Goal: Task Accomplishment & Management: Manage account settings

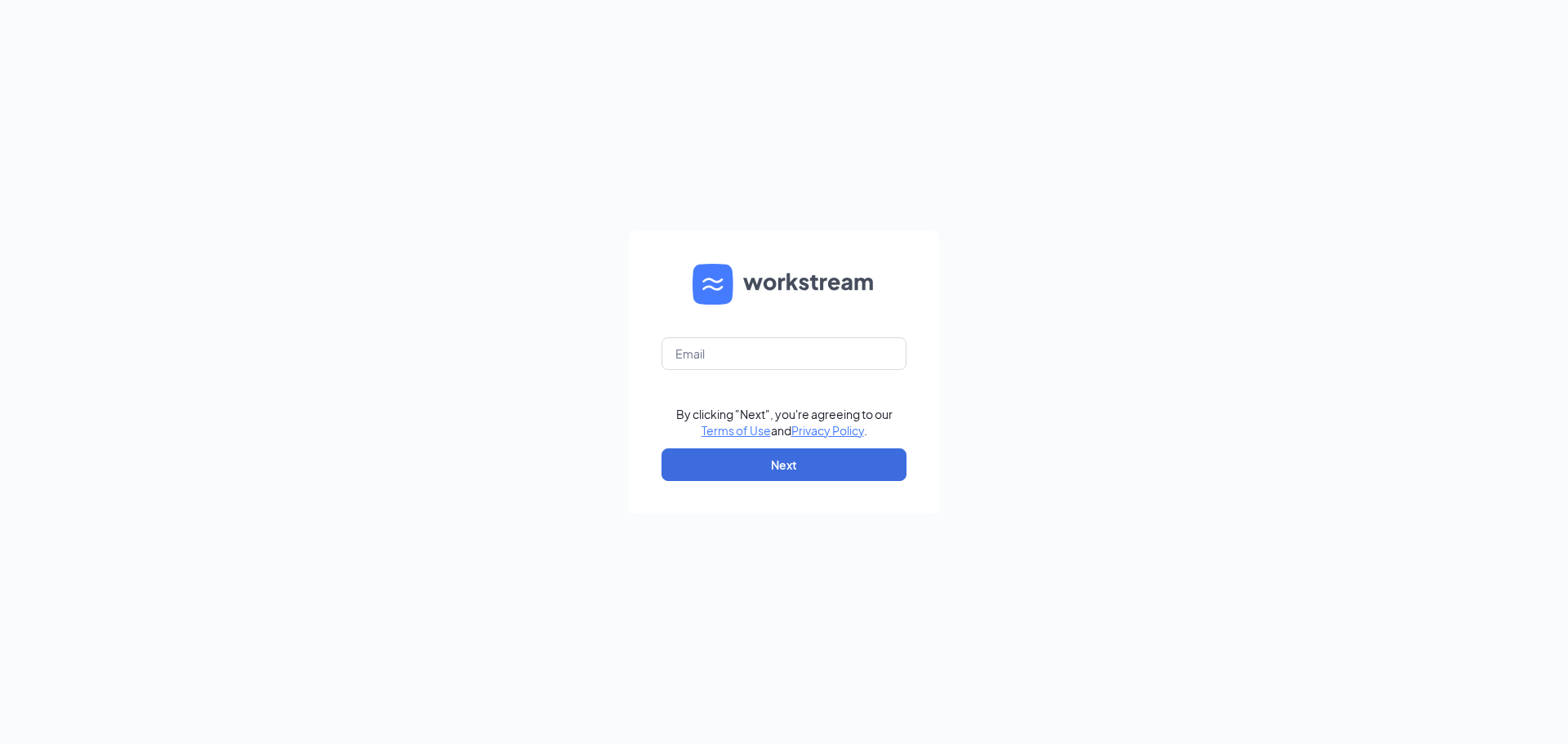
click at [758, 334] on form "By clicking "Next", you're agreeing to our Terms of Use and Privacy Policy . Ne…" at bounding box center [784, 372] width 310 height 283
click at [757, 343] on input "text" at bounding box center [784, 353] width 245 height 32
click at [783, 360] on input "rtjohns" at bounding box center [784, 353] width 245 height 32
type input "rtjohns17@gmail.com"
click at [787, 468] on button "Next" at bounding box center [784, 464] width 245 height 32
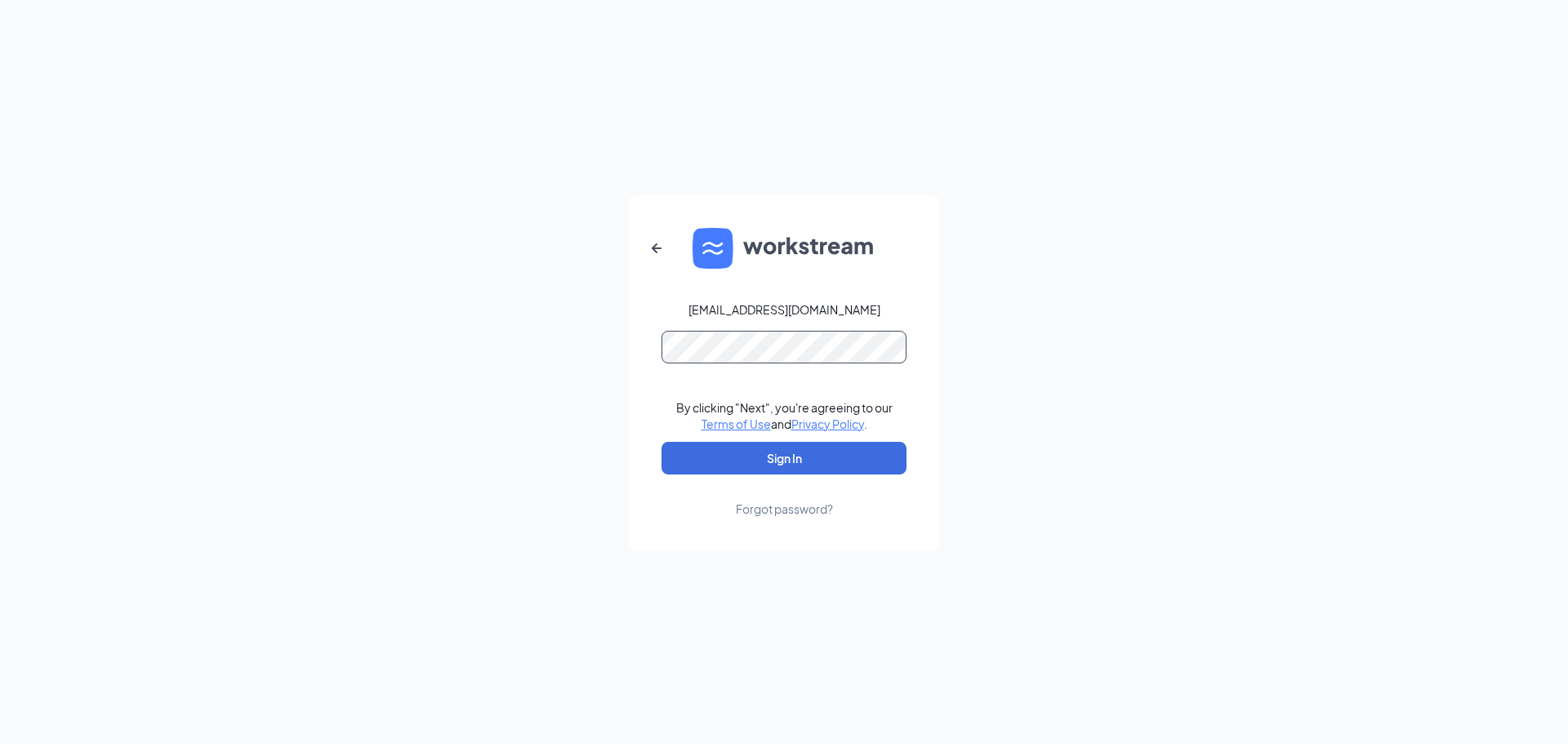
click at [662, 442] on button "Sign In" at bounding box center [784, 458] width 245 height 32
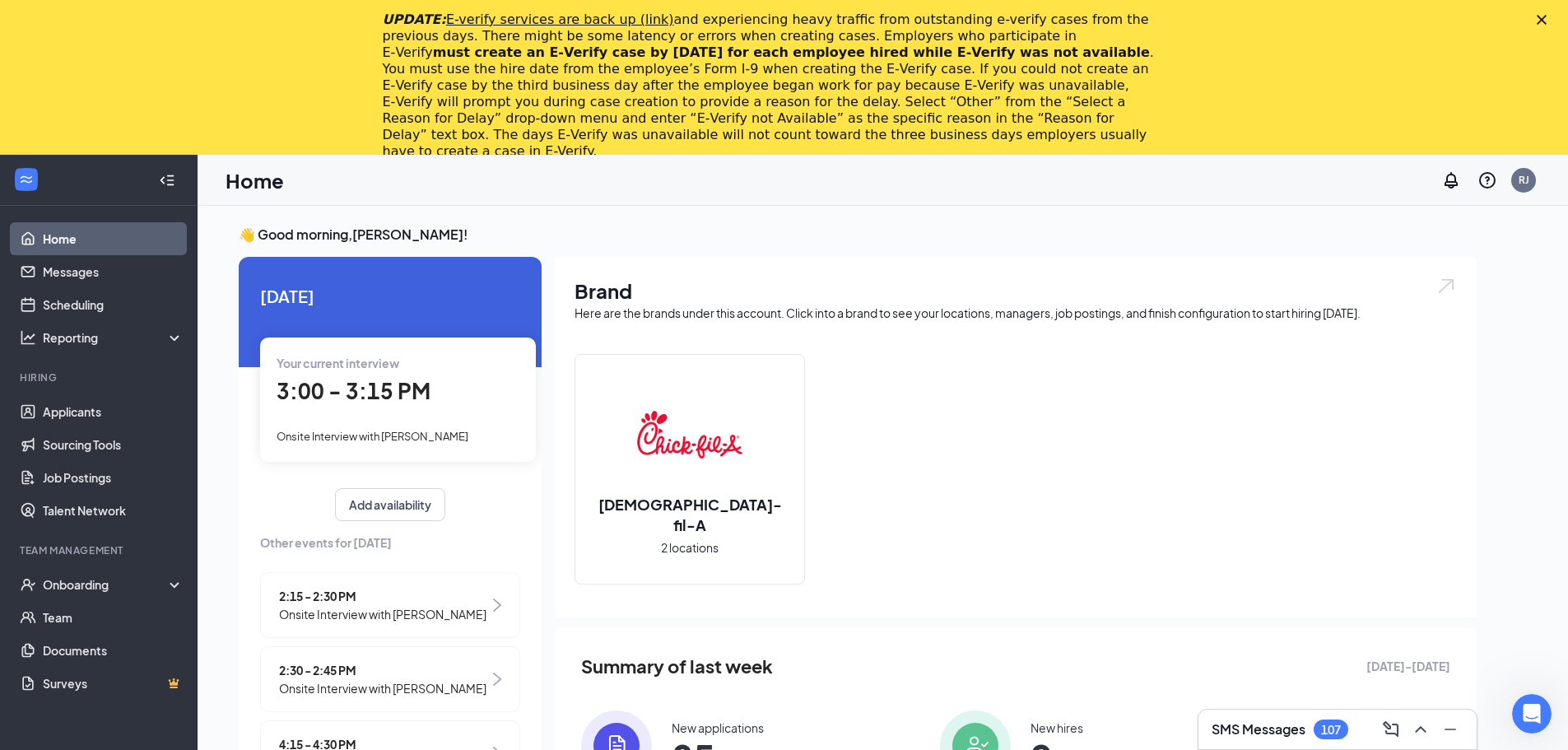
click at [1547, 20] on polygon "Close" at bounding box center [1541, 19] width 10 height 10
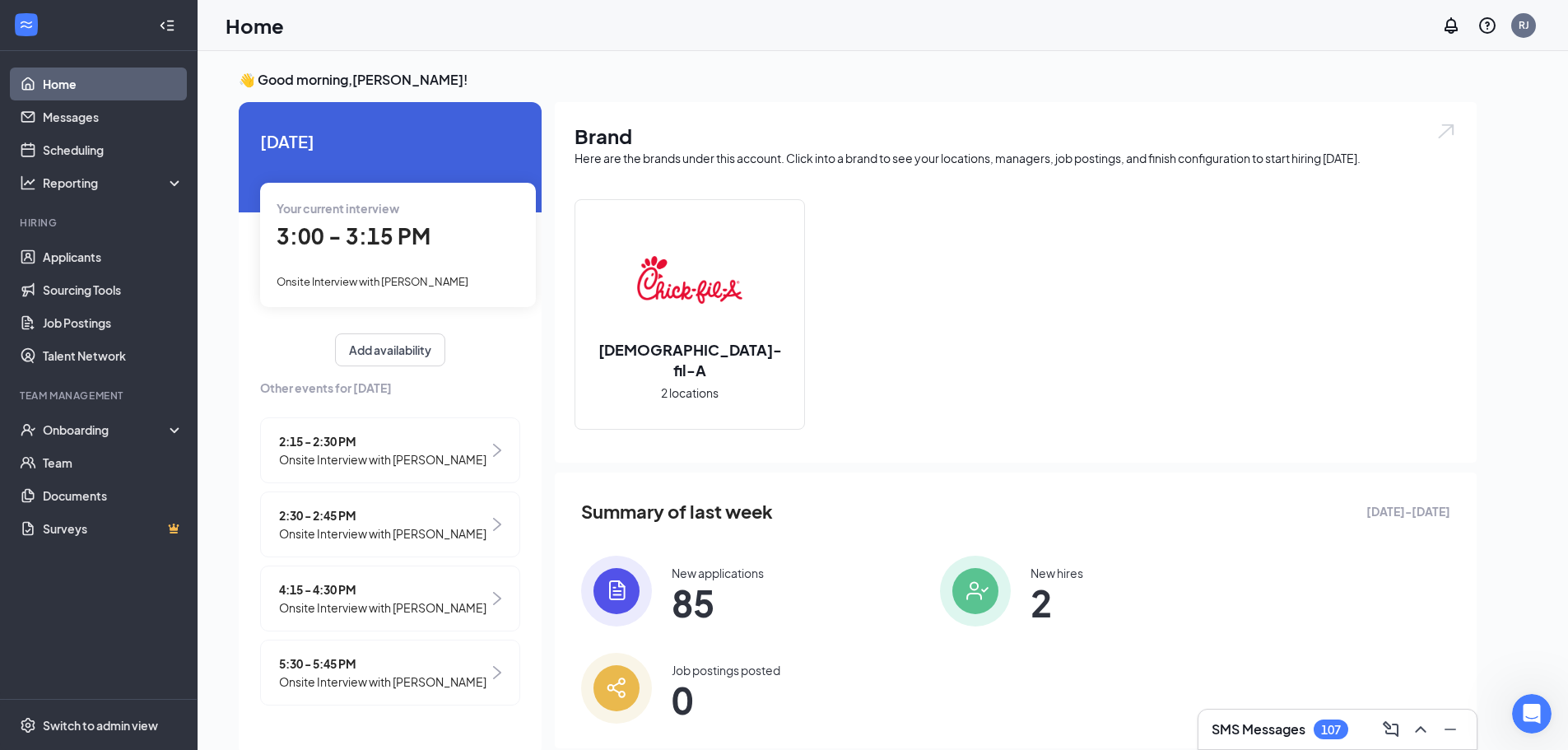
click at [434, 236] on div "3:00 - 3:15 PM" at bounding box center [398, 237] width 243 height 33
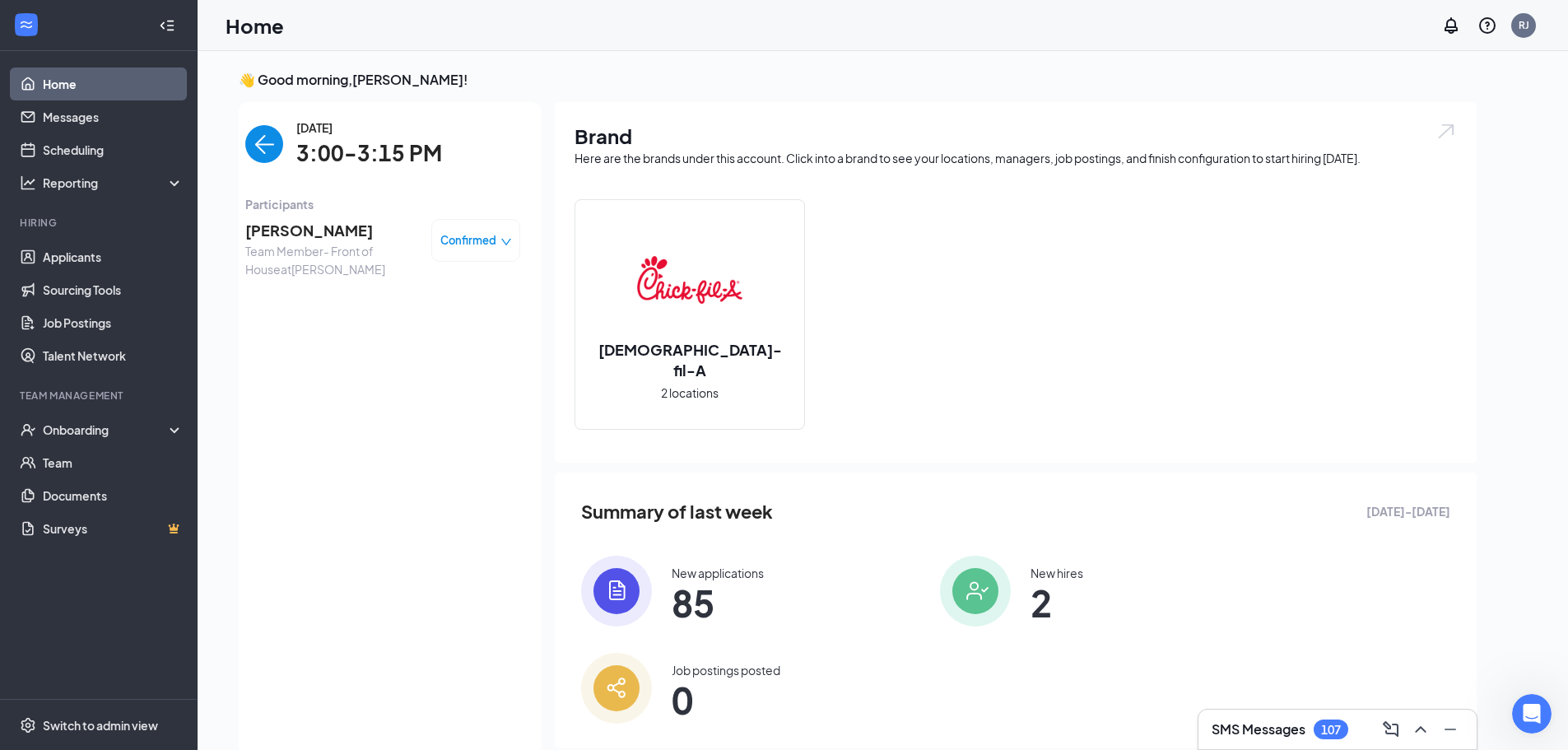
scroll to position [6, 0]
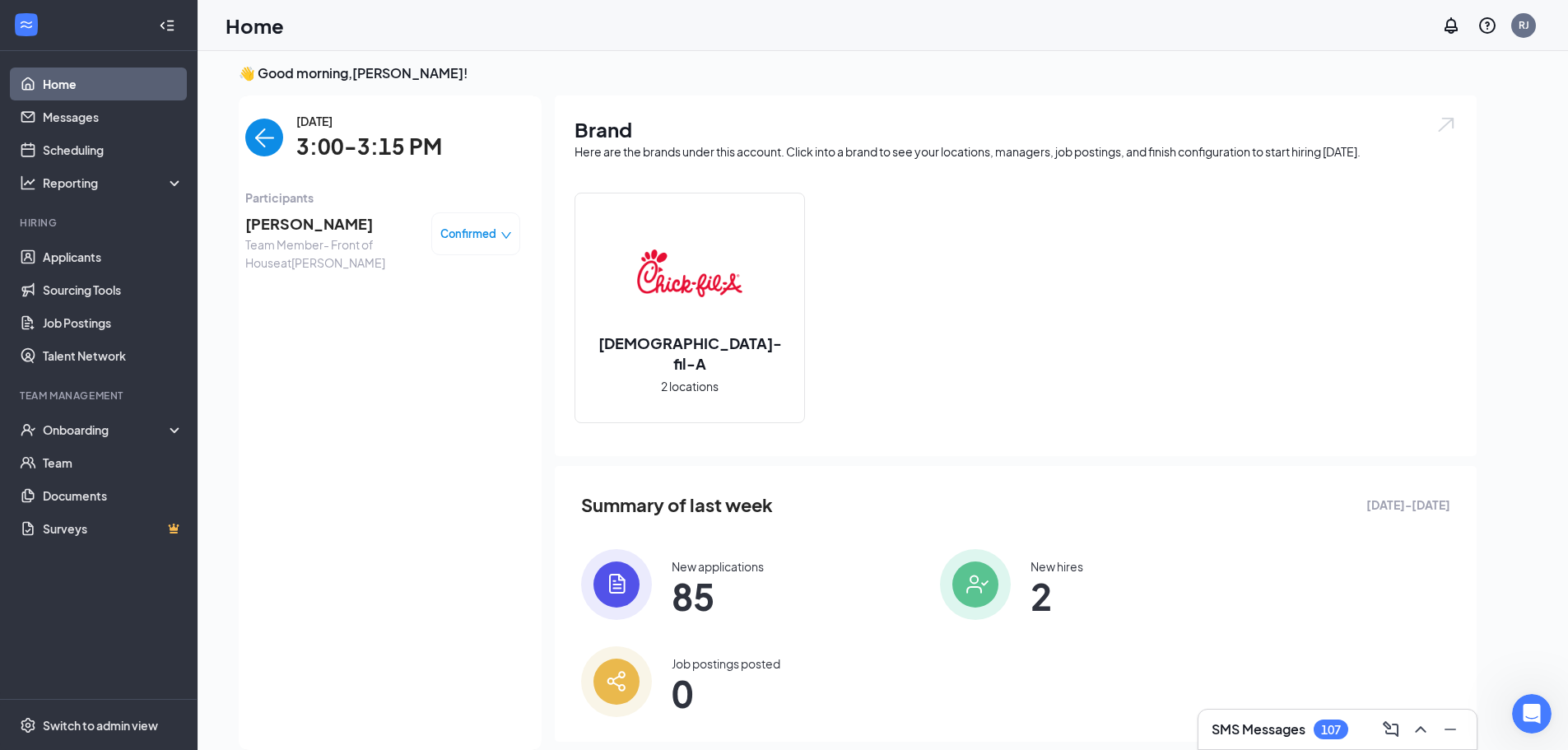
click at [446, 237] on span "Confirmed" at bounding box center [468, 234] width 56 height 17
click at [424, 308] on span "Mark complete" at bounding box center [414, 309] width 83 height 18
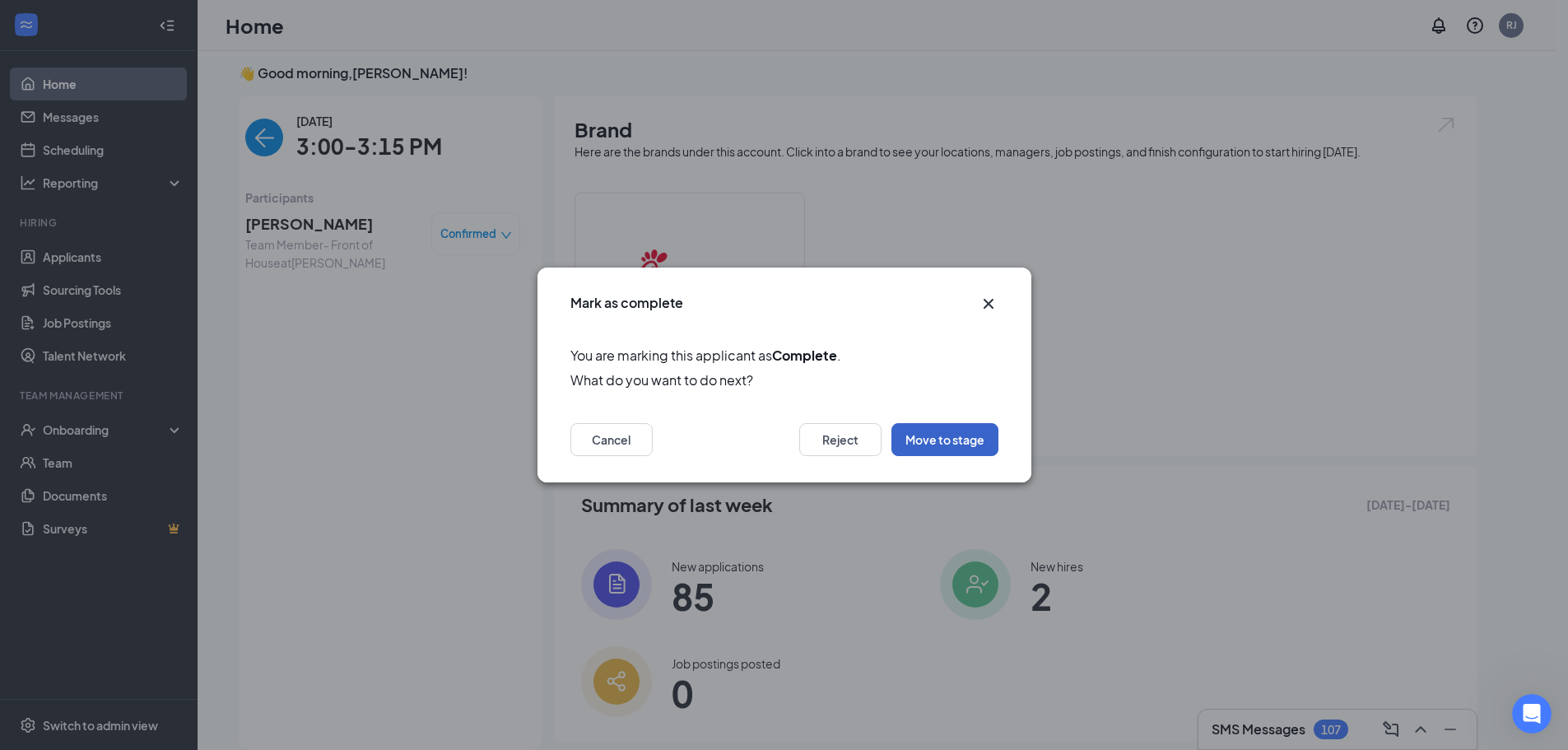
click at [952, 440] on button "Move to stage" at bounding box center [945, 439] width 107 height 33
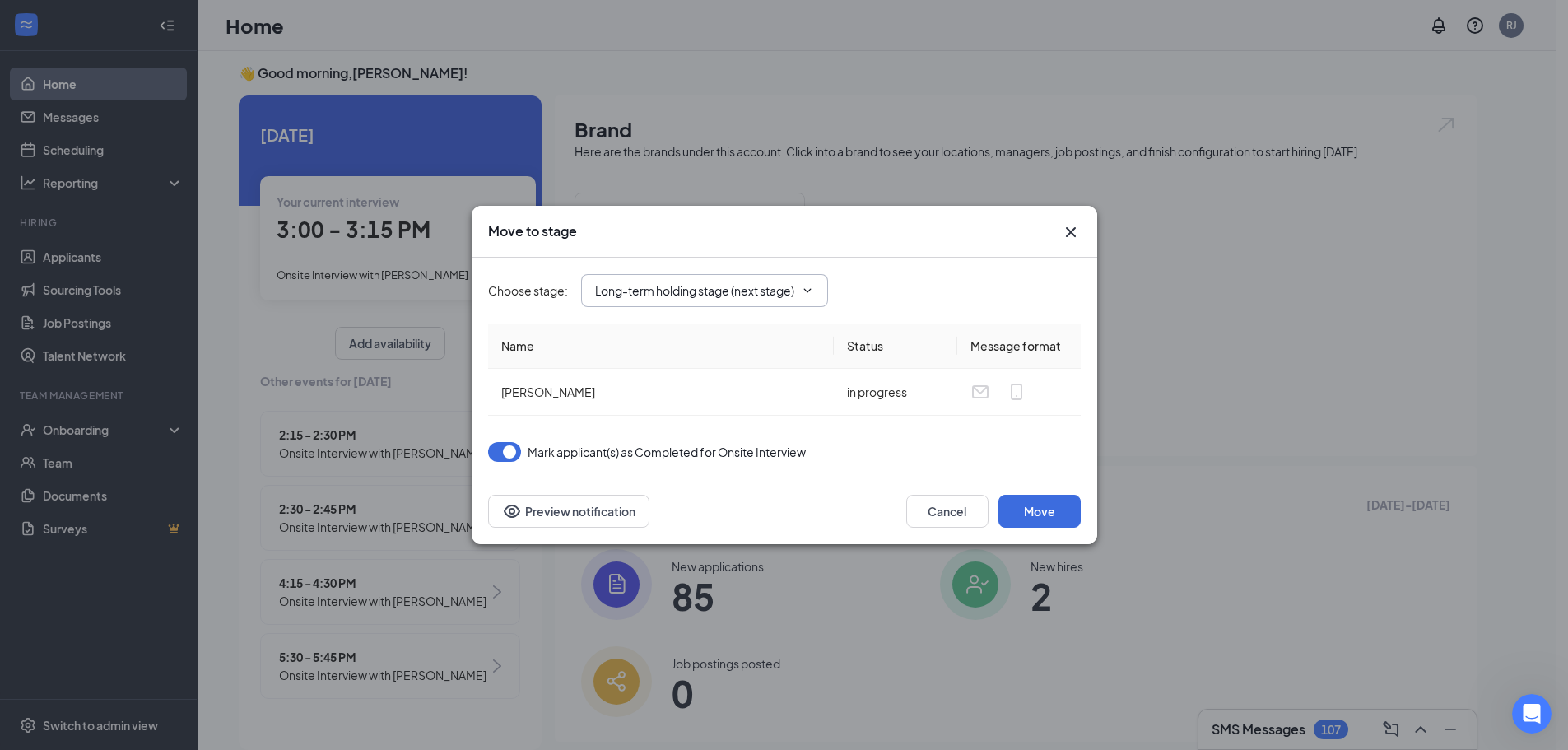
click at [687, 288] on input "Long-term holding stage (next stage)" at bounding box center [694, 290] width 200 height 18
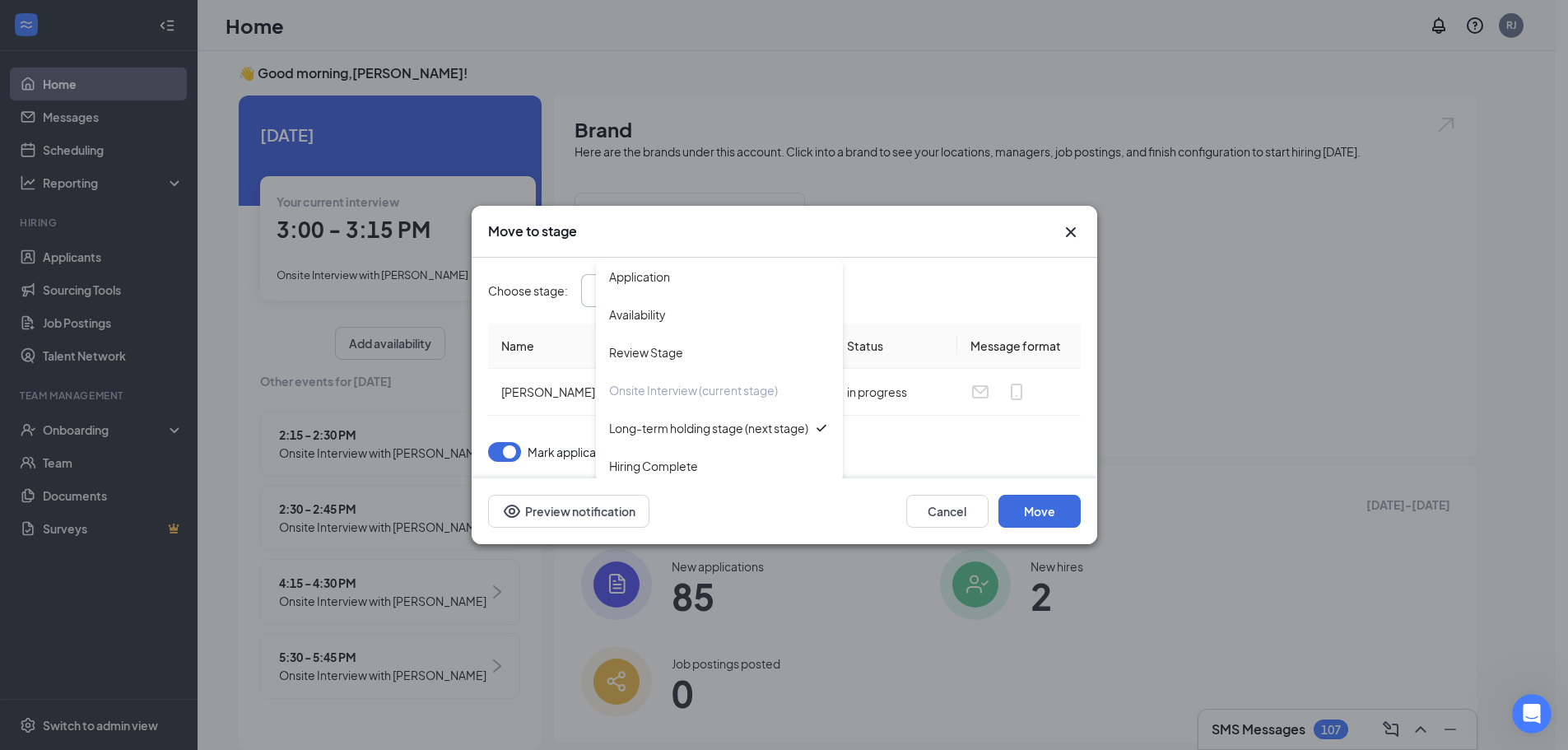
click at [687, 288] on div "Application" at bounding box center [719, 276] width 247 height 38
click at [687, 288] on input "Application" at bounding box center [694, 290] width 200 height 18
click at [703, 433] on div "Long-term holding stage (next stage)" at bounding box center [708, 428] width 200 height 18
type input "Long-term holding stage (next stage)"
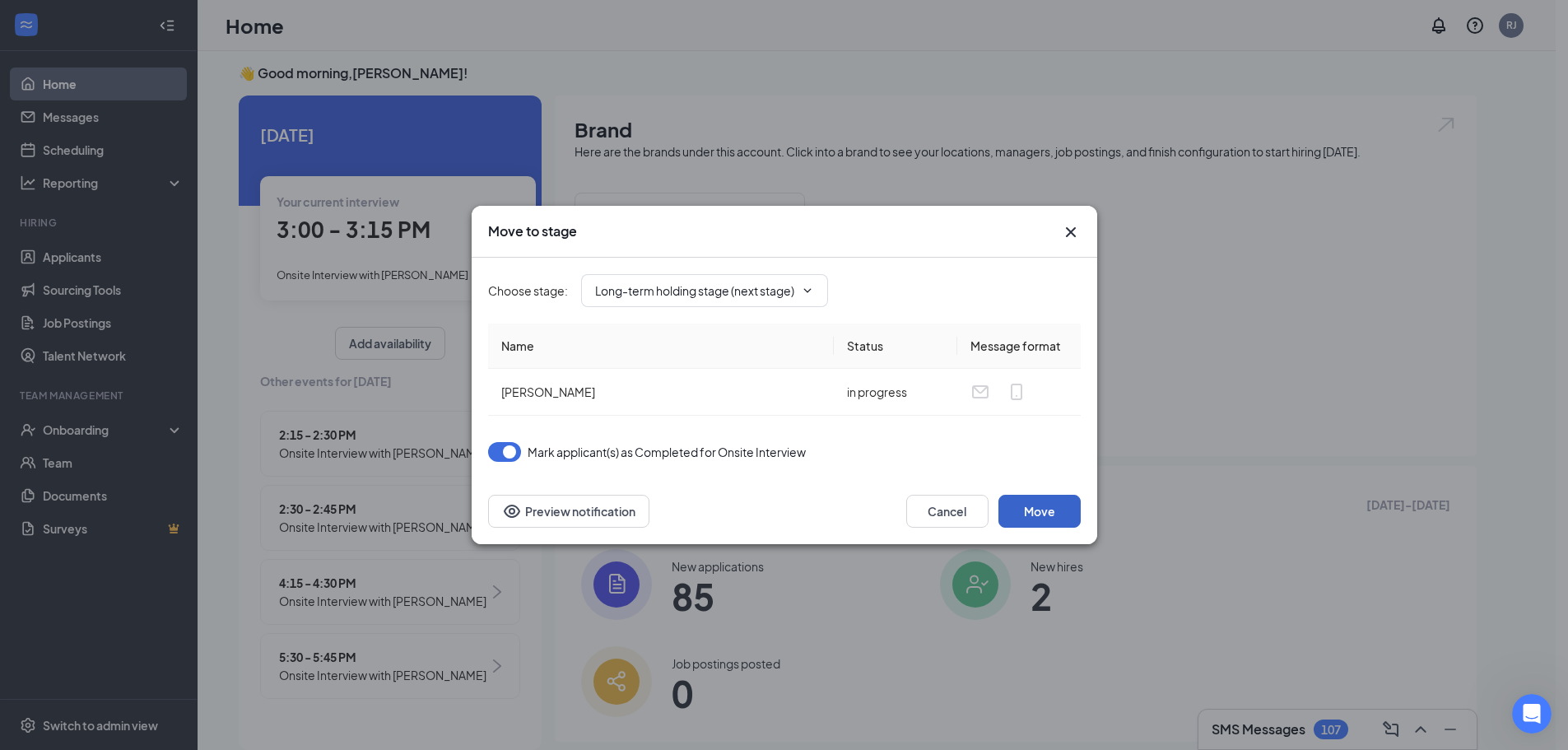
click at [1042, 513] on button "Move" at bounding box center [1040, 511] width 83 height 33
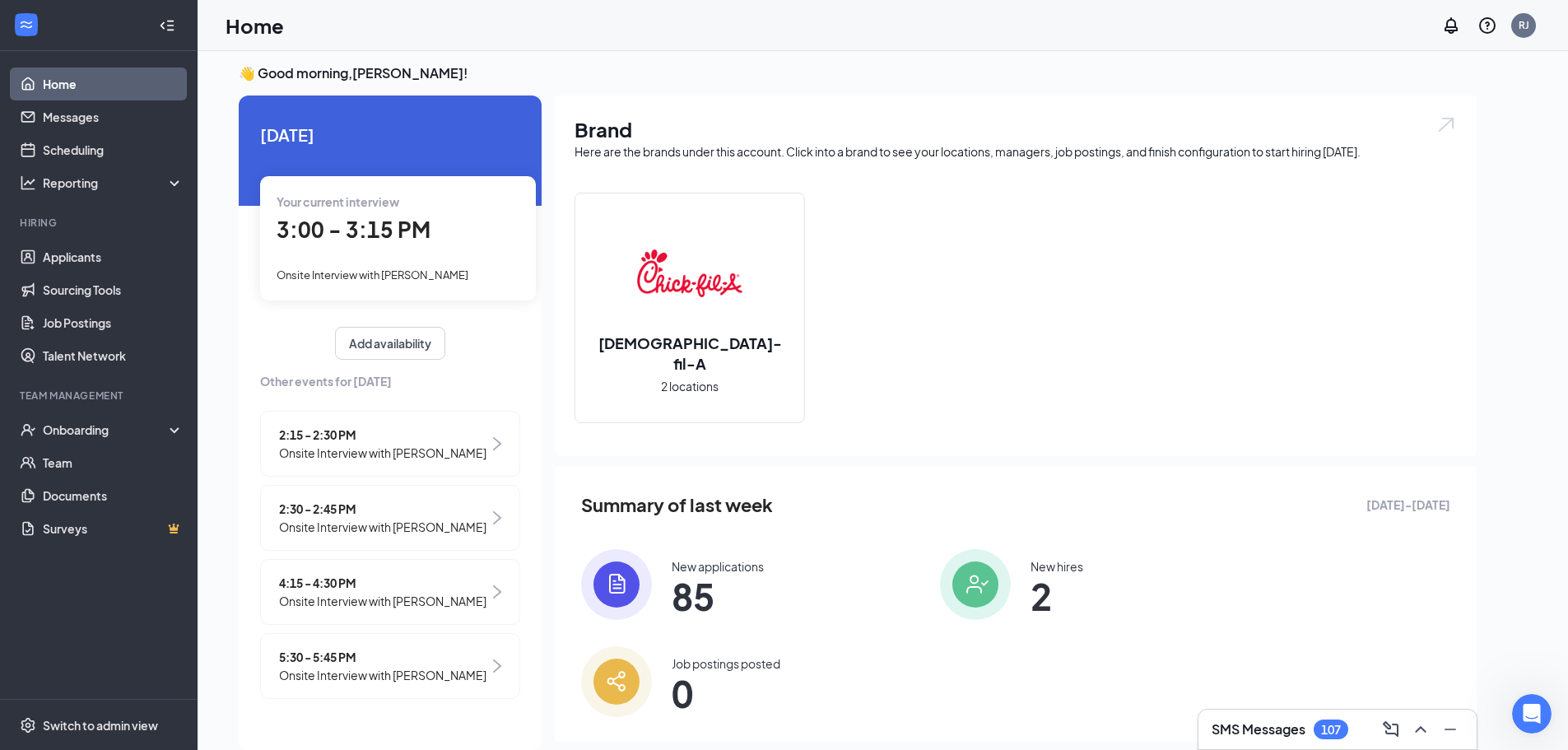
click at [356, 227] on span "3:00 - 3:15 PM" at bounding box center [353, 229] width 154 height 27
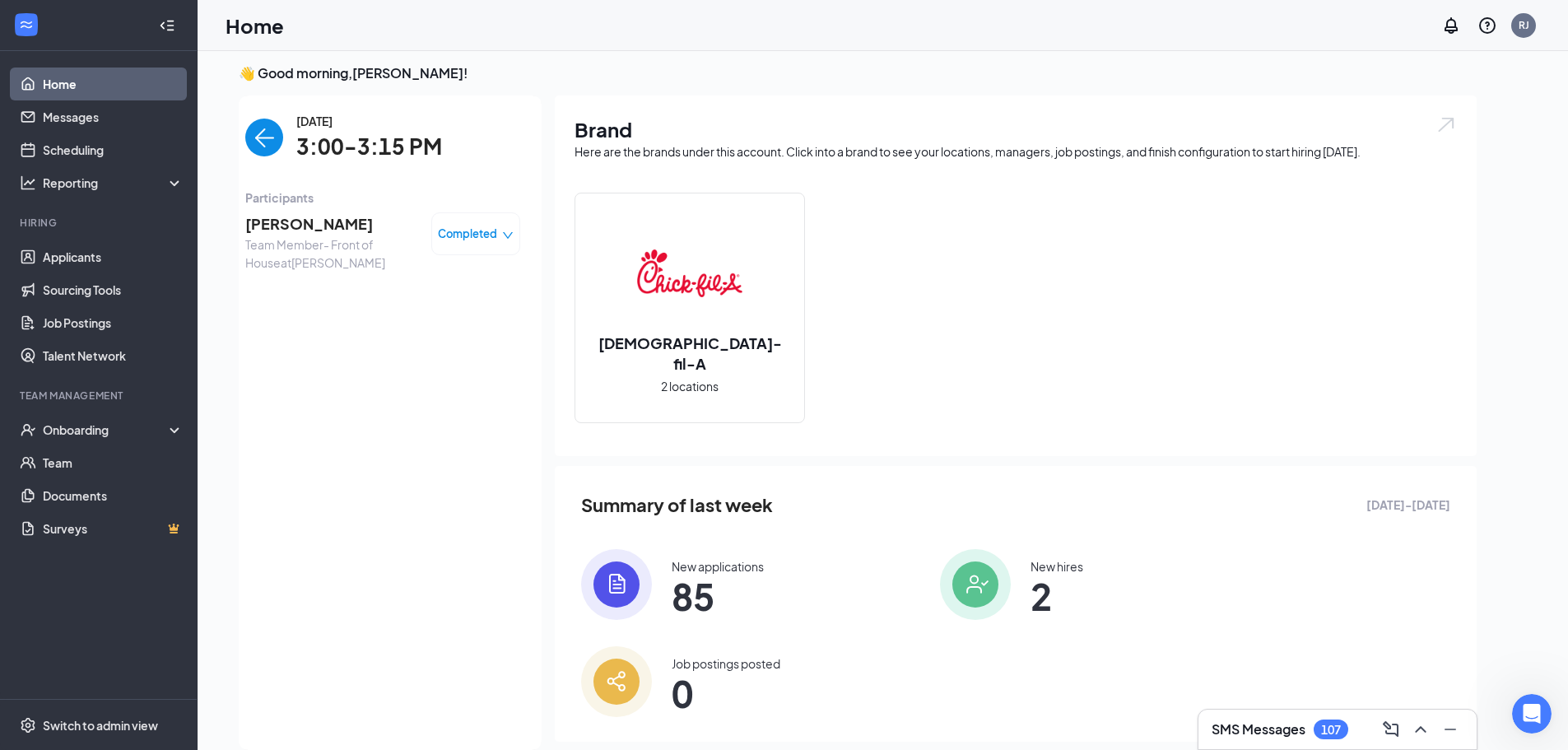
click at [245, 229] on span "[PERSON_NAME]" at bounding box center [331, 224] width 173 height 23
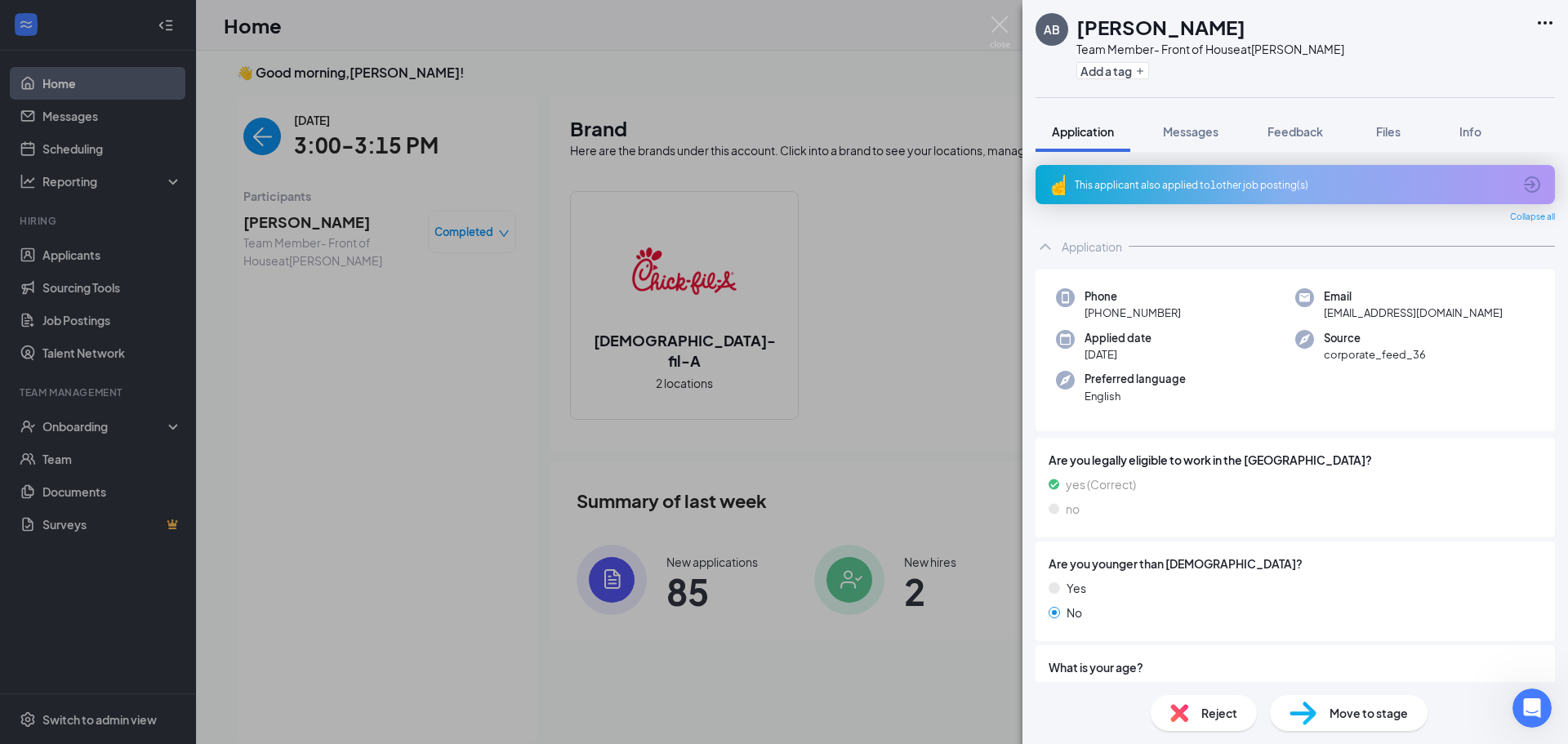
click at [86, 345] on div "AB [PERSON_NAME] Team Member- Front of House at [PERSON_NAME] Add a tag Applica…" at bounding box center [784, 372] width 1568 height 744
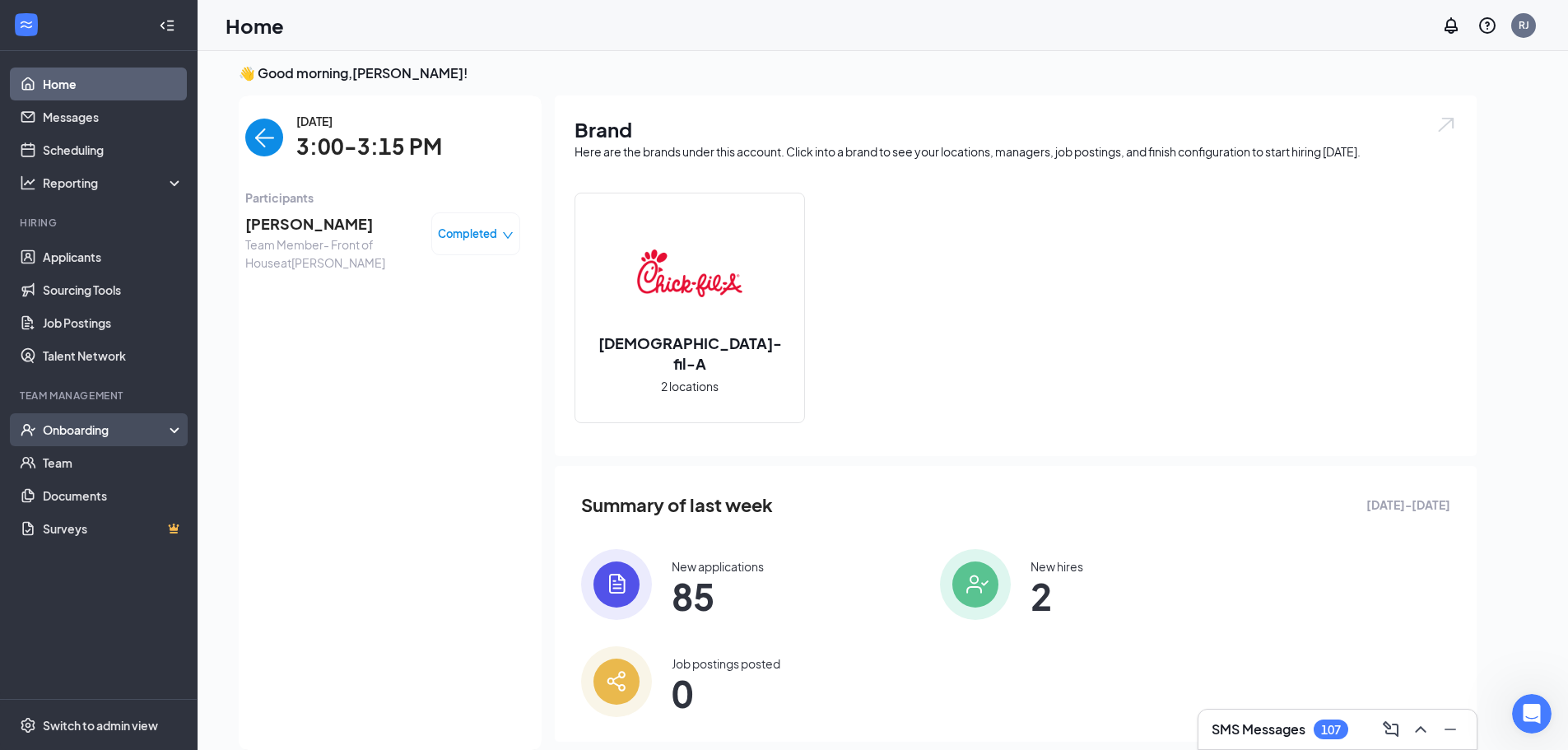
click at [107, 429] on div "Onboarding" at bounding box center [106, 429] width 127 height 17
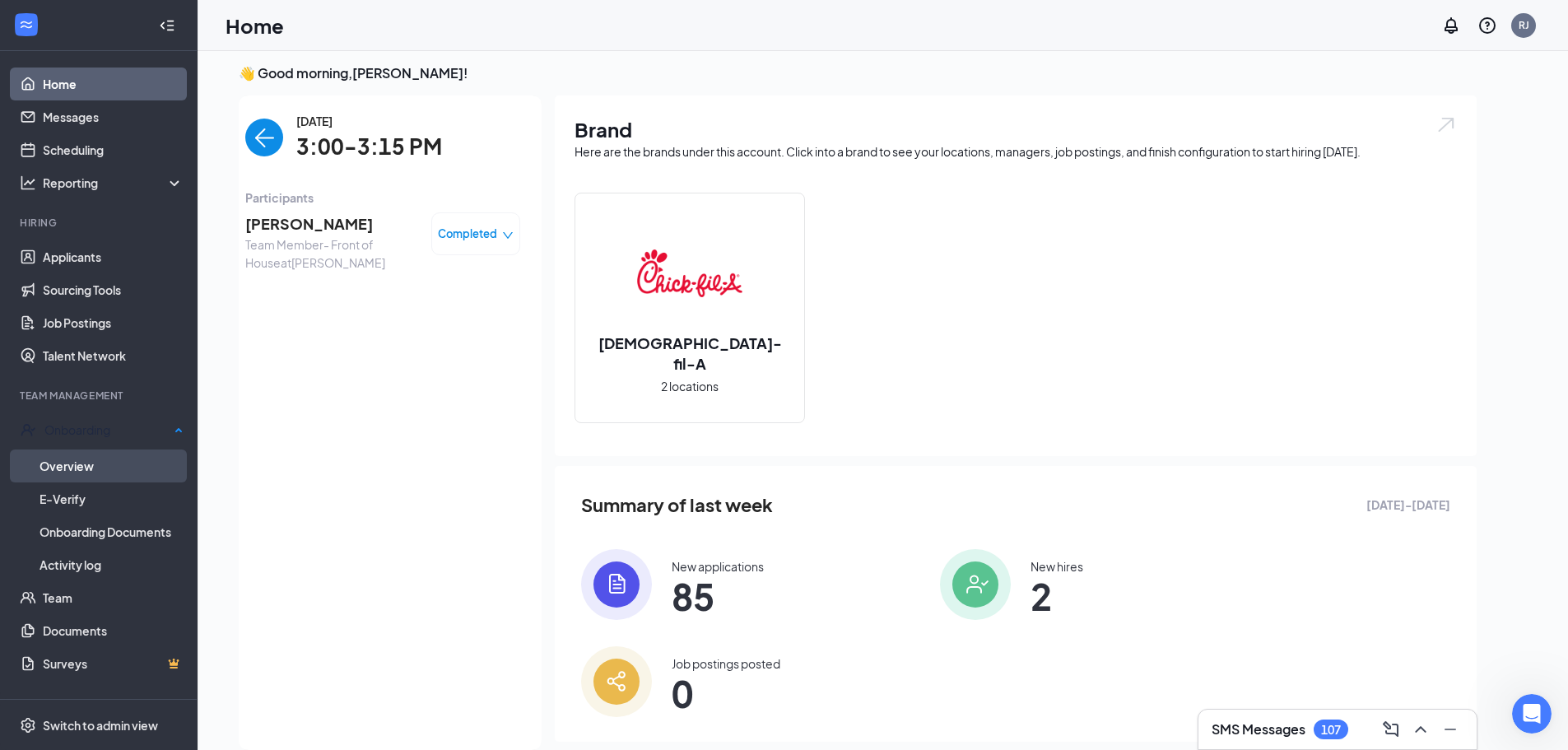
click at [106, 463] on link "Overview" at bounding box center [112, 465] width 144 height 33
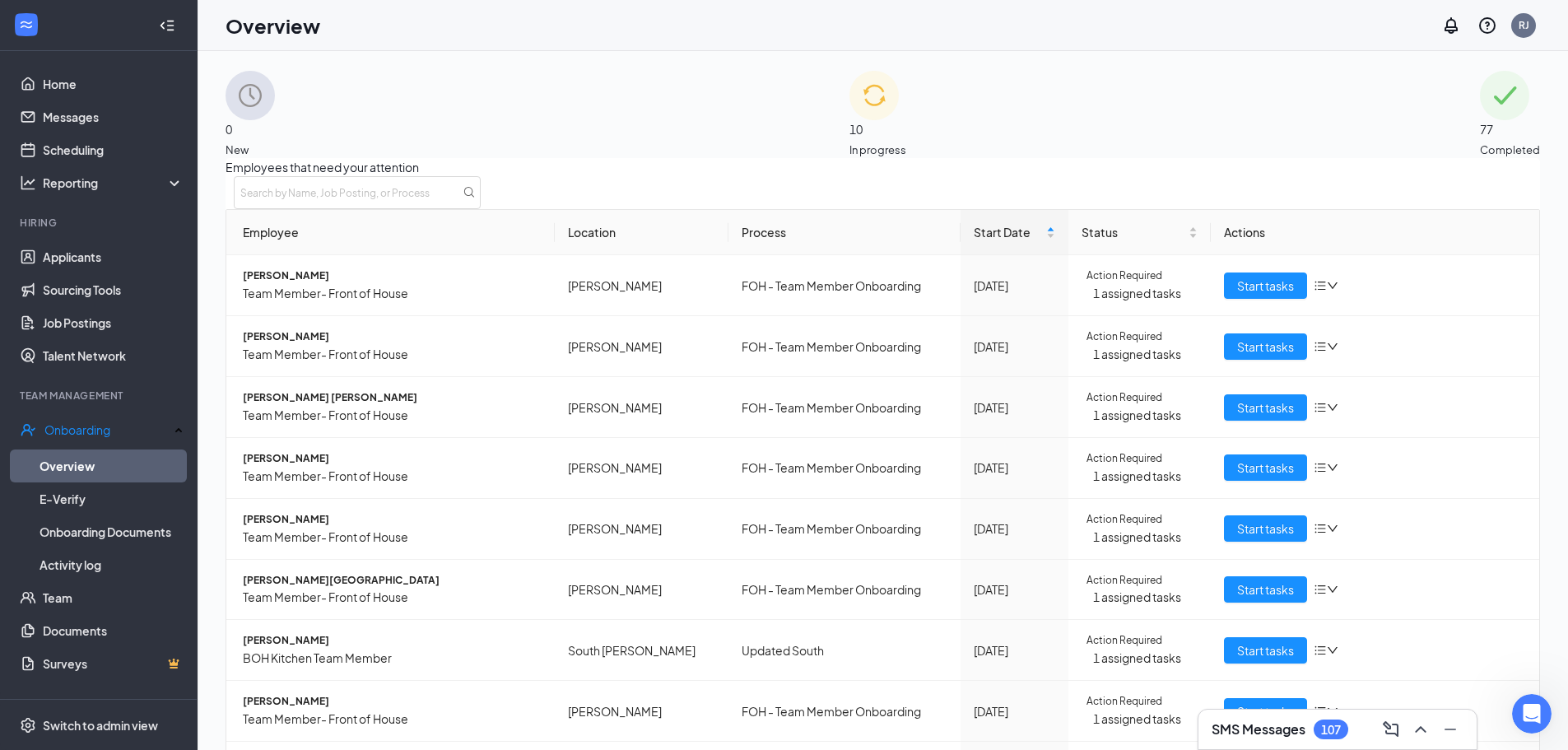
click at [906, 131] on div "10 In progress" at bounding box center [877, 114] width 57 height 87
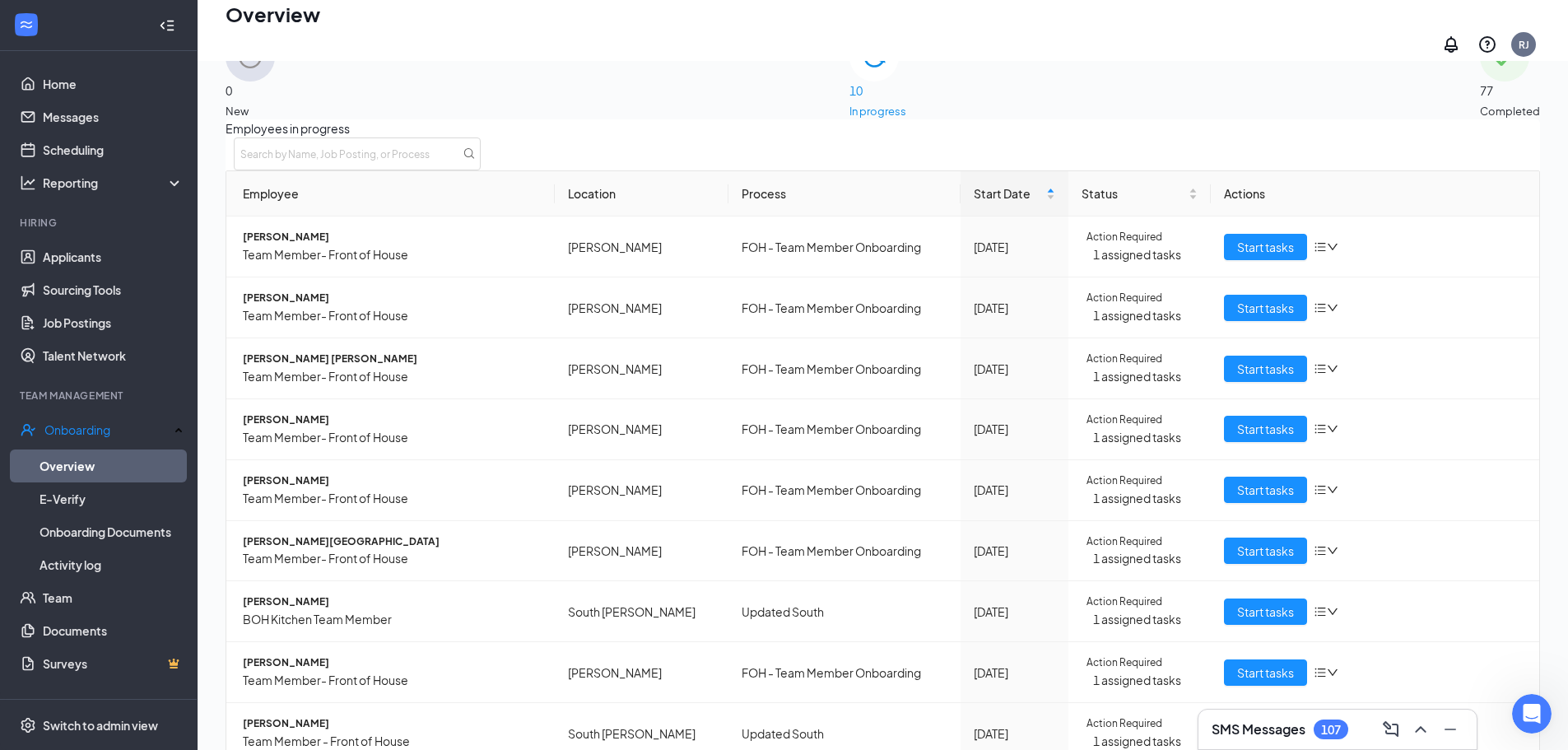
scroll to position [74, 0]
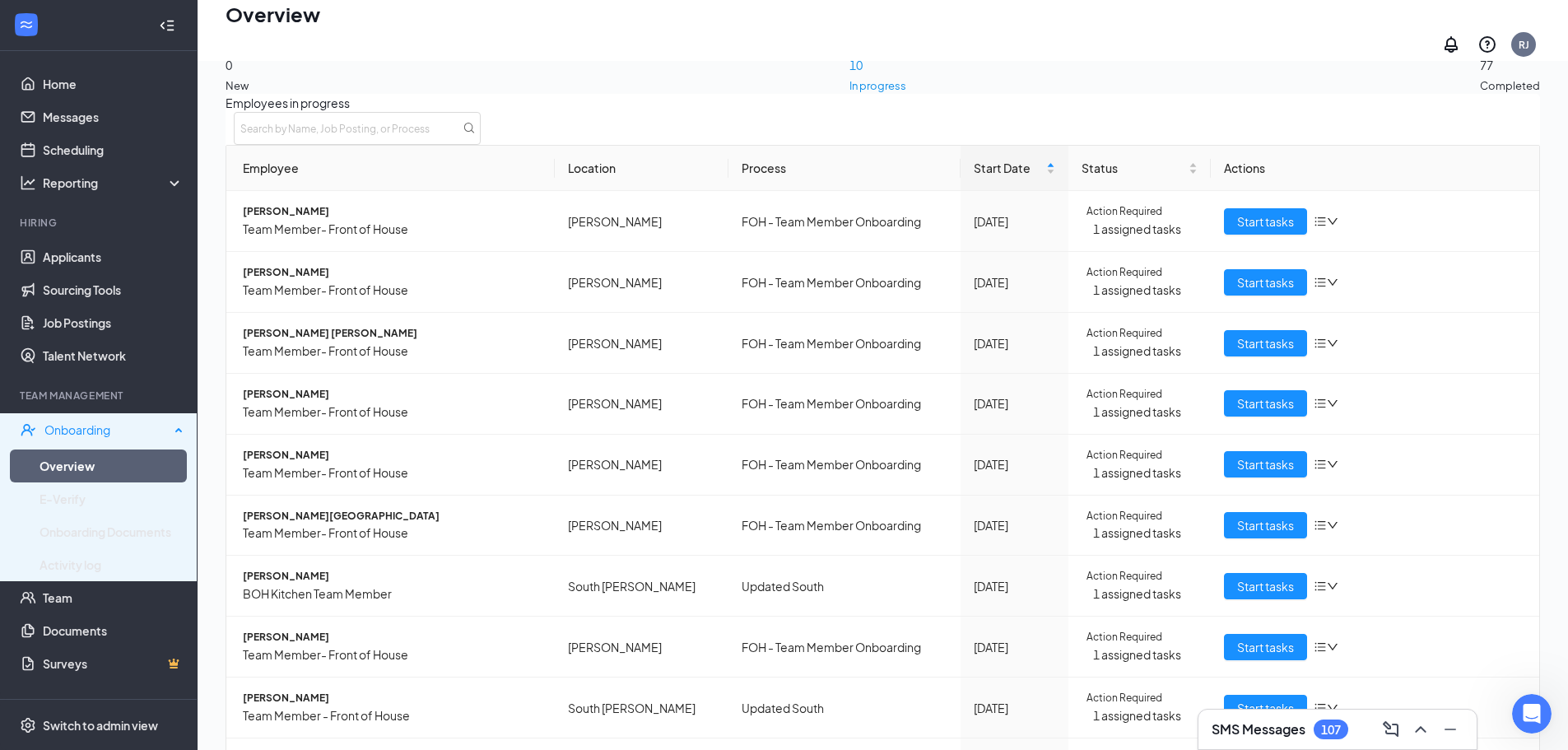
click at [105, 433] on div "Onboarding" at bounding box center [107, 429] width 125 height 17
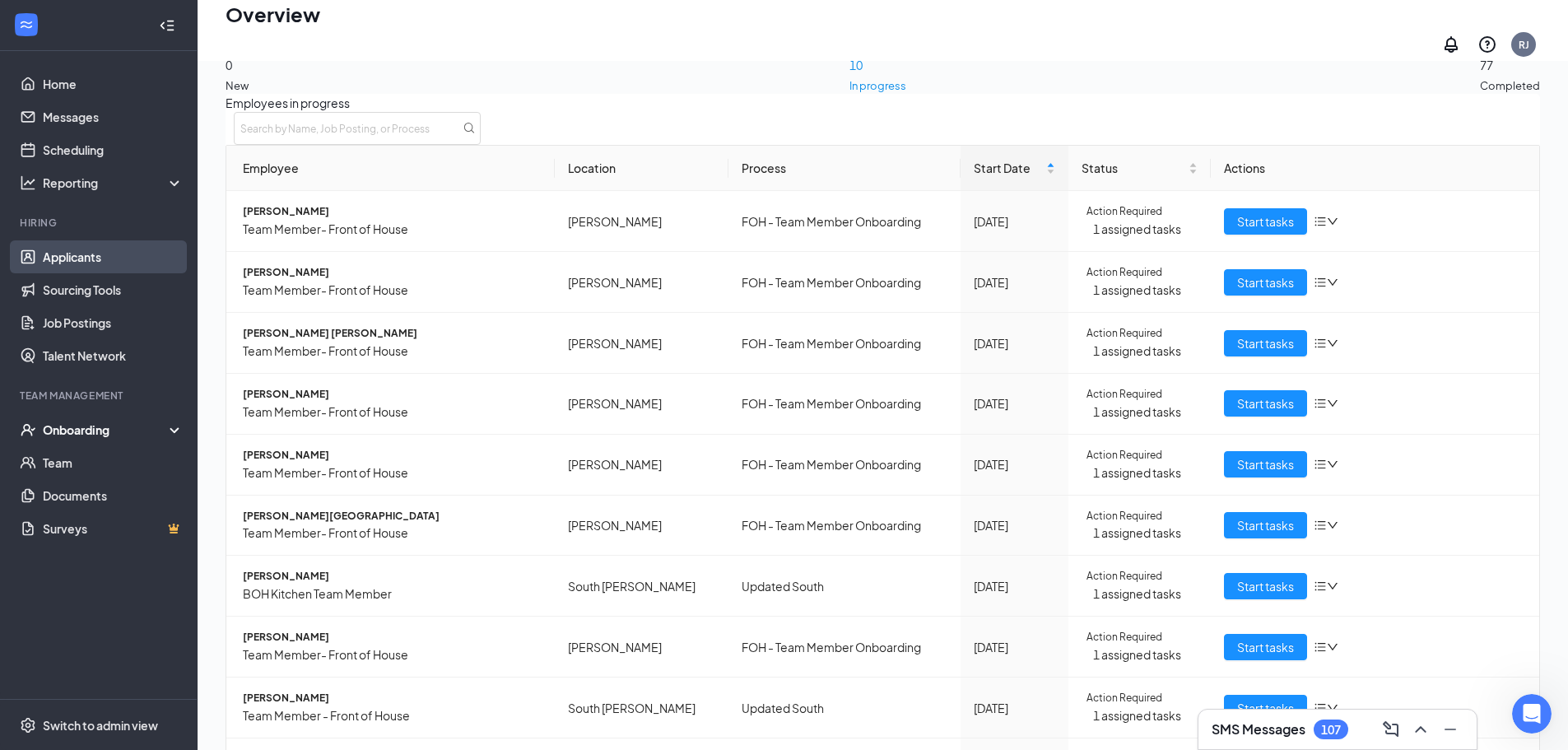
click at [87, 258] on link "Applicants" at bounding box center [113, 256] width 141 height 33
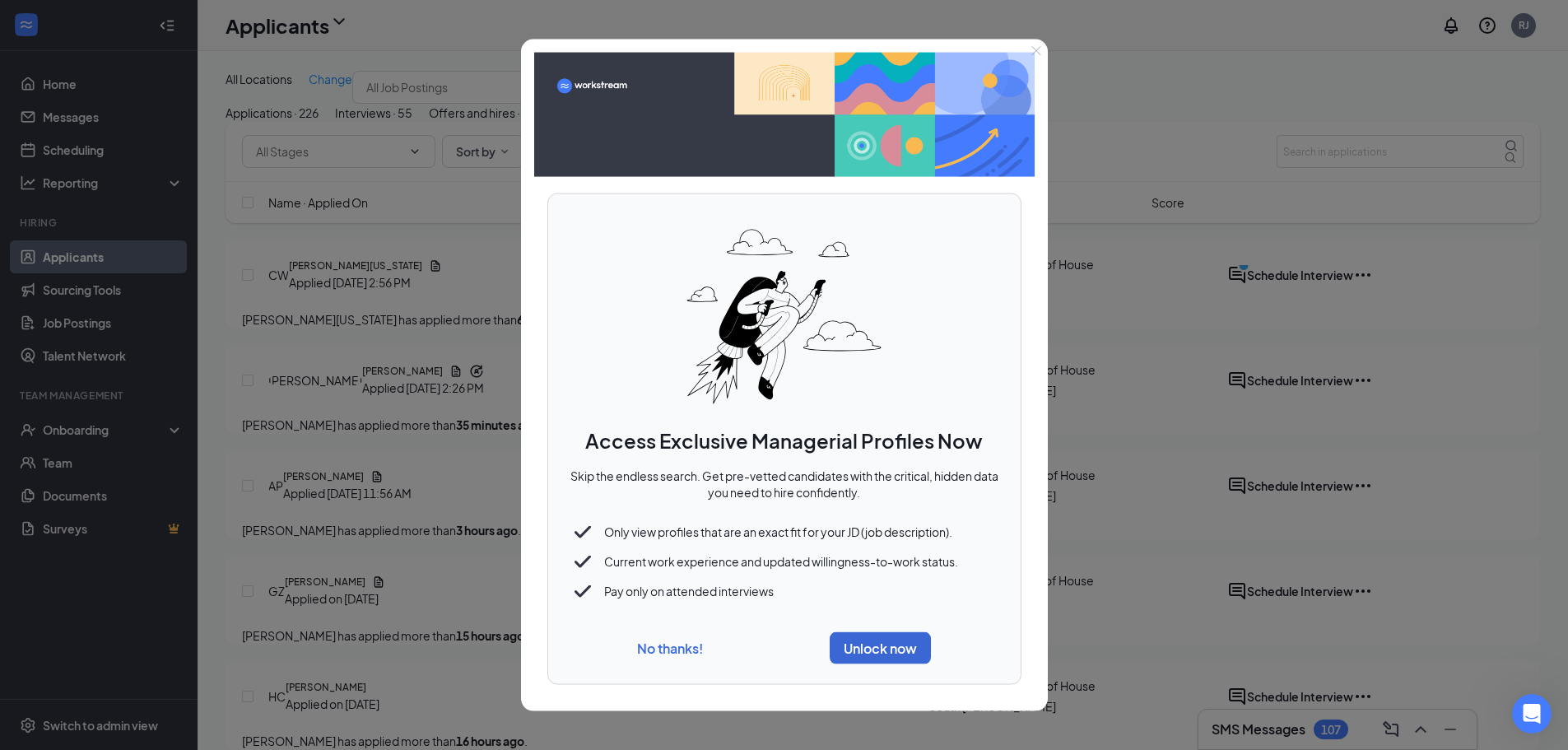
click at [692, 645] on button "No thanks!" at bounding box center [670, 649] width 66 height 18
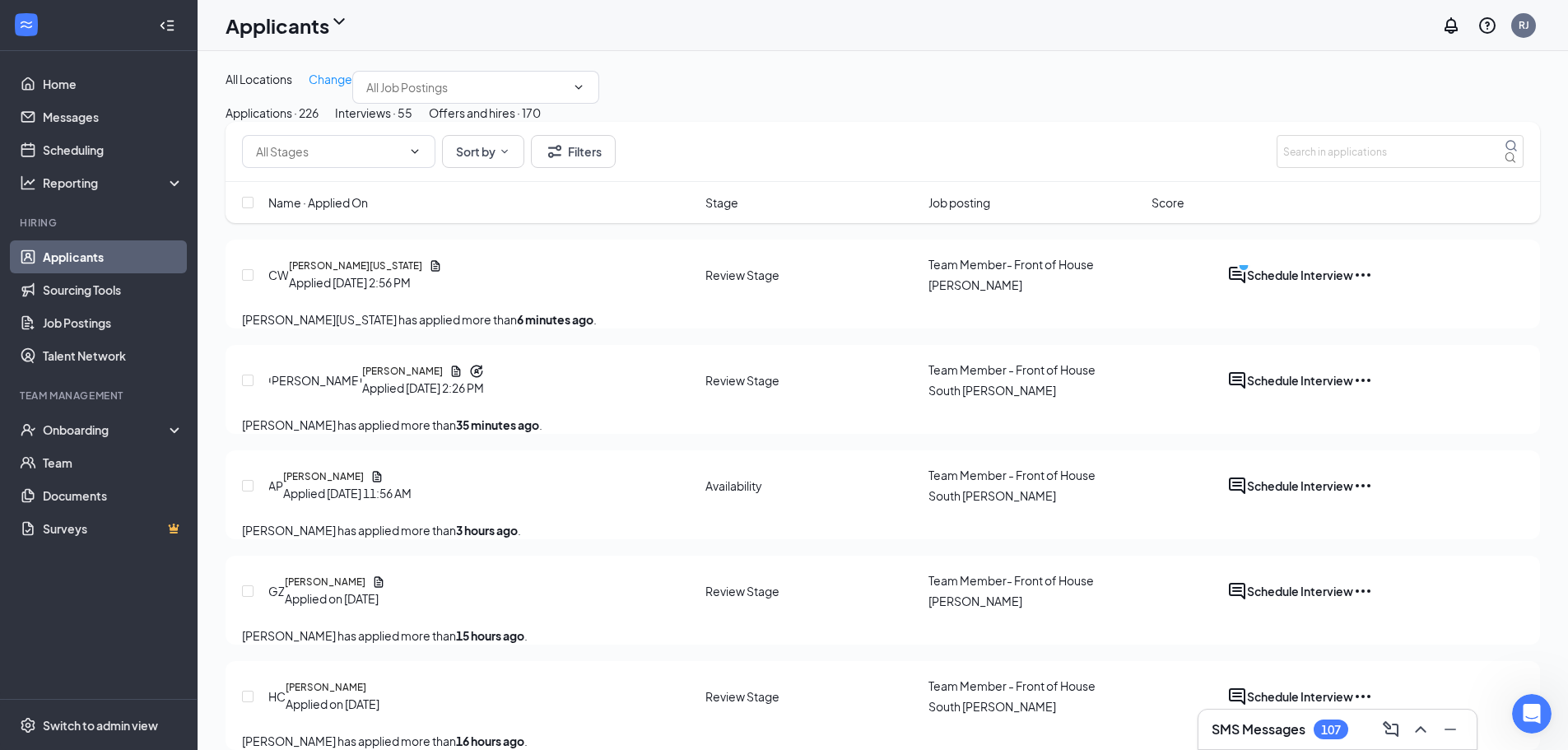
click at [412, 122] on button "Interviews · 55" at bounding box center [374, 113] width 77 height 18
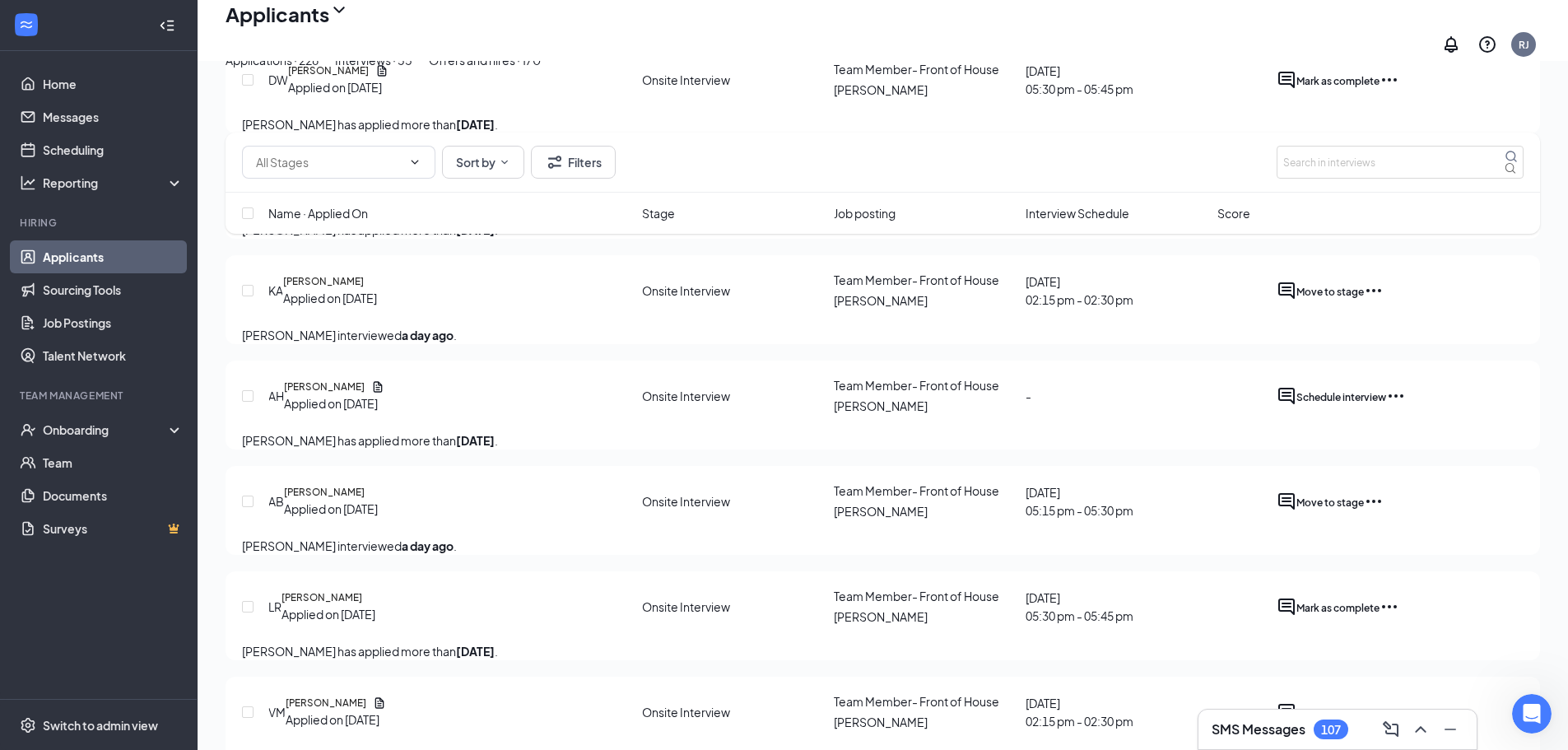
scroll to position [494, 0]
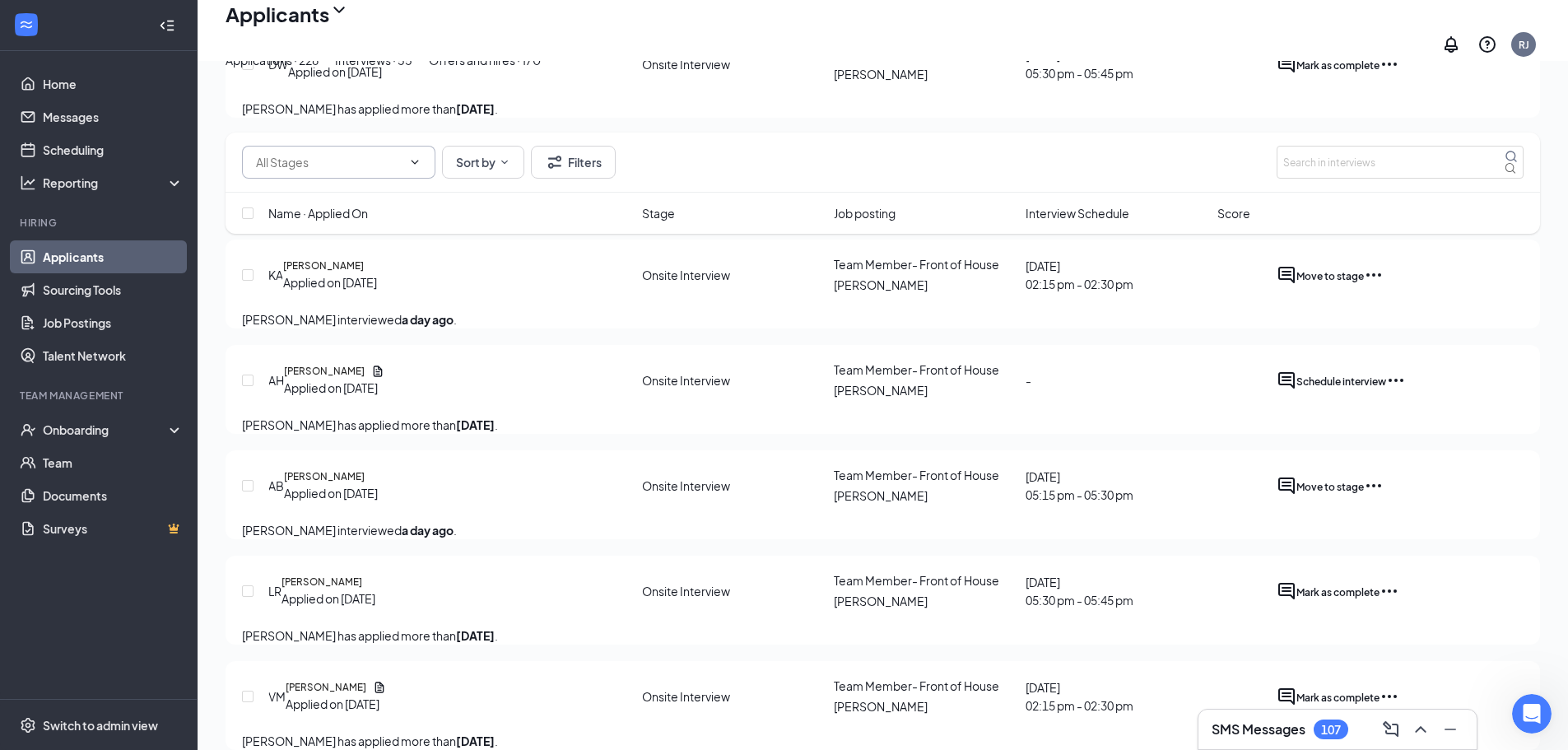
click at [387, 162] on input "text" at bounding box center [329, 162] width 146 height 18
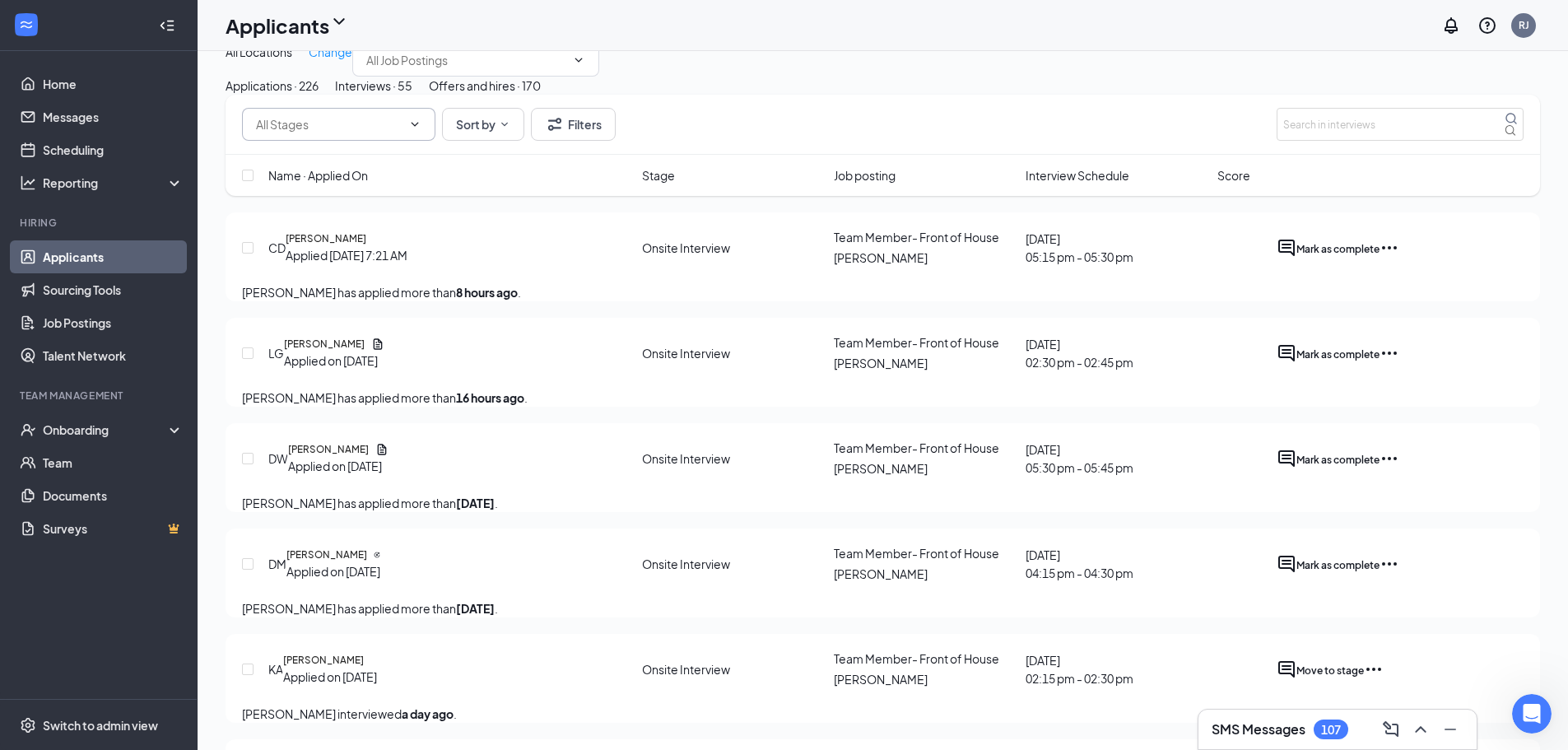
scroll to position [0, 0]
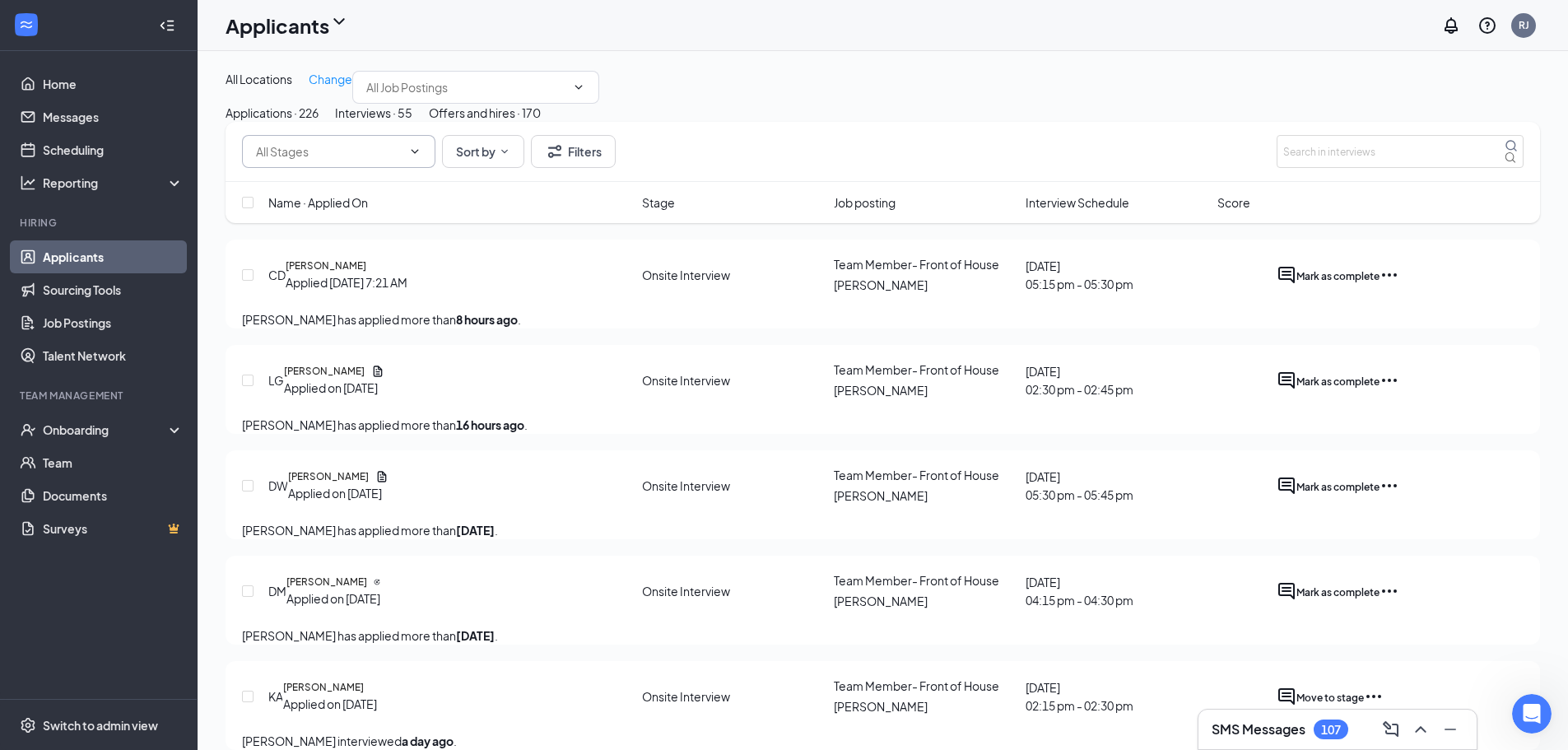
click at [541, 122] on div "Offers and hires · 170" at bounding box center [484, 113] width 112 height 18
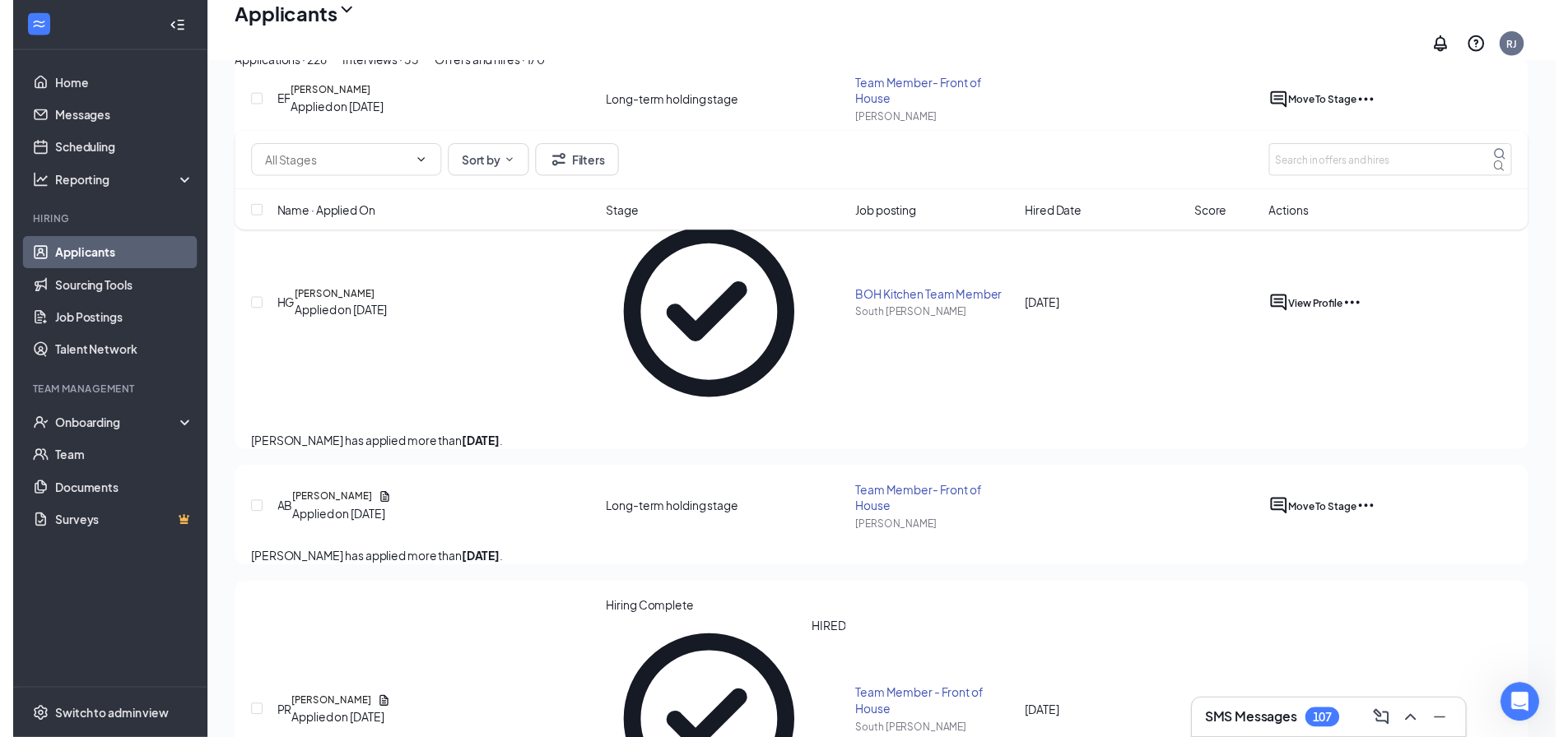
scroll to position [411, 0]
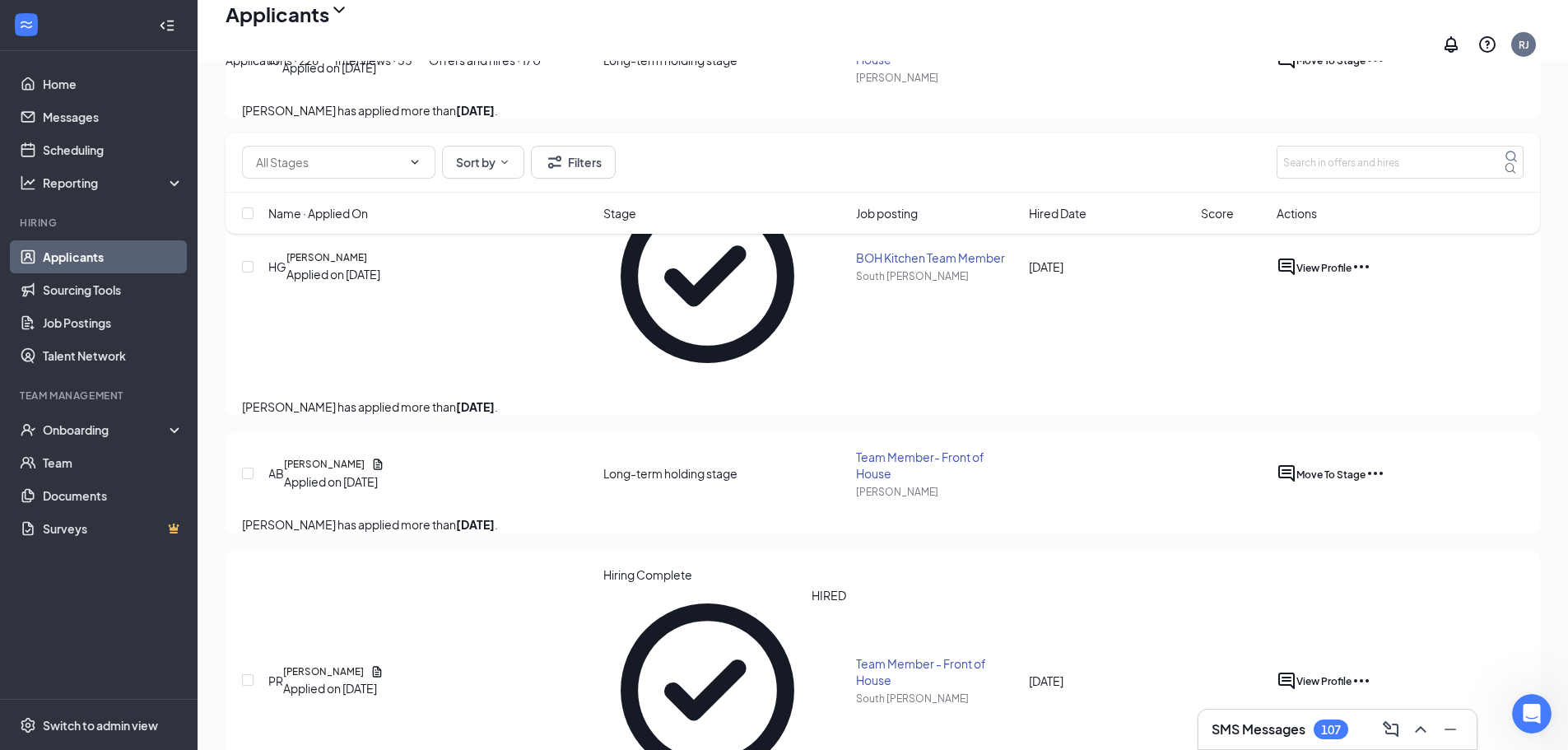
click at [1385, 463] on icon "Ellipses" at bounding box center [1376, 473] width 19 height 19
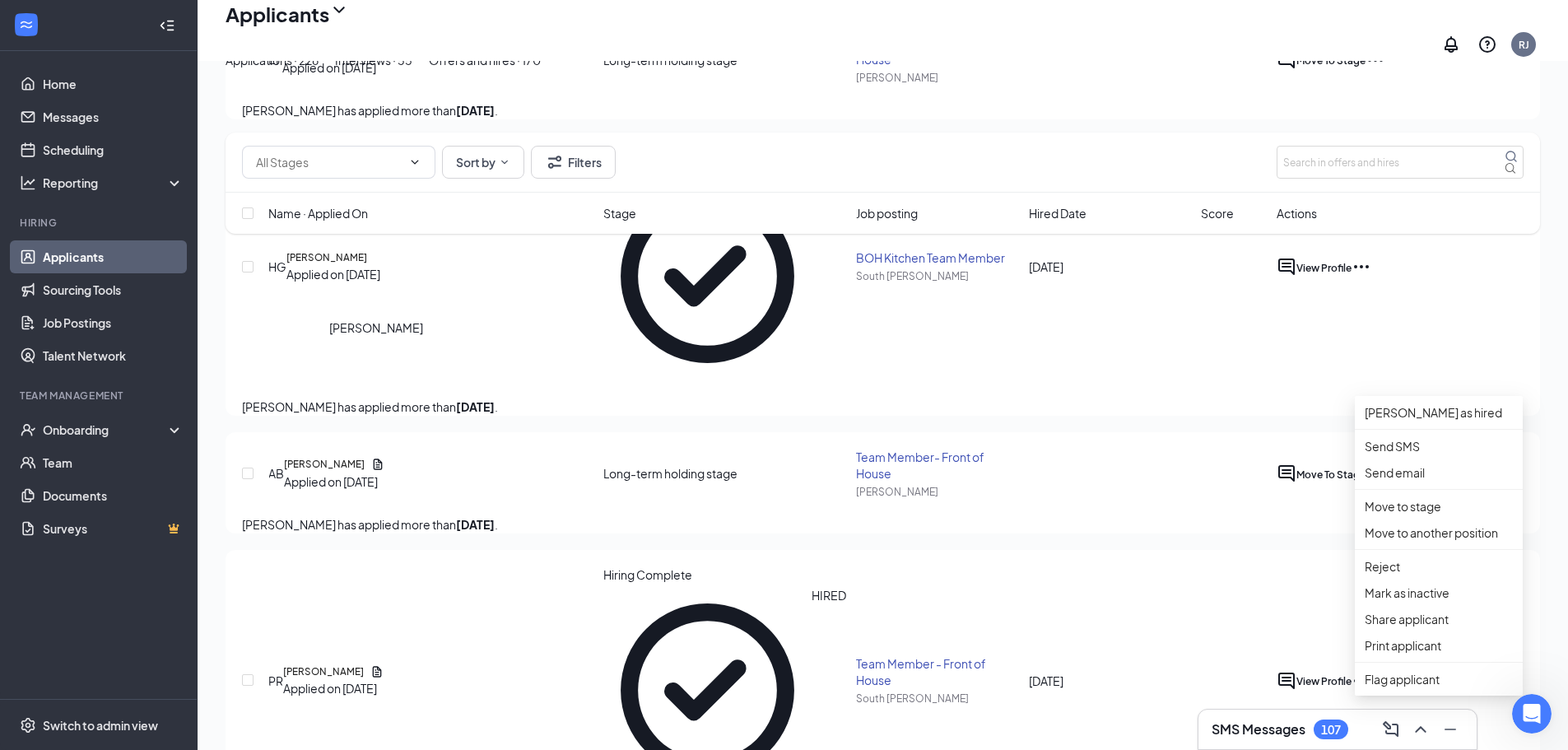
click at [365, 457] on h5 "[PERSON_NAME]" at bounding box center [324, 464] width 81 height 15
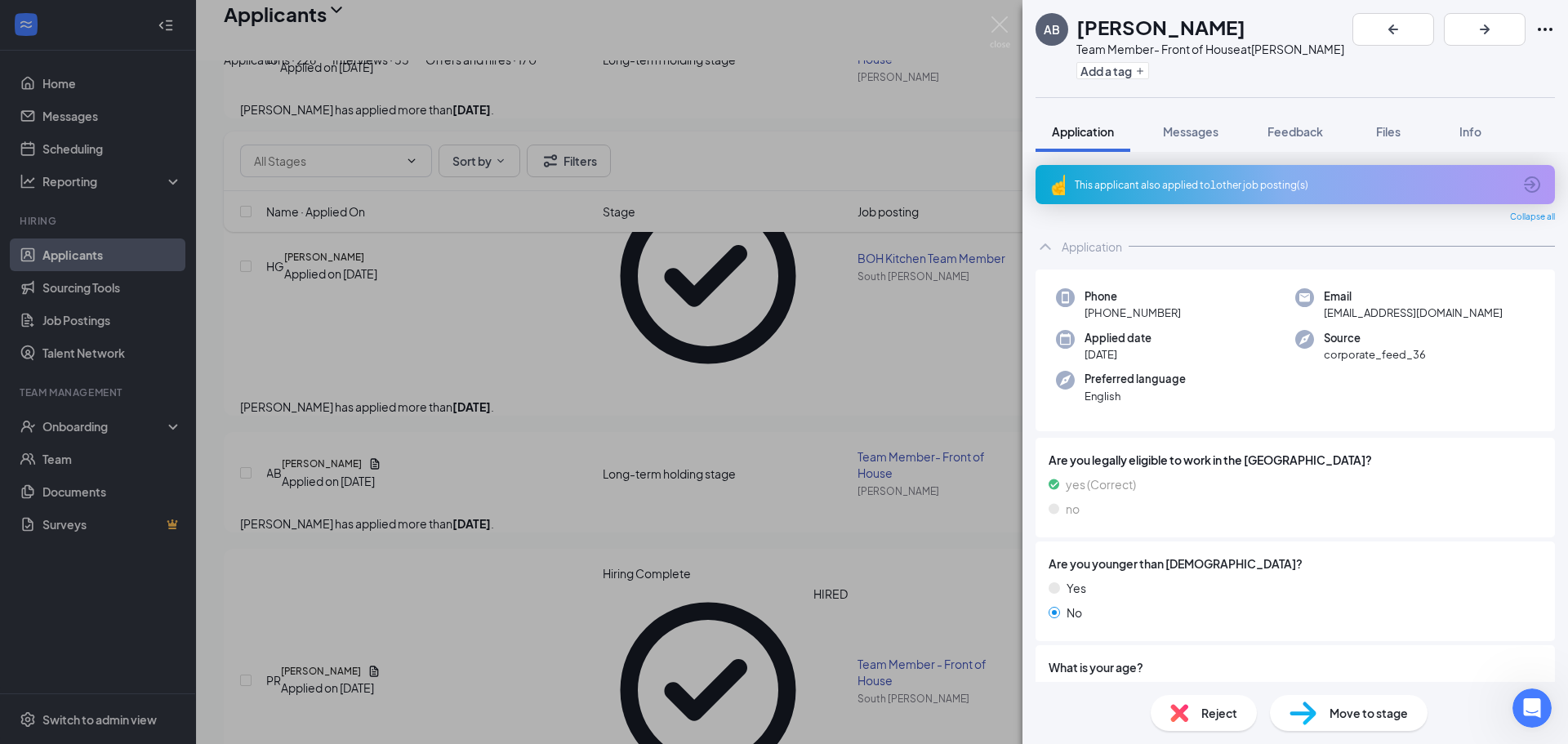
click at [1432, 134] on div "Application Messages Feedback Files Info" at bounding box center [1295, 131] width 520 height 41
drag, startPoint x: 1394, startPoint y: 126, endPoint x: 1357, endPoint y: 133, distance: 37.7
click at [1394, 128] on span "Files" at bounding box center [1388, 131] width 24 height 15
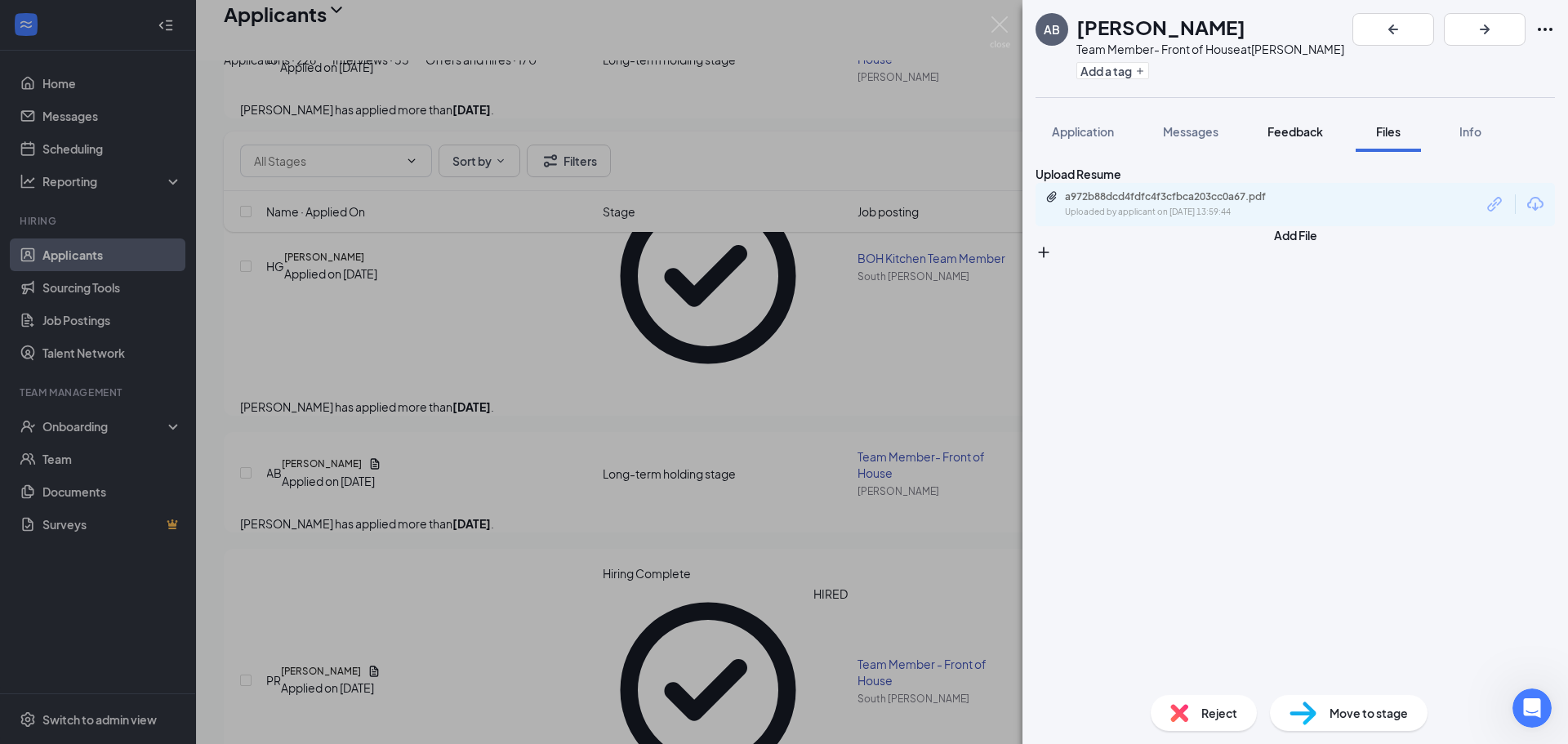
click at [1279, 135] on span "Feedback" at bounding box center [1295, 131] width 56 height 15
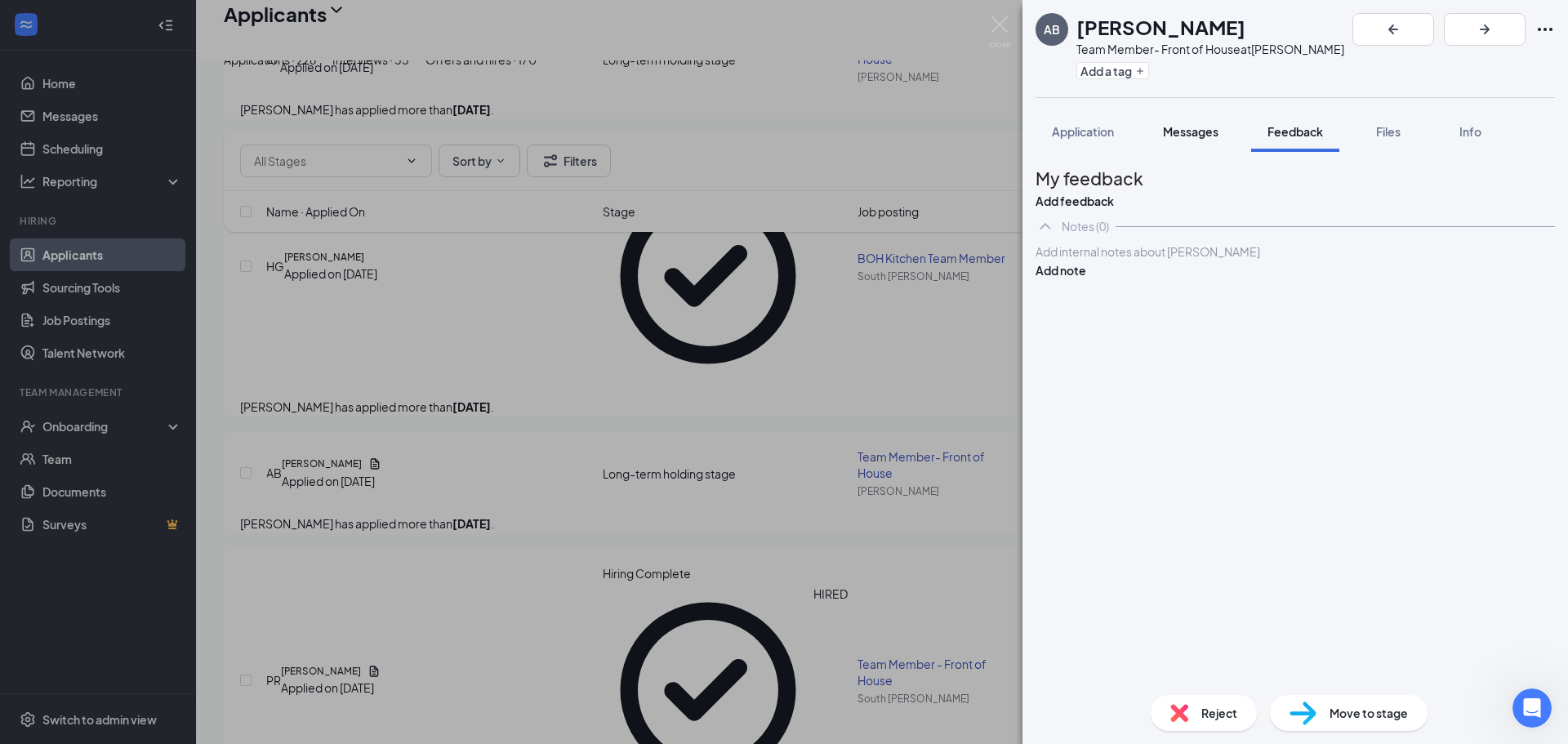
click at [1172, 133] on span "Messages" at bounding box center [1191, 131] width 56 height 15
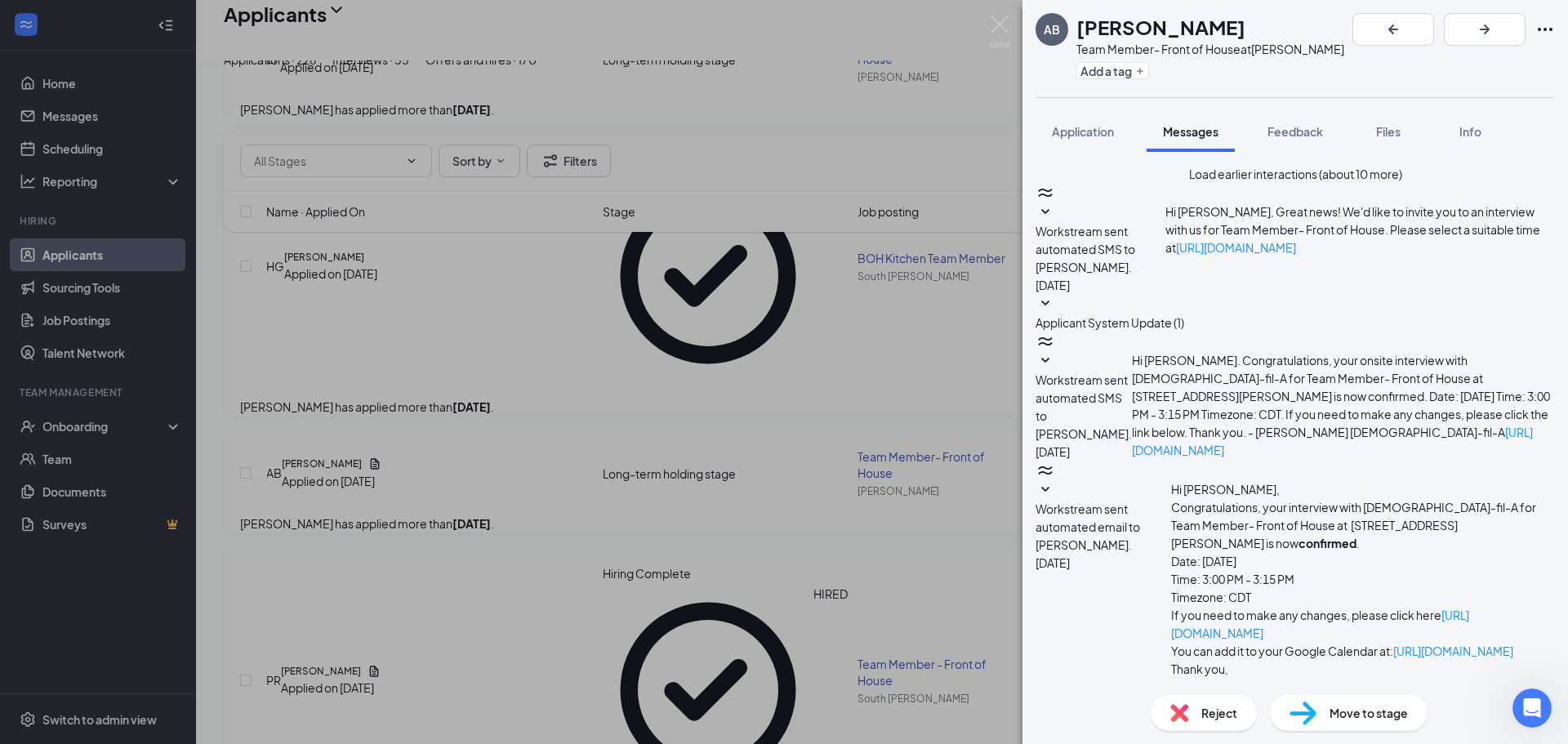
click at [170, 328] on div "AB [PERSON_NAME] Team Member- Front of House at [PERSON_NAME] Add a tag Applica…" at bounding box center [784, 372] width 1568 height 744
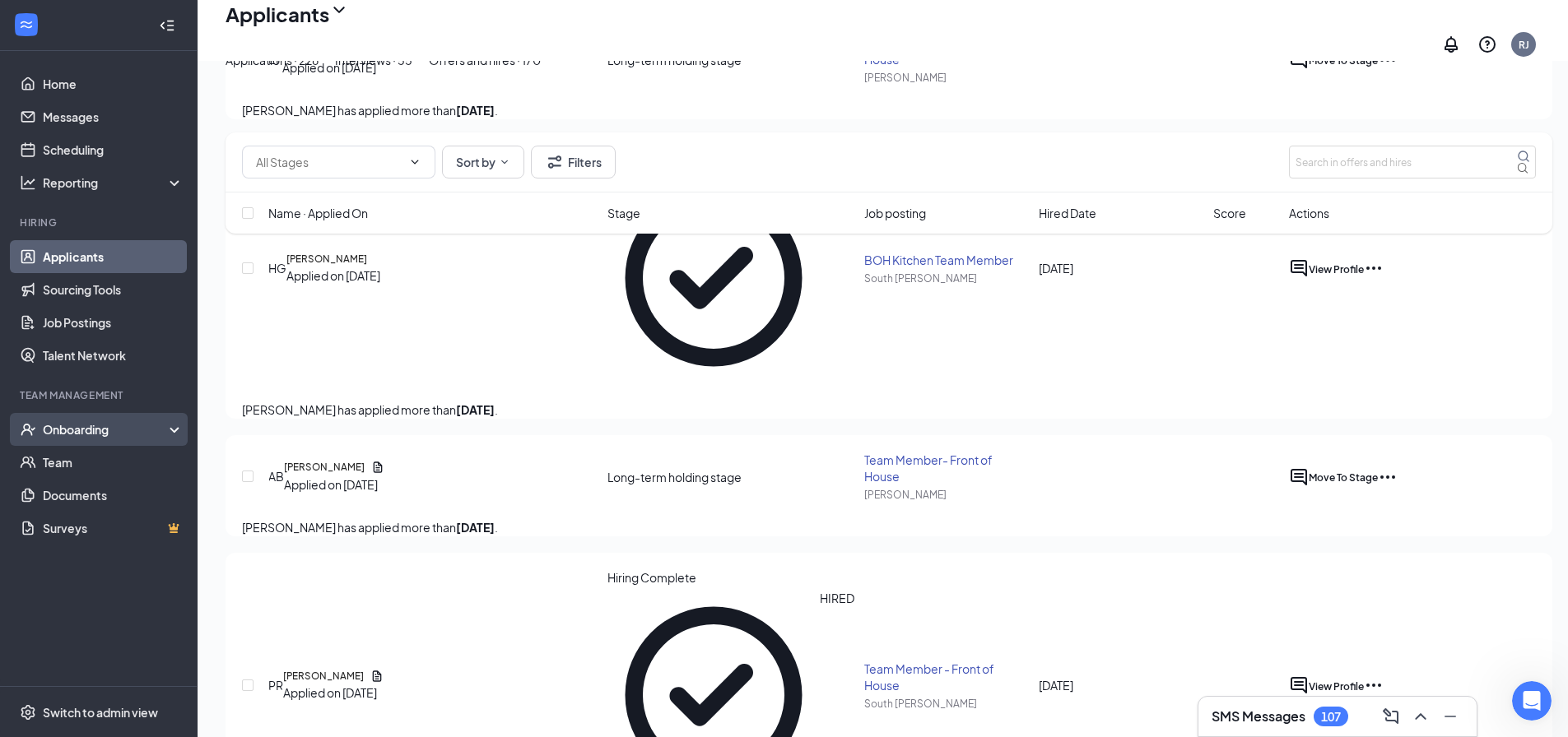
click at [117, 433] on div "Onboarding" at bounding box center [106, 429] width 127 height 17
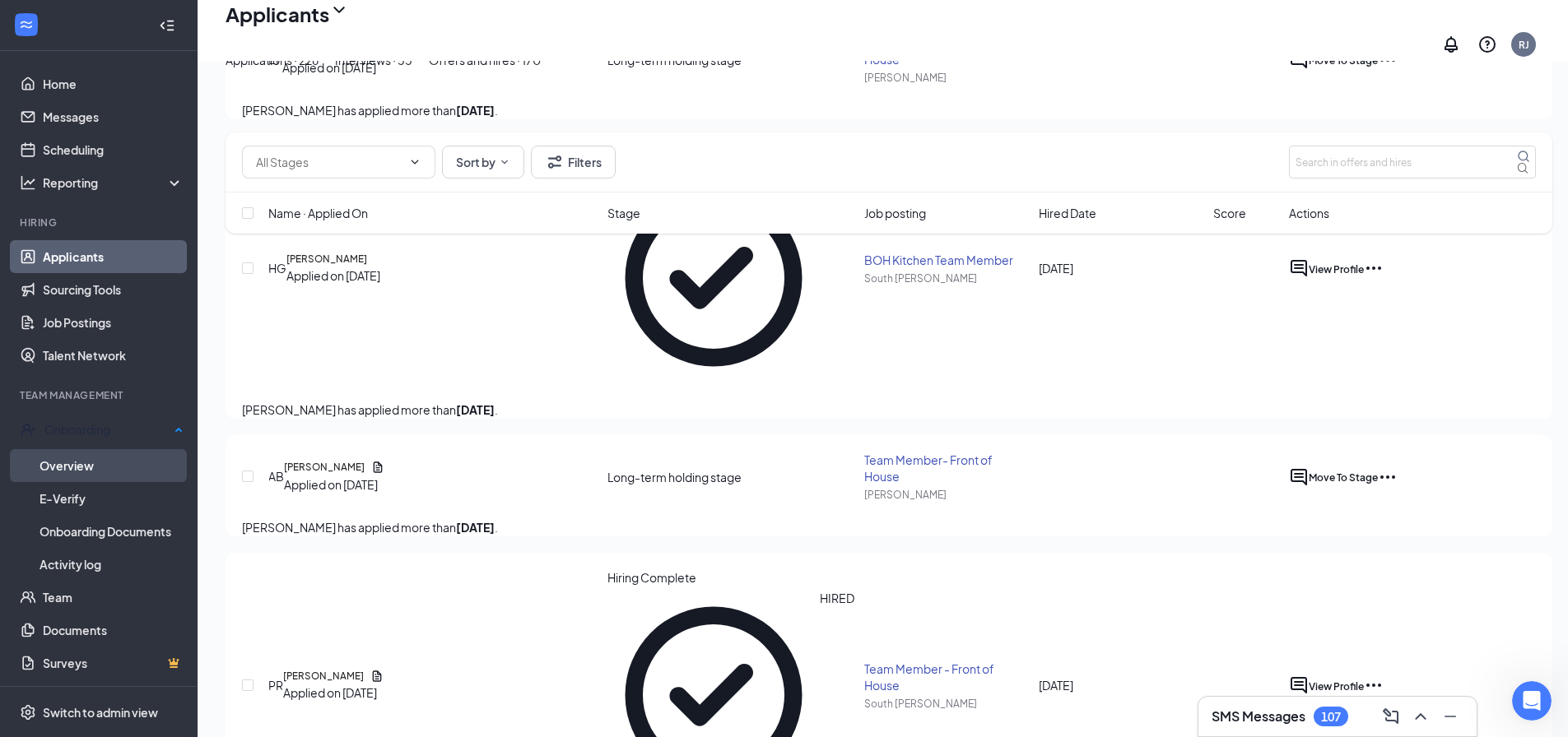
click at [125, 459] on link "Overview" at bounding box center [112, 465] width 144 height 33
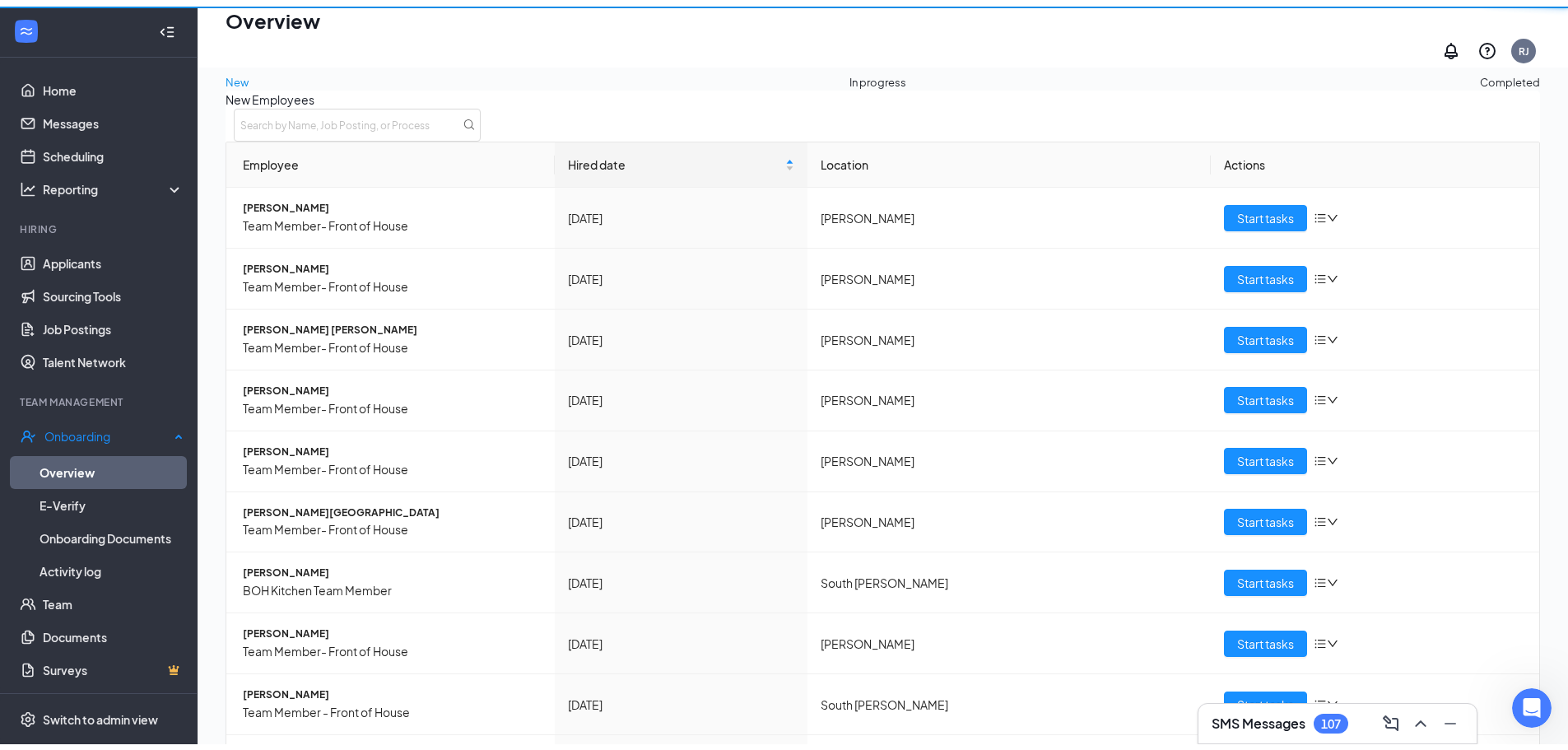
scroll to position [74, 0]
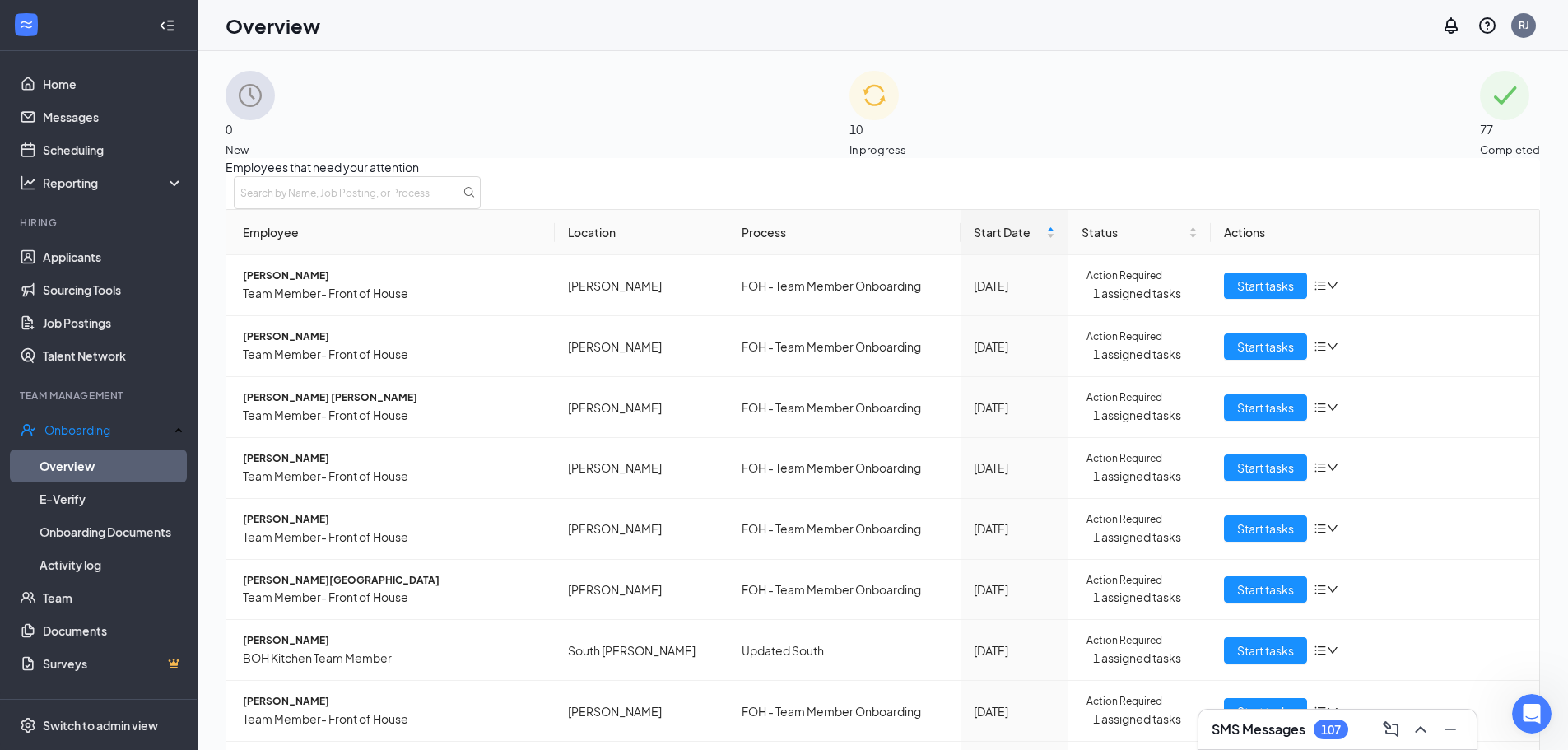
click at [899, 126] on div "10 In progress" at bounding box center [877, 114] width 57 height 87
click at [275, 104] on div "0 New" at bounding box center [250, 114] width 49 height 87
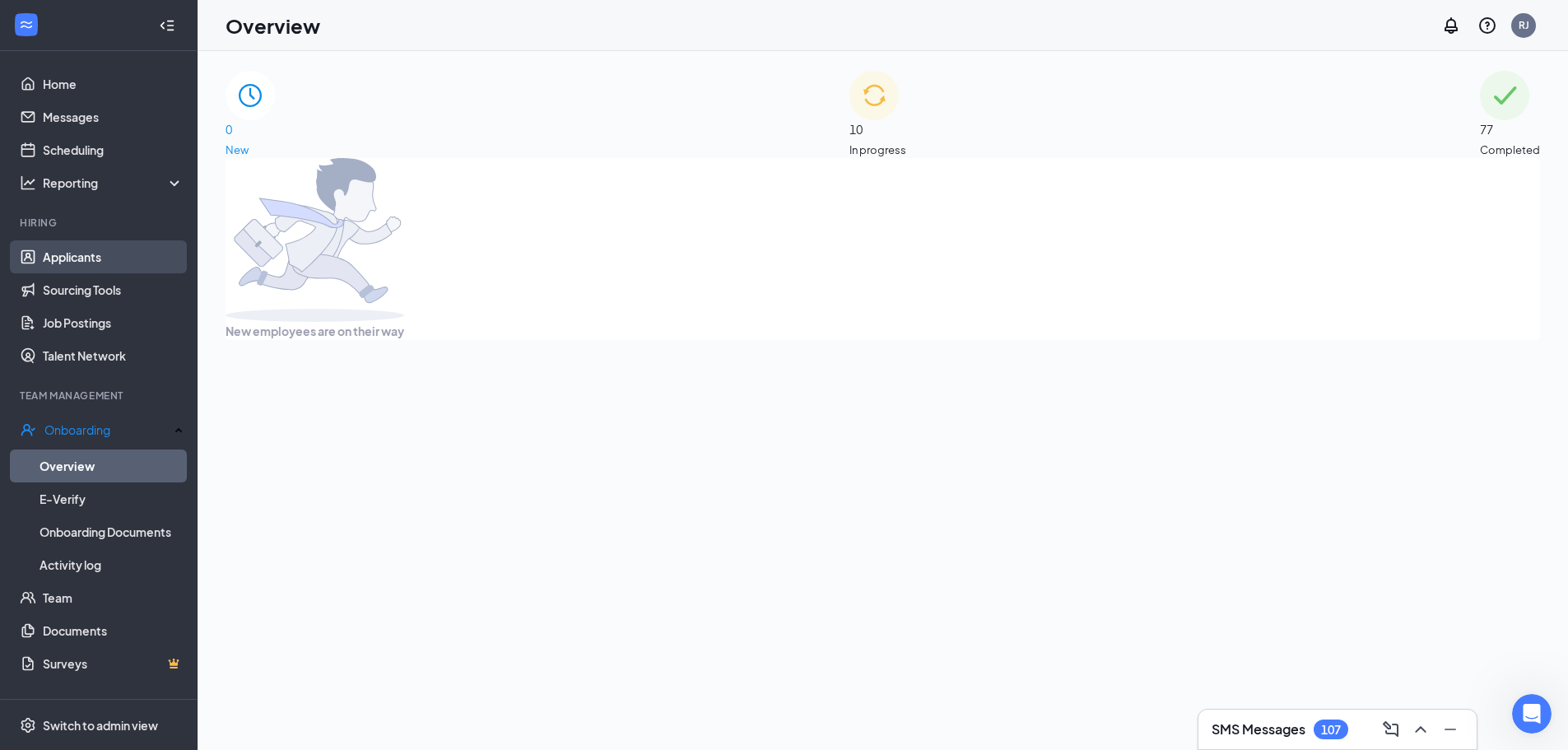
click at [73, 254] on link "Applicants" at bounding box center [113, 256] width 141 height 33
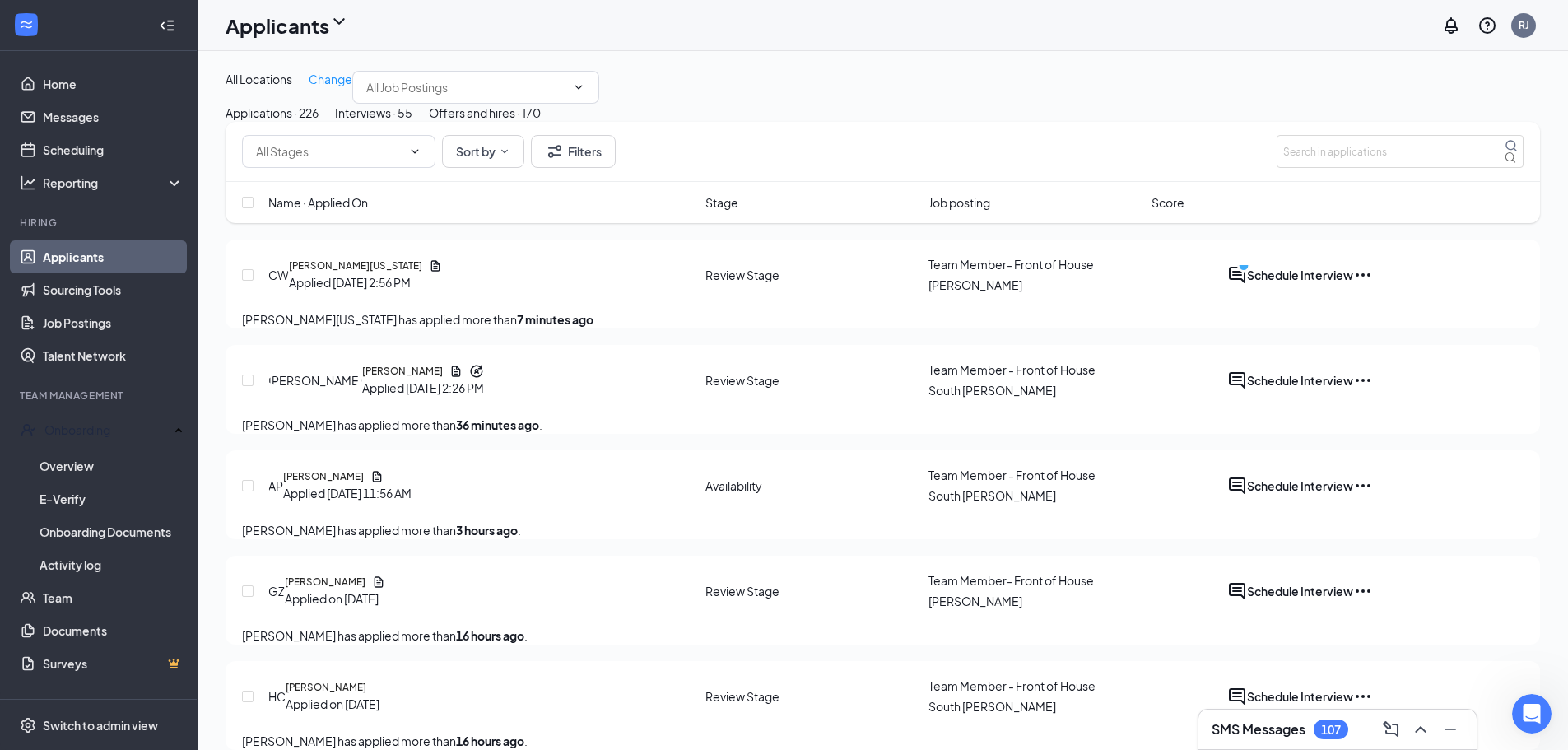
click at [541, 122] on div "Offers and hires · 170" at bounding box center [484, 113] width 112 height 18
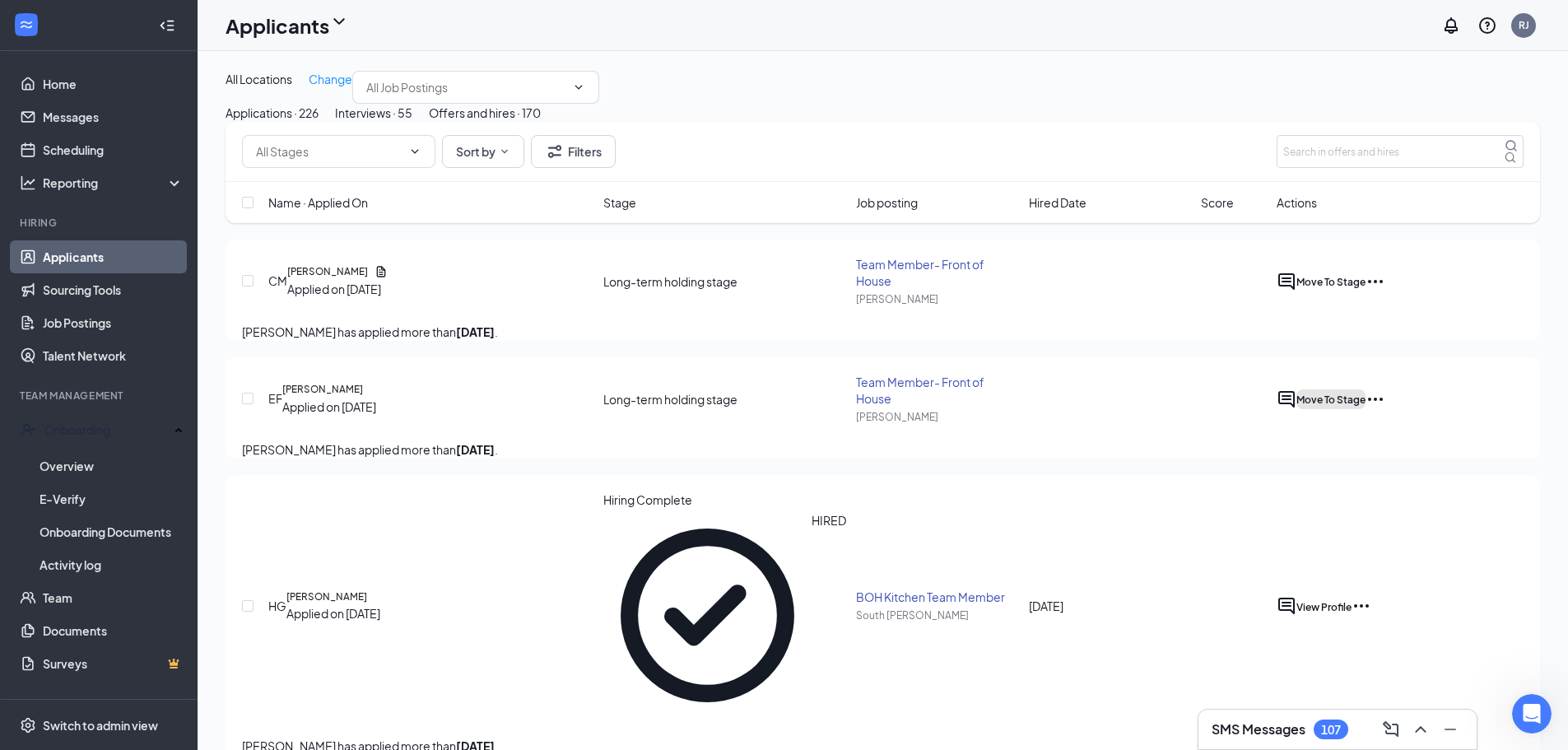
click at [1366, 406] on span "Move To Stage" at bounding box center [1331, 400] width 69 height 12
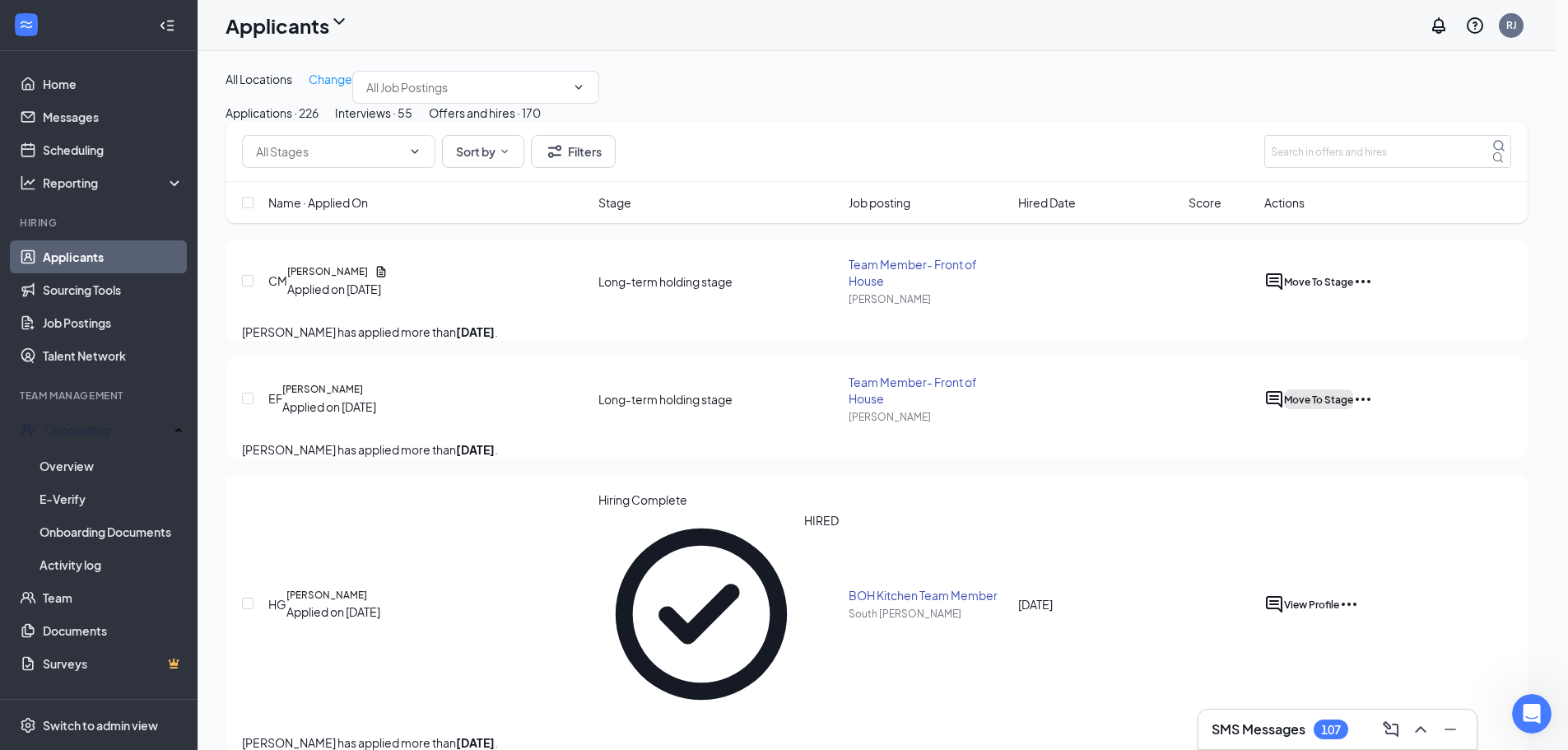
type input "Hiring Complete (final stage)"
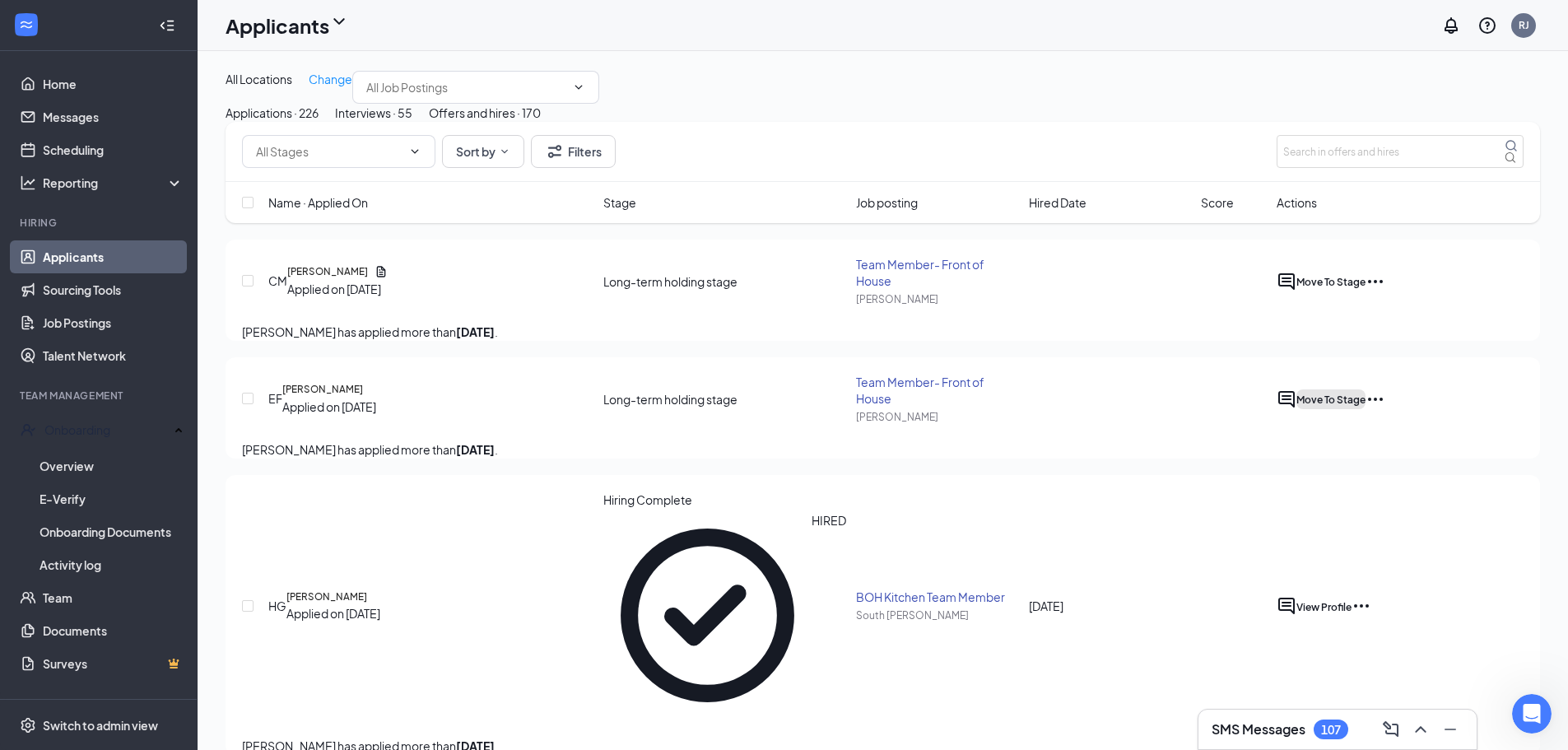
click at [1366, 406] on span "Move To Stage" at bounding box center [1331, 400] width 69 height 12
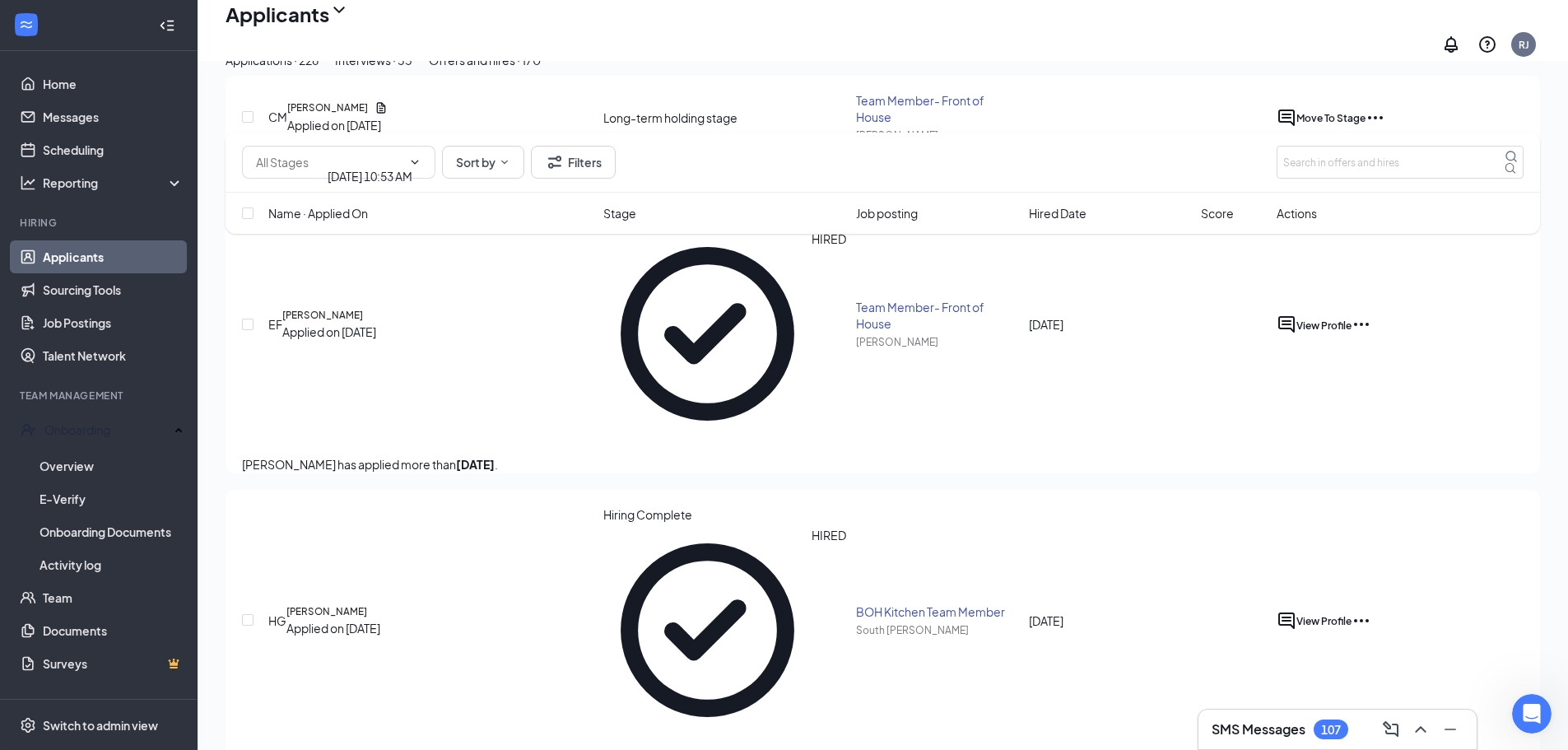
scroll to position [247, 0]
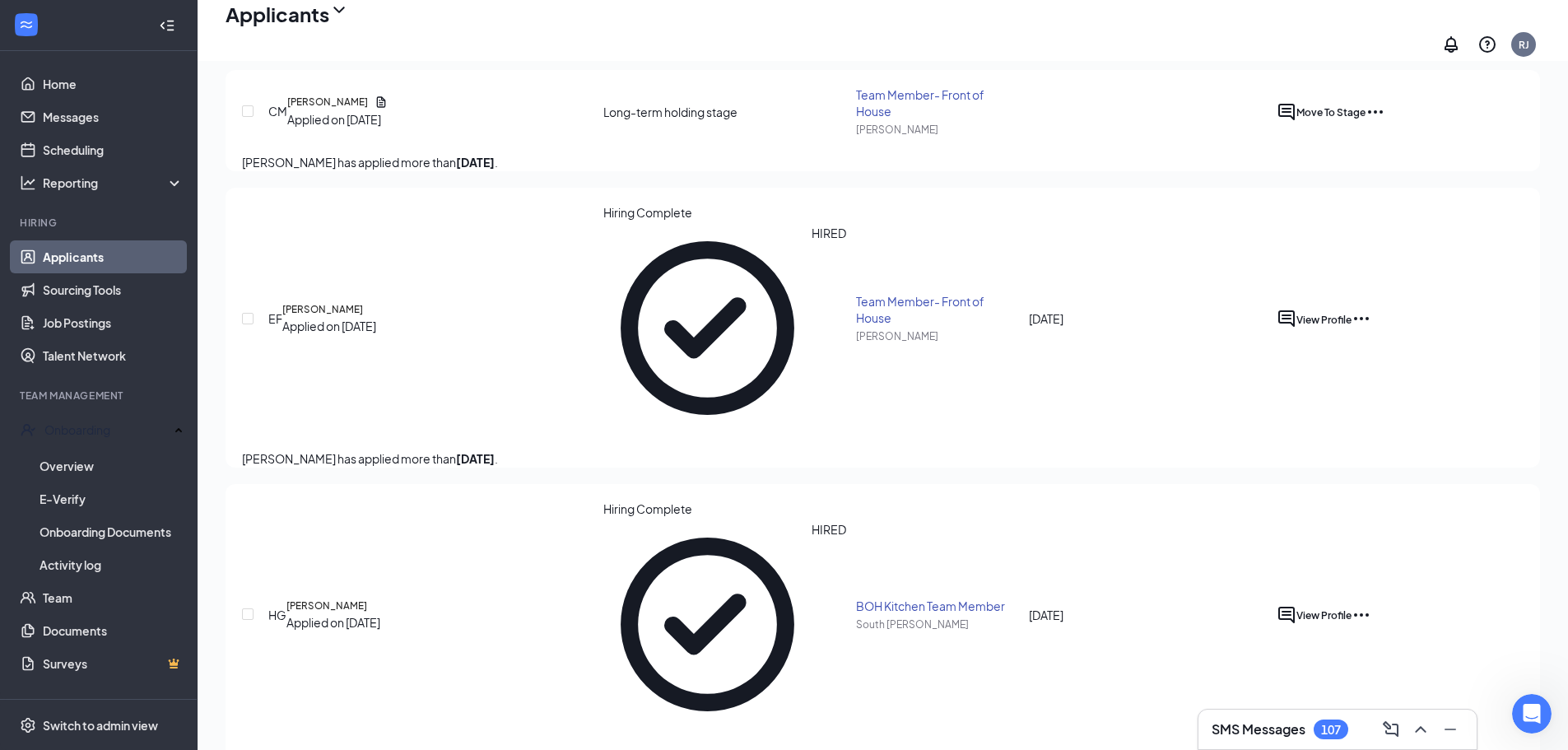
scroll to position [0, 0]
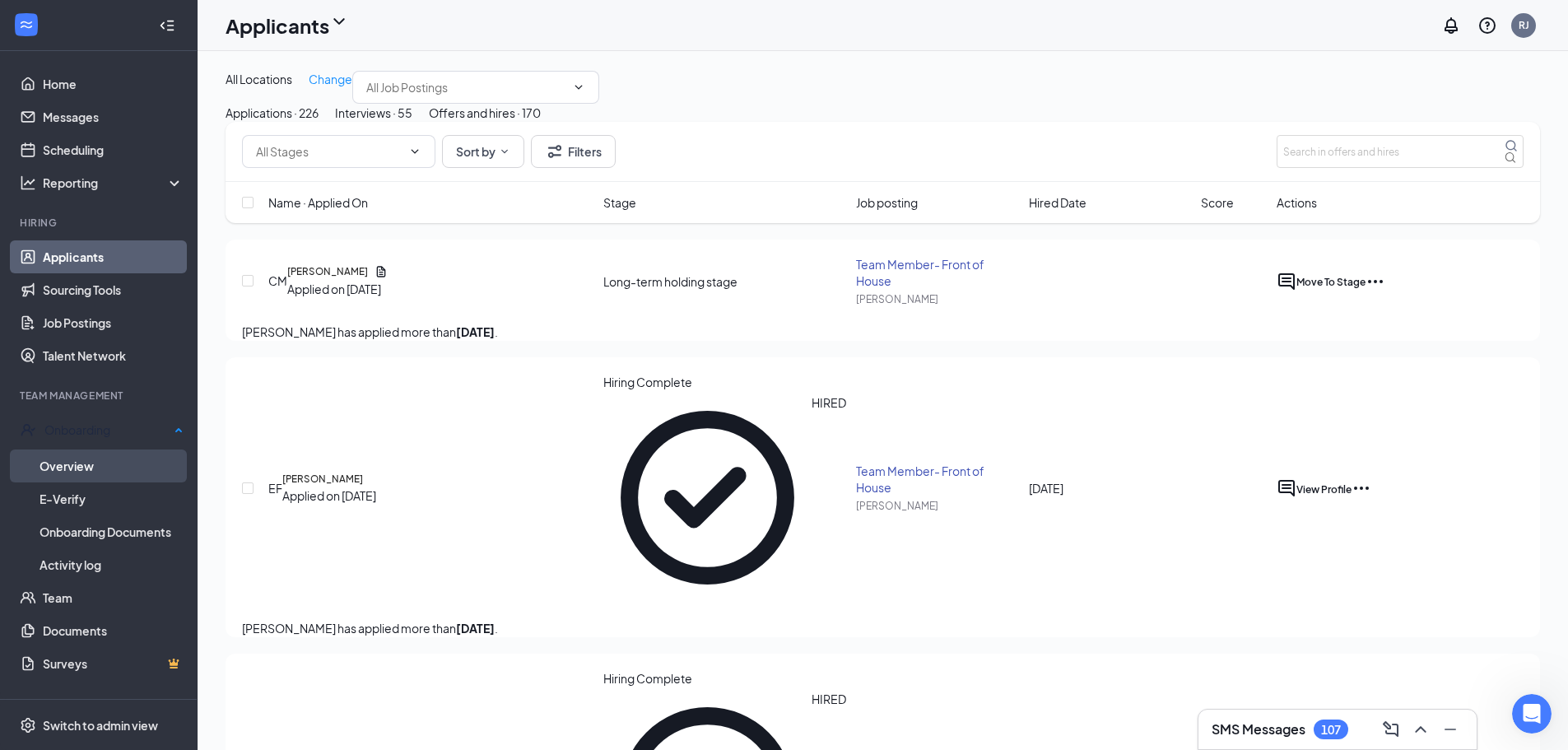
click at [80, 465] on link "Overview" at bounding box center [112, 465] width 144 height 33
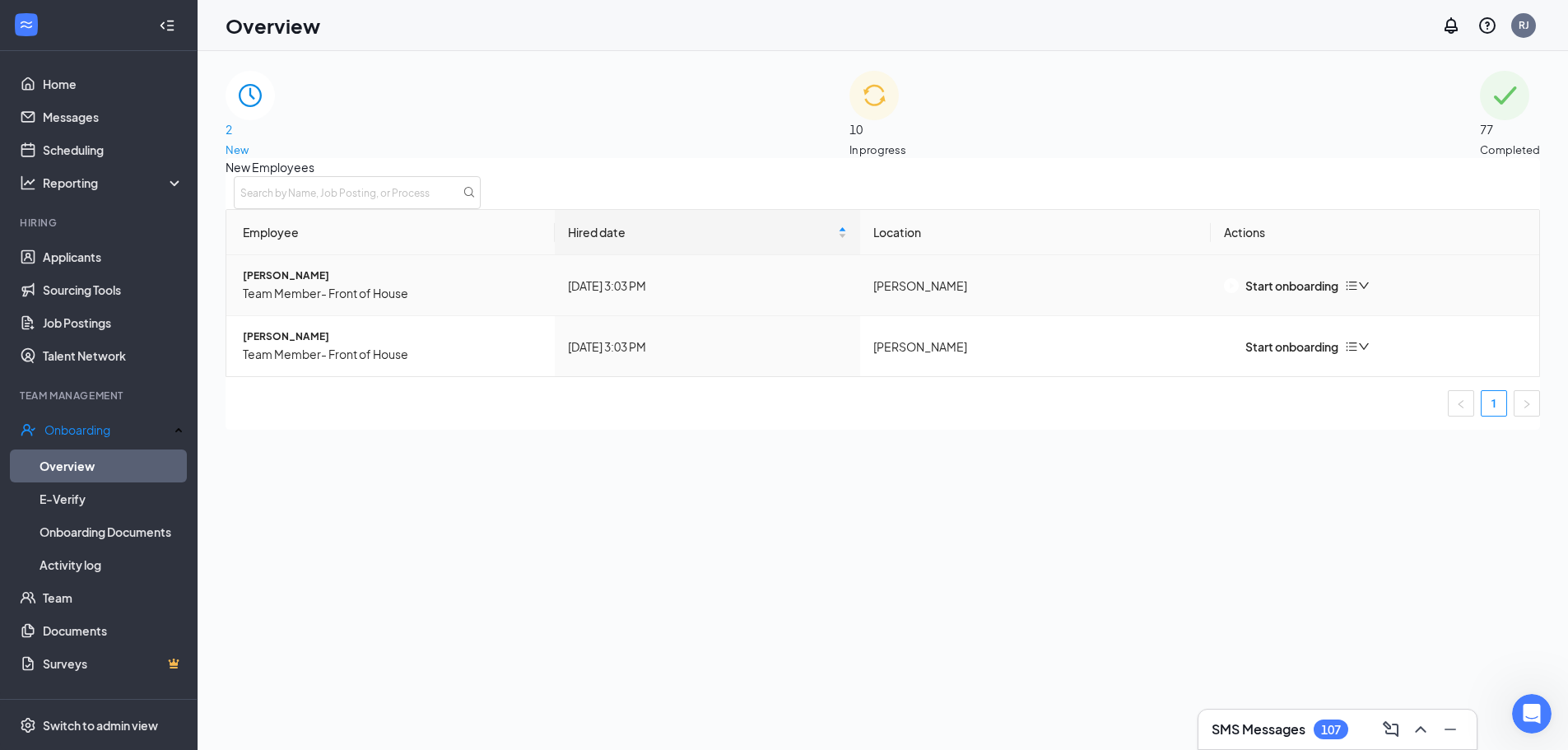
click at [1369, 292] on icon "down" at bounding box center [1363, 285] width 11 height 11
click at [1419, 343] on div "Remove from onboarding" at bounding box center [1445, 333] width 140 height 18
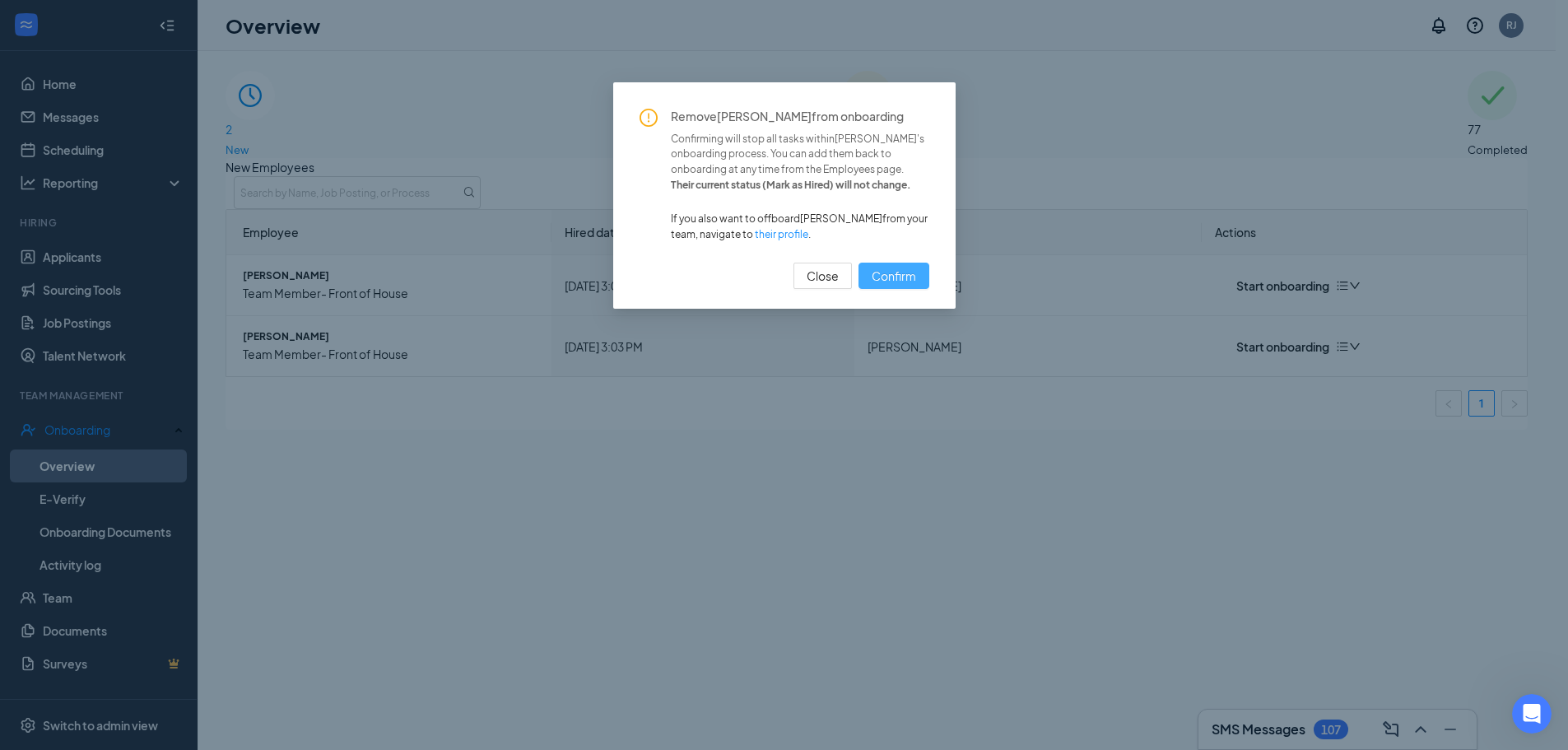
click at [891, 273] on span "Confirm" at bounding box center [894, 275] width 45 height 18
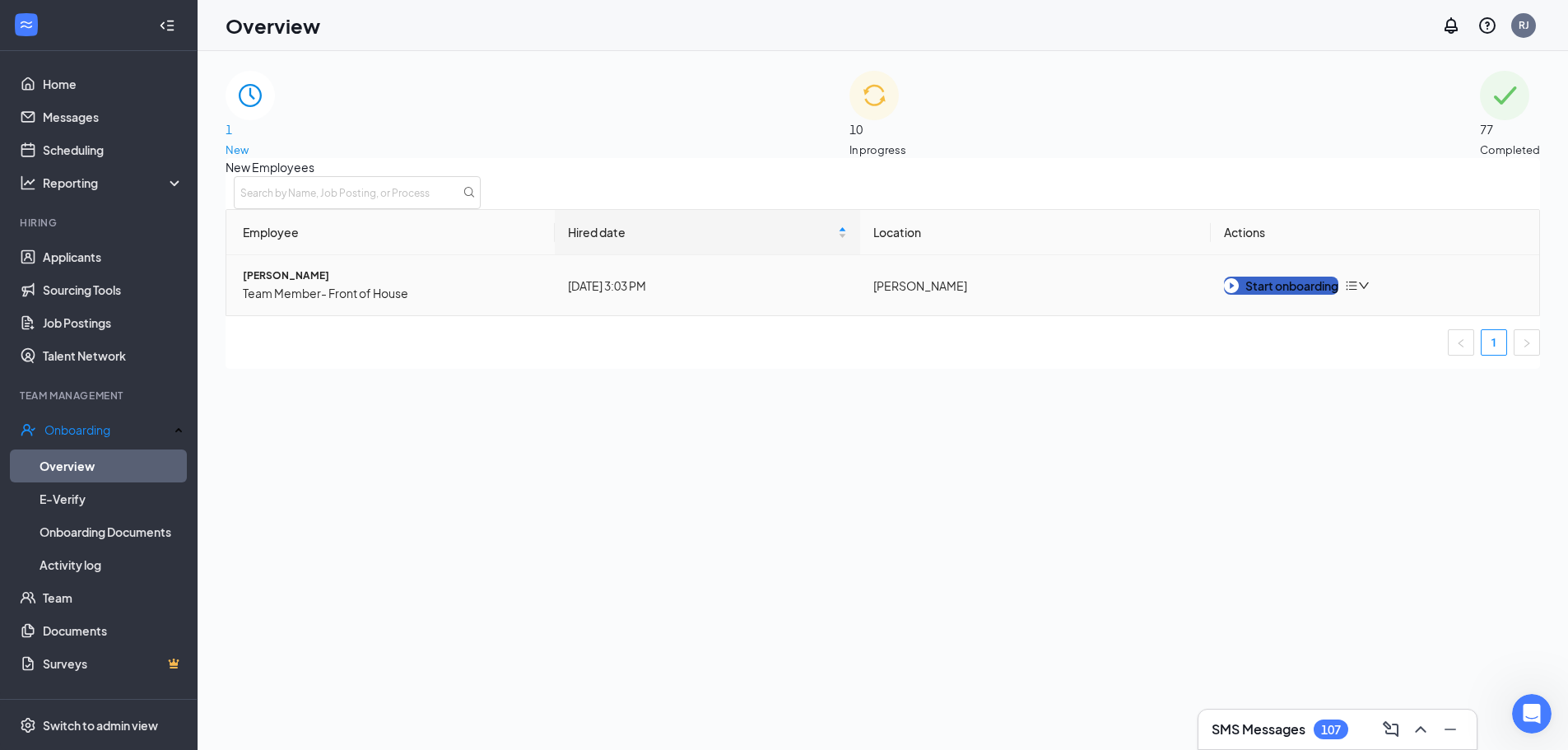
click at [1296, 295] on div "Start onboarding" at bounding box center [1281, 286] width 114 height 18
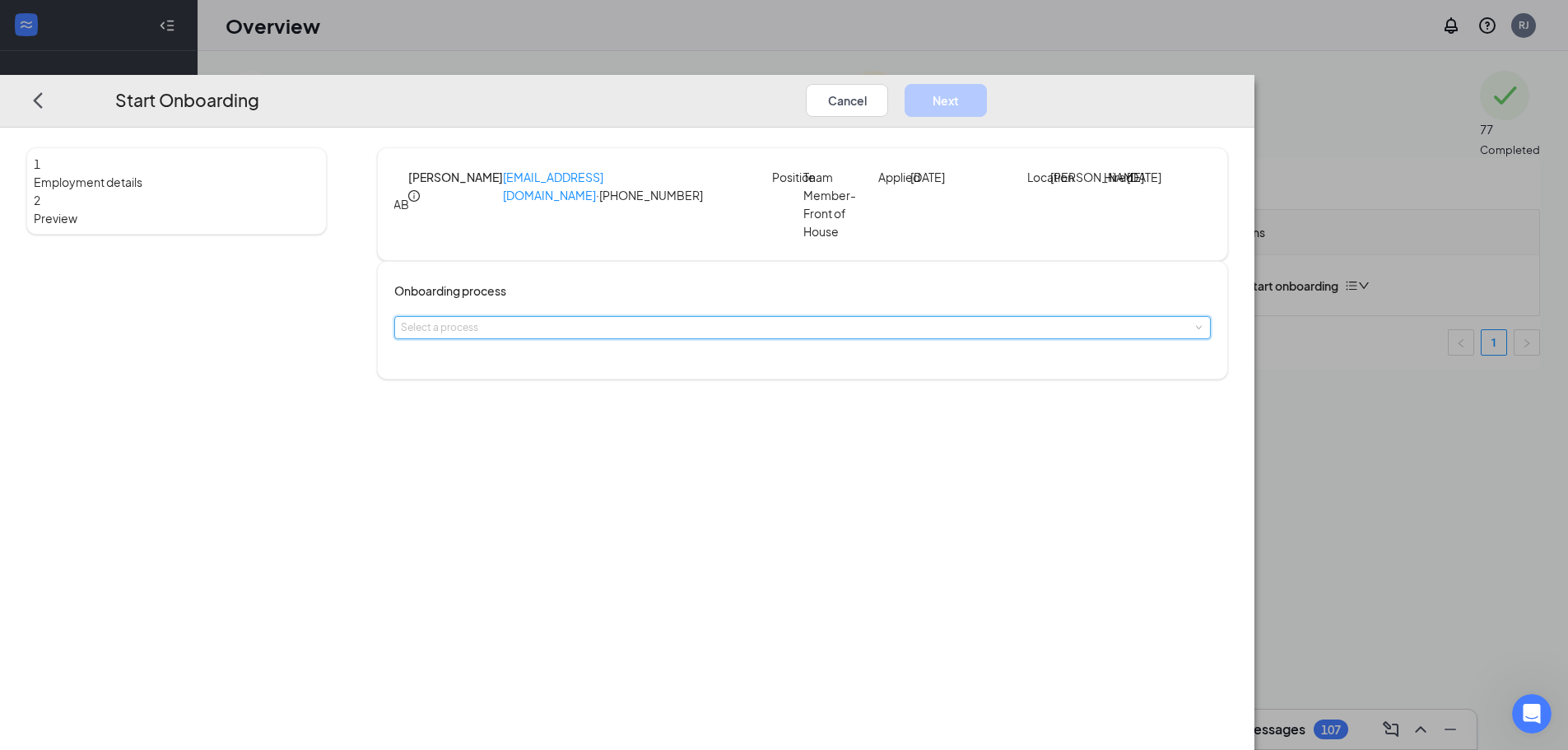
click at [616, 339] on div "Select a process" at bounding box center [802, 328] width 803 height 21
click at [652, 373] on span "FOH - Team Member Onboarding" at bounding box center [635, 367] width 156 height 12
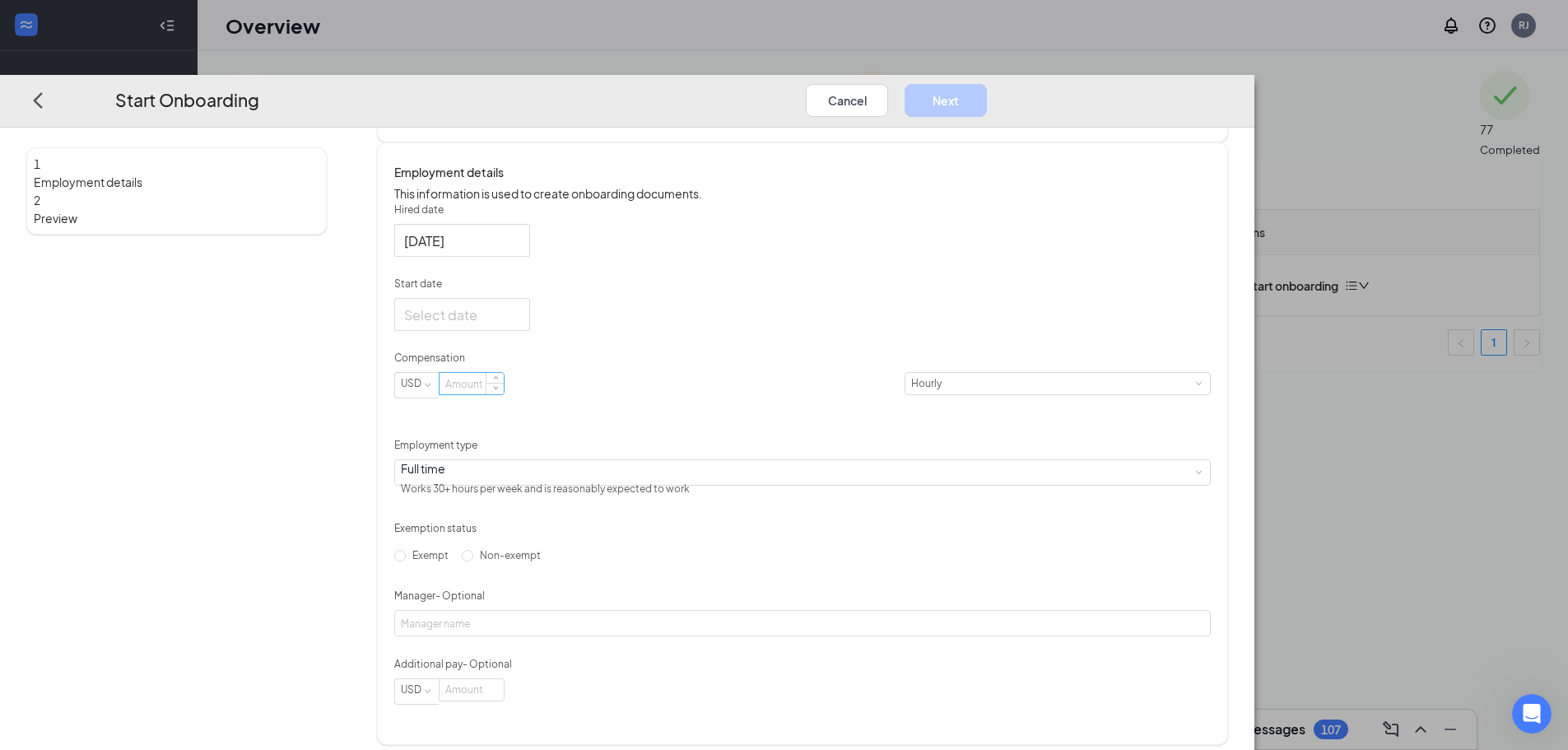
scroll to position [293, 0]
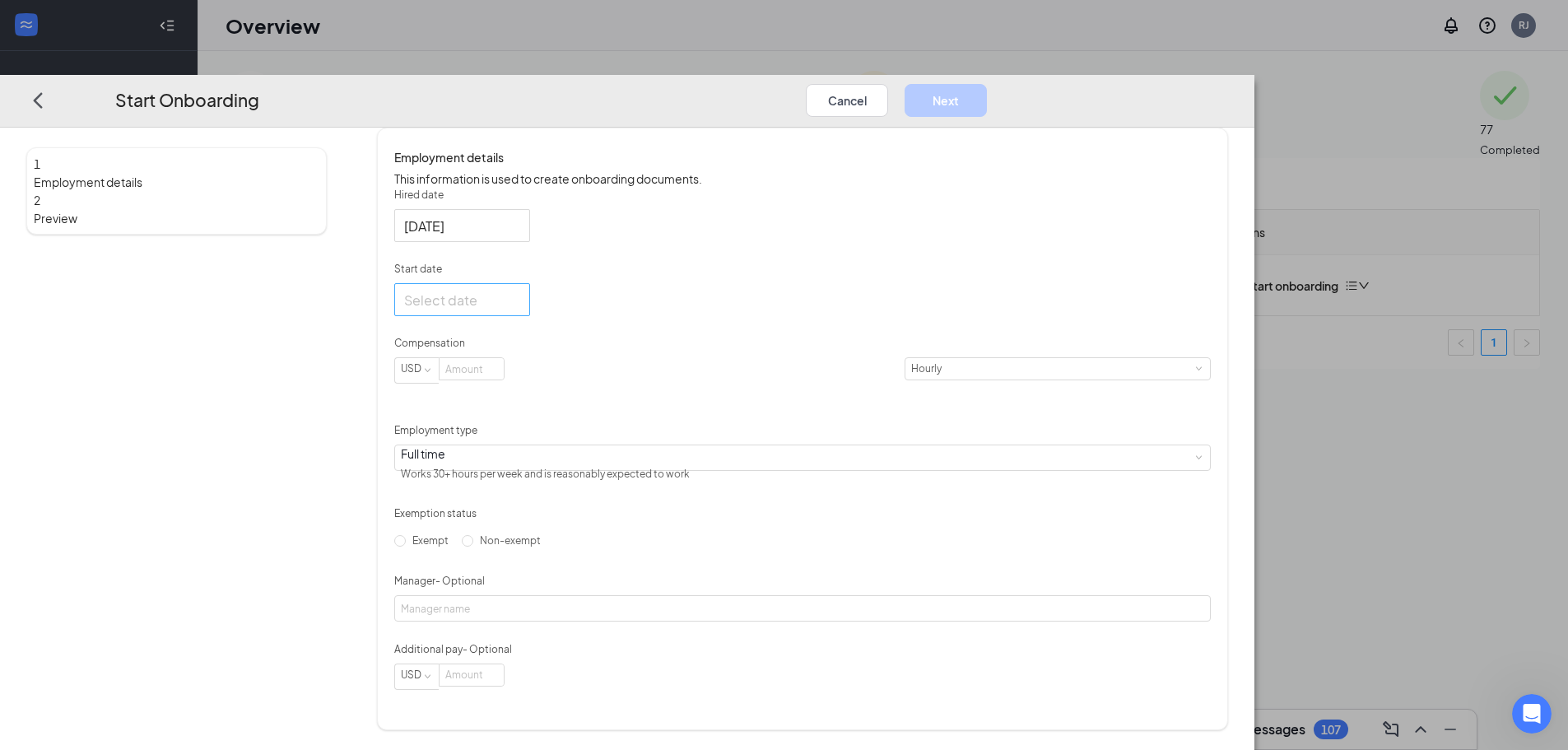
click at [520, 292] on div at bounding box center [462, 300] width 116 height 20
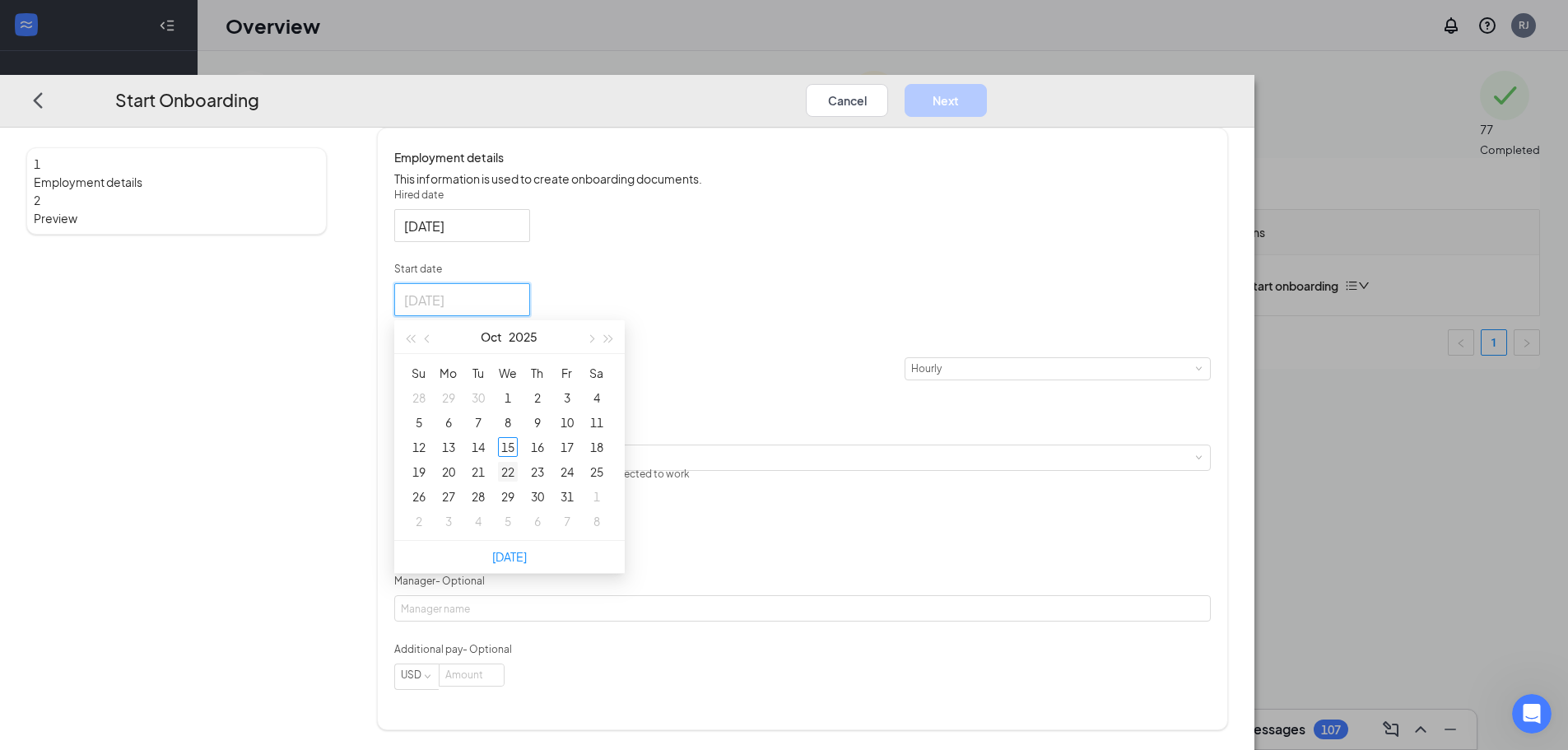
type input "[DATE]"
click at [518, 462] on div "22" at bounding box center [508, 471] width 19 height 19
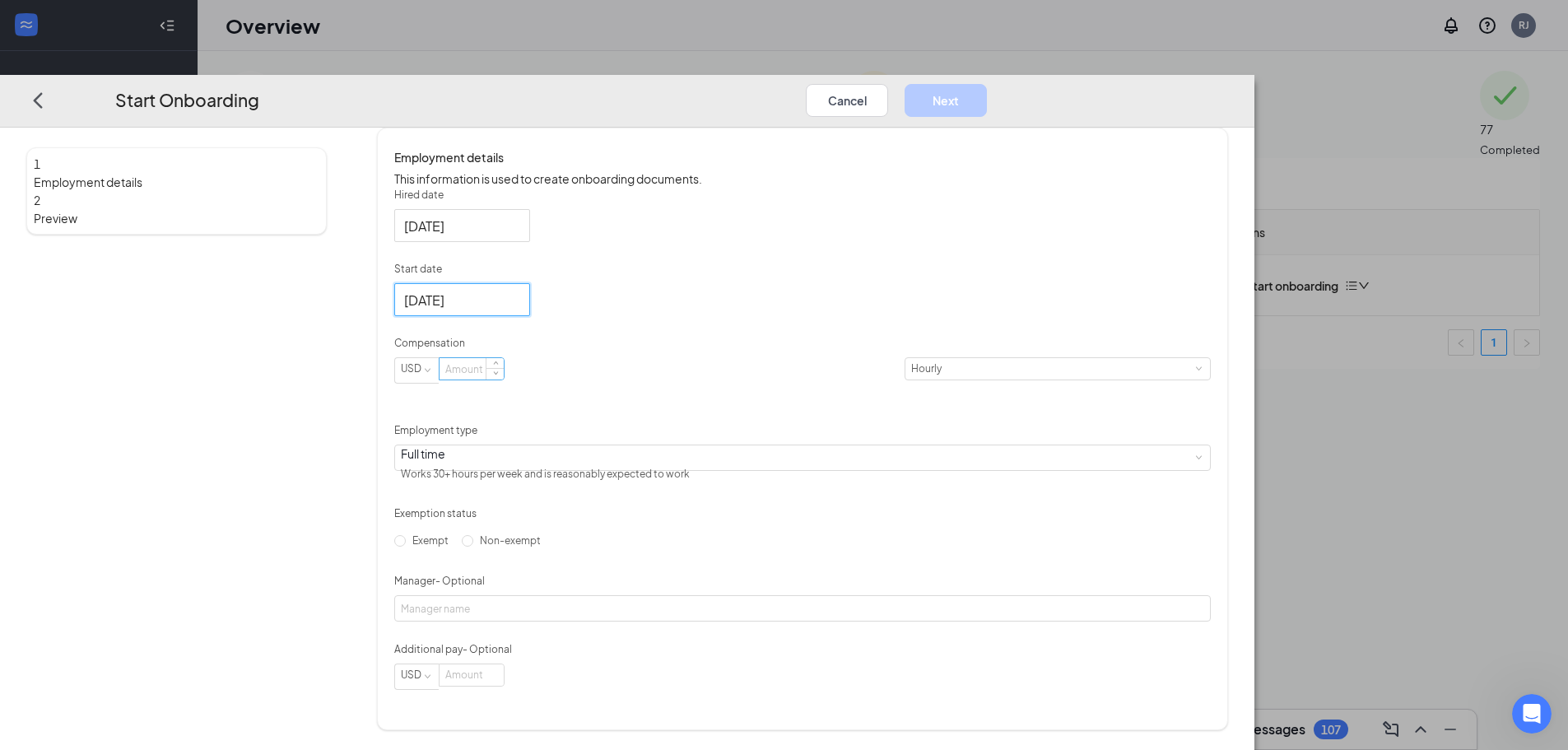
click at [504, 366] on input at bounding box center [471, 368] width 64 height 21
type input "14"
click at [509, 459] on div "1 Employment details 2 Preview AB [PERSON_NAME] [EMAIL_ADDRESS][DOMAIN_NAME] · …" at bounding box center [627, 313] width 1201 height 835
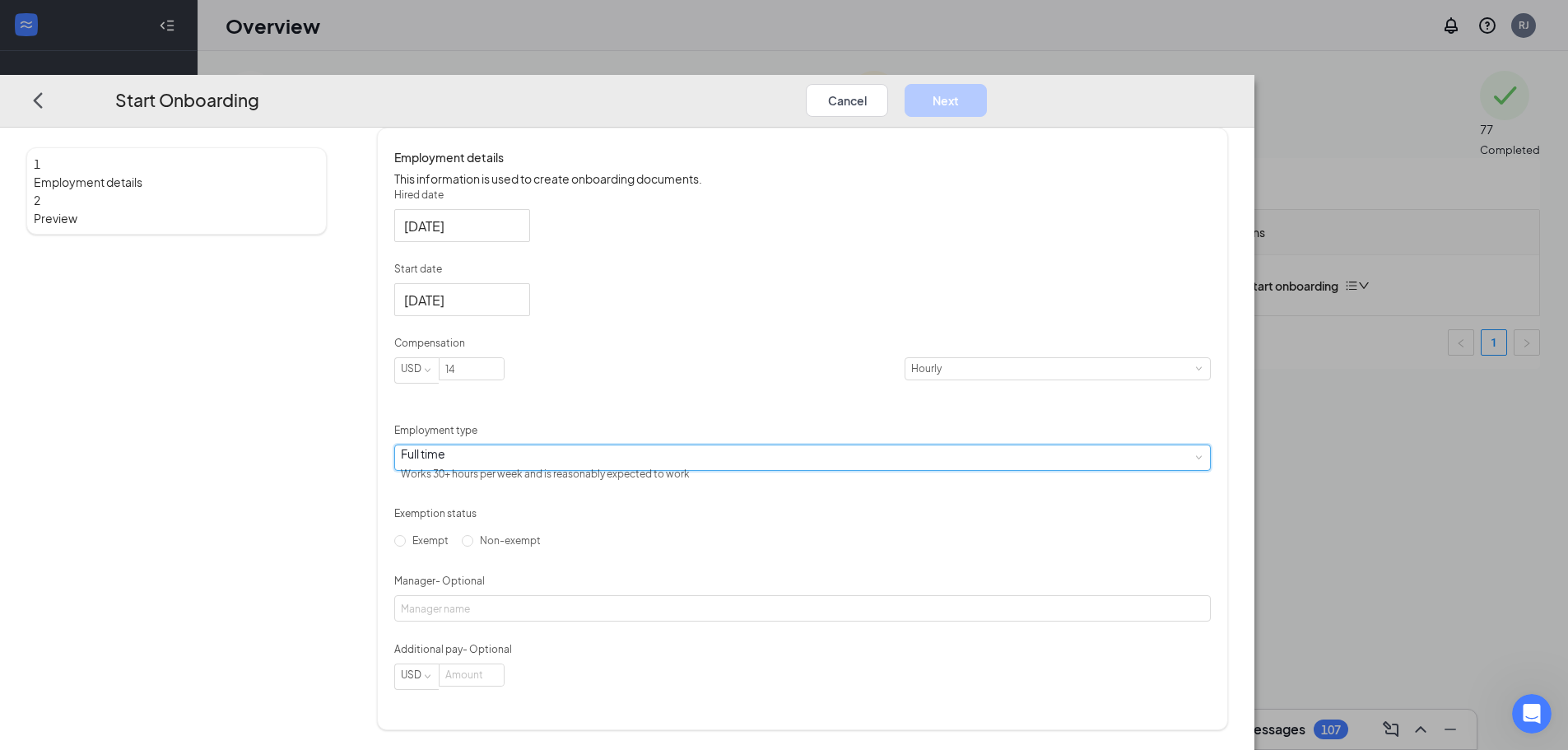
click at [569, 449] on div "Full time" at bounding box center [545, 454] width 289 height 17
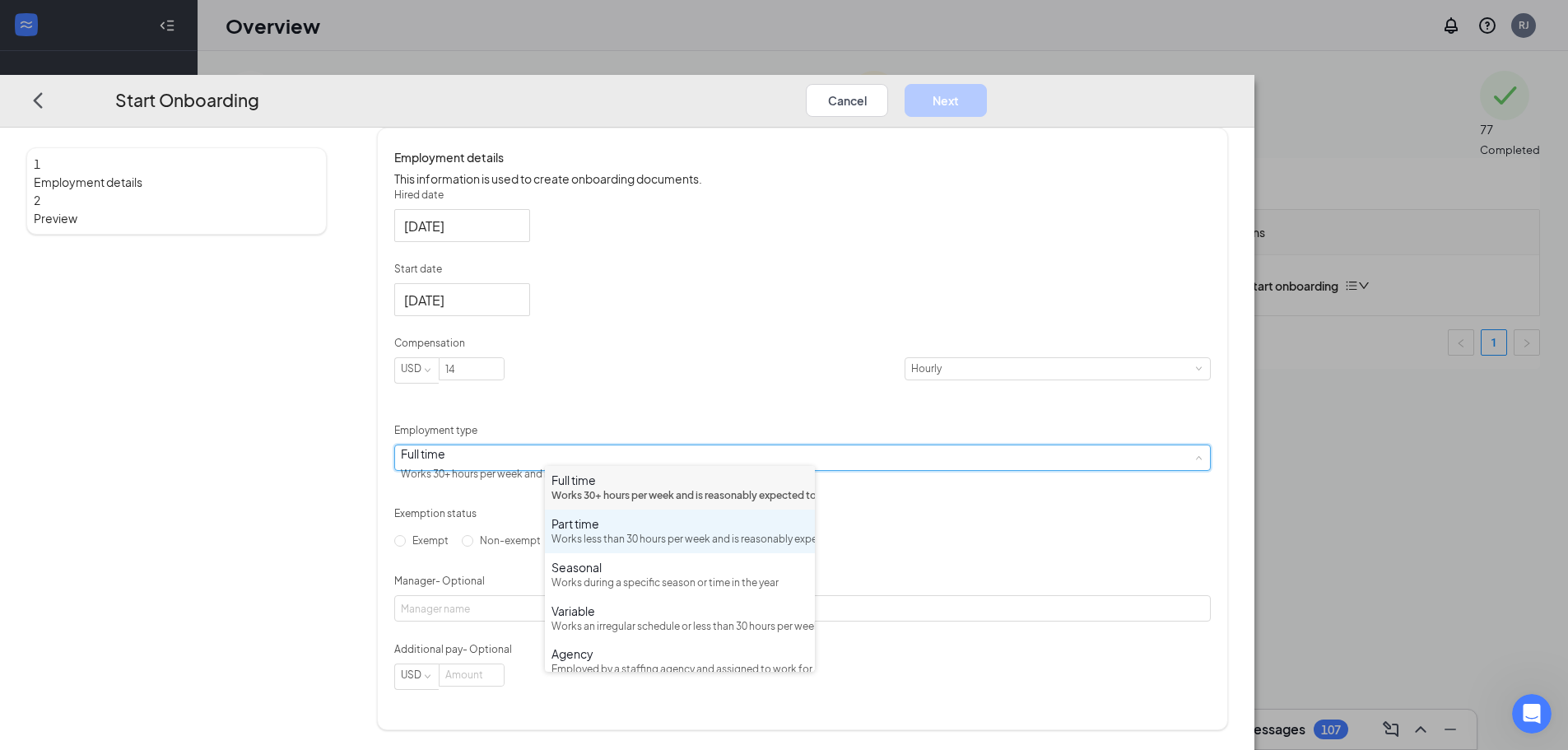
click at [606, 548] on div "Works less than 30 hours per week and is reasonably expected to work" at bounding box center [679, 540] width 257 height 16
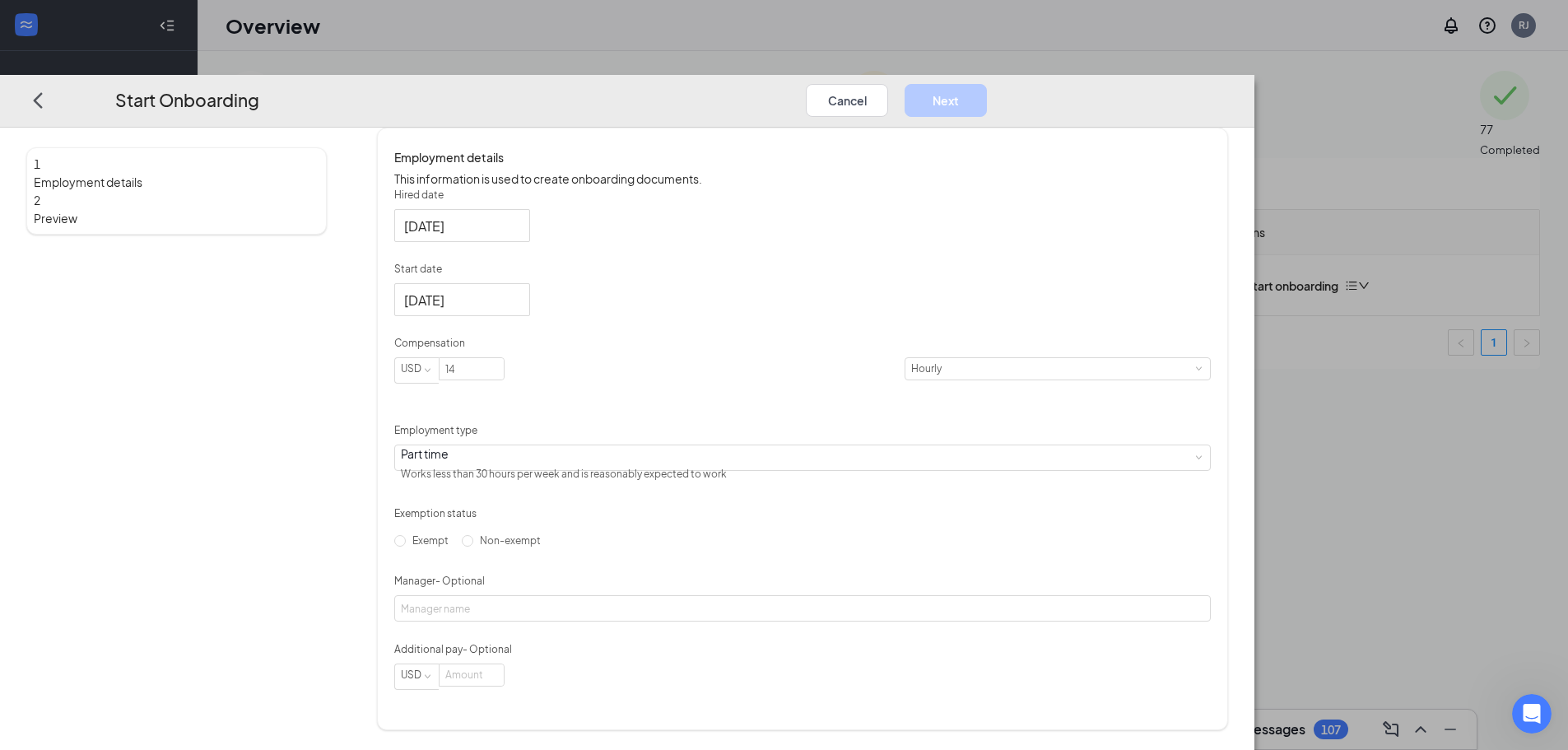
click at [538, 465] on div "Employment details This information is used to create onboarding documents. Hir…" at bounding box center [802, 428] width 851 height 602
click at [473, 547] on input "Non-exempt" at bounding box center [467, 541] width 11 height 11
radio input "true"
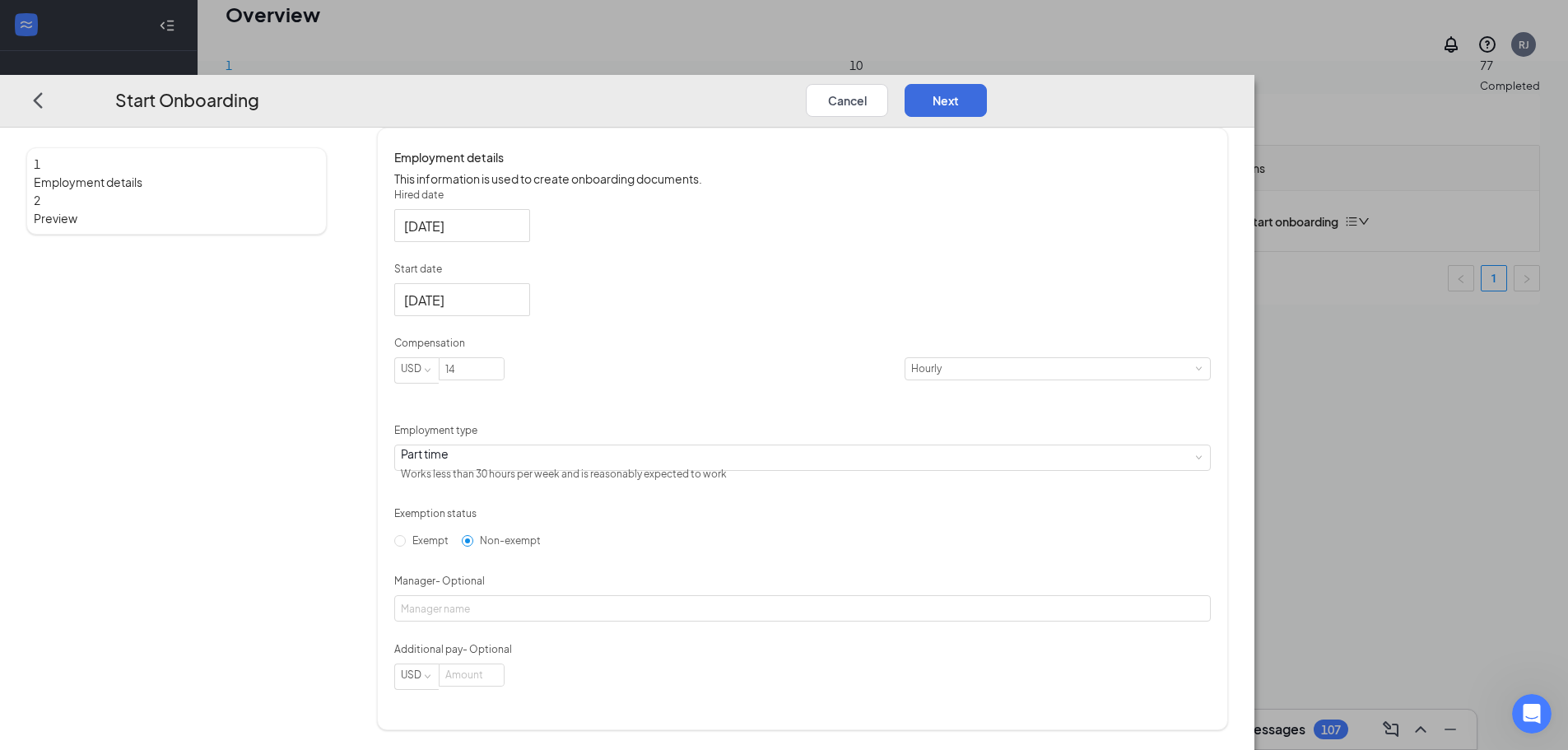
click at [538, 499] on div "Employment details This information is used to create onboarding documents. Hir…" at bounding box center [802, 428] width 851 height 602
click at [677, 622] on input "Manager - Optional" at bounding box center [802, 608] width 817 height 26
click at [1002, 471] on div "Hired date [DATE] Start date [DATE] [DATE] Su Mo Tu We Th Fr Sa 28 29 30 1 2 3 …" at bounding box center [802, 439] width 817 height 502
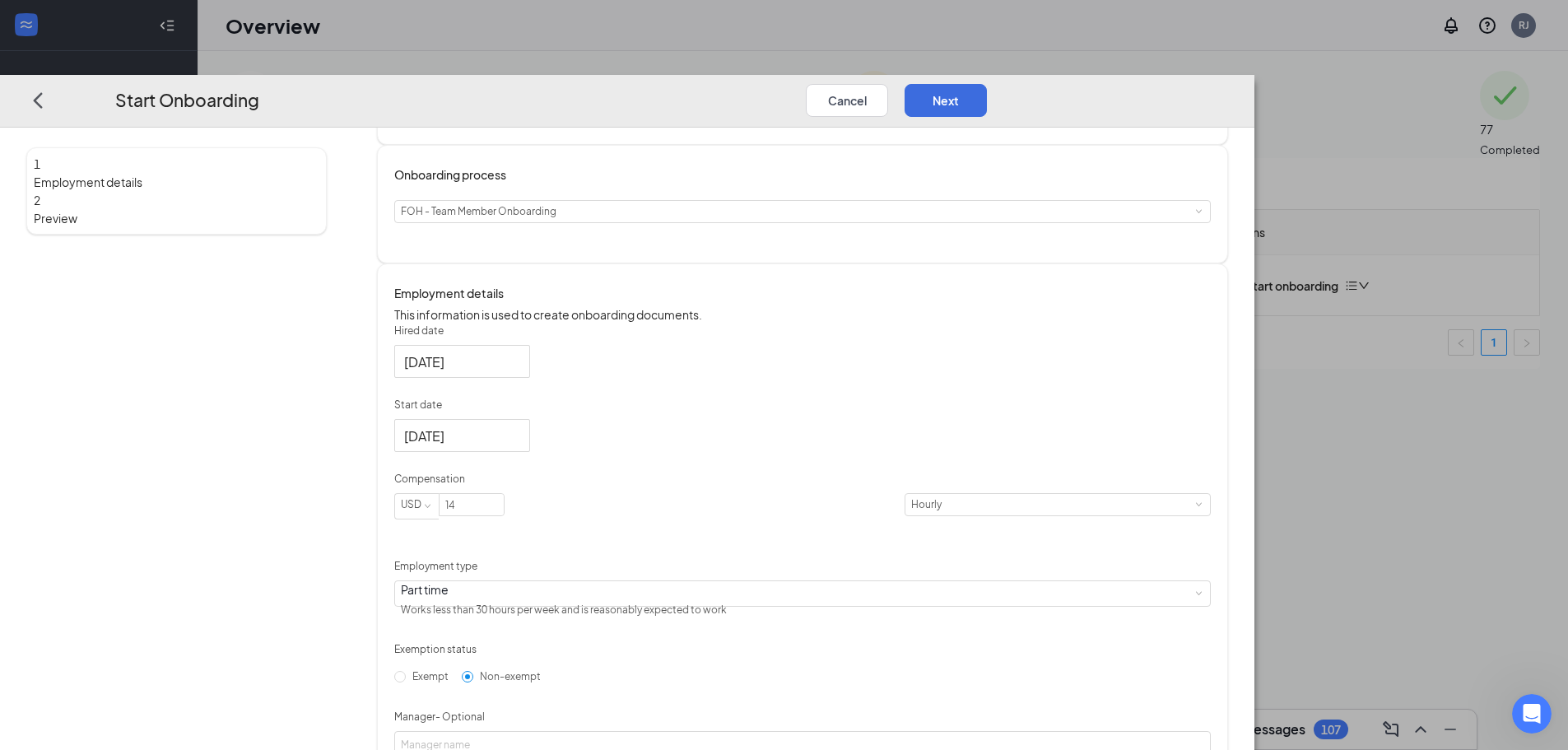
scroll to position [0, 0]
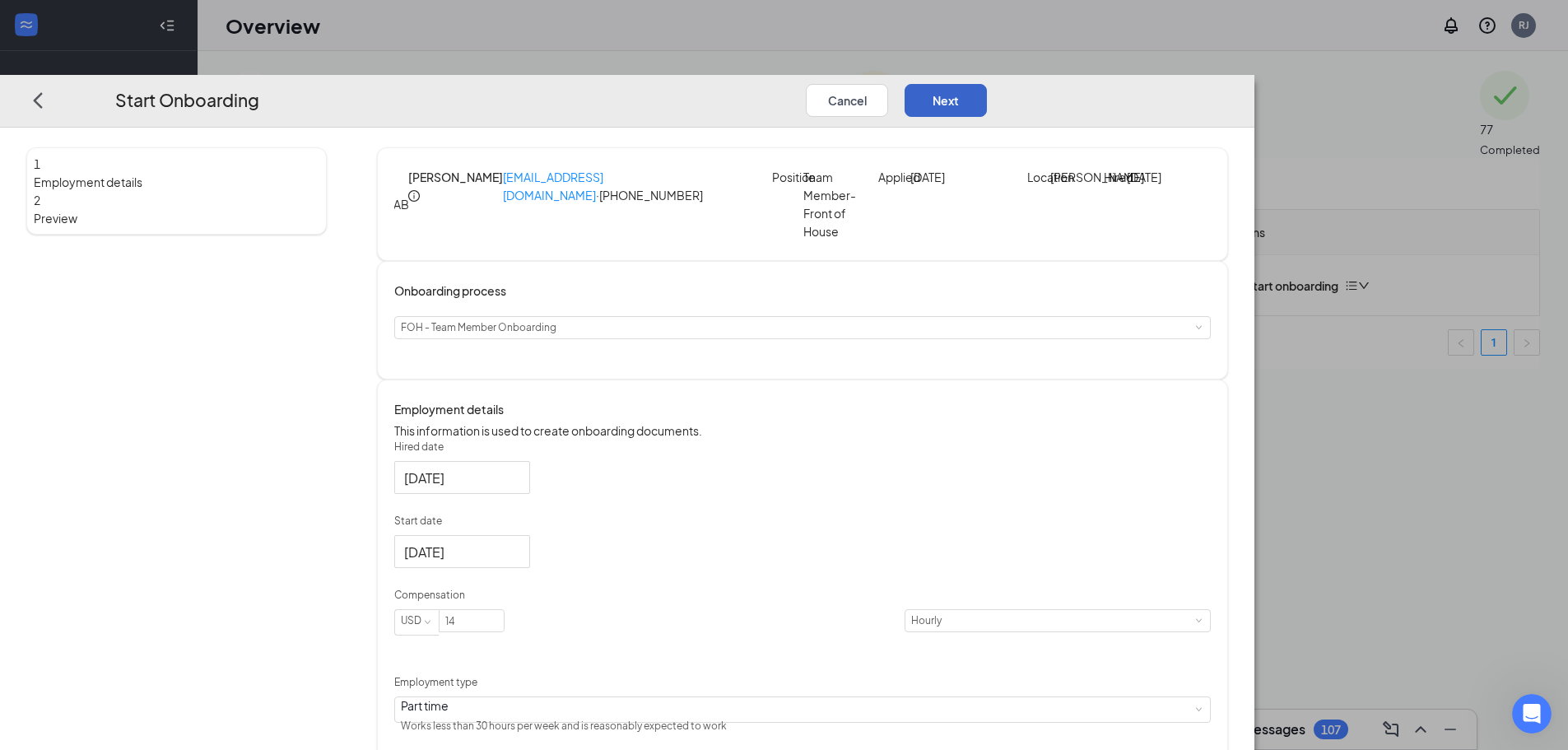
click at [987, 84] on button "Next" at bounding box center [946, 100] width 83 height 33
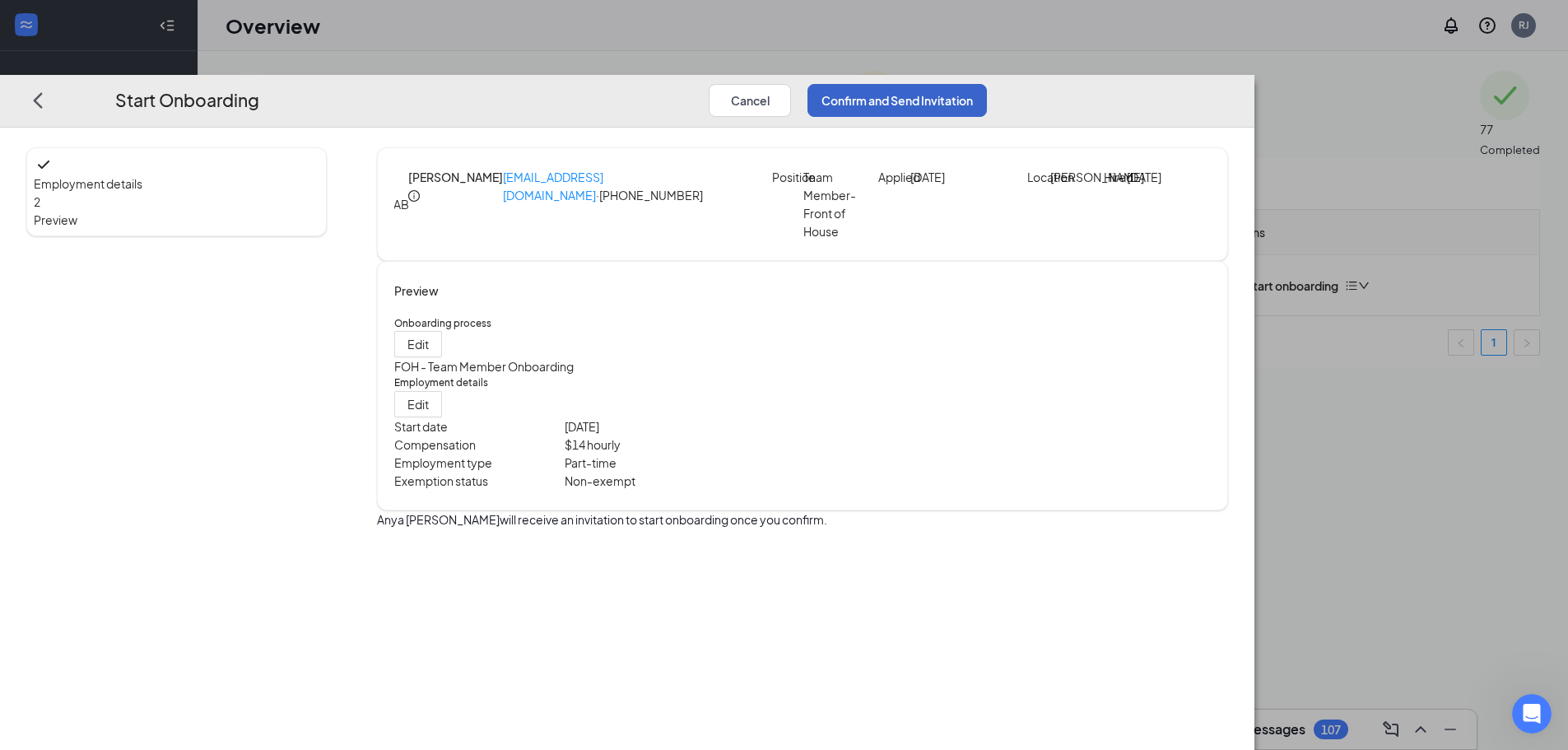
click at [987, 84] on button "Confirm and Send Invitation" at bounding box center [897, 100] width 179 height 33
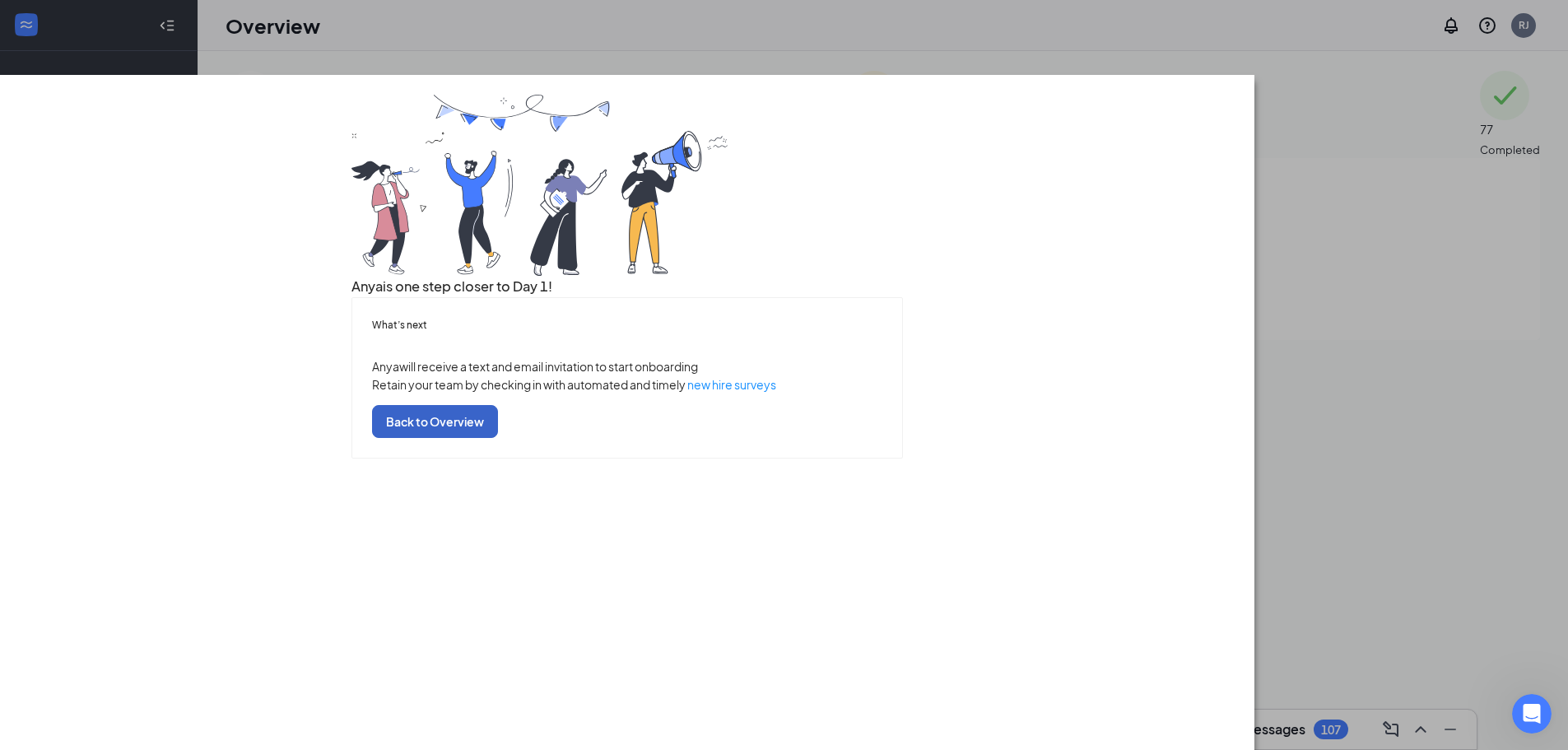
click at [498, 438] on button "Back to Overview" at bounding box center [434, 421] width 126 height 33
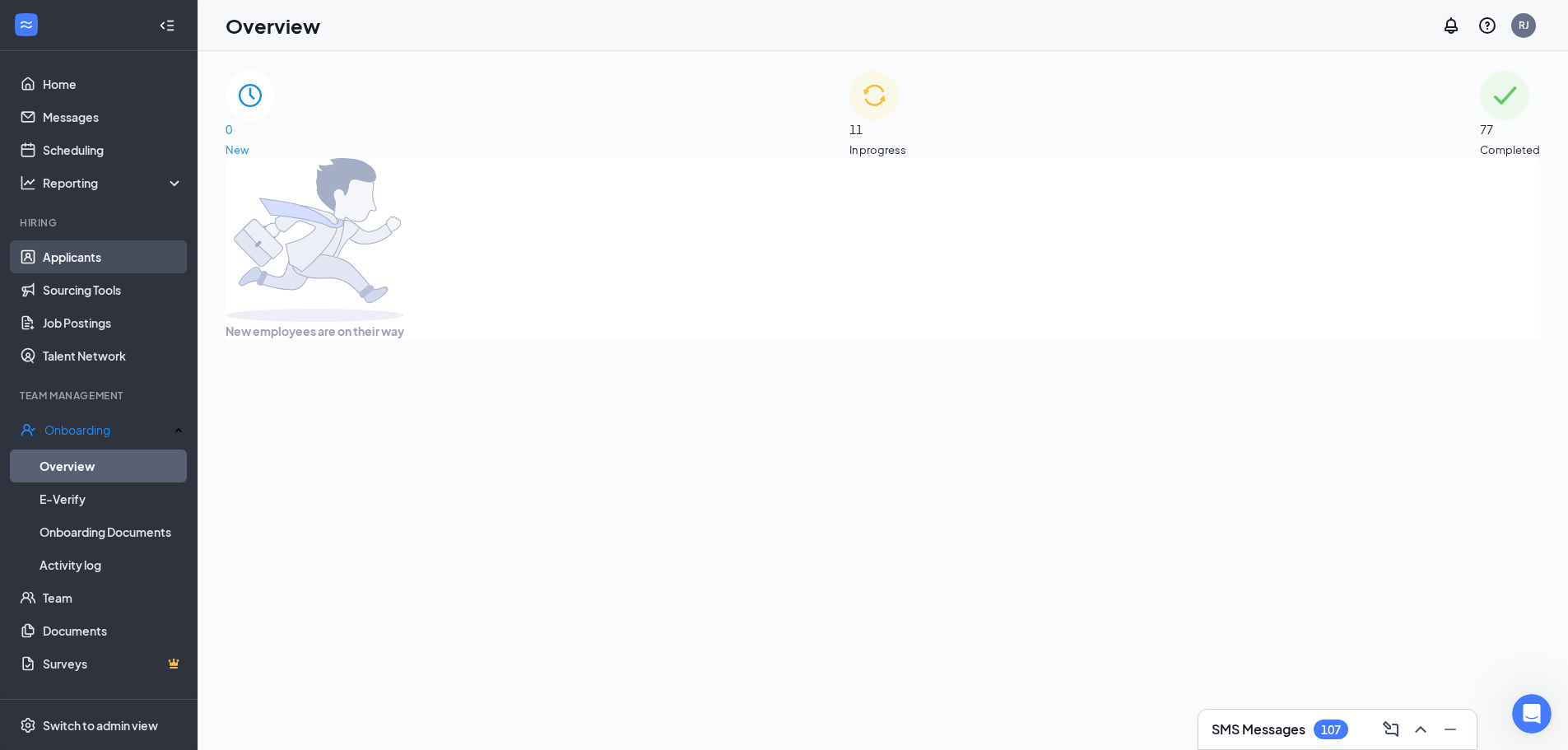
click at [137, 253] on link "Applicants" at bounding box center [113, 256] width 141 height 33
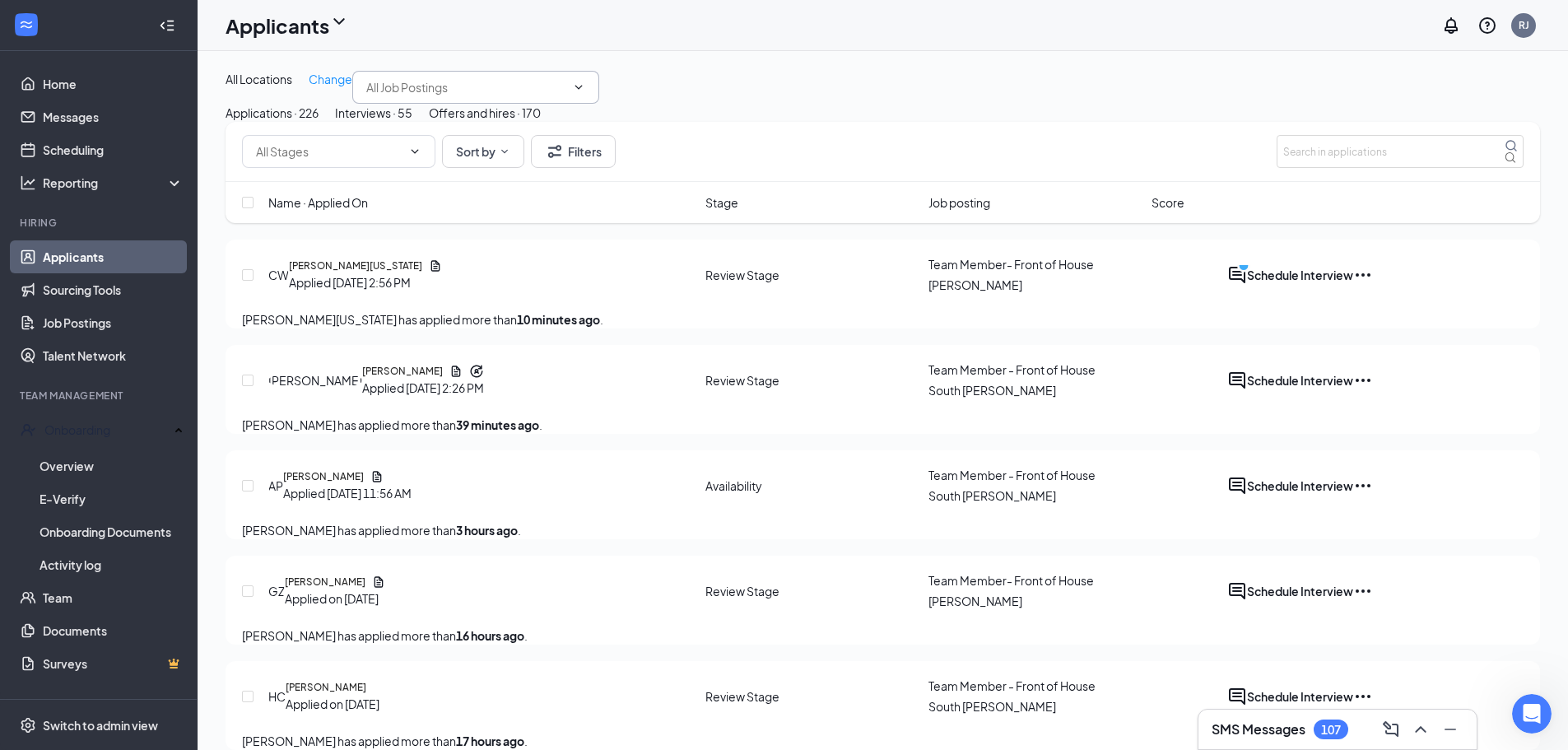
click at [367, 97] on input "text" at bounding box center [466, 87] width 200 height 18
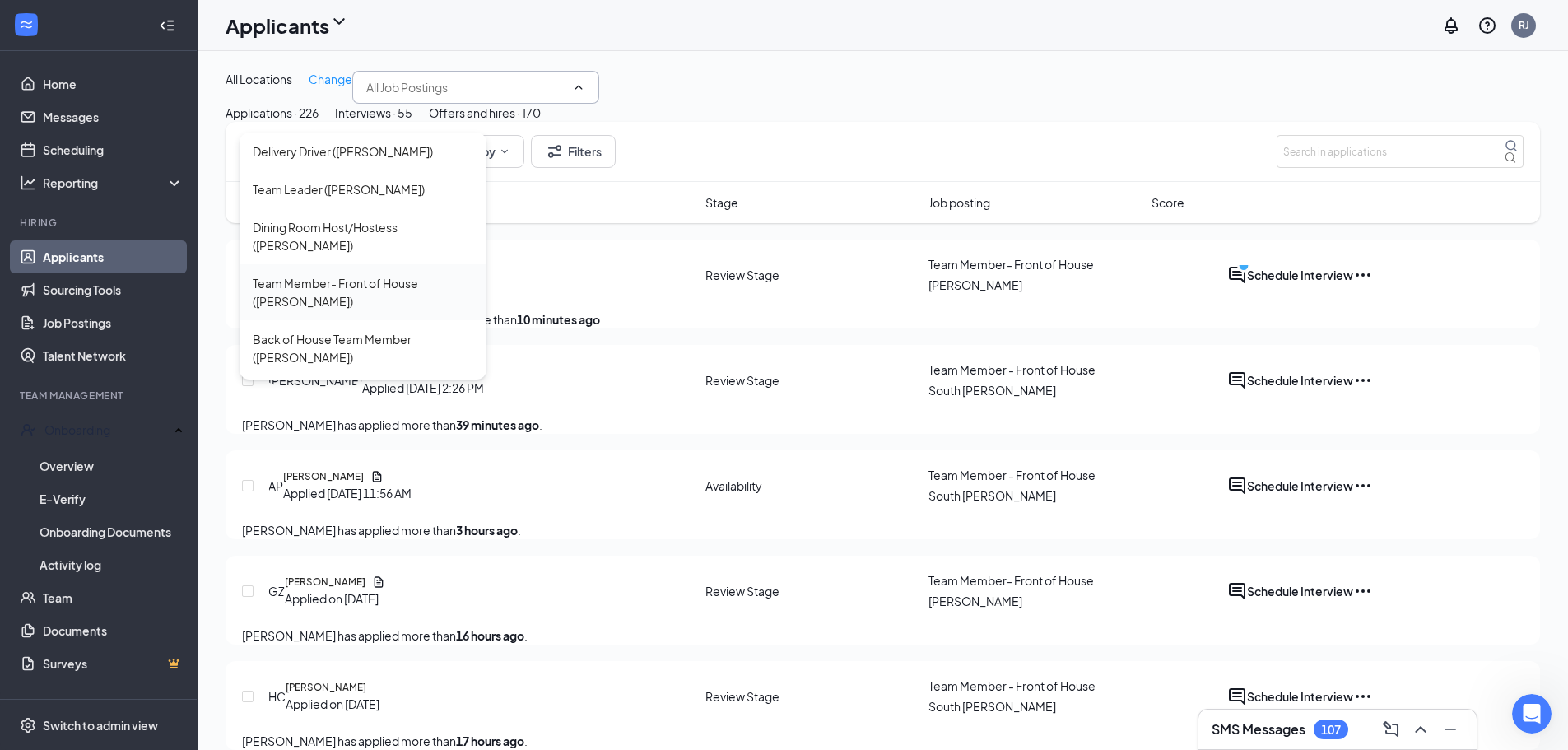
click at [382, 274] on div "Team Member- Front of House ([PERSON_NAME])" at bounding box center [362, 292] width 221 height 36
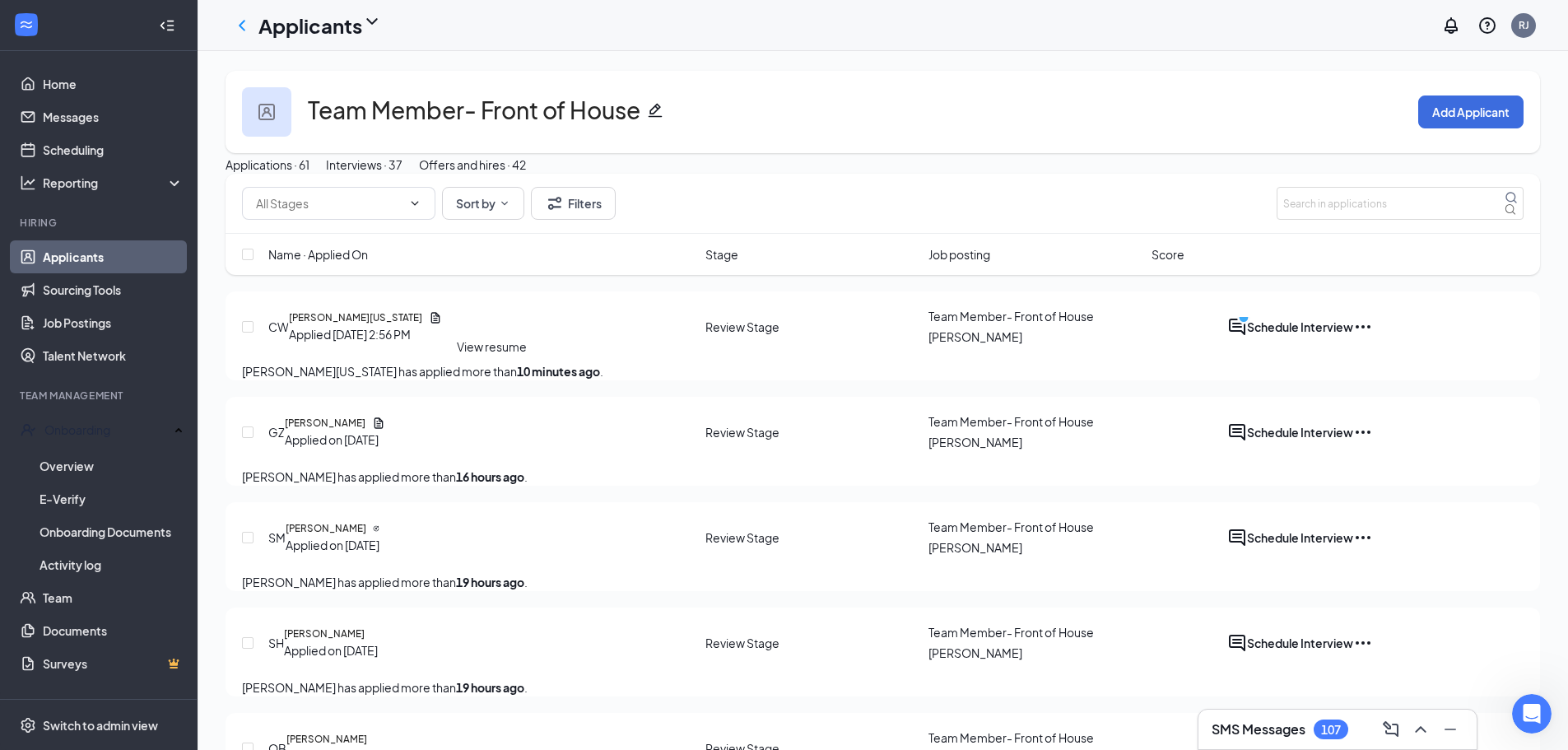
click at [442, 324] on icon "Document" at bounding box center [435, 317] width 13 height 13
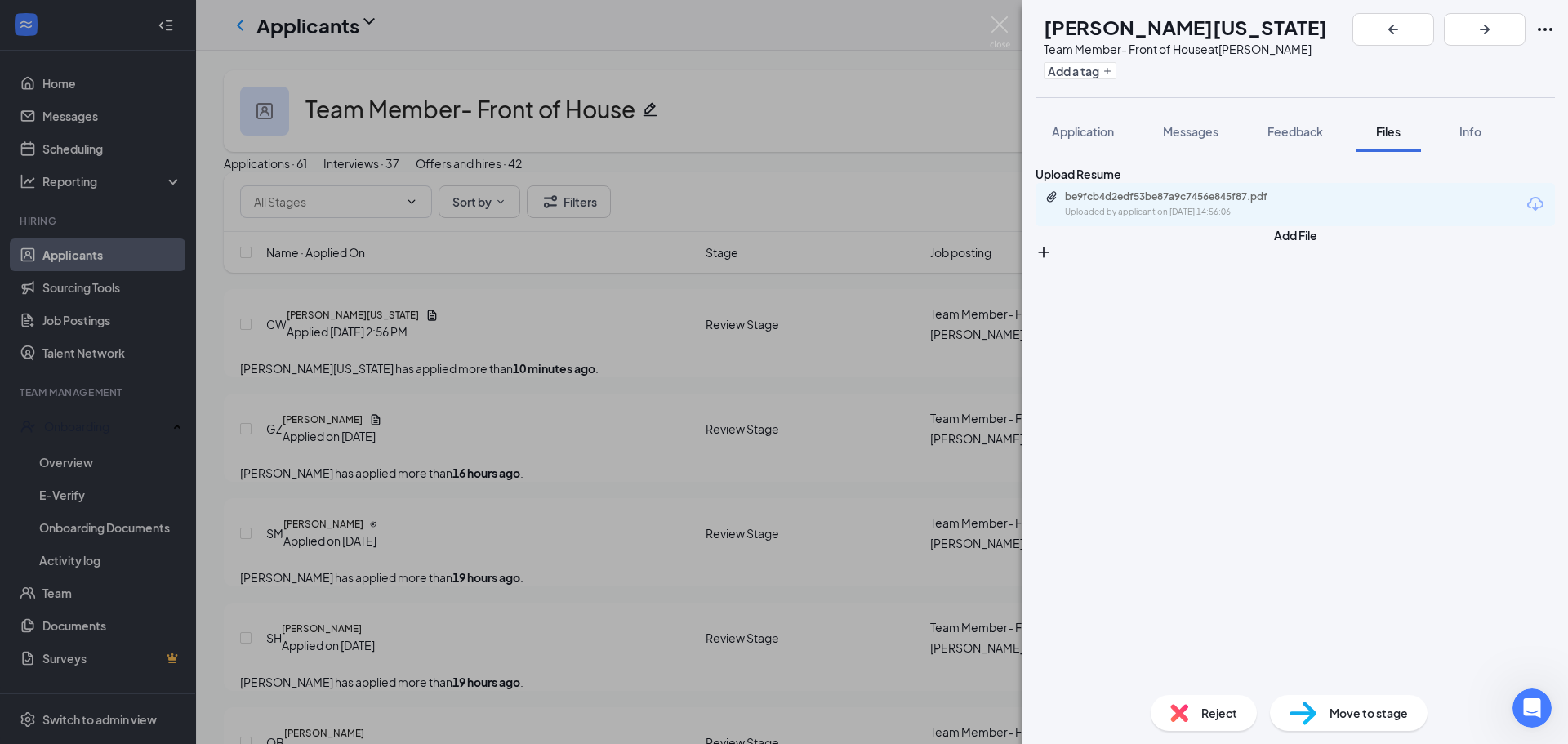
click at [1565, 224] on div "Upload Resume be9fcb4d2edf53be87a9c7456e845f87.pdf Uploaded by applicant on [DA…" at bounding box center [1295, 417] width 546 height 530
click at [1450, 218] on div "be9fcb4d2edf53be87a9c7456e845f87.pdf Uploaded by applicant on [DATE] 14:56:06" at bounding box center [1295, 205] width 520 height 44
click at [1239, 203] on div "be9fcb4d2edf53be87a9c7456e845f87.pdf" at bounding box center [1179, 196] width 228 height 13
click at [917, 187] on div "CW [PERSON_NAME][US_STATE] Team Member- Front of House at [PERSON_NAME] Add a t…" at bounding box center [784, 372] width 1568 height 744
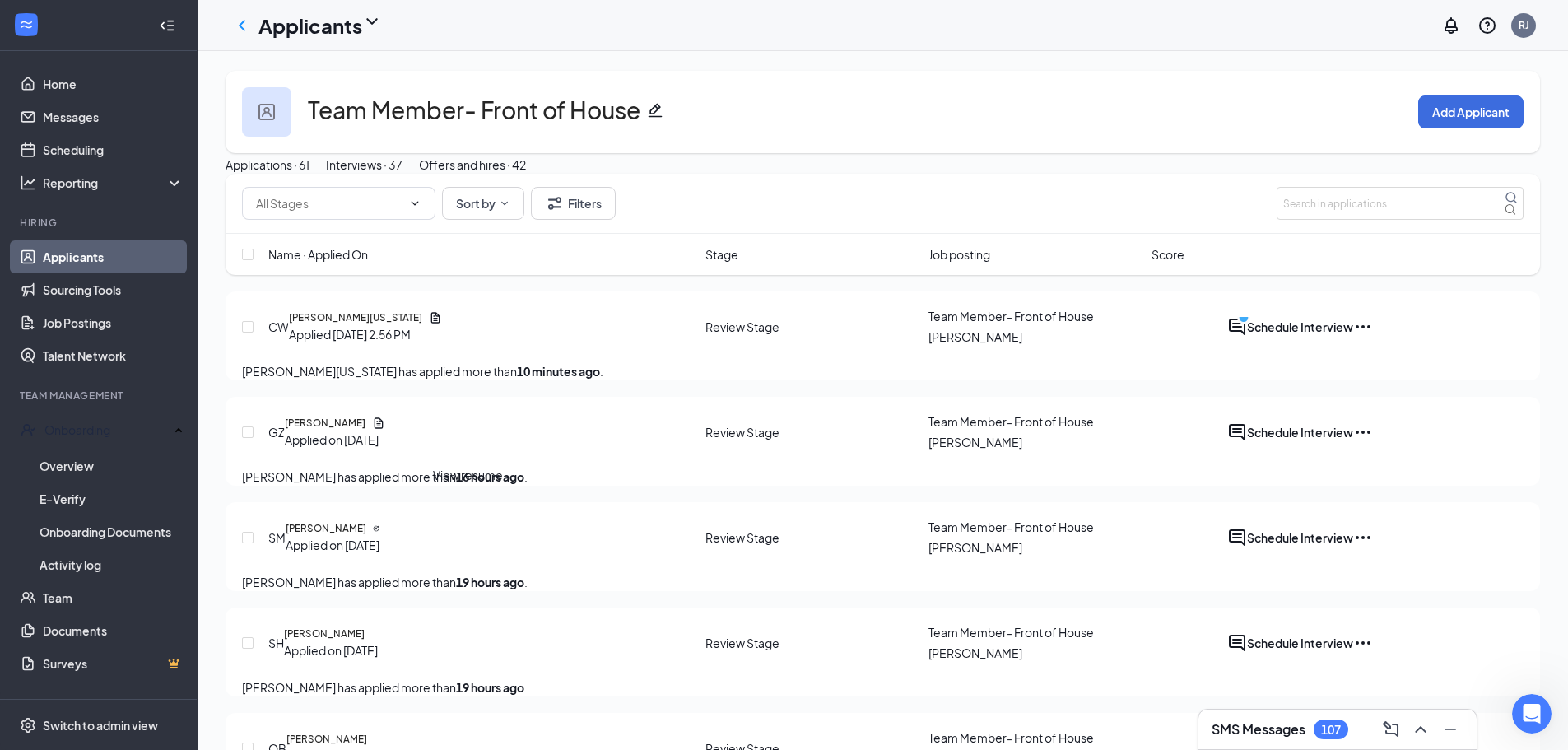
click at [385, 430] on icon "Document" at bounding box center [378, 423] width 13 height 13
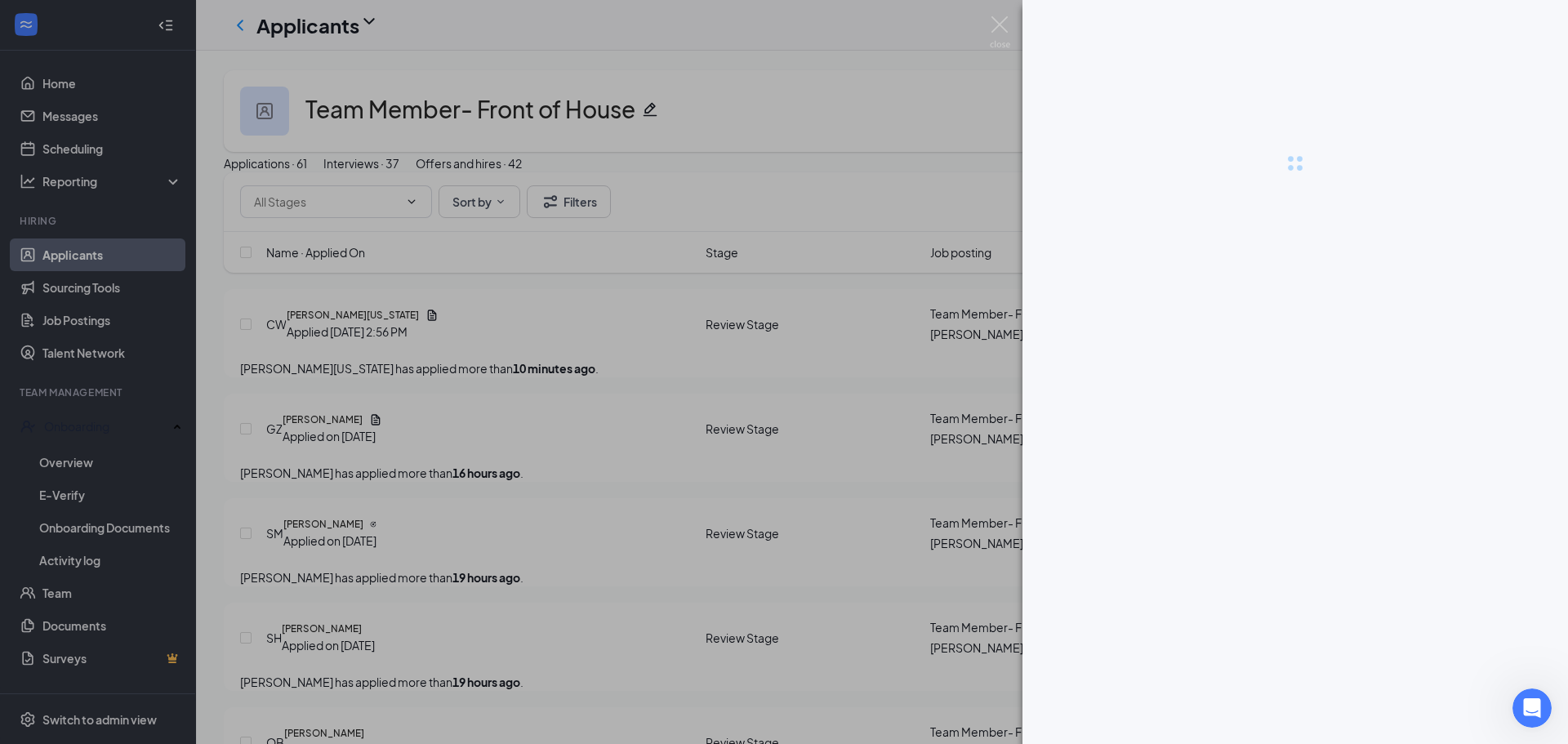
click at [859, 166] on div at bounding box center [784, 372] width 1568 height 744
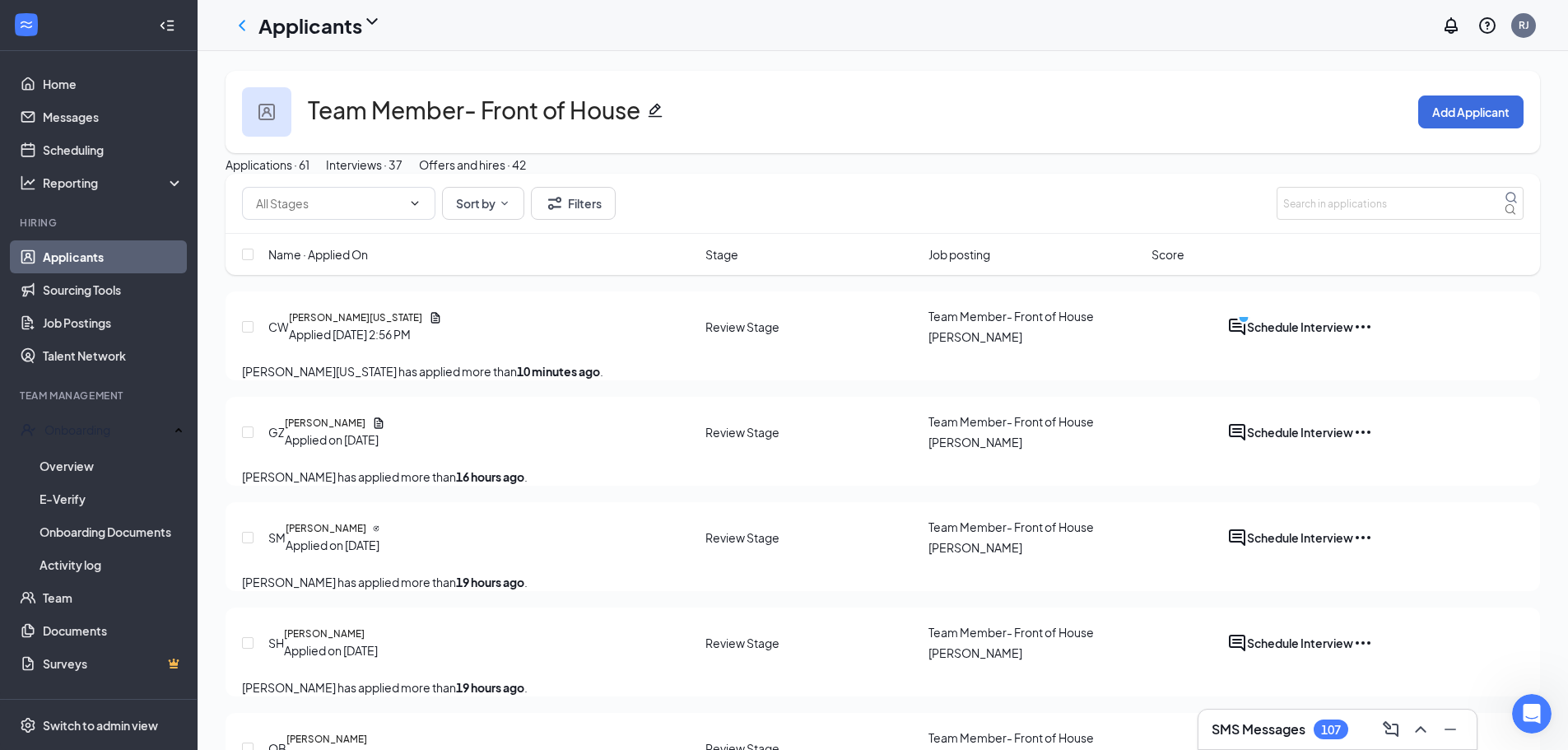
click at [403, 174] on div "Interviews · 37" at bounding box center [364, 164] width 76 height 18
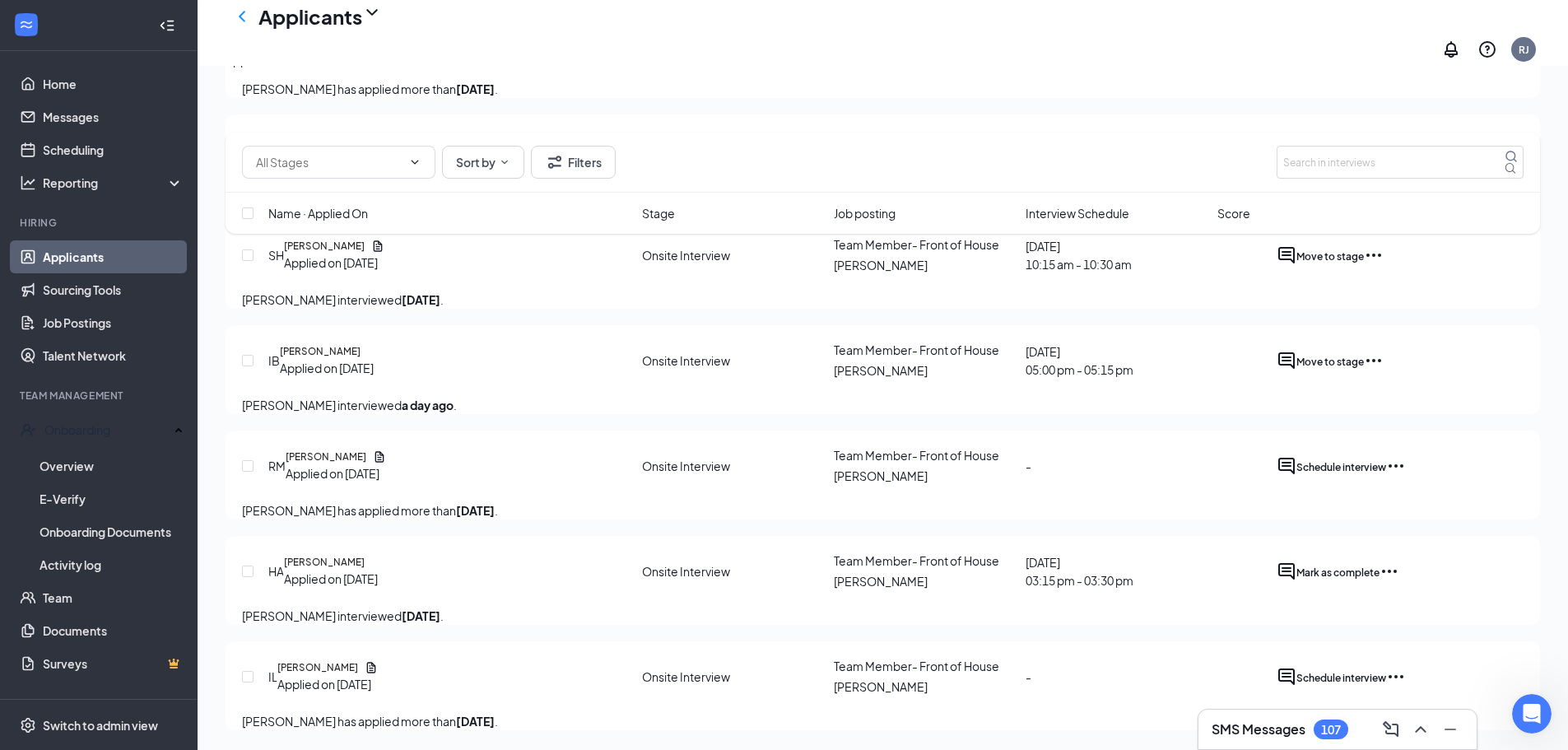
scroll to position [1811, 0]
click at [1383, 266] on icon "Ellipses" at bounding box center [1374, 255] width 19 height 19
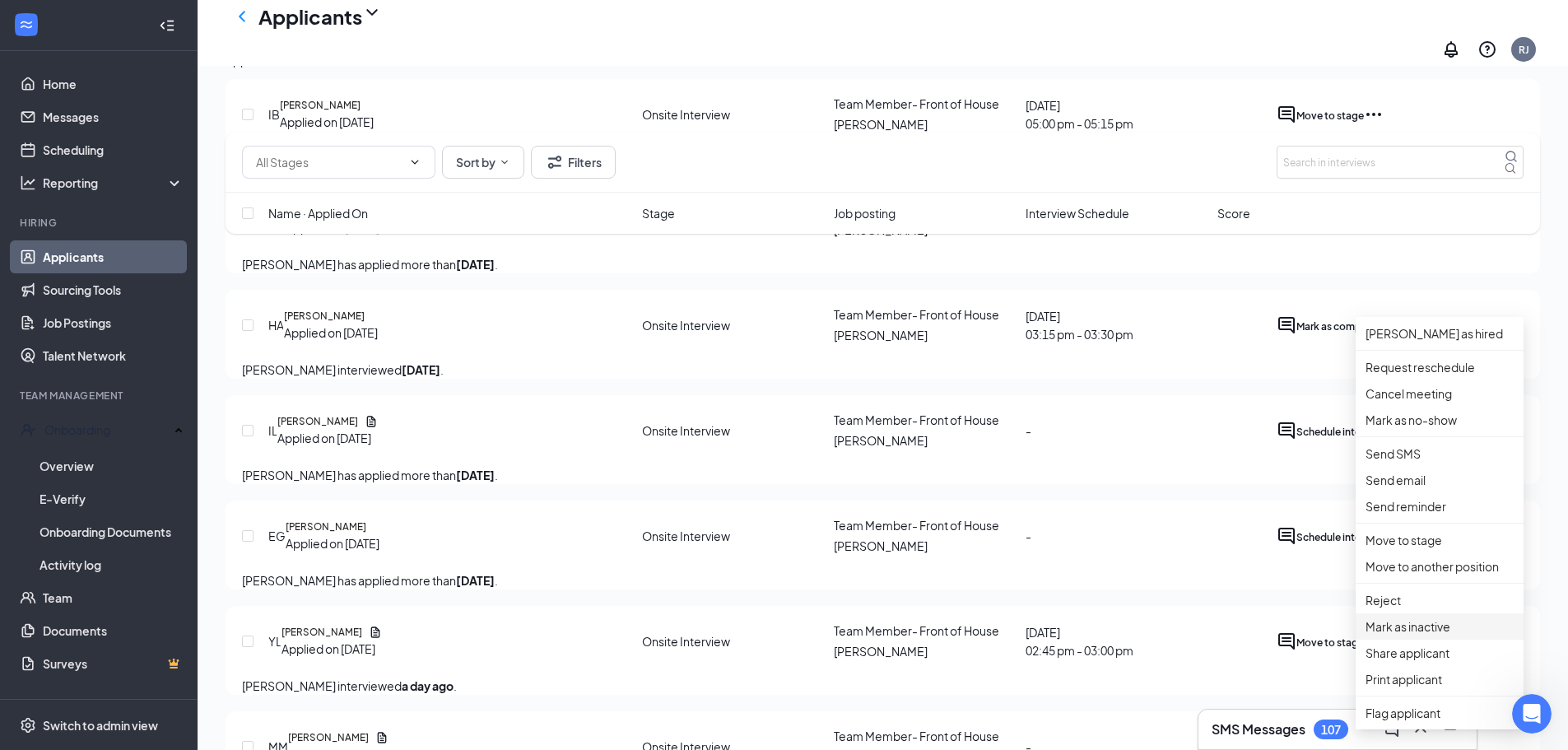
scroll to position [2058, 0]
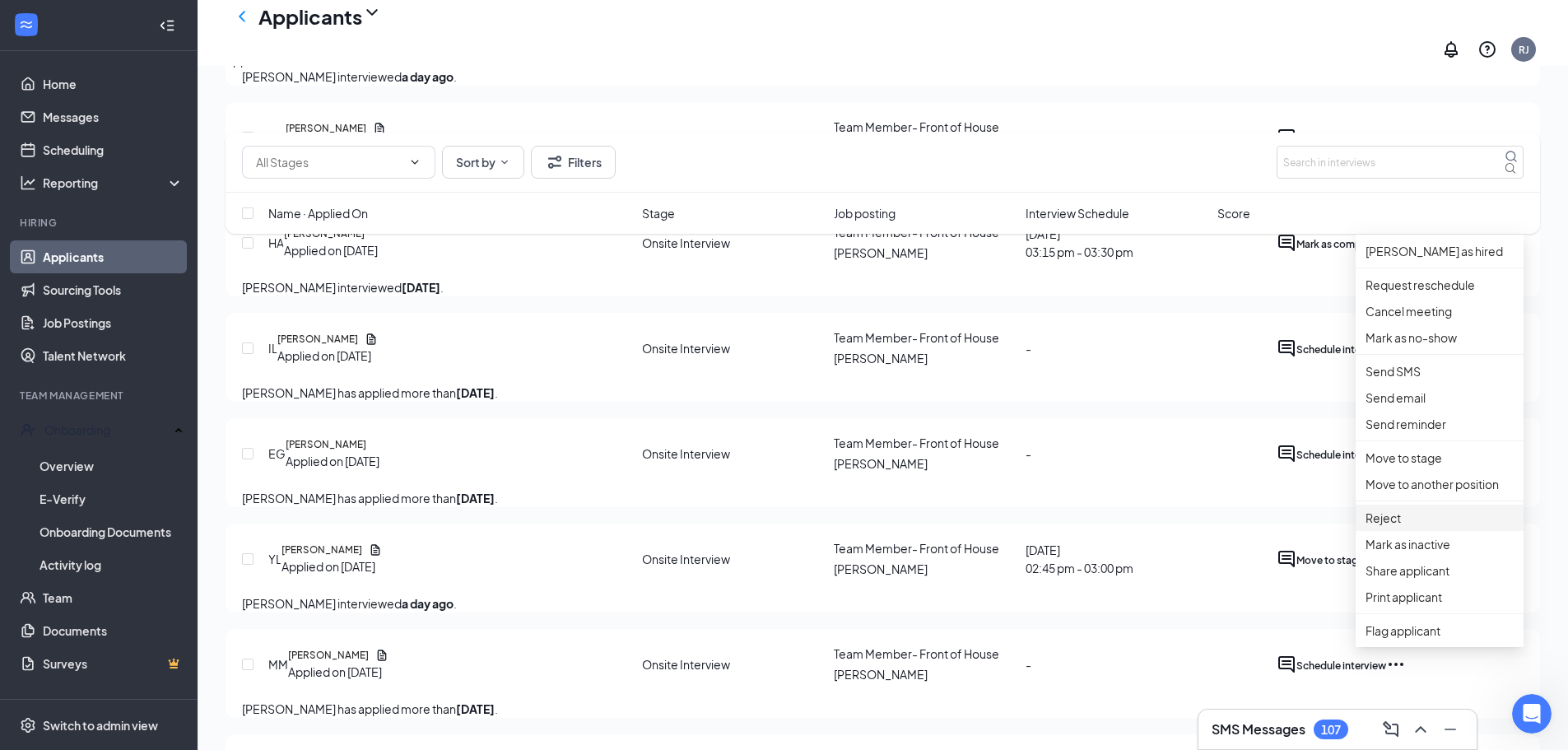
click at [1390, 527] on p "Reject" at bounding box center [1440, 518] width 149 height 18
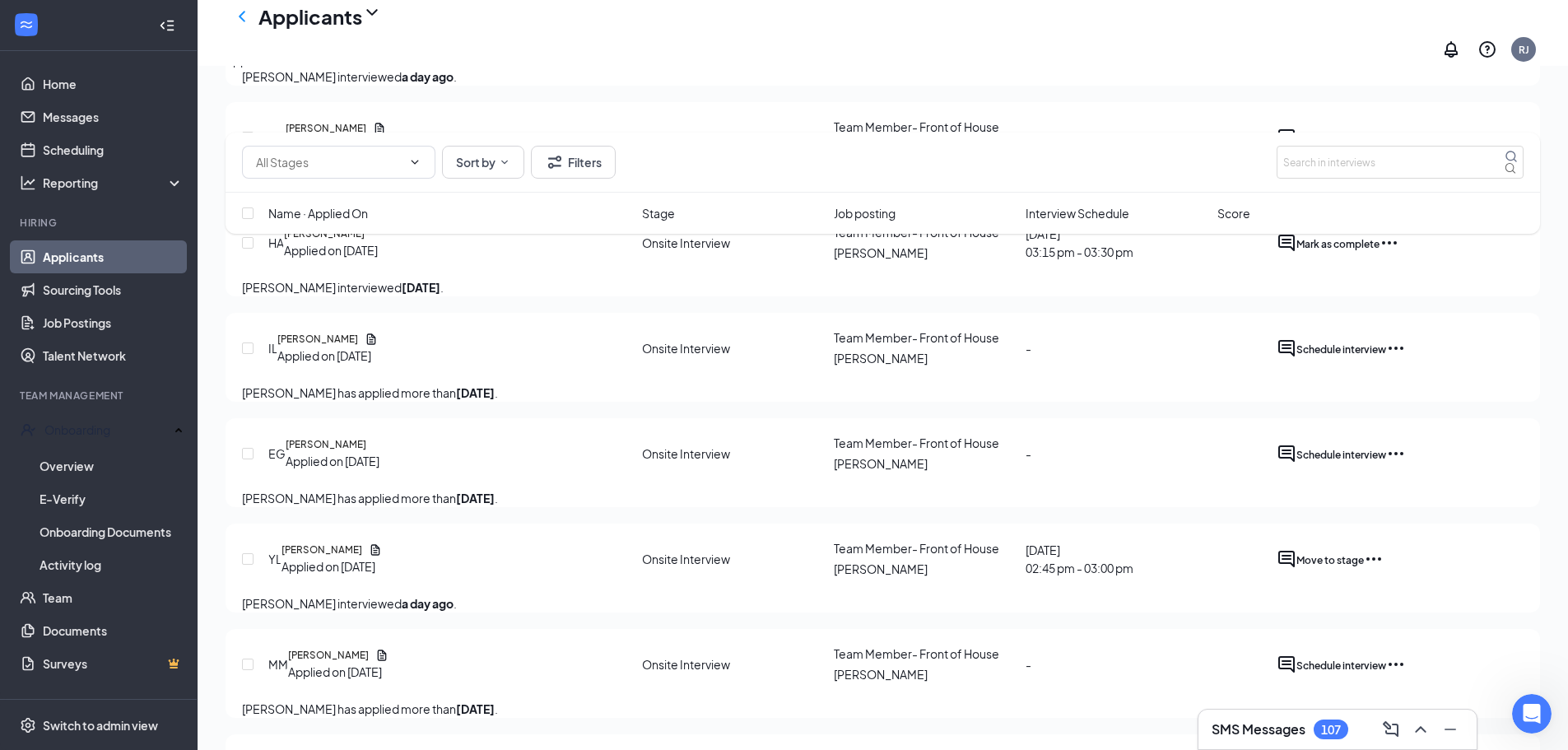
checkbox input "true"
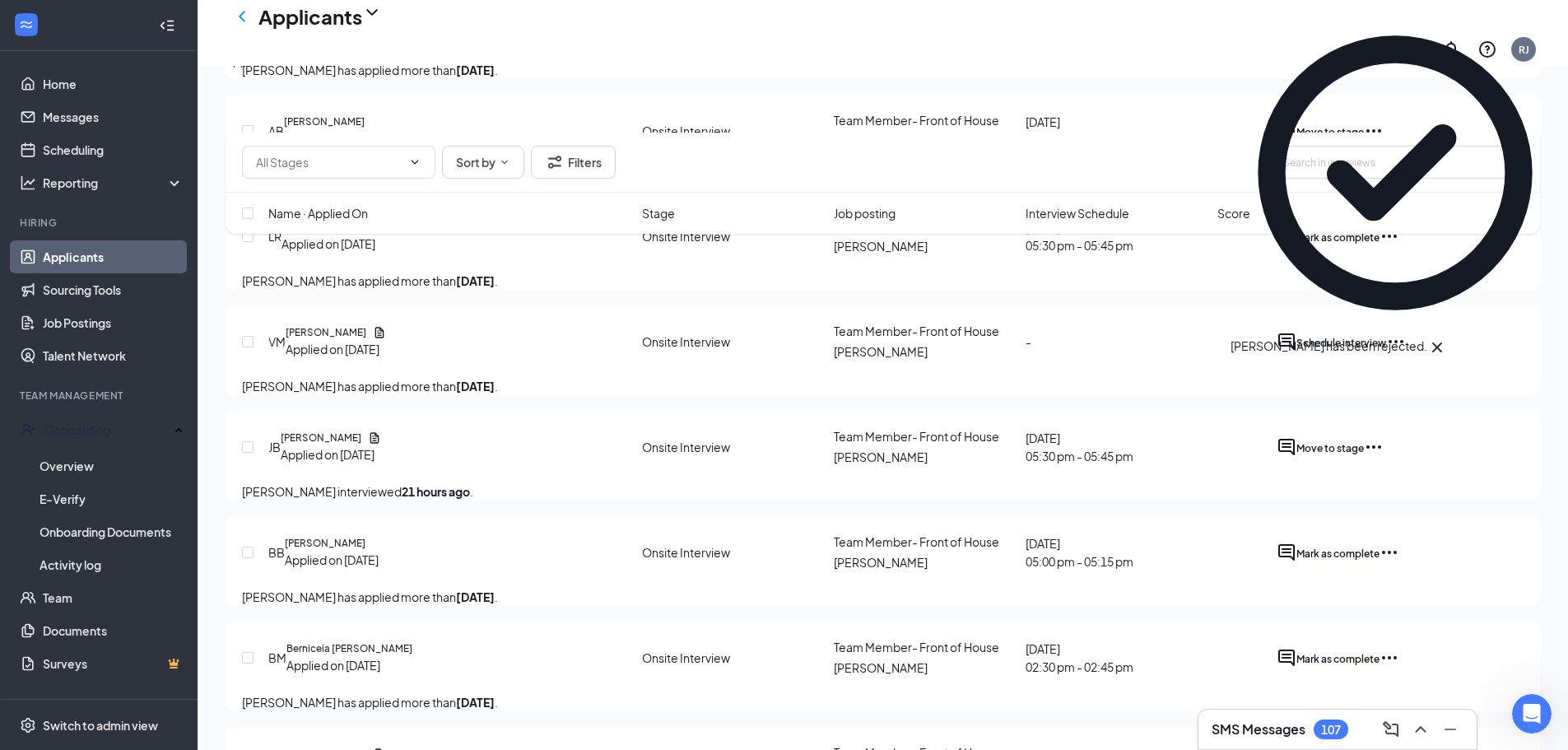
scroll to position [494, 0]
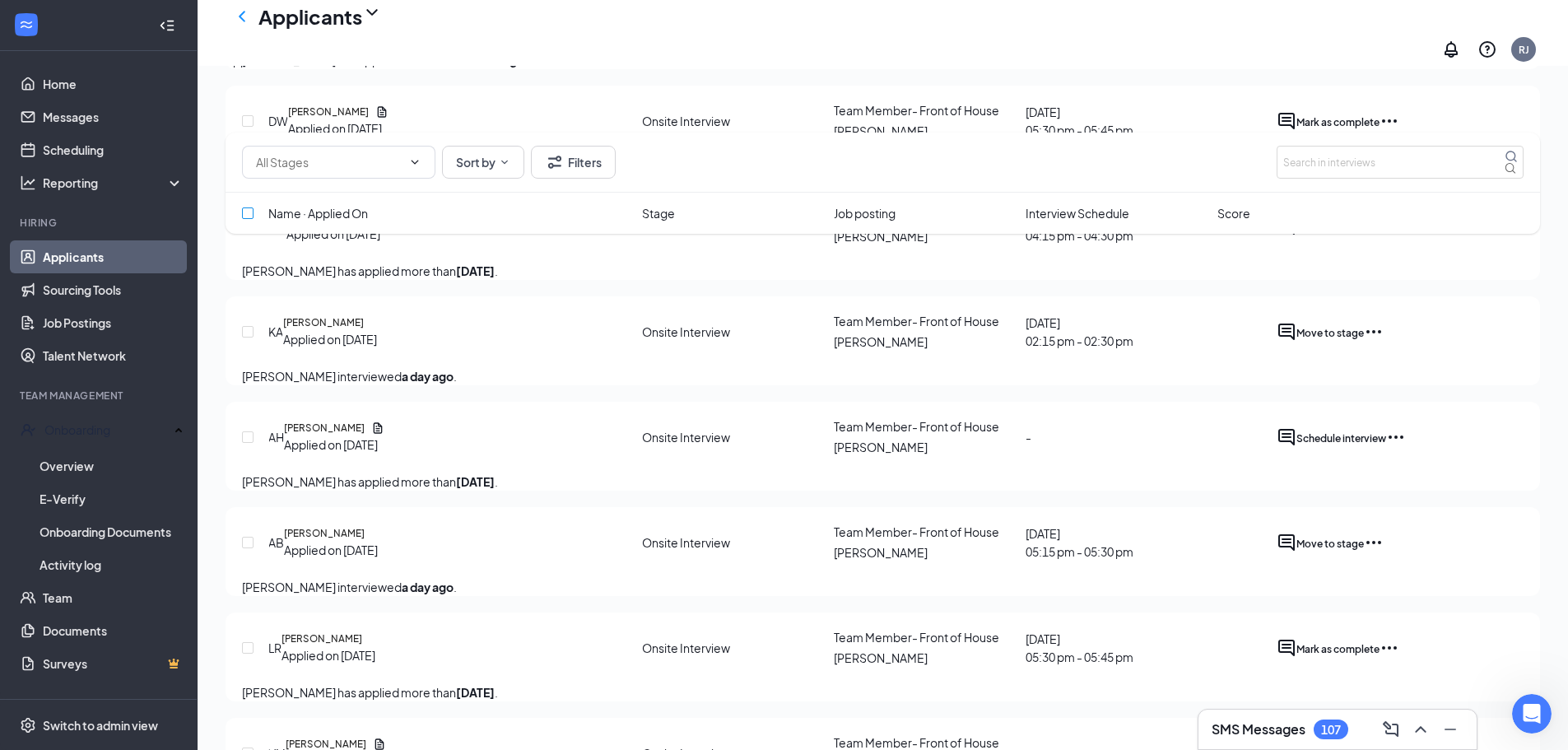
click at [244, 214] on input "checkbox" at bounding box center [247, 213] width 11 height 11
checkbox input "true"
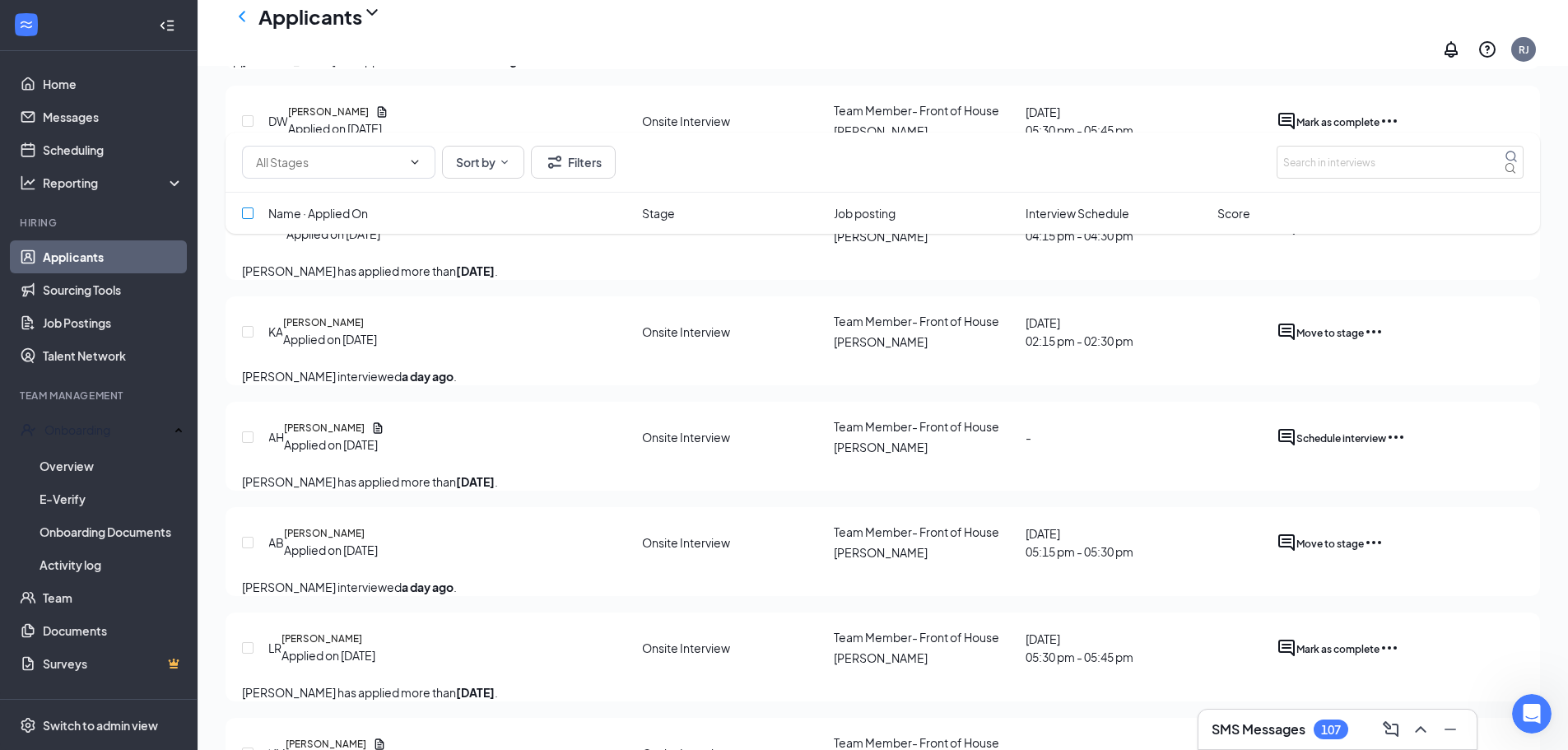
checkbox input "true"
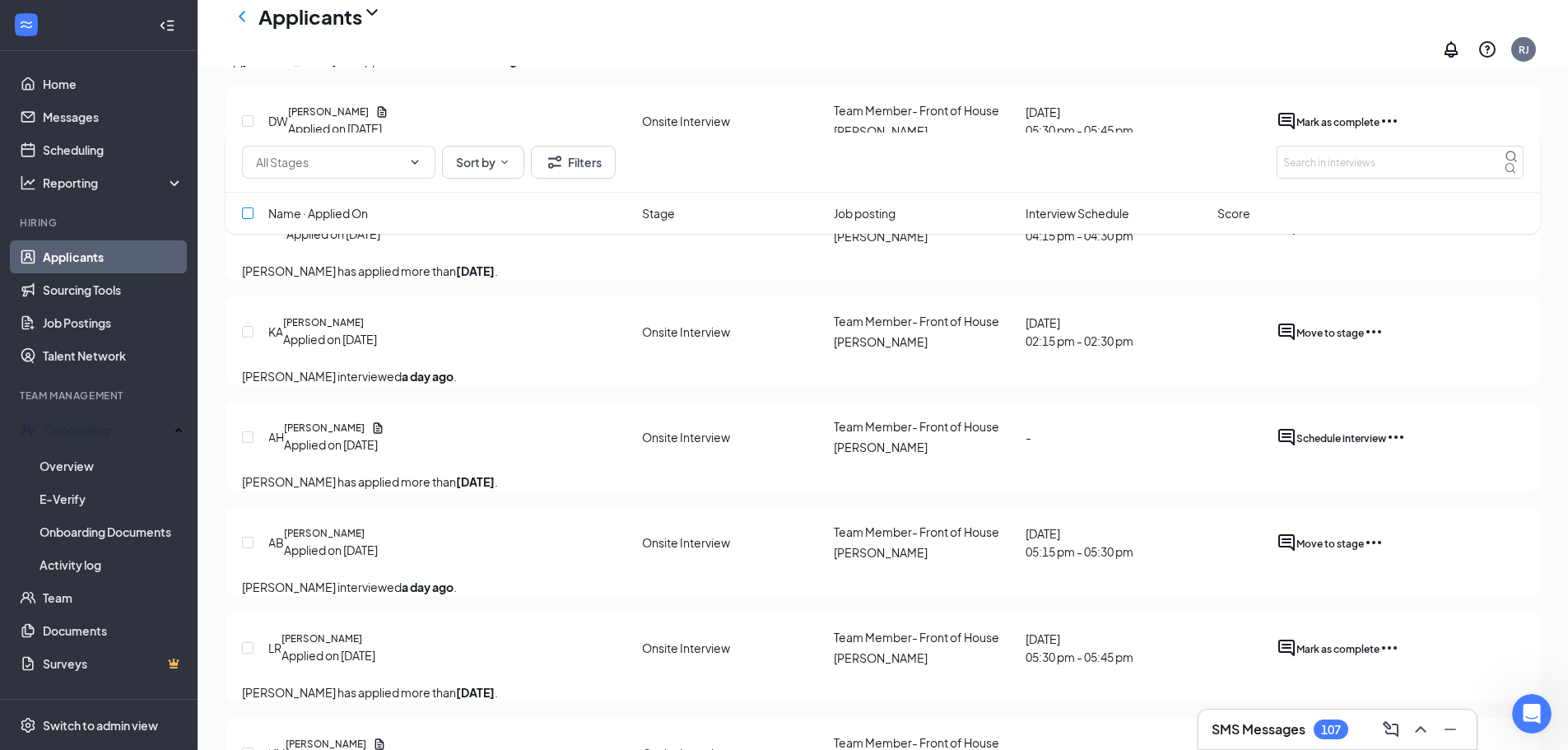
checkbox input "true"
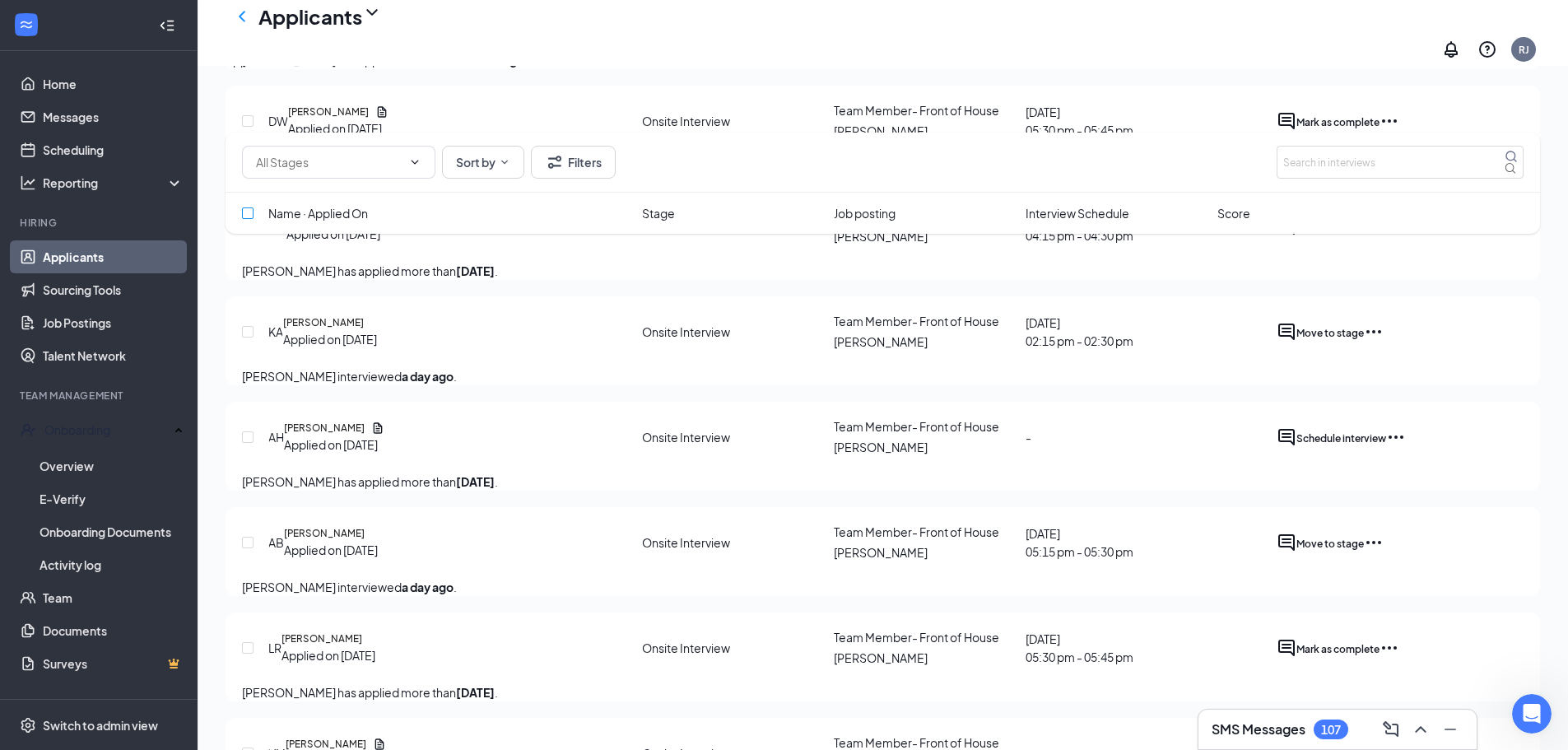
checkbox input "true"
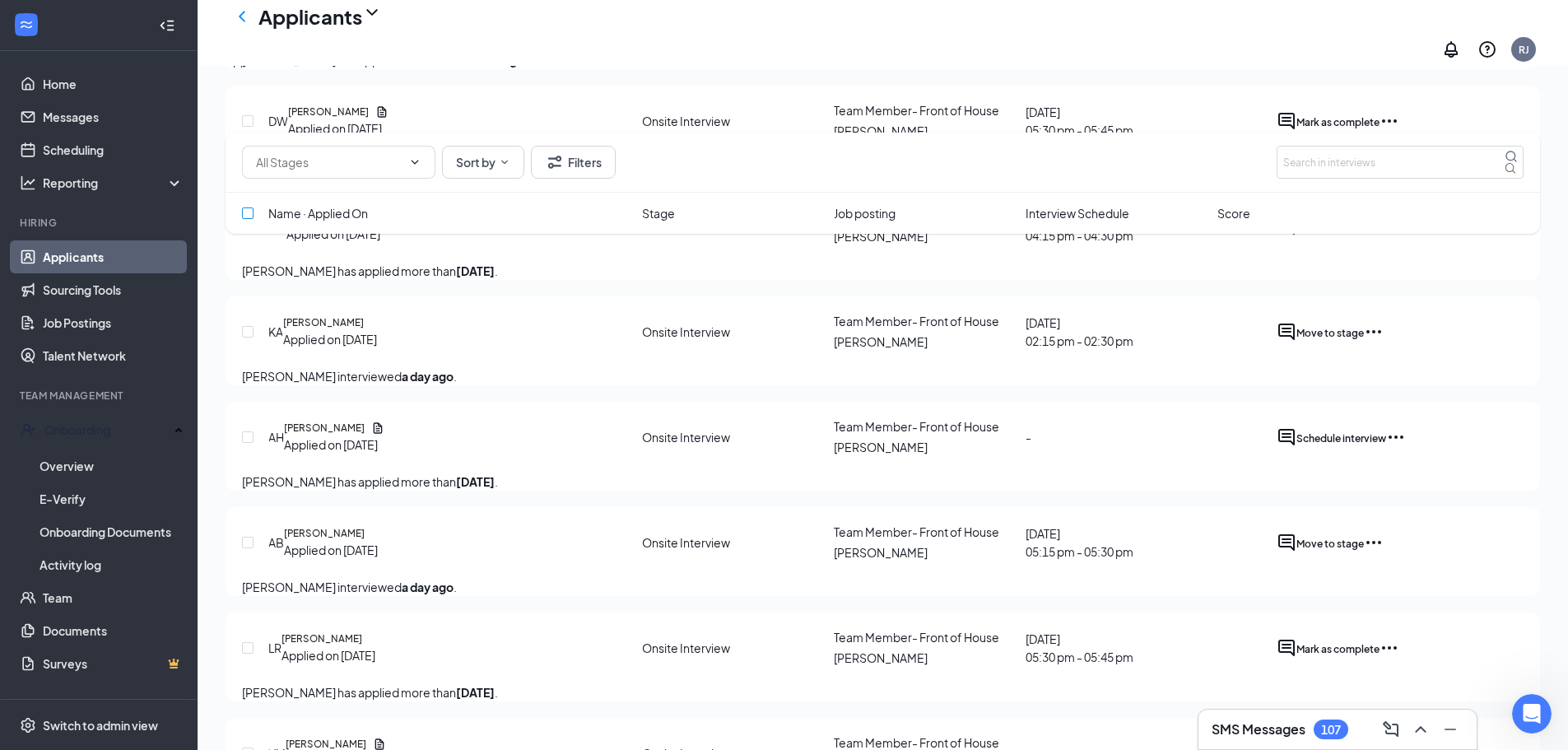
checkbox input "true"
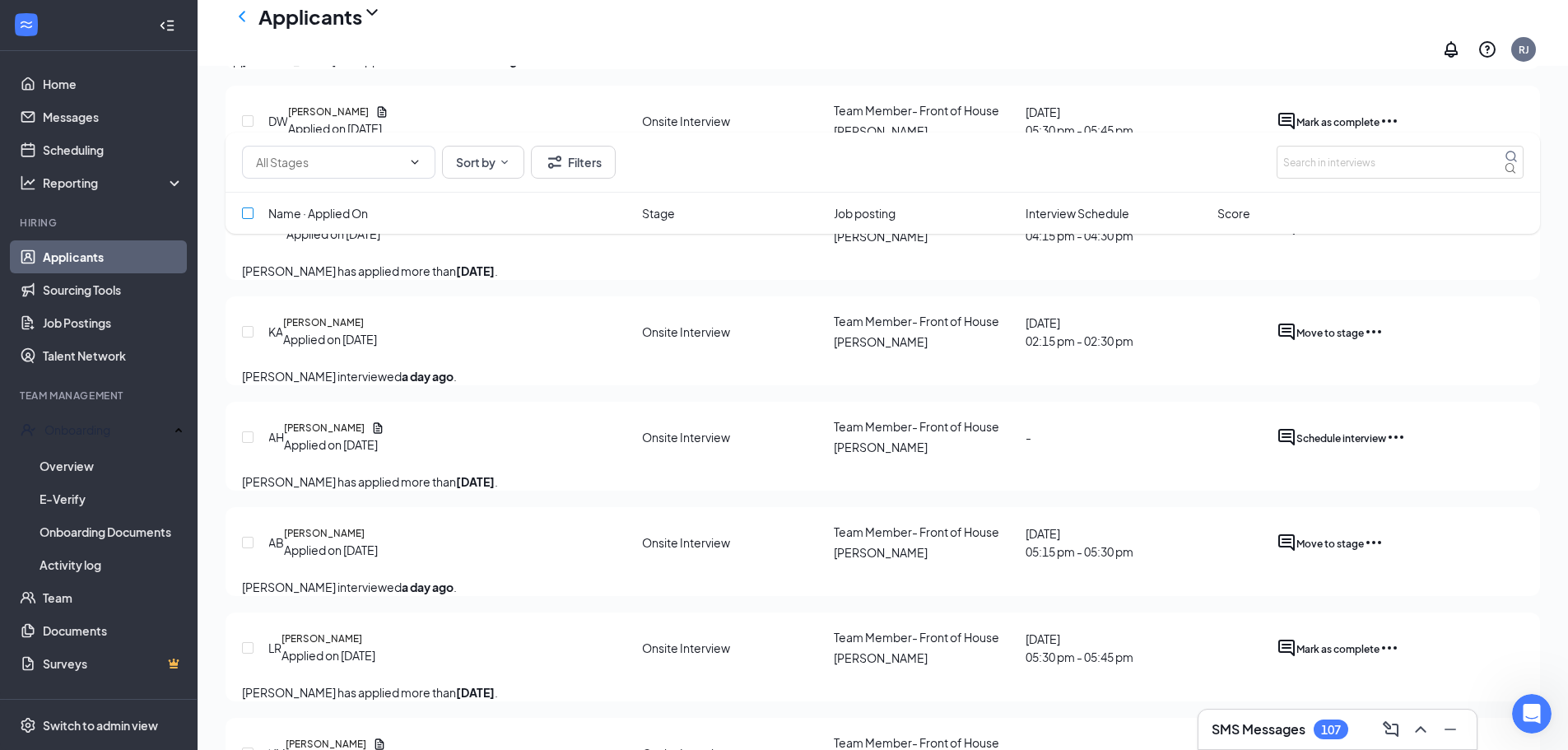
checkbox input "true"
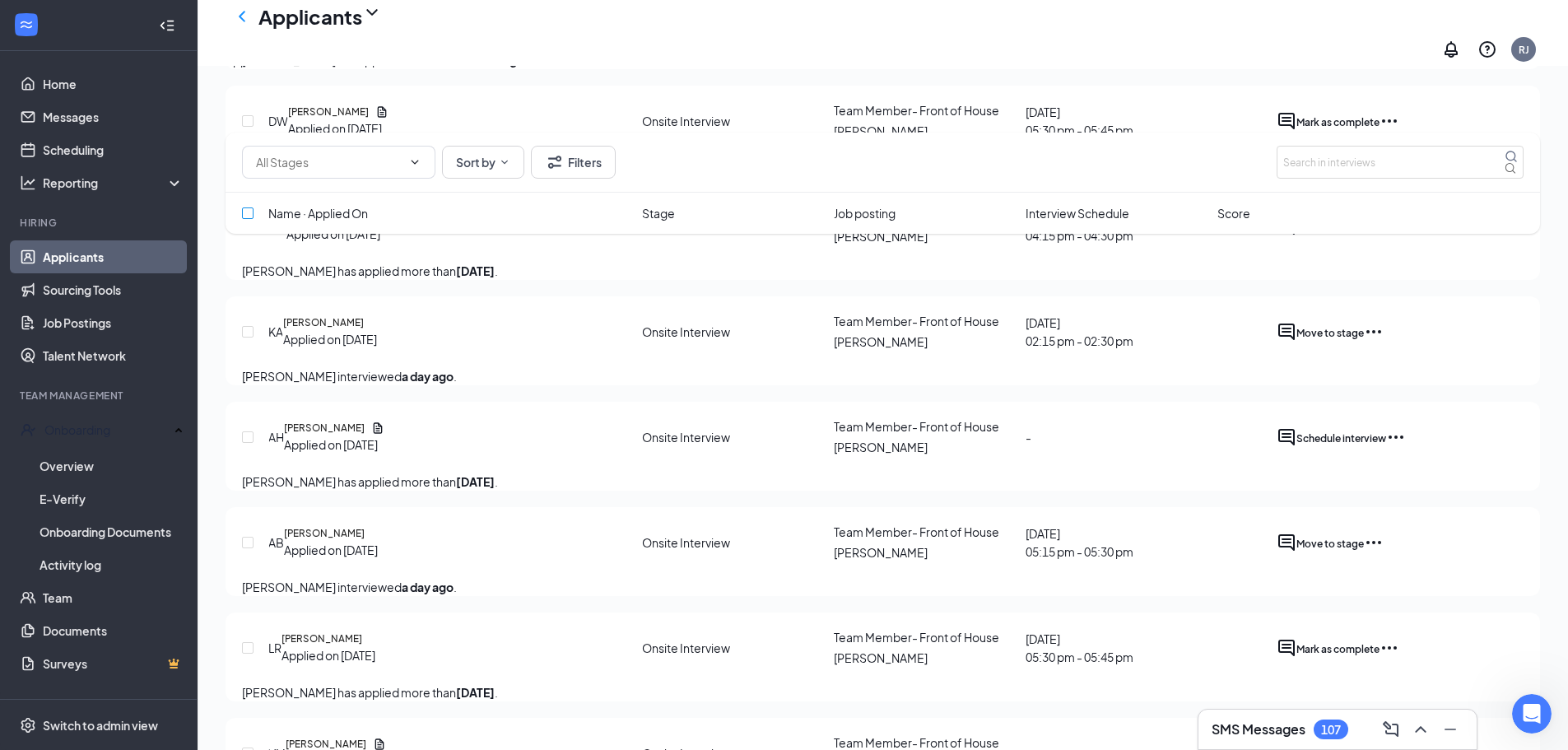
checkbox input "true"
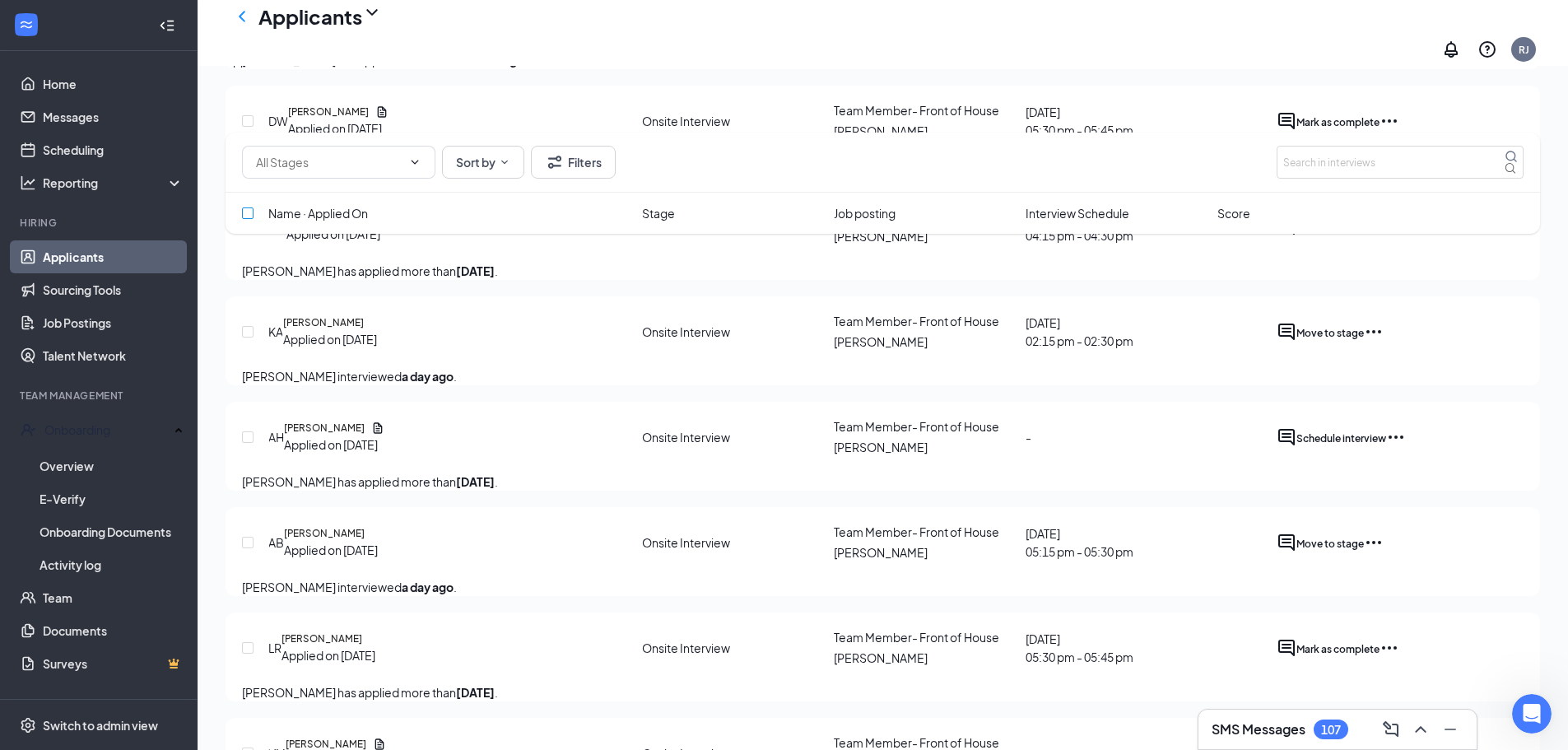
checkbox input "true"
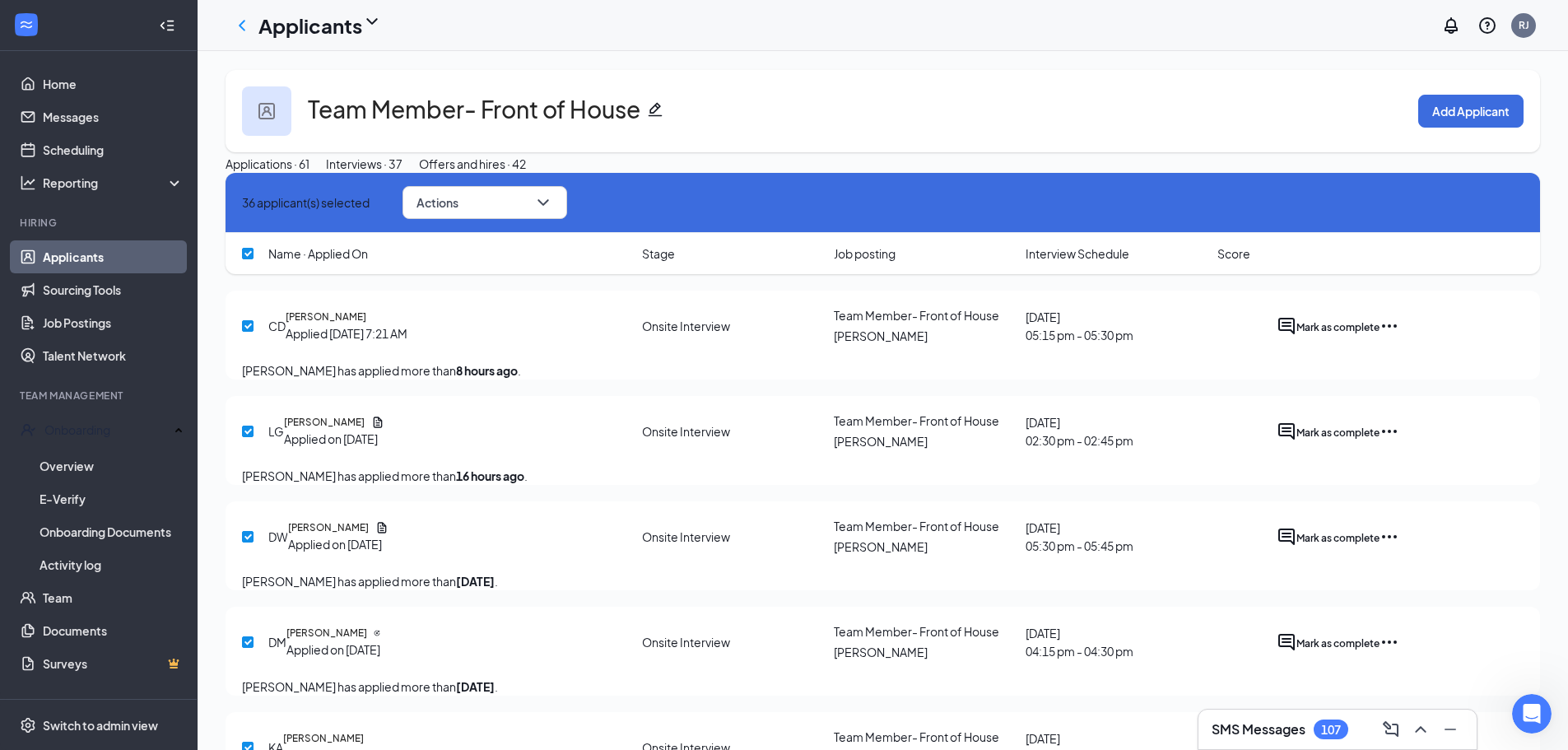
scroll to position [0, 0]
click at [534, 220] on button "Actions" at bounding box center [484, 203] width 164 height 33
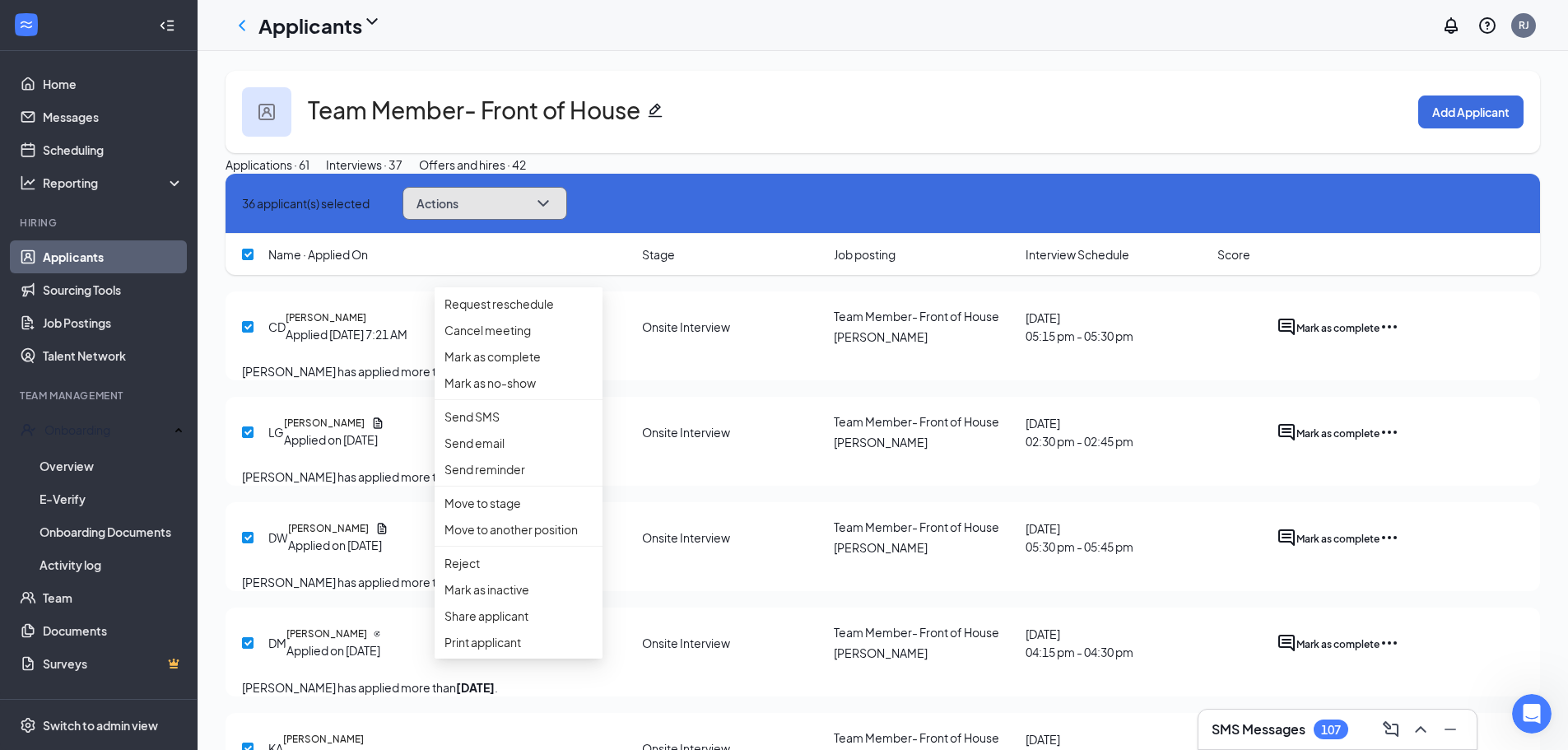
click at [534, 220] on button "Actions" at bounding box center [484, 203] width 164 height 33
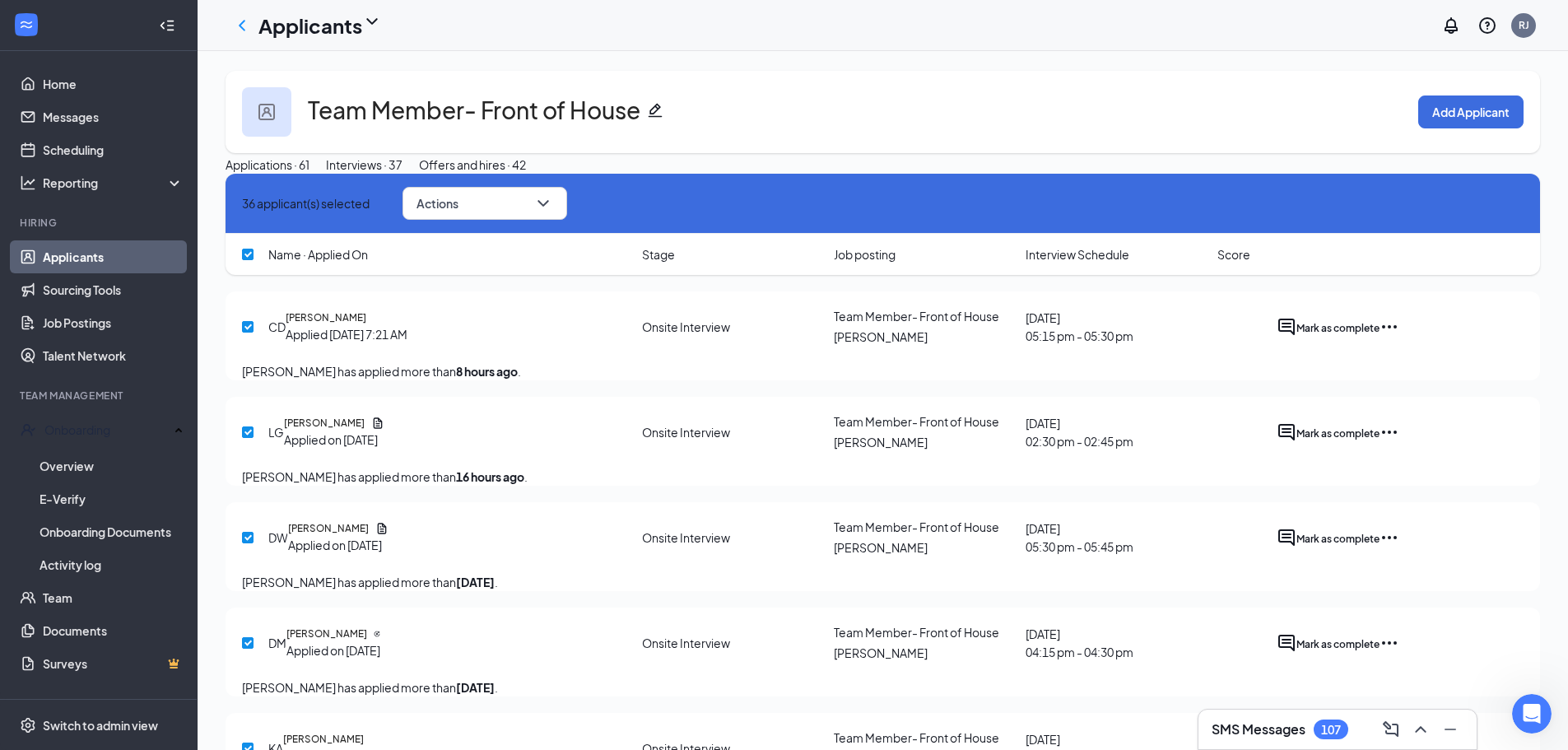
click at [247, 332] on input "checkbox" at bounding box center [247, 326] width 11 height 11
checkbox input "false"
click at [247, 438] on input "checkbox" at bounding box center [247, 432] width 11 height 11
checkbox input "false"
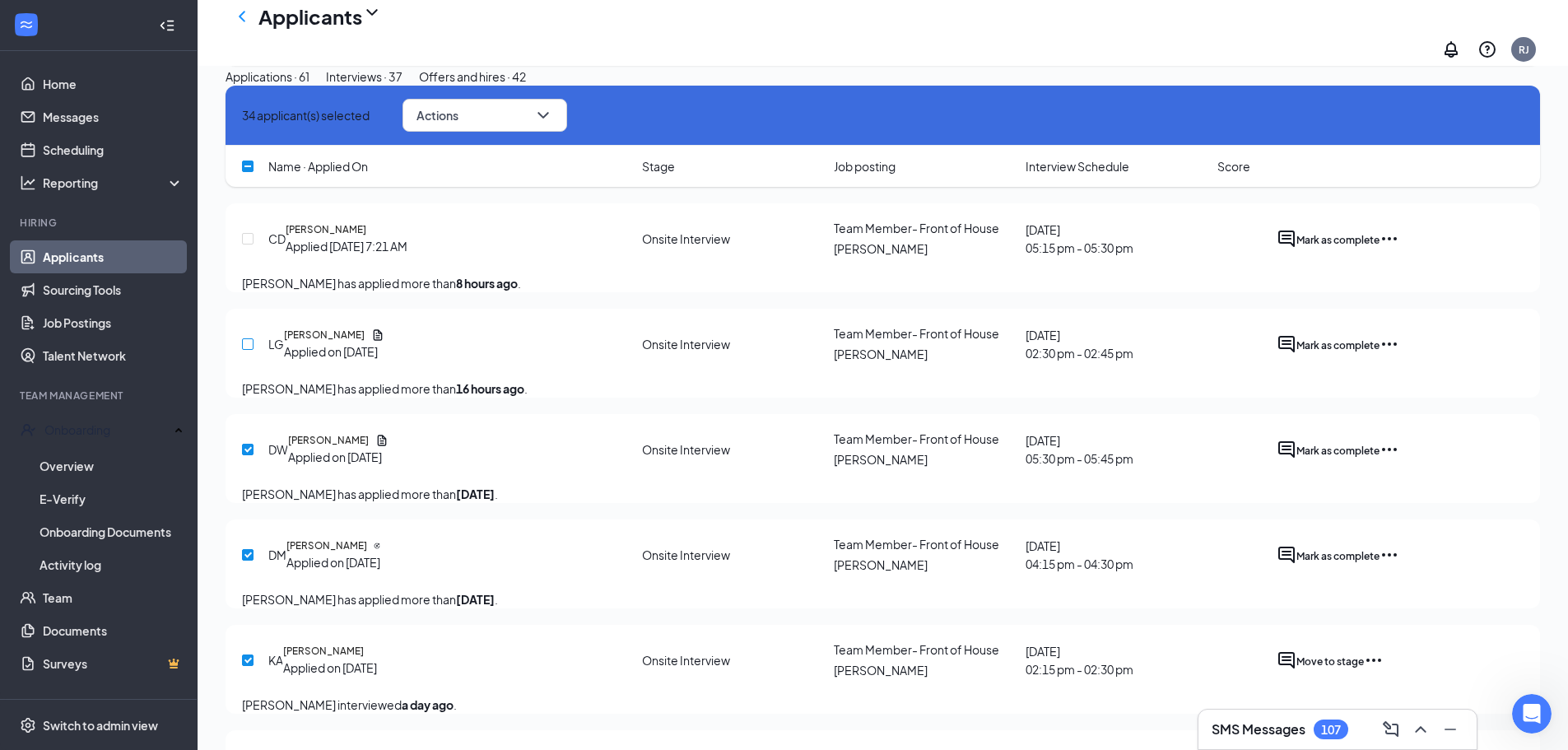
scroll to position [164, 0]
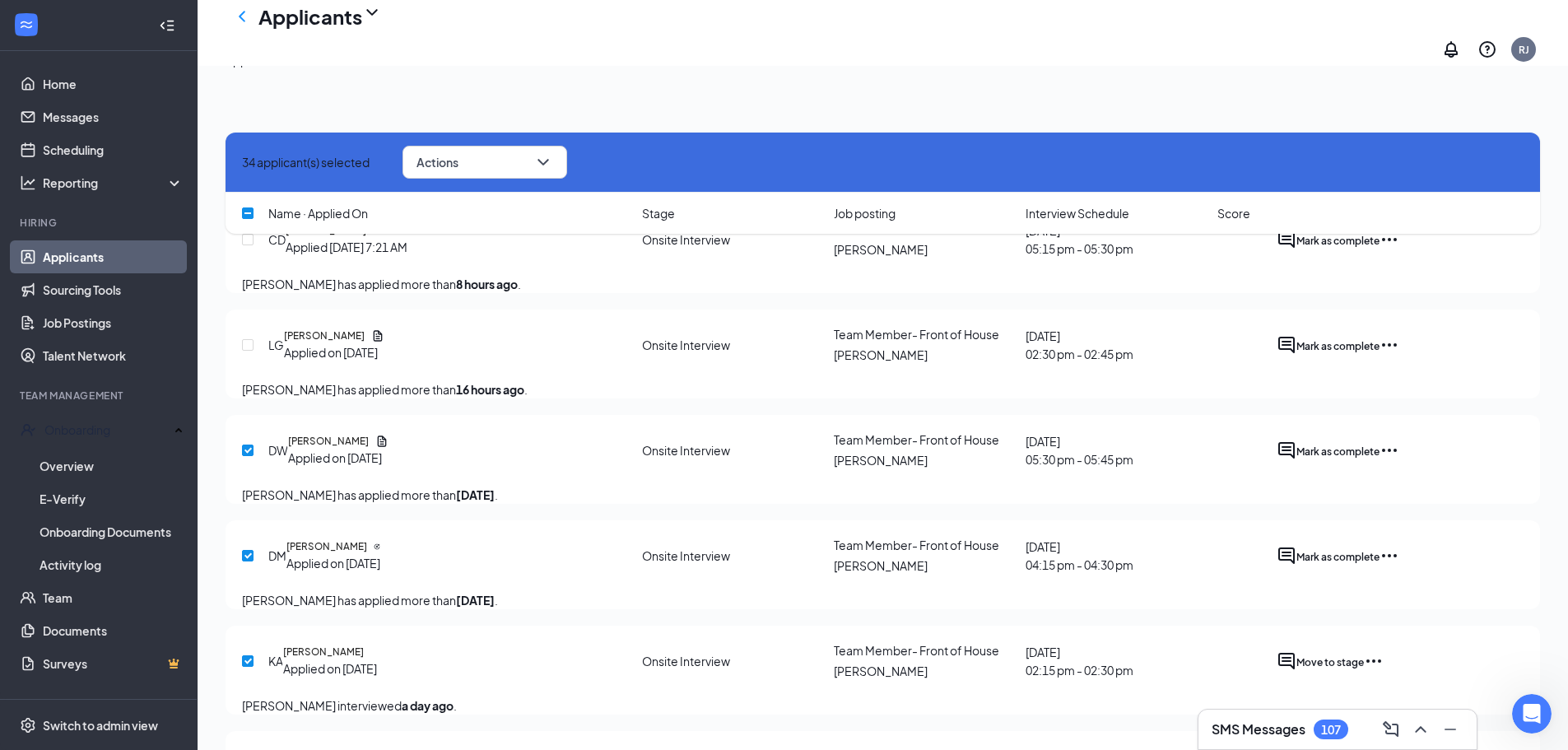
click at [248, 456] on input "checkbox" at bounding box center [247, 450] width 11 height 11
checkbox input "false"
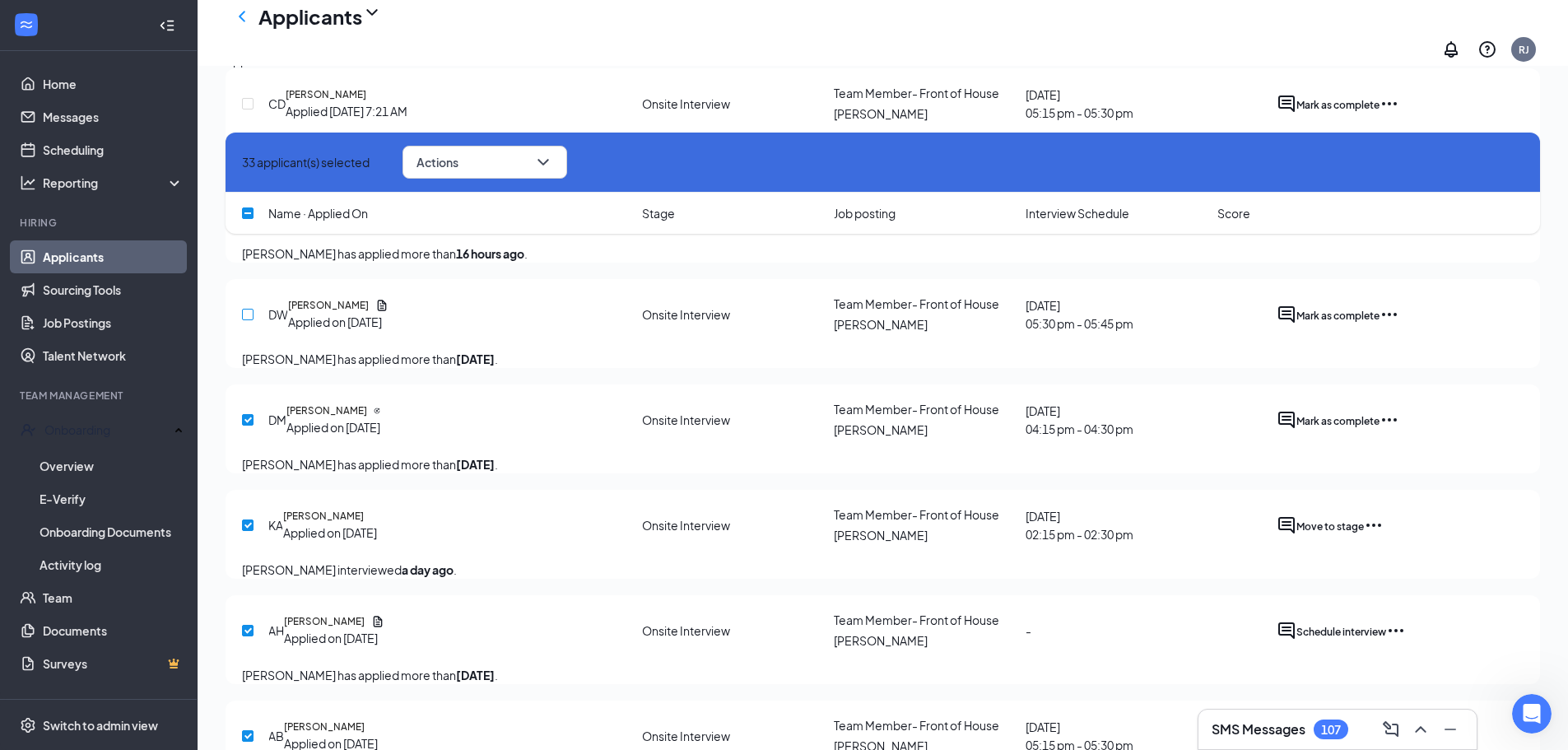
scroll to position [330, 0]
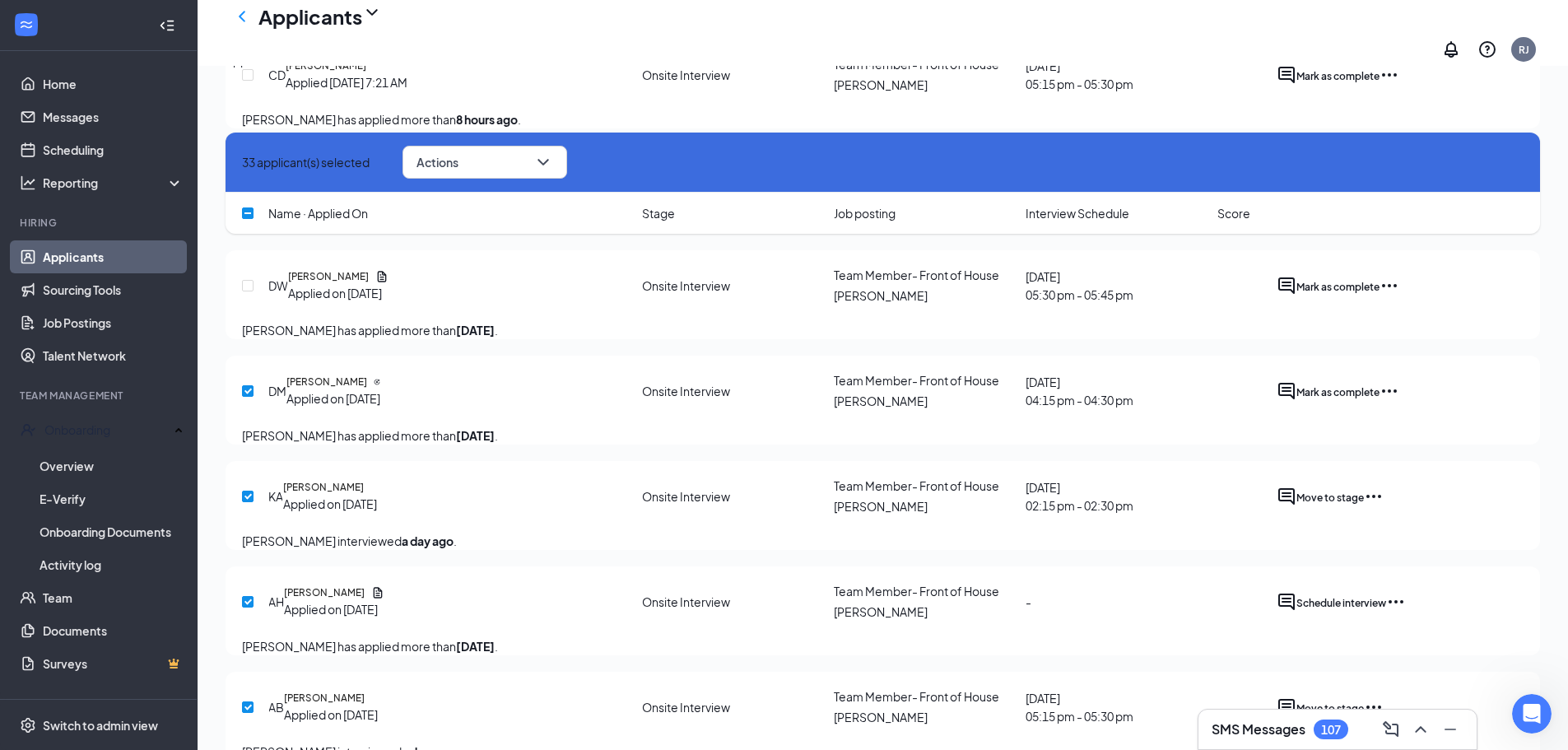
click at [250, 397] on input "checkbox" at bounding box center [247, 390] width 11 height 11
checkbox input "false"
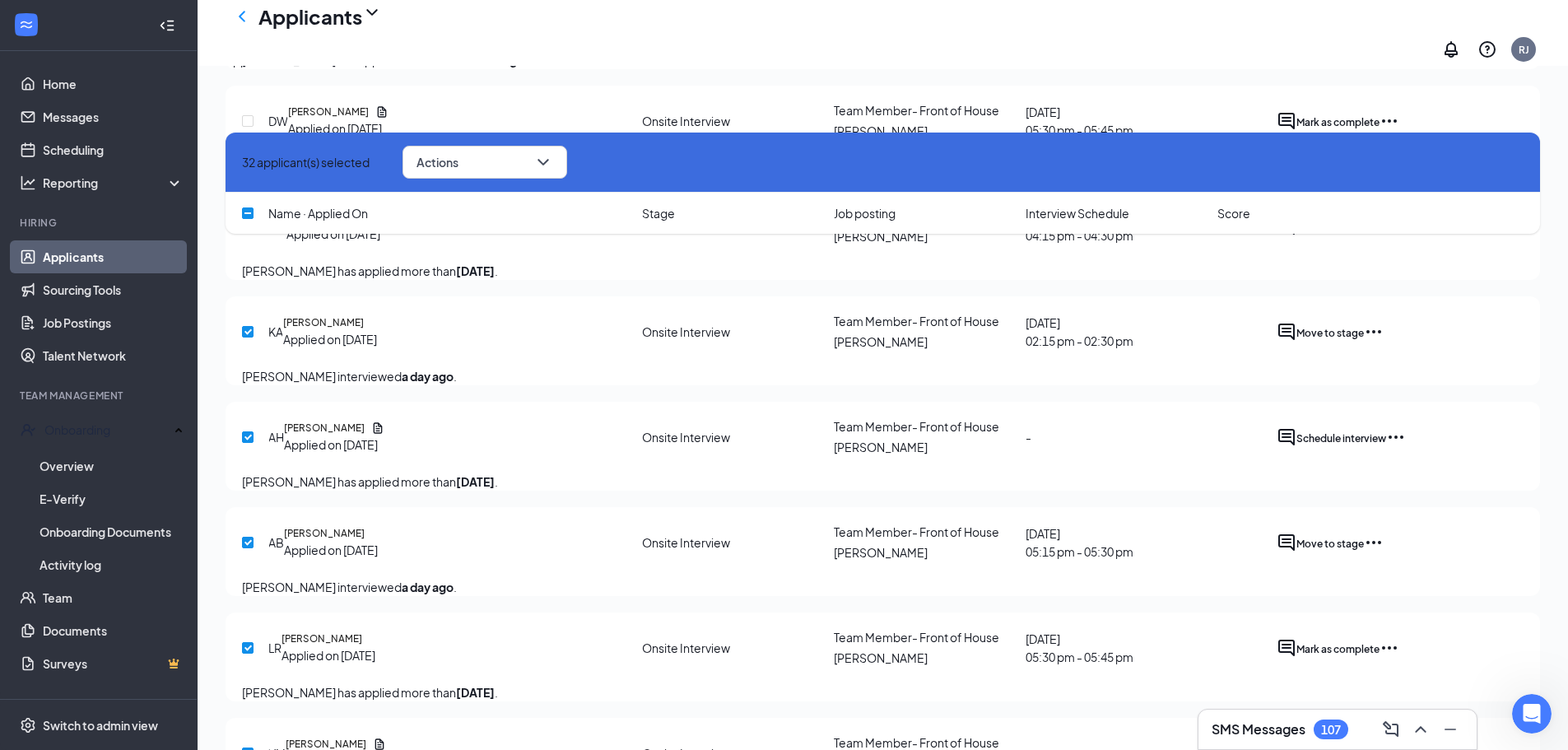
scroll to position [577, 0]
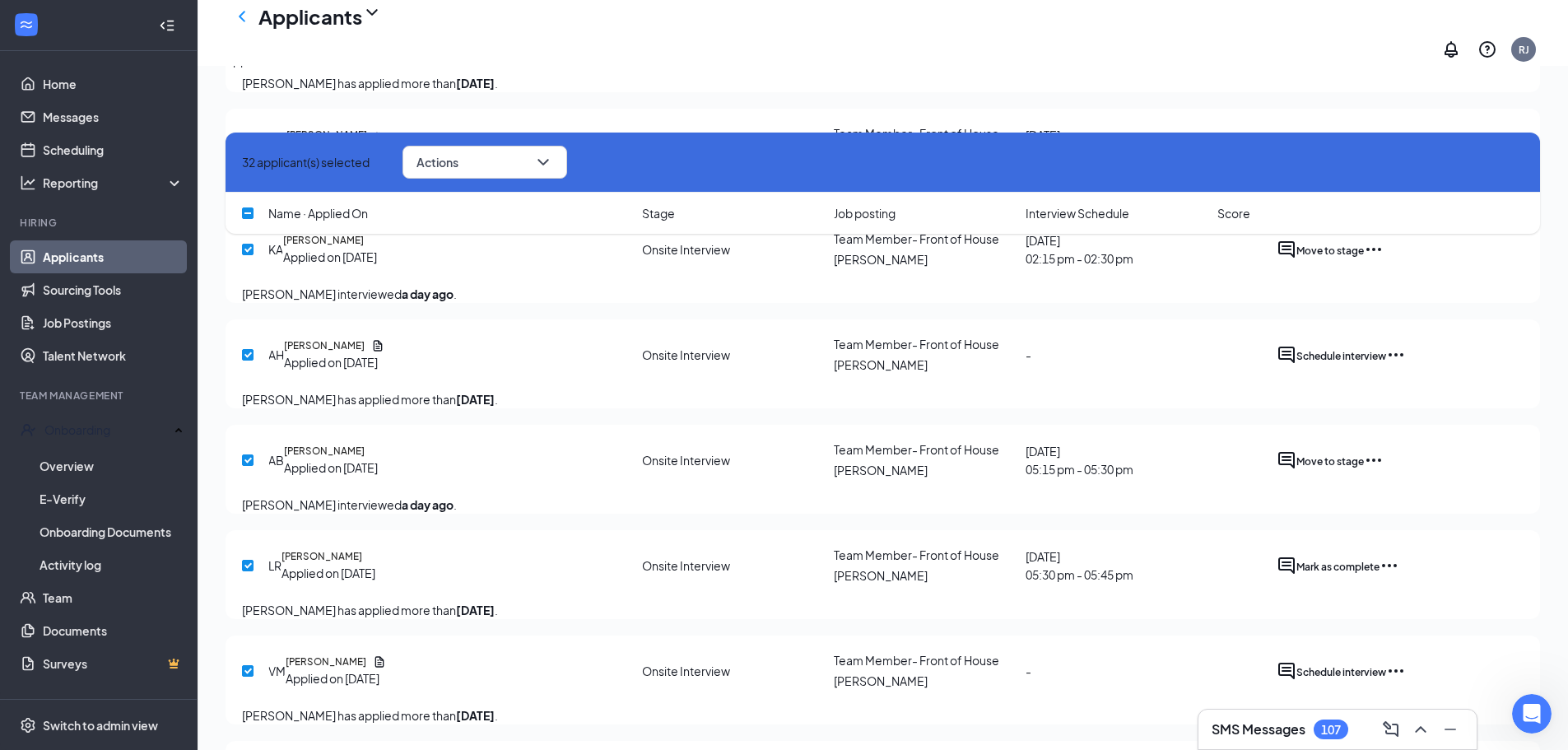
click at [251, 360] on input "checkbox" at bounding box center [247, 354] width 11 height 11
checkbox input "false"
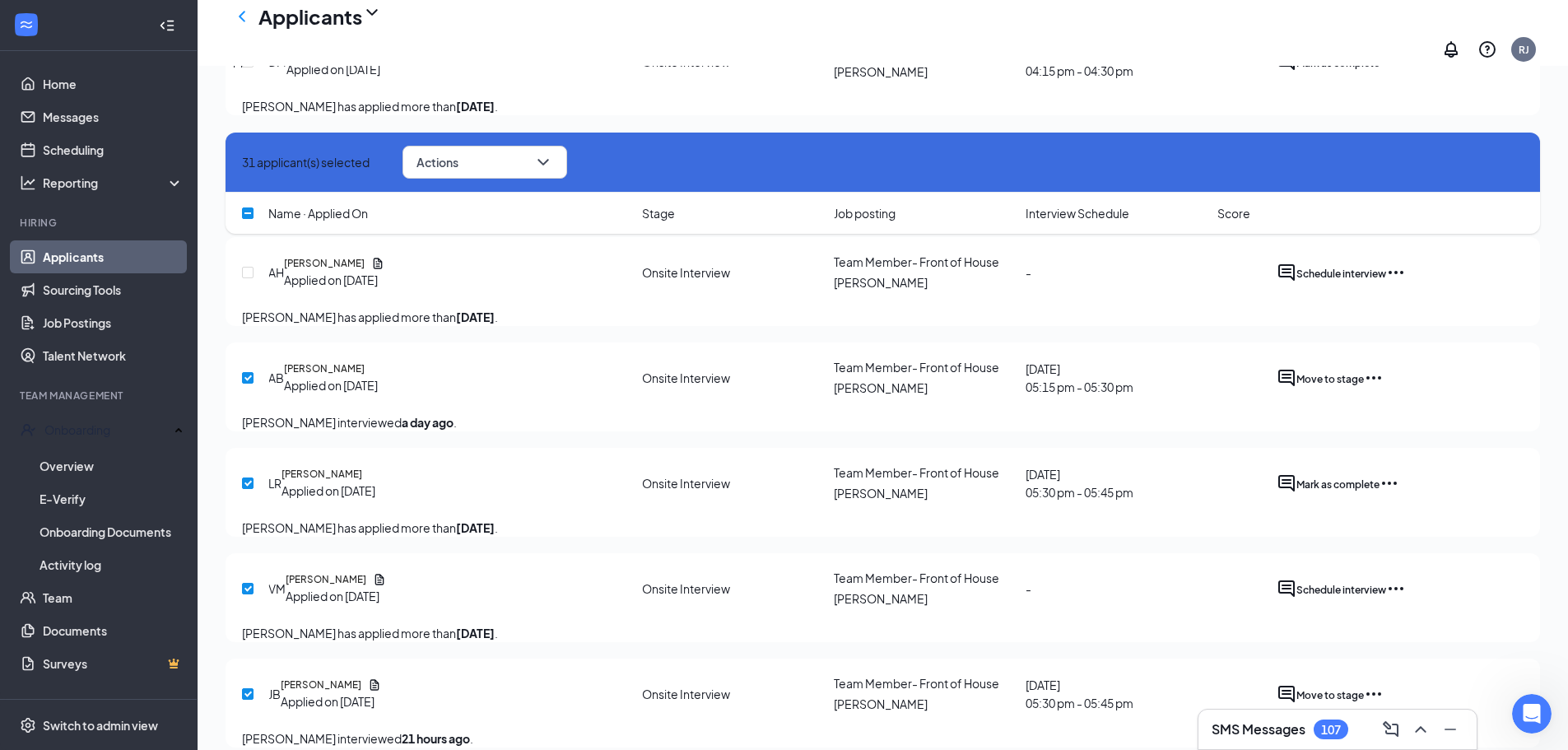
click at [244, 383] on input "checkbox" at bounding box center [247, 377] width 11 height 11
click at [249, 383] on input "checkbox" at bounding box center [247, 377] width 11 height 11
checkbox input "true"
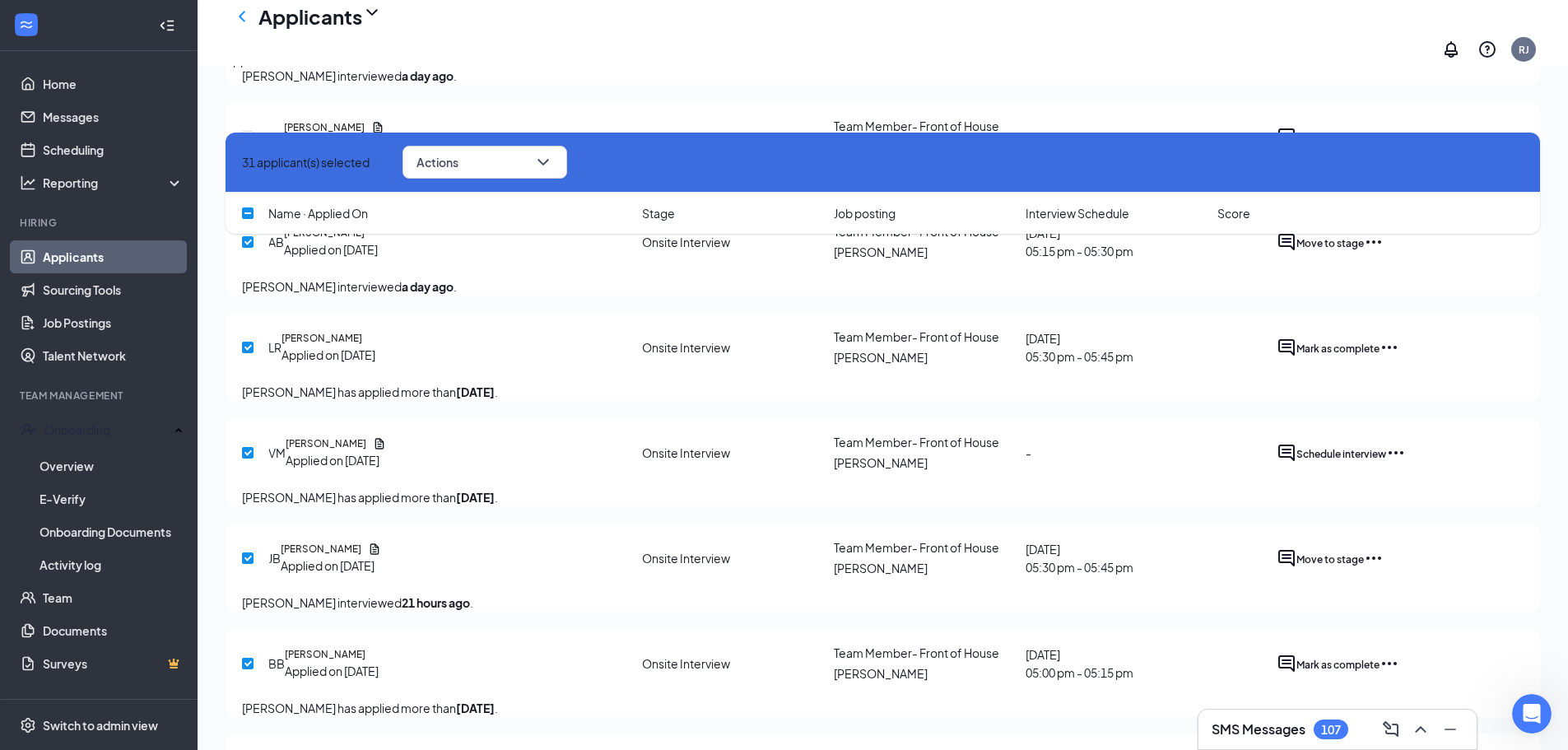
scroll to position [823, 0]
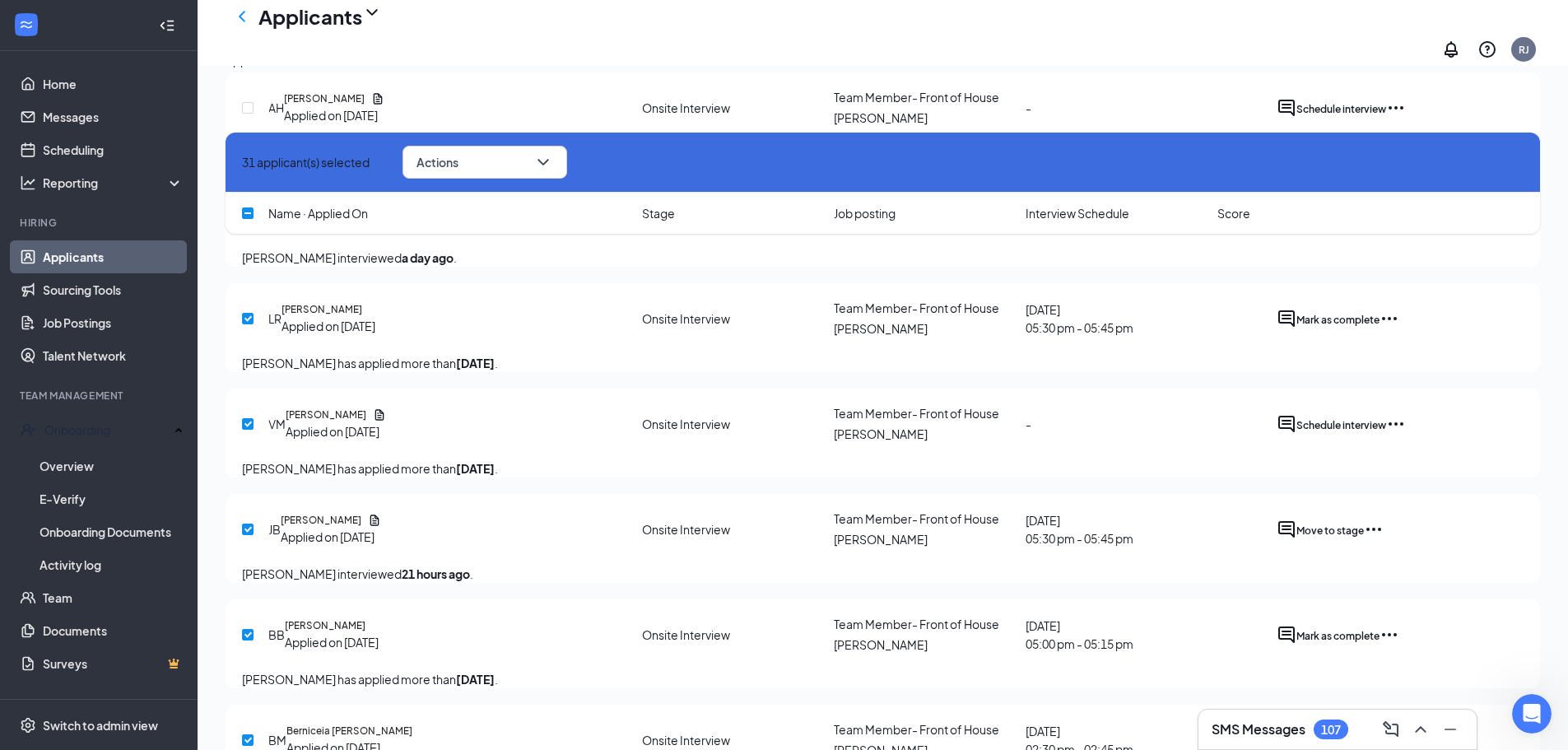
click at [249, 324] on input "checkbox" at bounding box center [247, 318] width 11 height 11
checkbox input "false"
click at [247, 430] on input "checkbox" at bounding box center [247, 424] width 11 height 11
checkbox input "false"
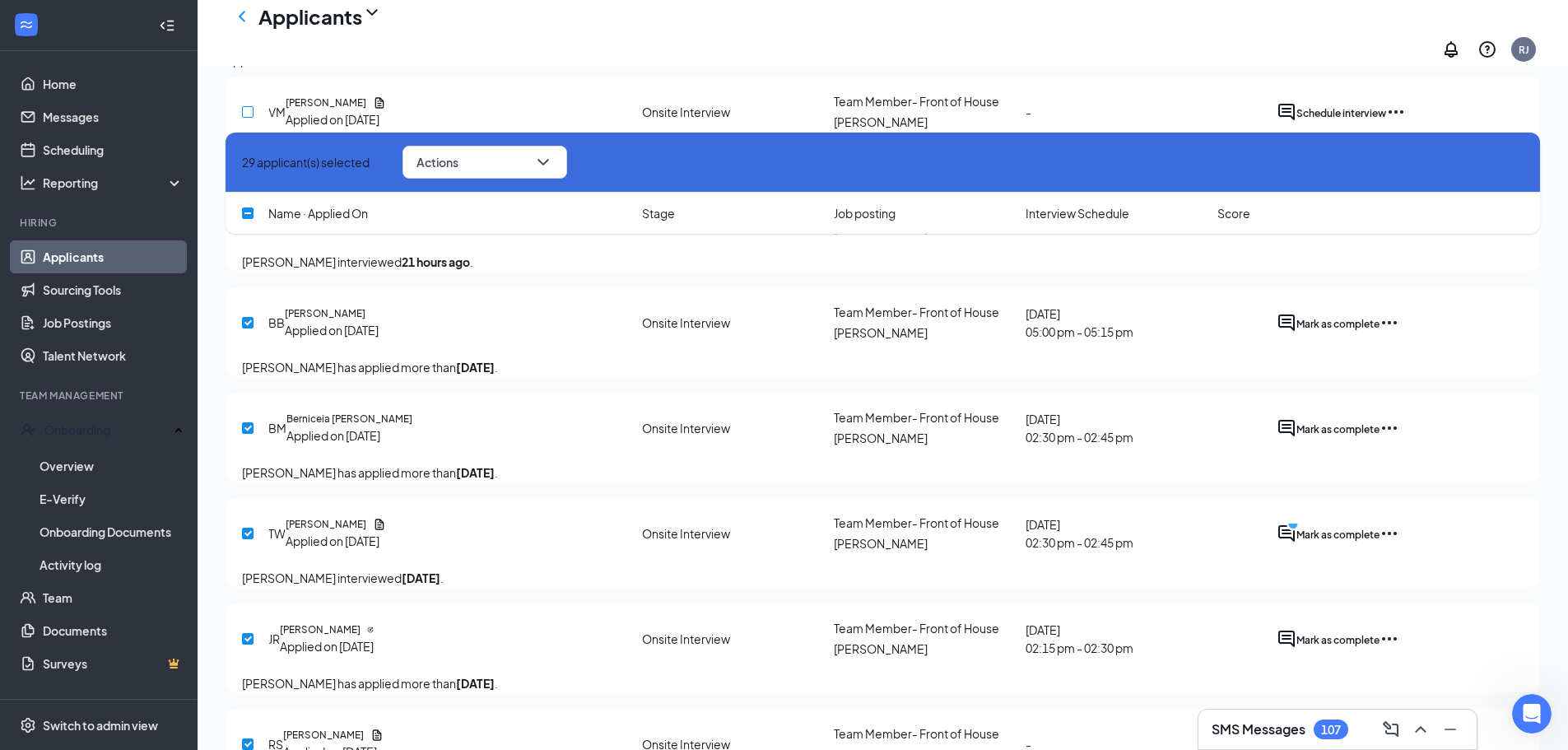
scroll to position [1153, 0]
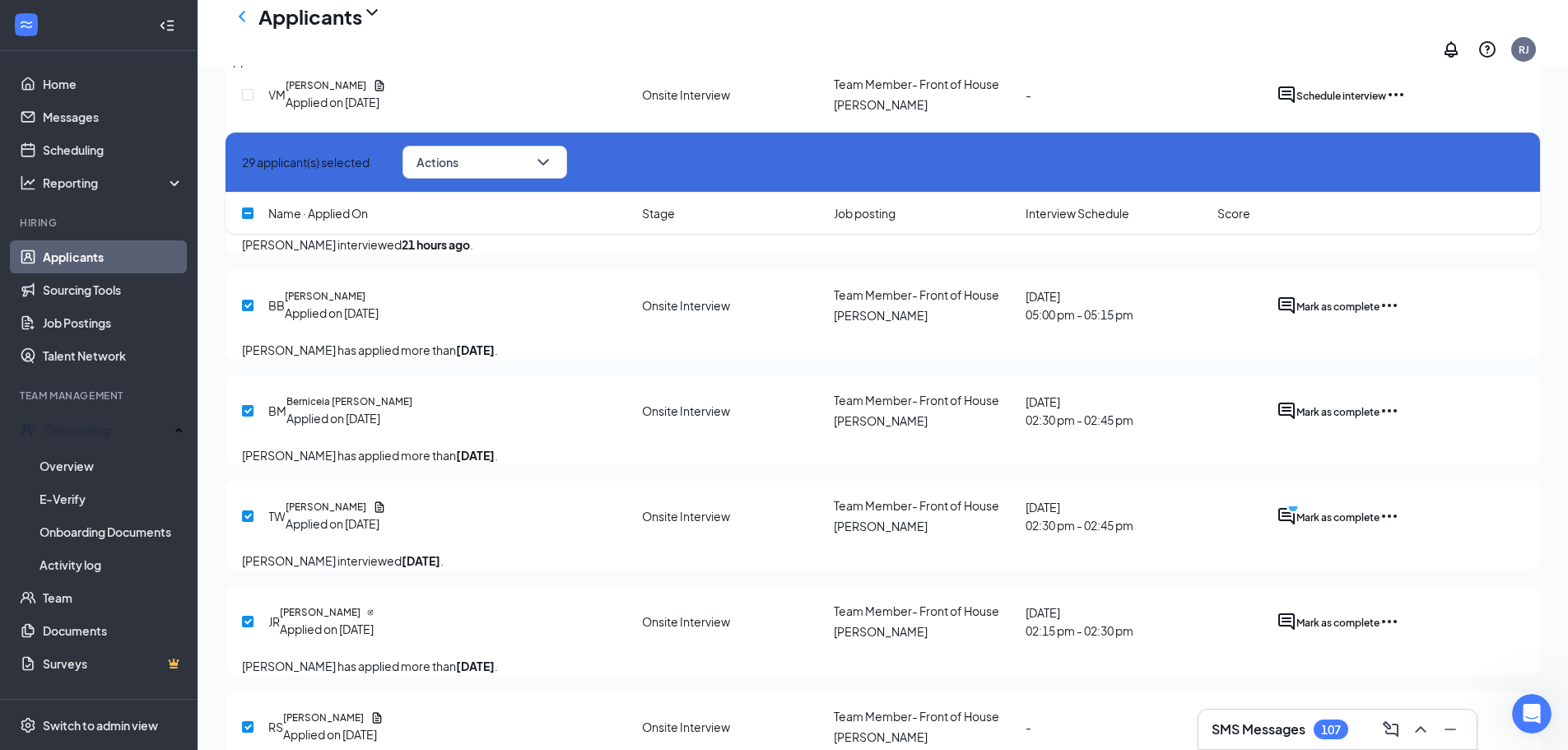
click at [245, 311] on input "checkbox" at bounding box center [247, 305] width 11 height 11
checkbox input "false"
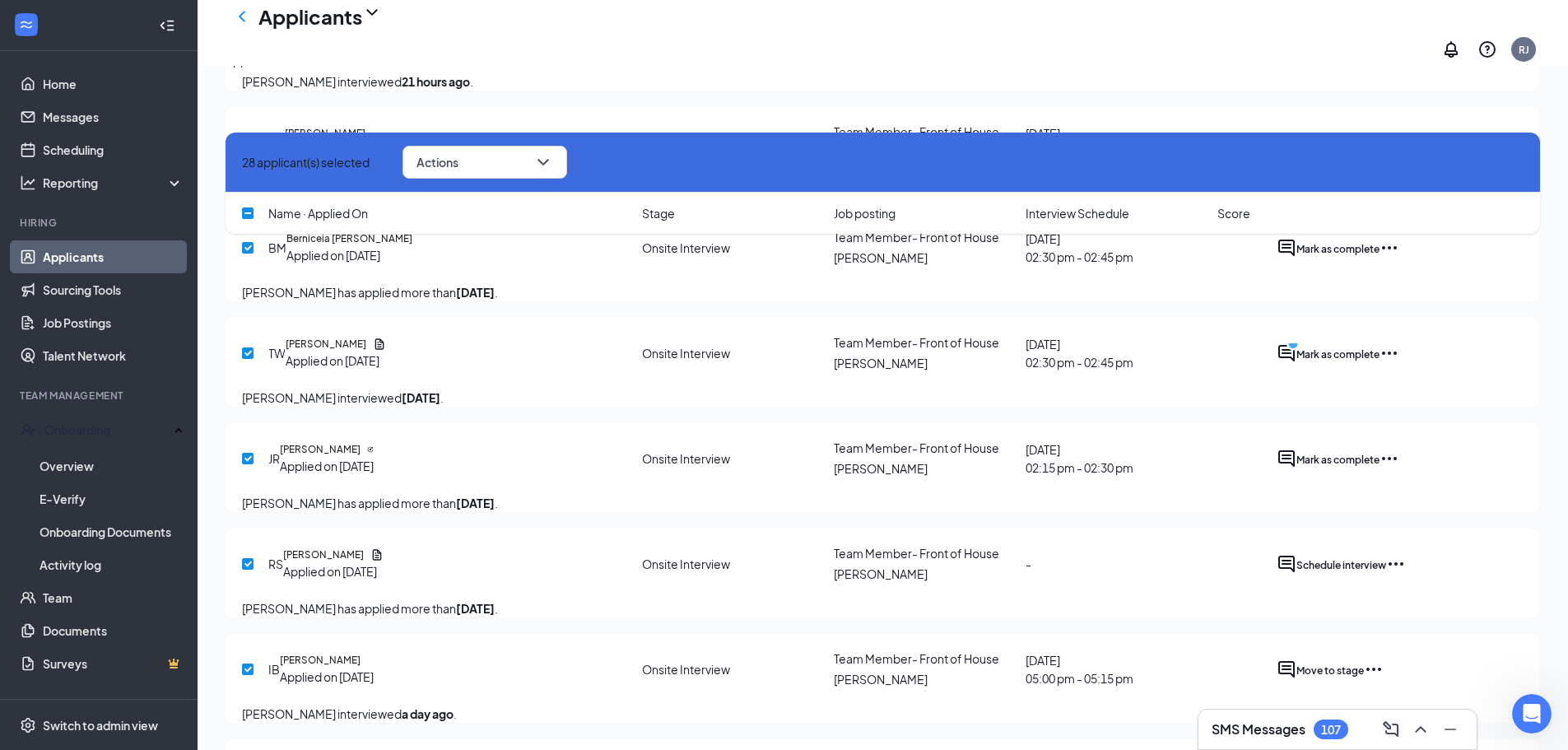
scroll to position [1317, 0]
click at [250, 252] on input "checkbox" at bounding box center [247, 245] width 11 height 11
checkbox input "false"
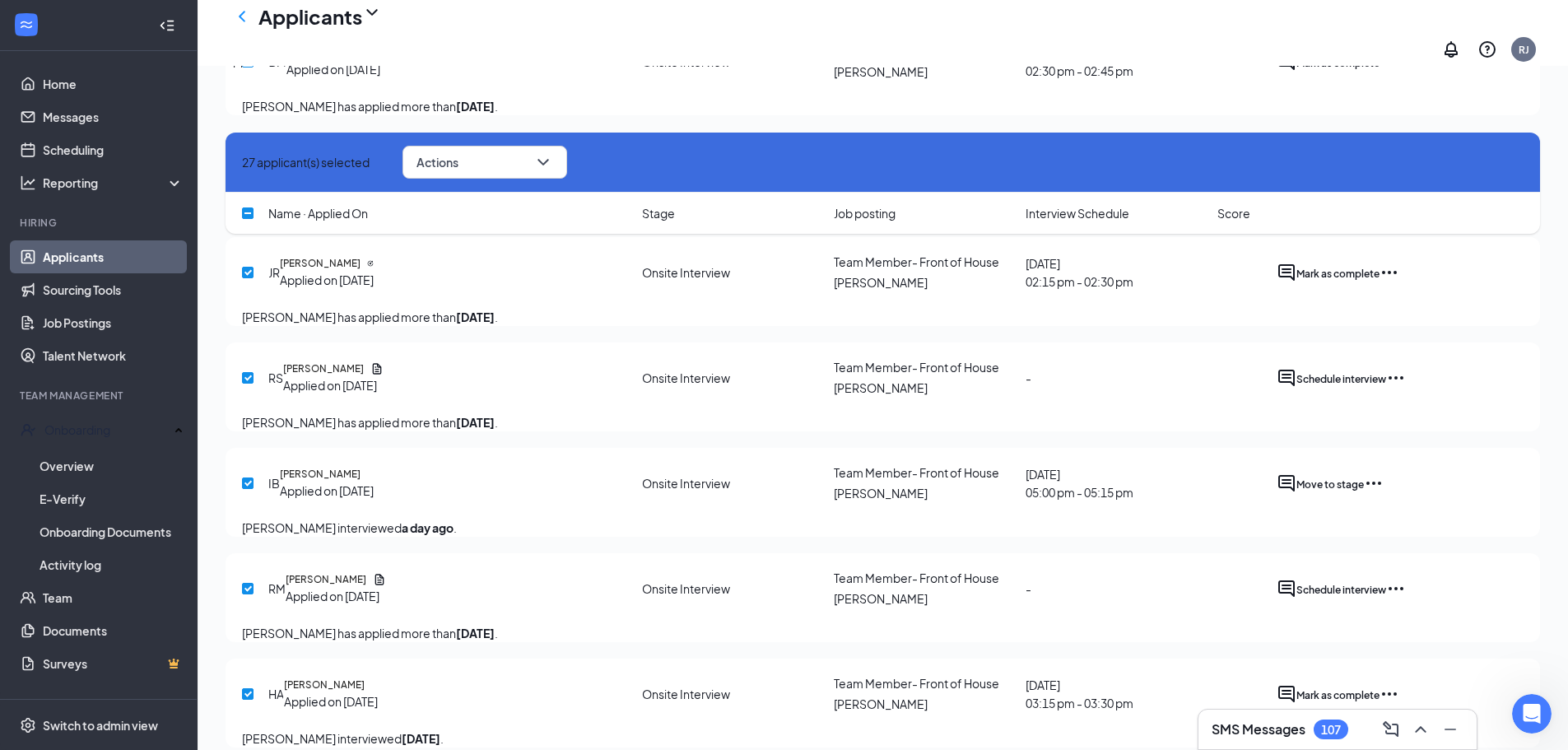
scroll to position [1564, 0]
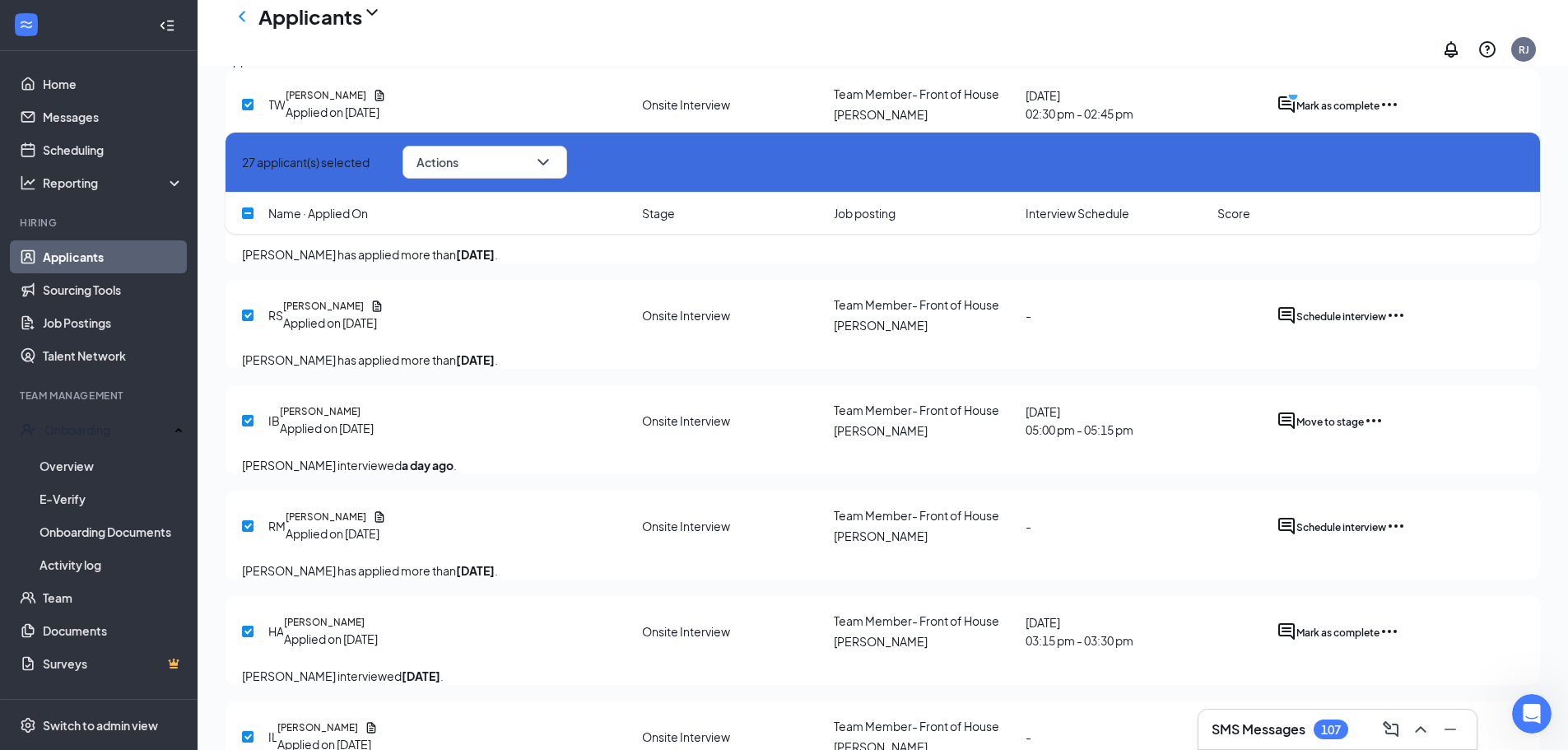
click at [244, 215] on input "checkbox" at bounding box center [247, 209] width 11 height 11
checkbox input "false"
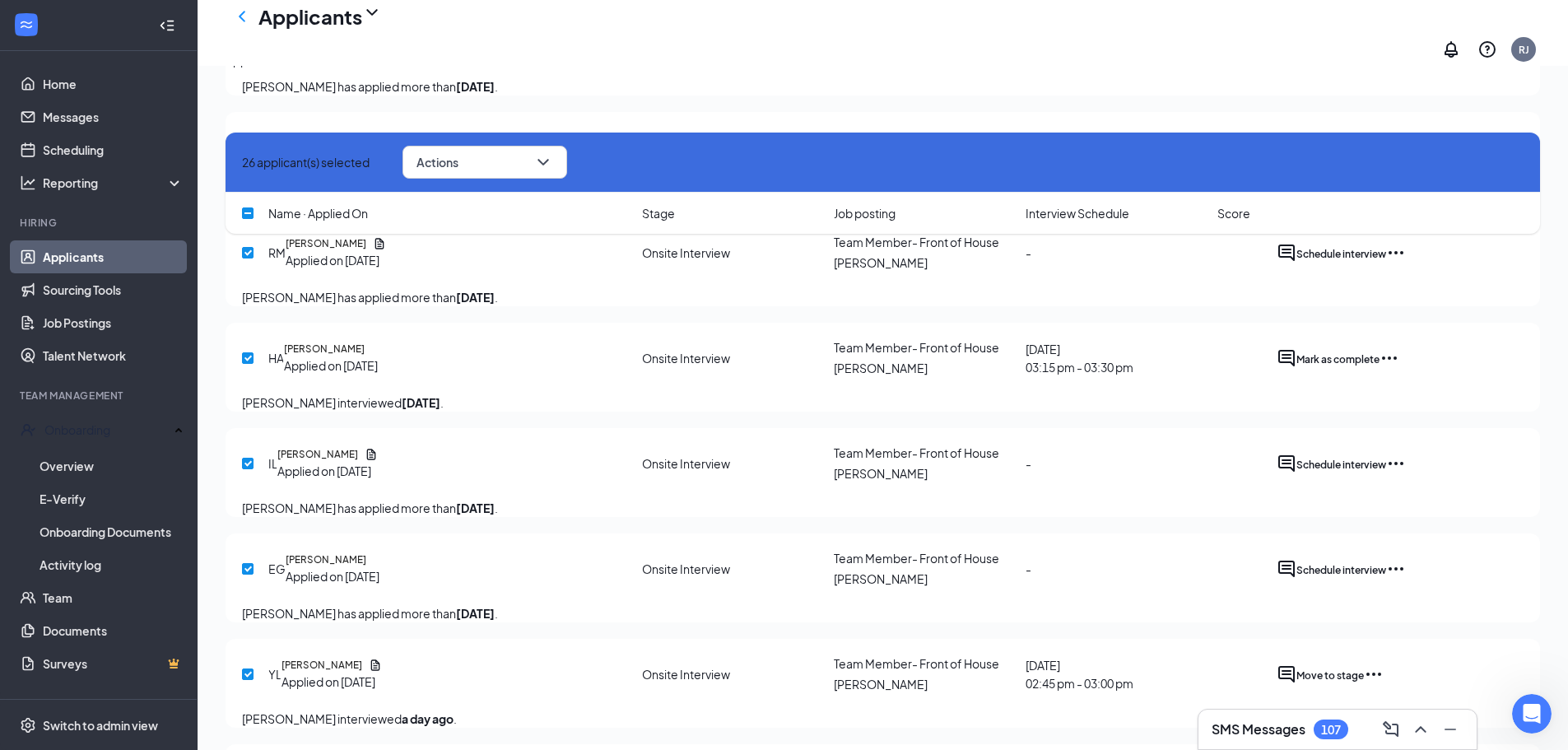
scroll to position [1811, 0]
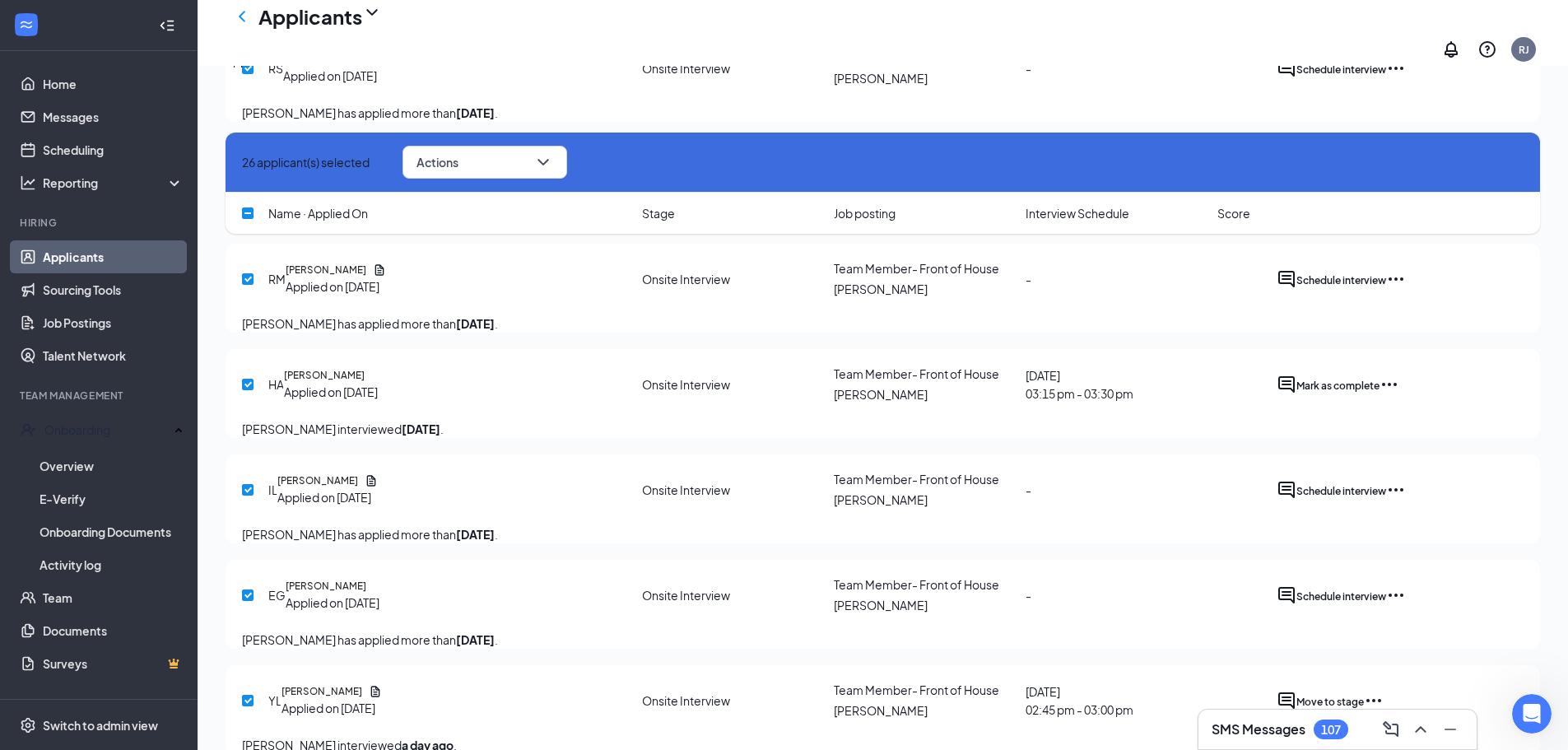
click at [248, 74] on input "checkbox" at bounding box center [247, 68] width 11 height 11
checkbox input "false"
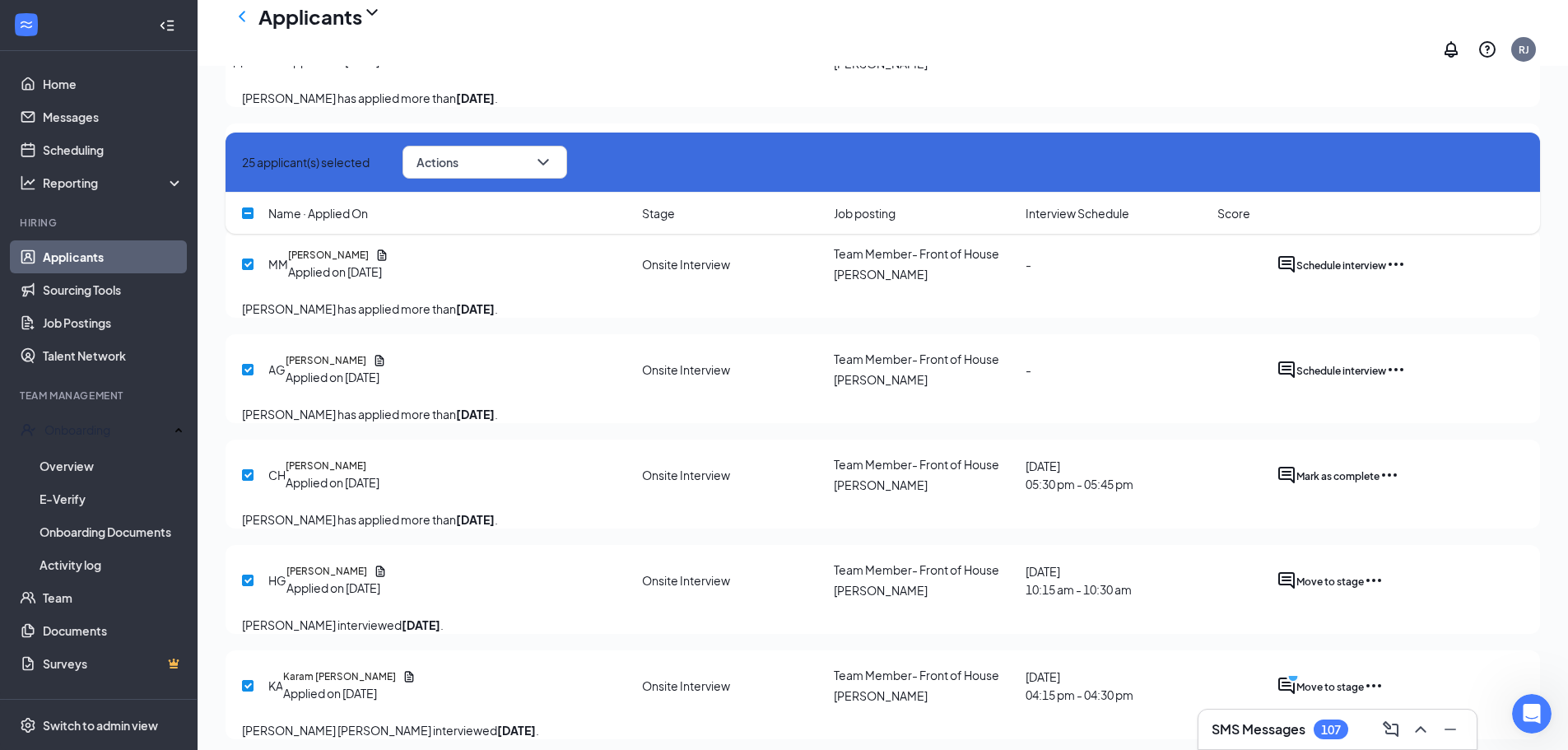
scroll to position [2388, 0]
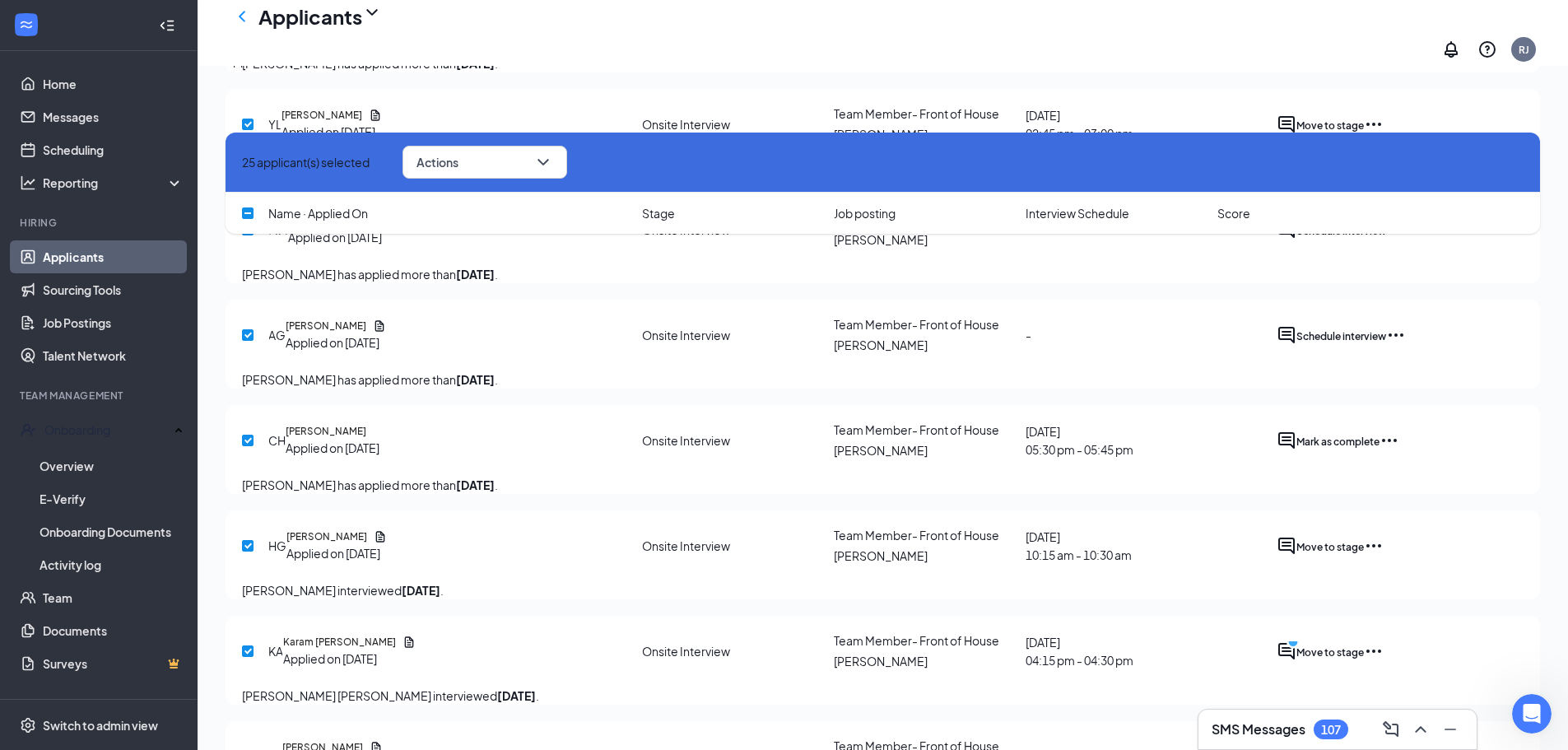
click at [248, 25] on input "checkbox" at bounding box center [247, 18] width 11 height 11
click at [244, 25] on input "checkbox" at bounding box center [247, 18] width 11 height 11
checkbox input "true"
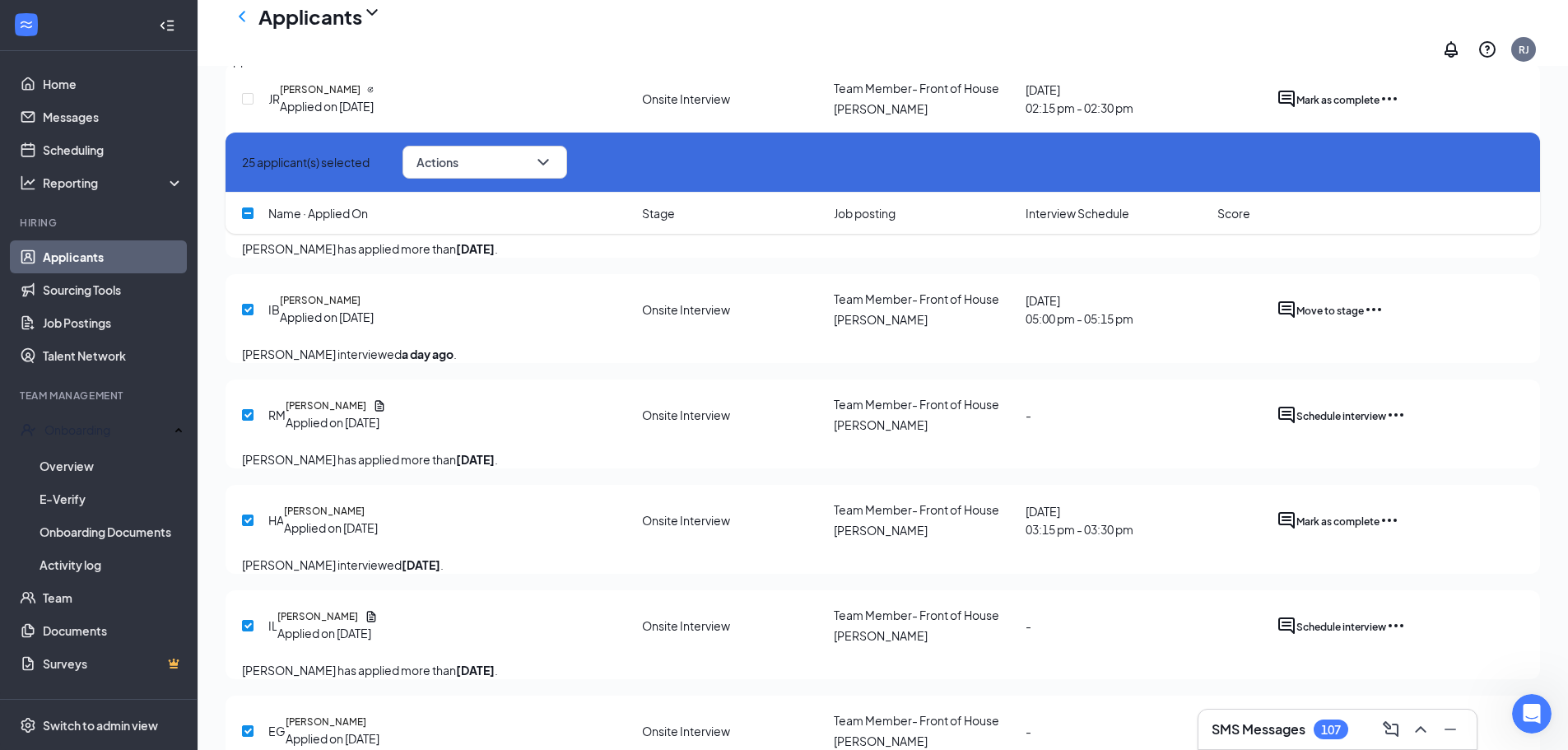
scroll to position [1647, 0]
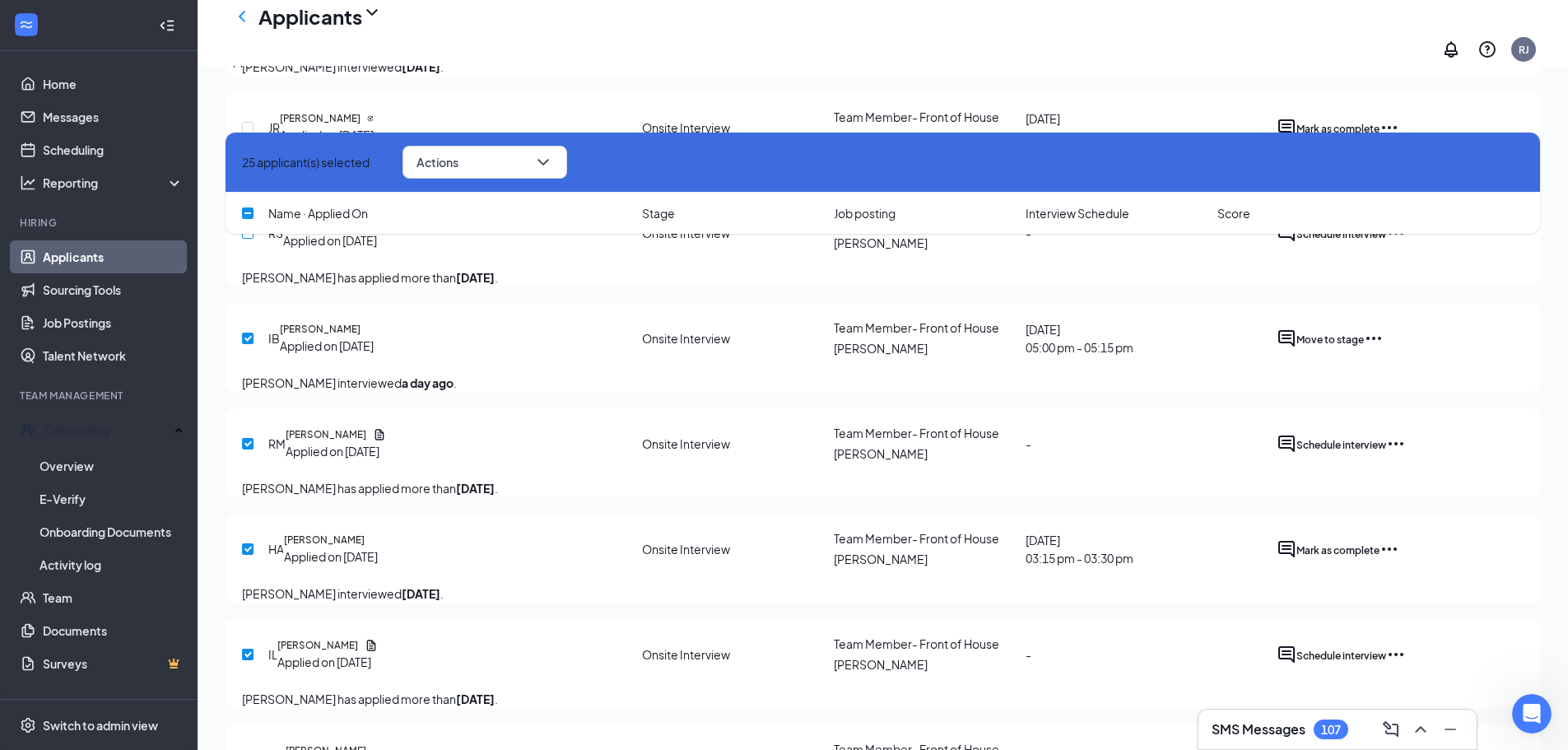
click at [251, 239] on input "checkbox" at bounding box center [247, 232] width 11 height 11
checkbox input "true"
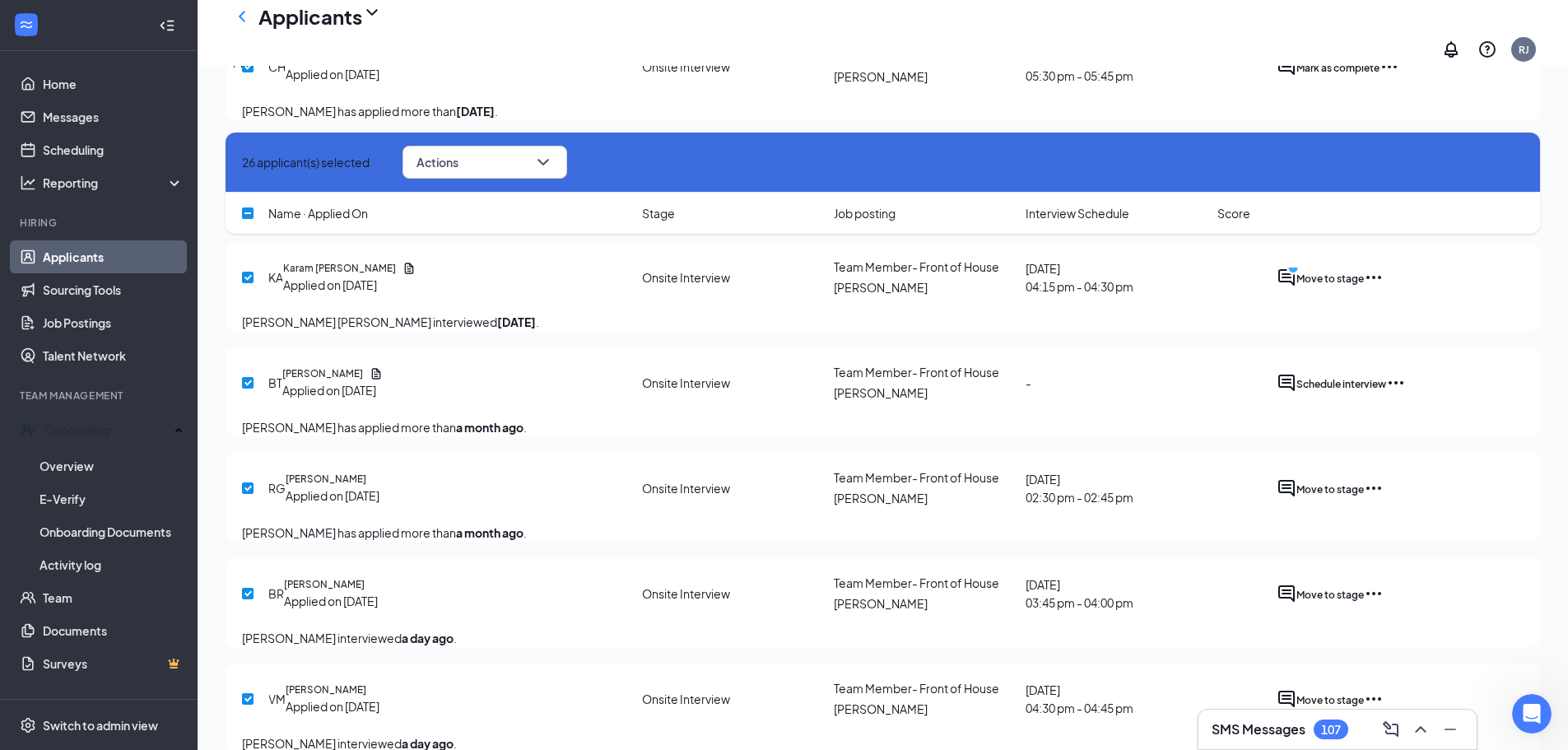
scroll to position [2800, 0]
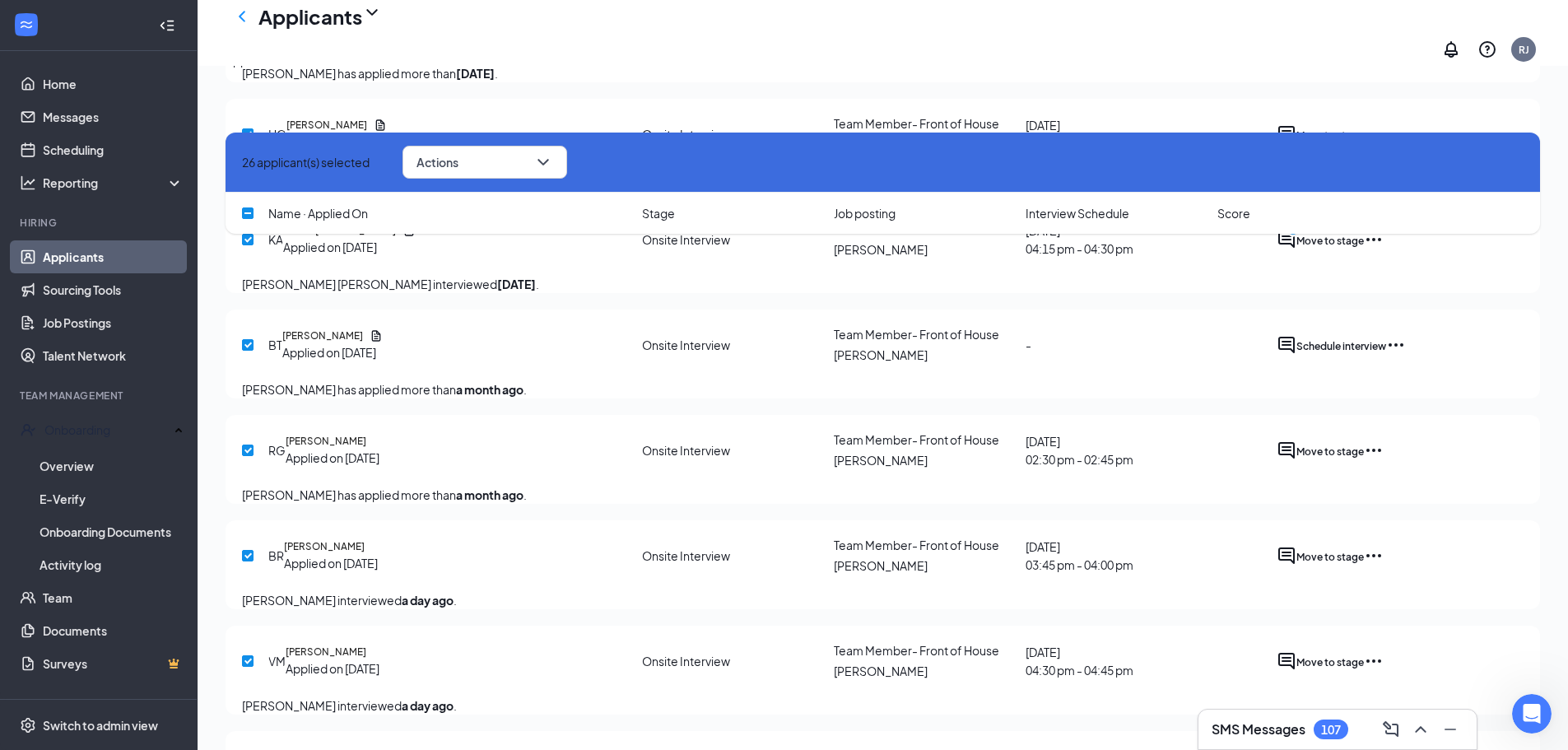
click at [251, 34] on input "checkbox" at bounding box center [247, 28] width 11 height 11
checkbox input "false"
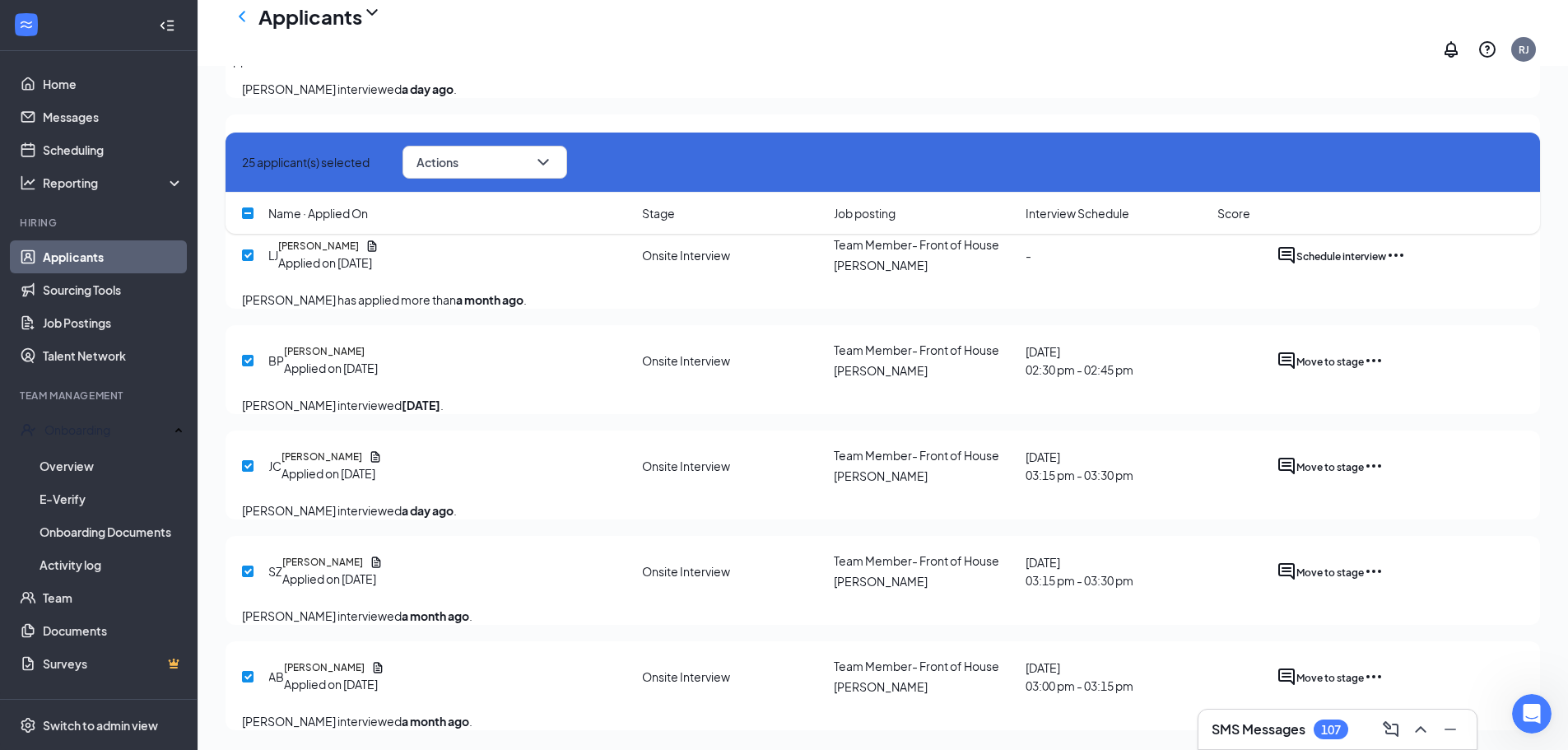
scroll to position [3536, 0]
click at [459, 163] on span "Actions" at bounding box center [438, 162] width 42 height 11
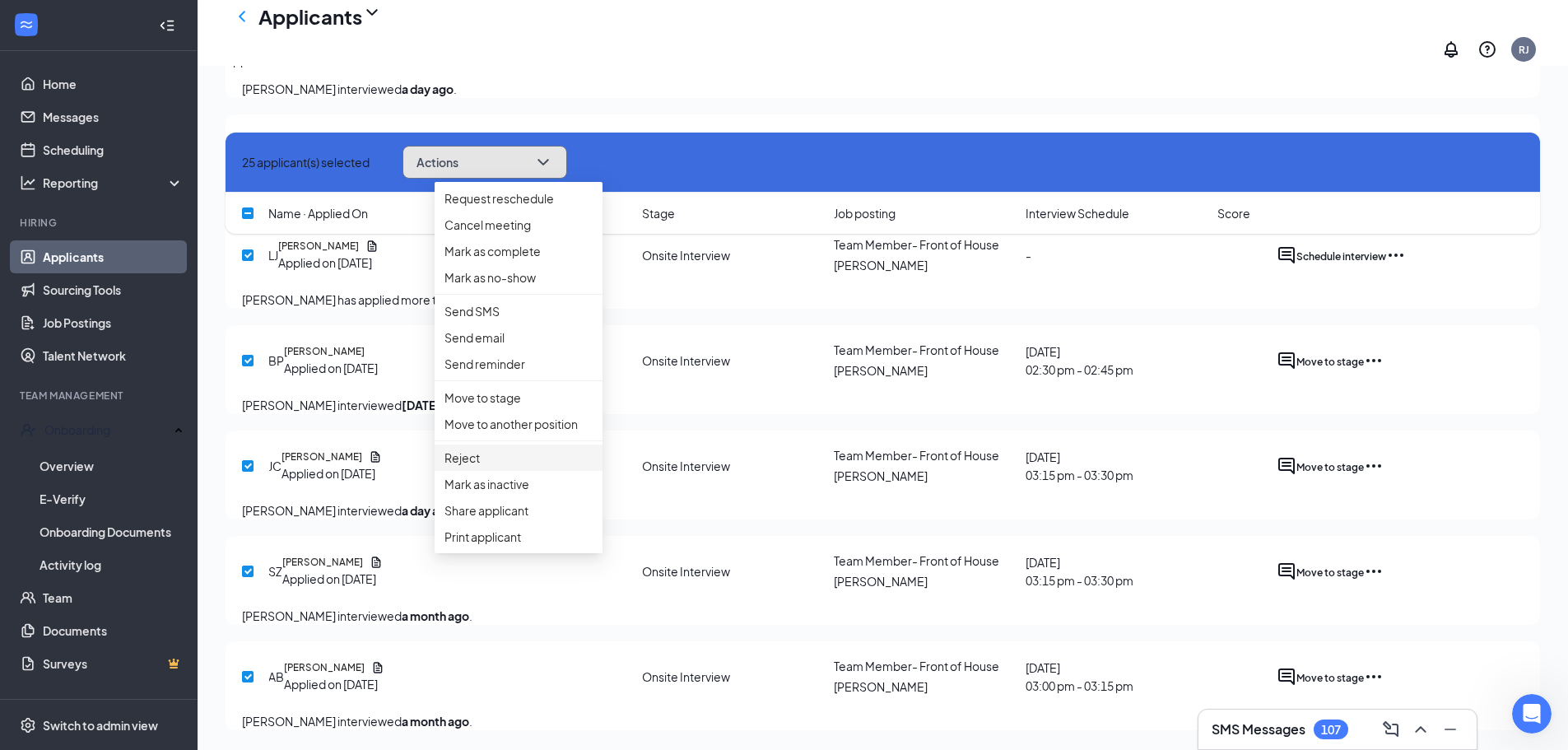
scroll to position [4030, 0]
click at [468, 467] on p "Reject" at bounding box center [519, 457] width 149 height 18
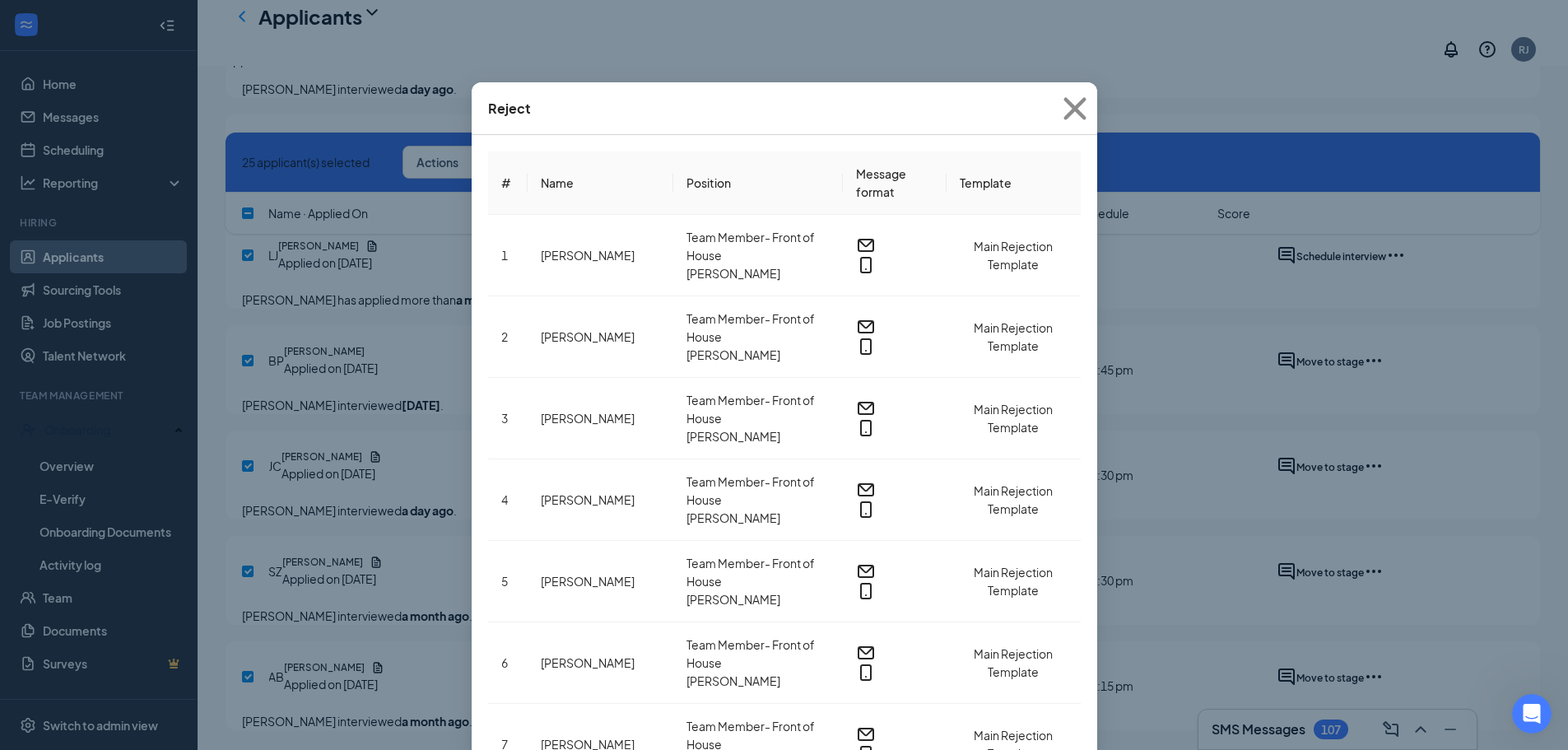
scroll to position [3701, 0]
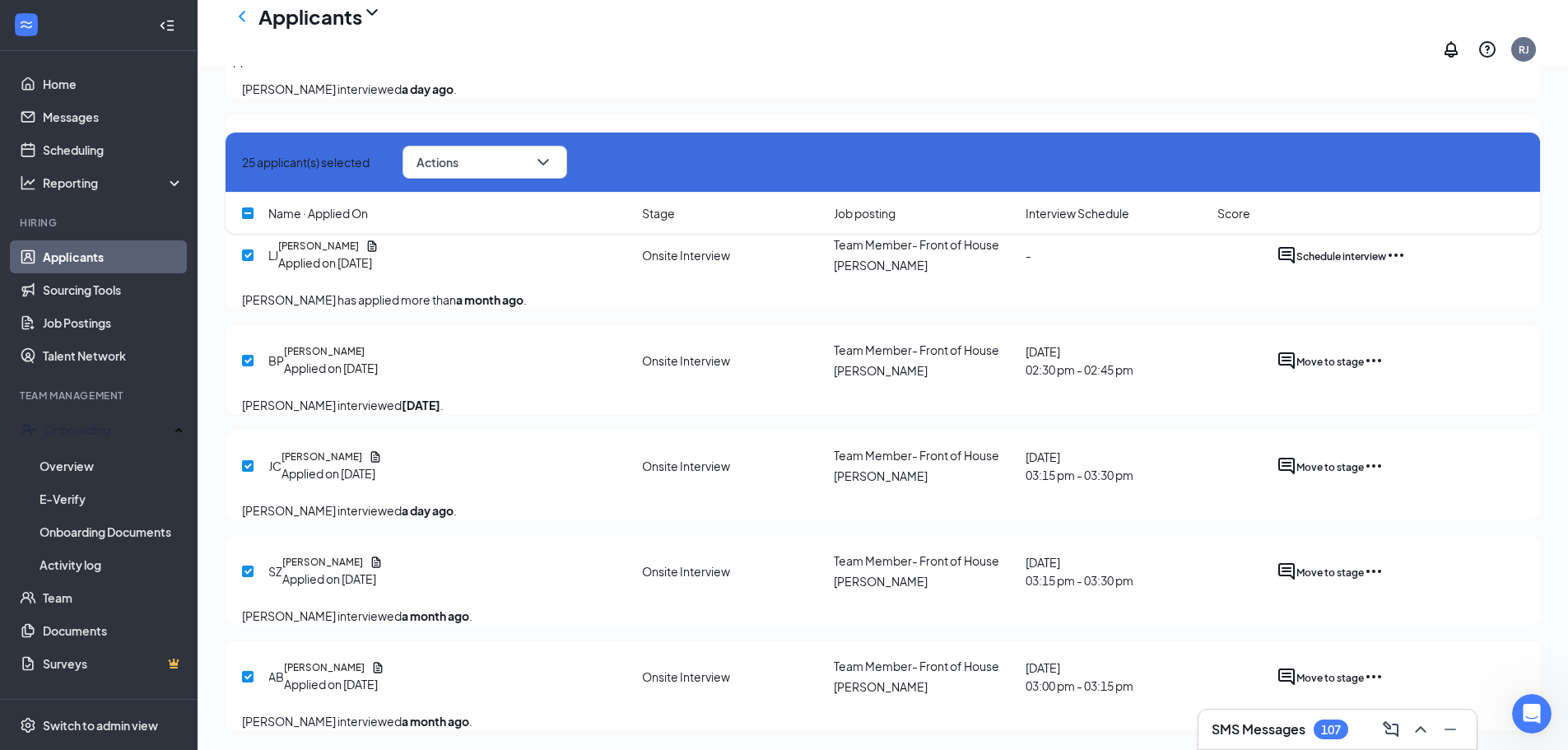
checkbox input "false"
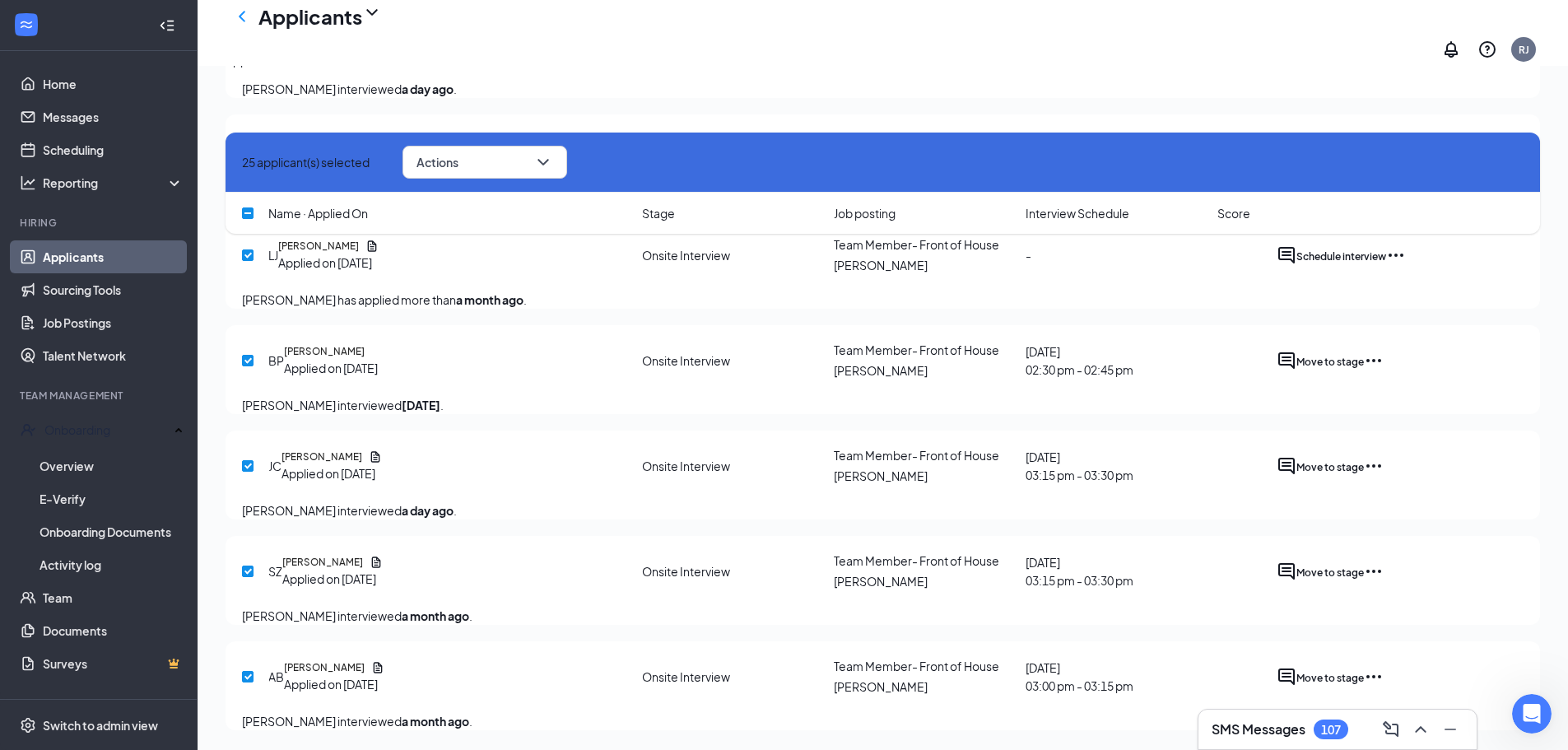
checkbox input "false"
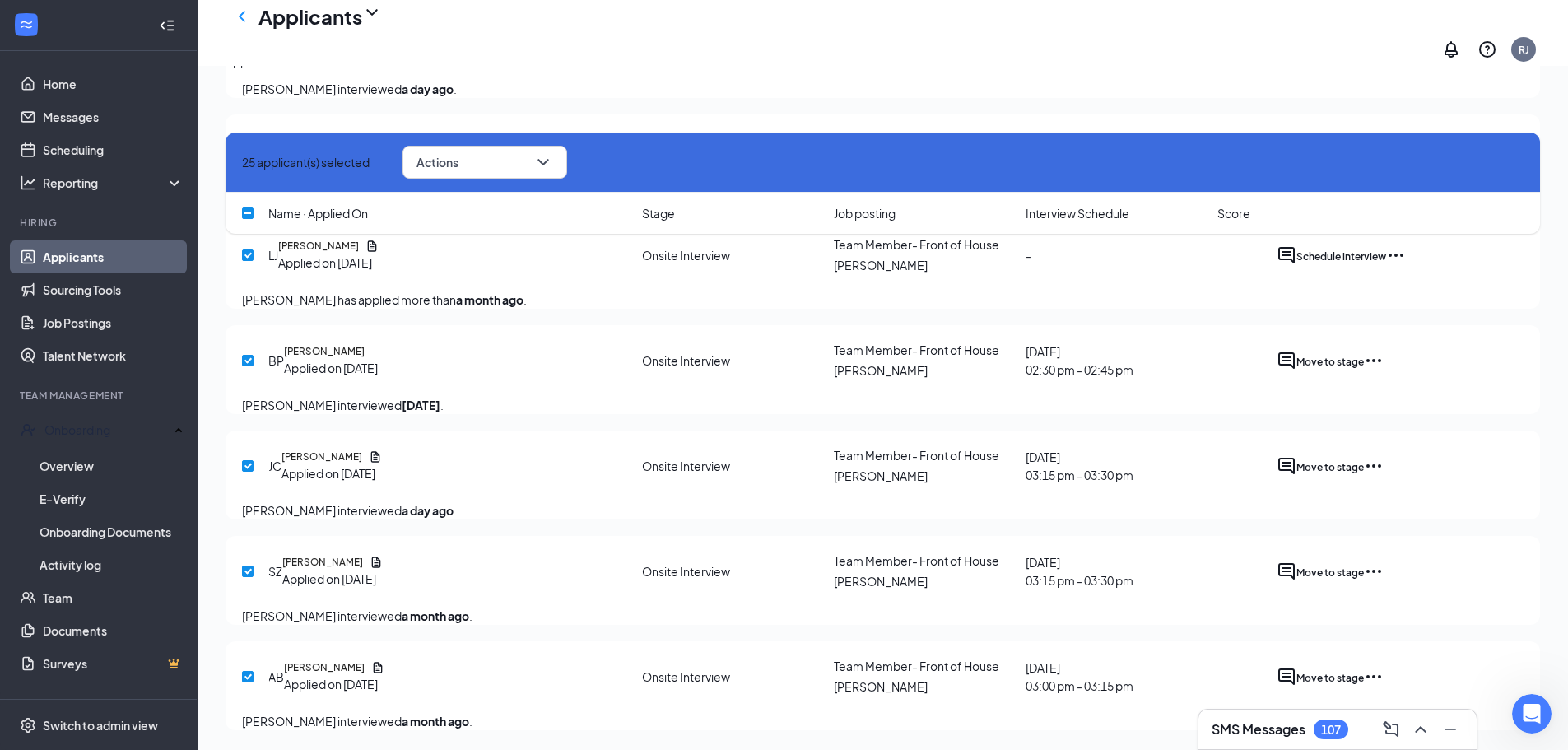
checkbox input "false"
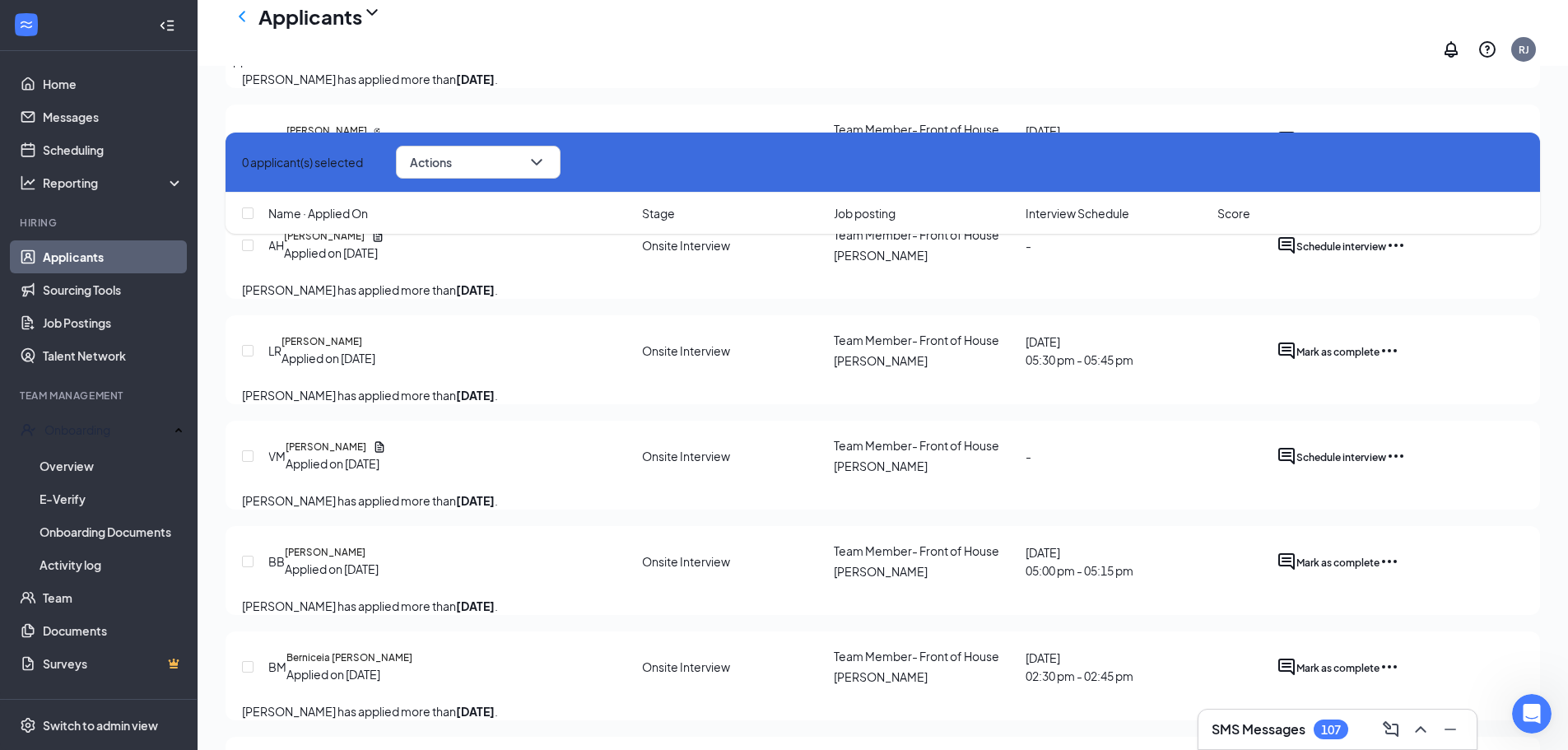
scroll to position [1811, 0]
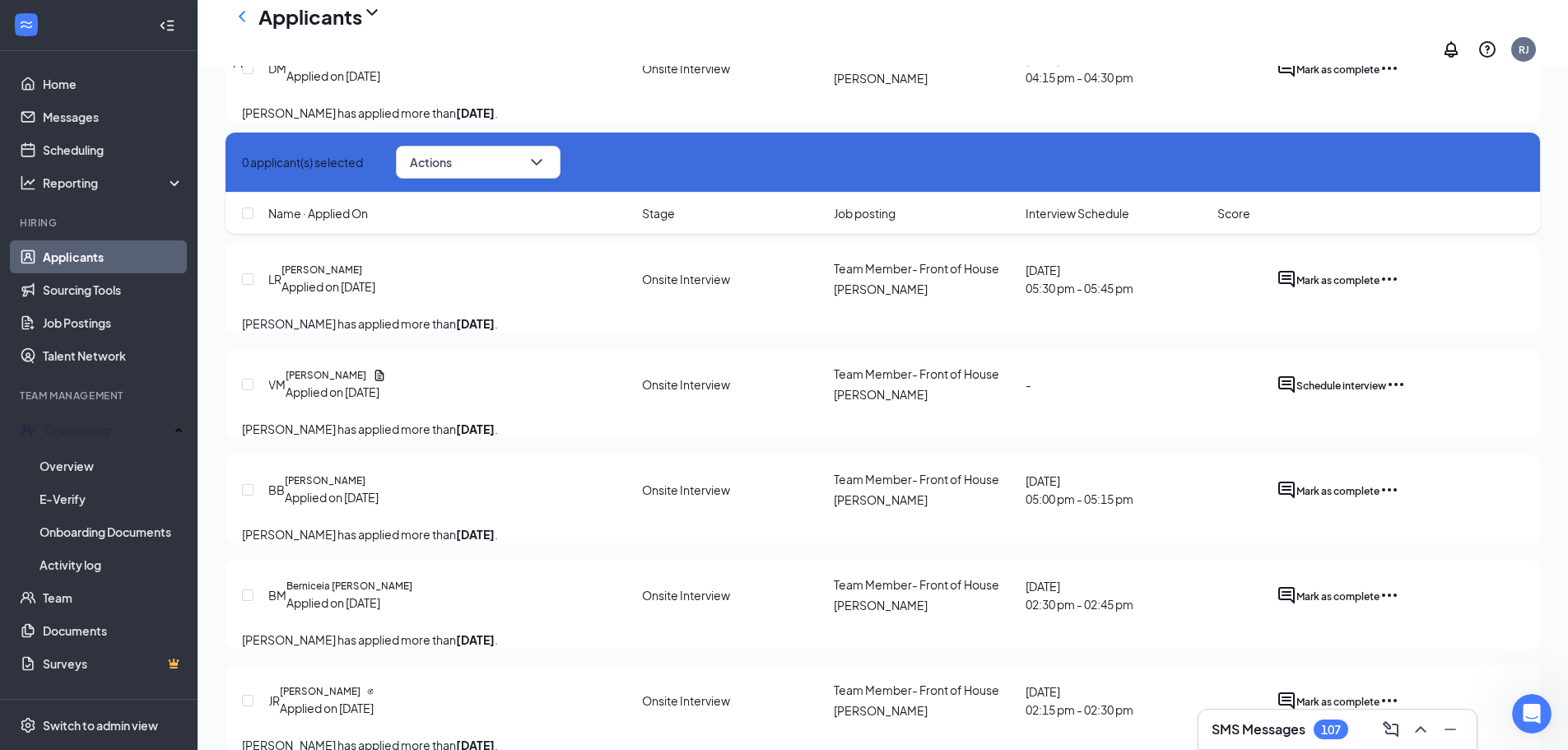
click at [526, 69] on div "Offers and hires · 42" at bounding box center [473, 60] width 107 height 18
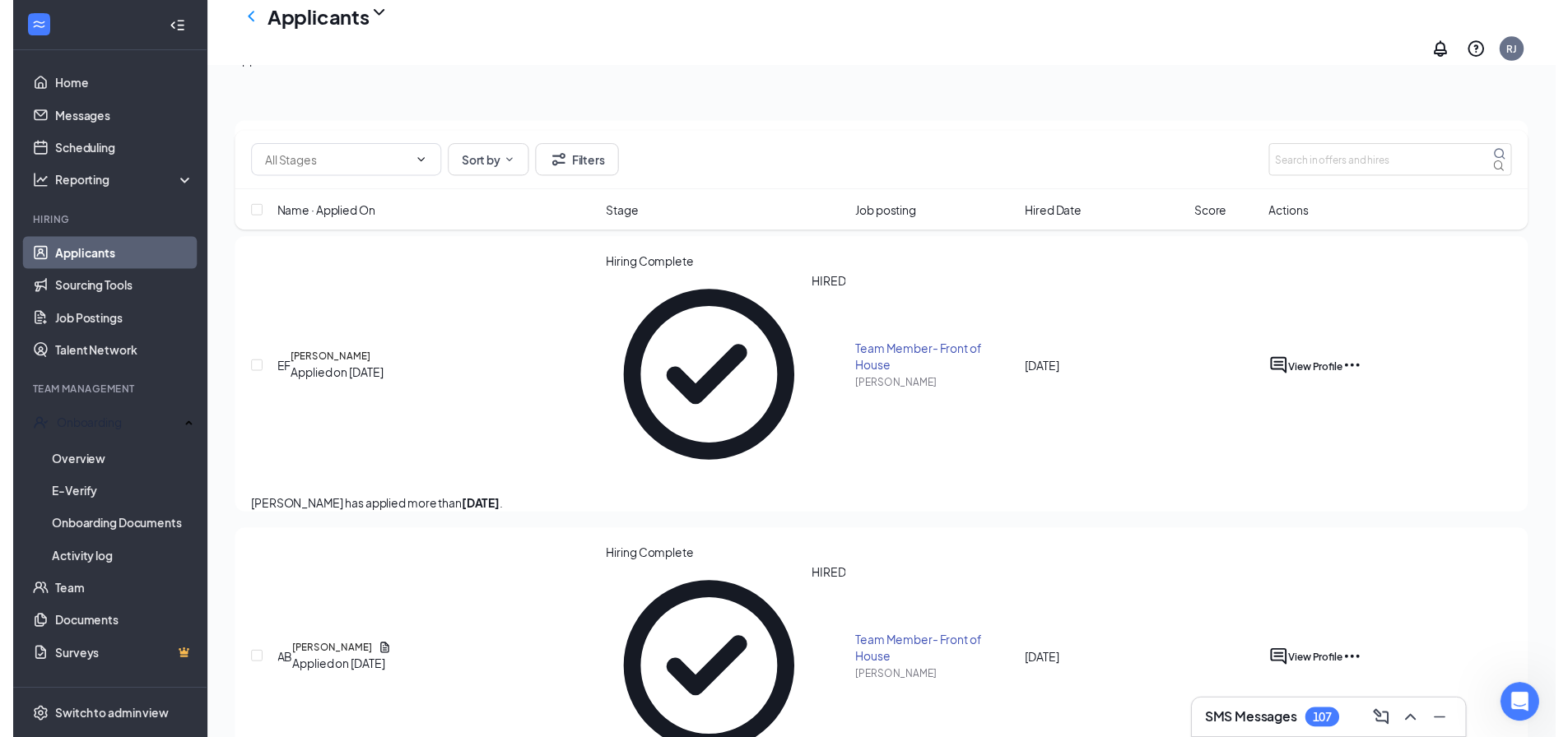
scroll to position [247, 0]
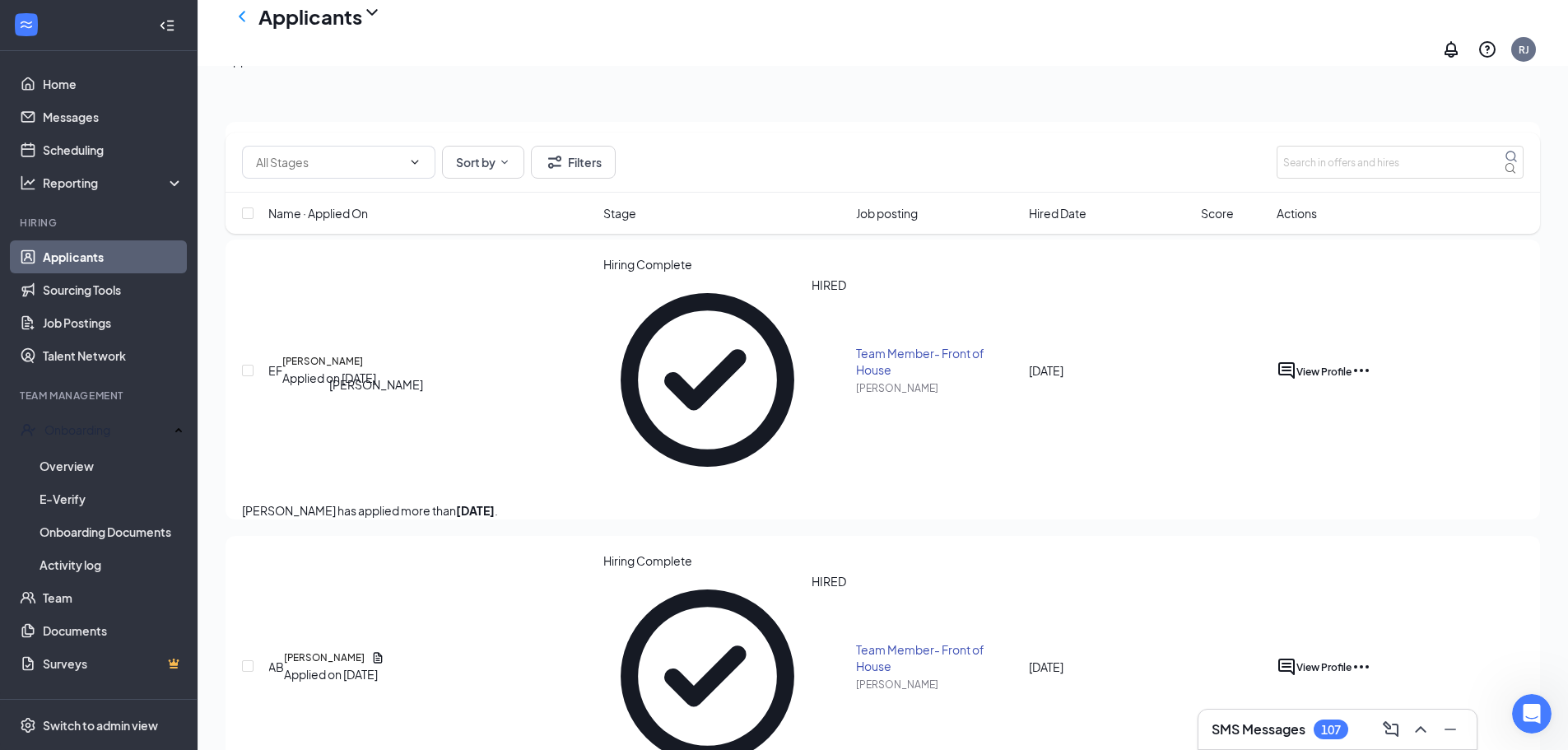
click at [354, 651] on h5 "[PERSON_NAME]" at bounding box center [324, 658] width 81 height 15
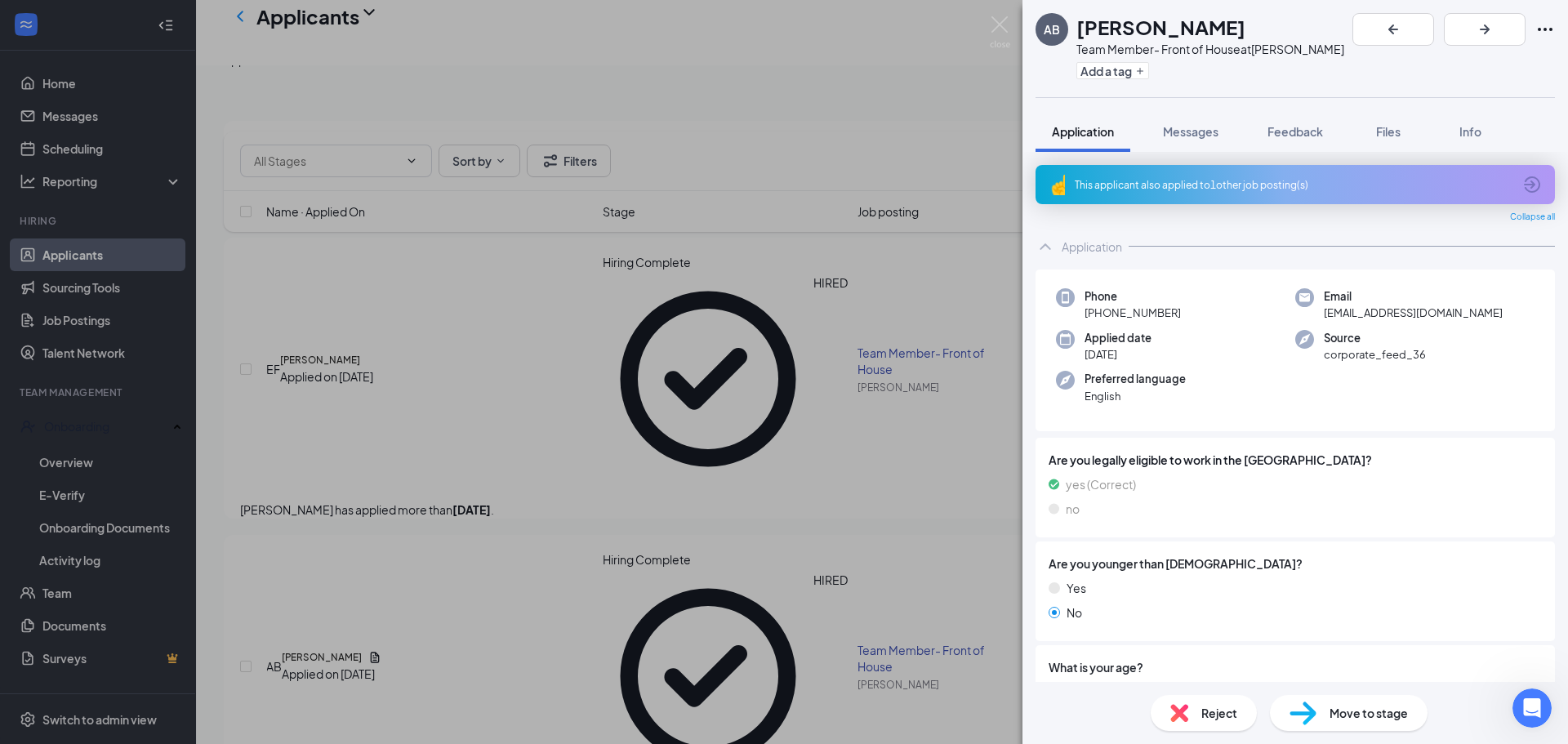
click at [106, 440] on div "AB [PERSON_NAME] Team Member- Front of House at [PERSON_NAME] Add a tag Applica…" at bounding box center [784, 372] width 1568 height 744
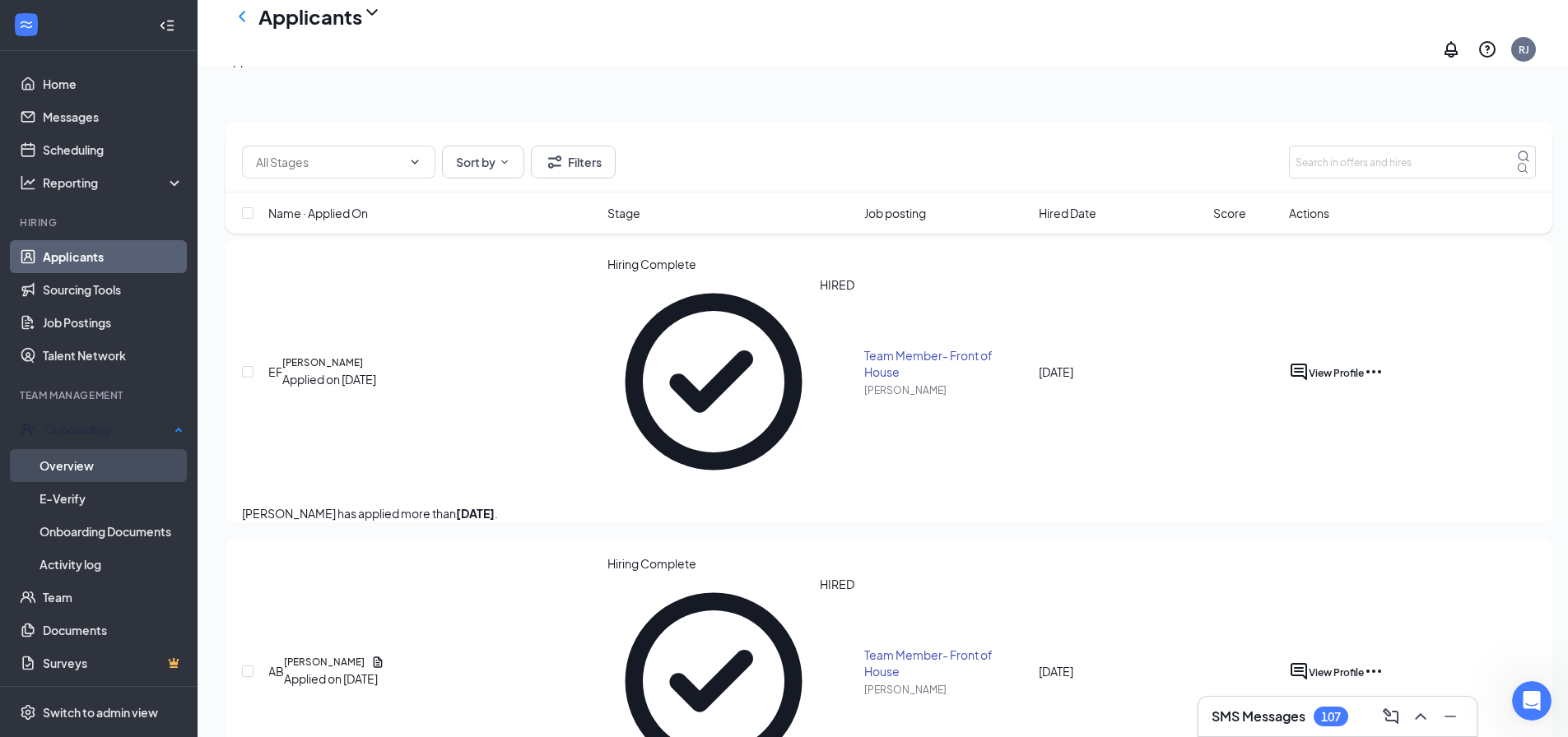
click at [98, 461] on link "Overview" at bounding box center [112, 465] width 144 height 33
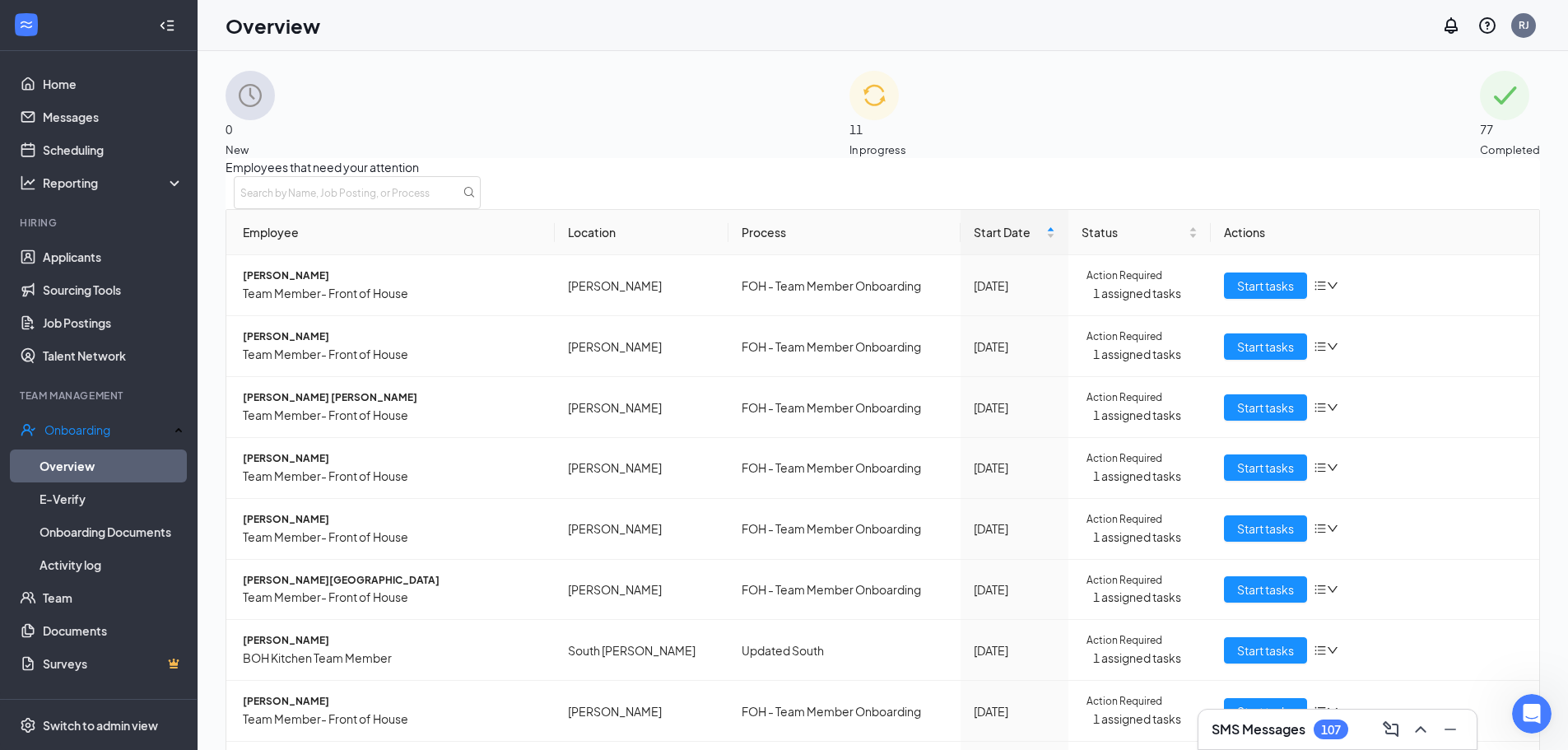
click at [275, 142] on span "New" at bounding box center [250, 149] width 49 height 17
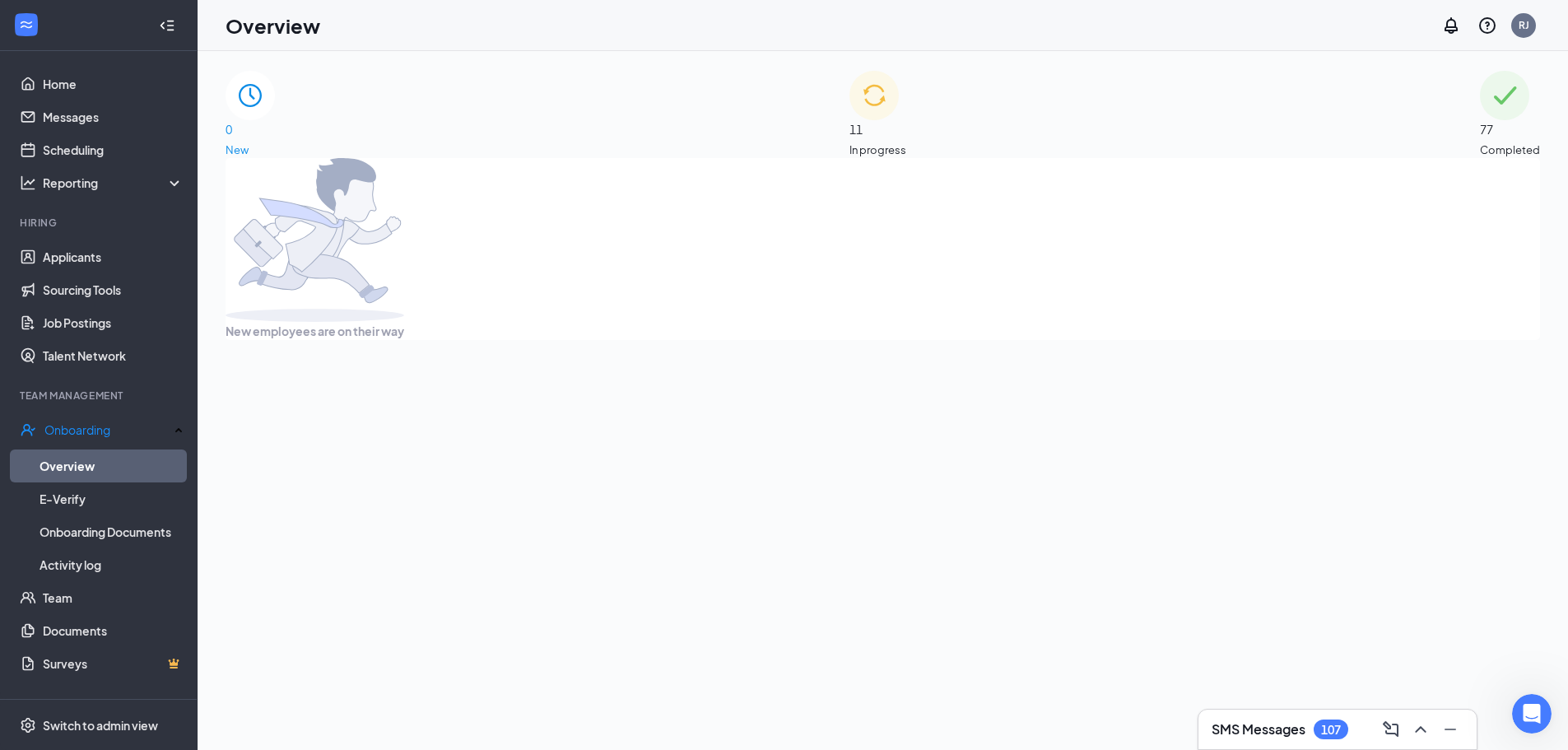
click at [849, 111] on img at bounding box center [874, 96] width 49 height 49
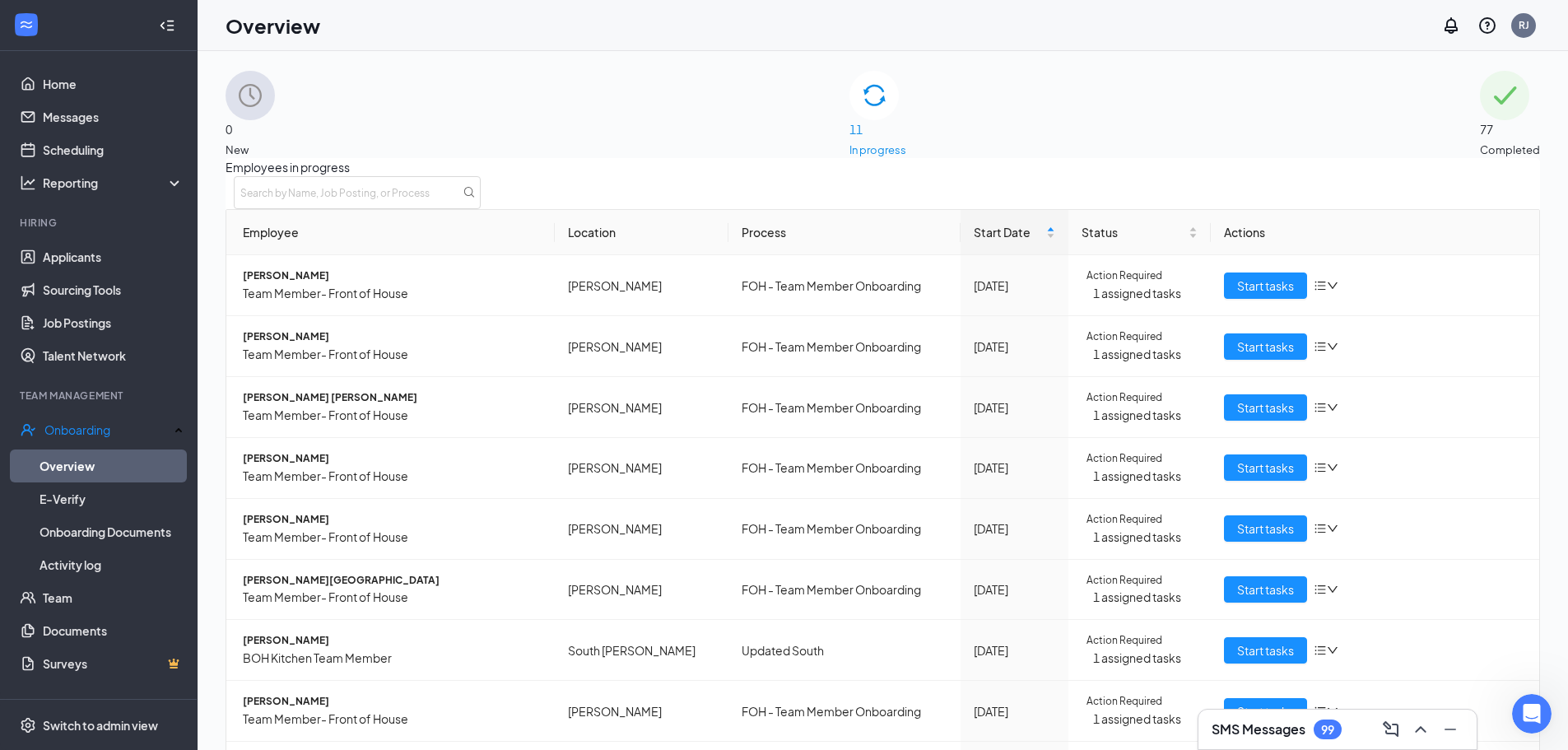
drag, startPoint x: 1211, startPoint y: 108, endPoint x: 1220, endPoint y: 108, distance: 9.0
click at [1480, 108] on div "77 Completed" at bounding box center [1510, 114] width 60 height 87
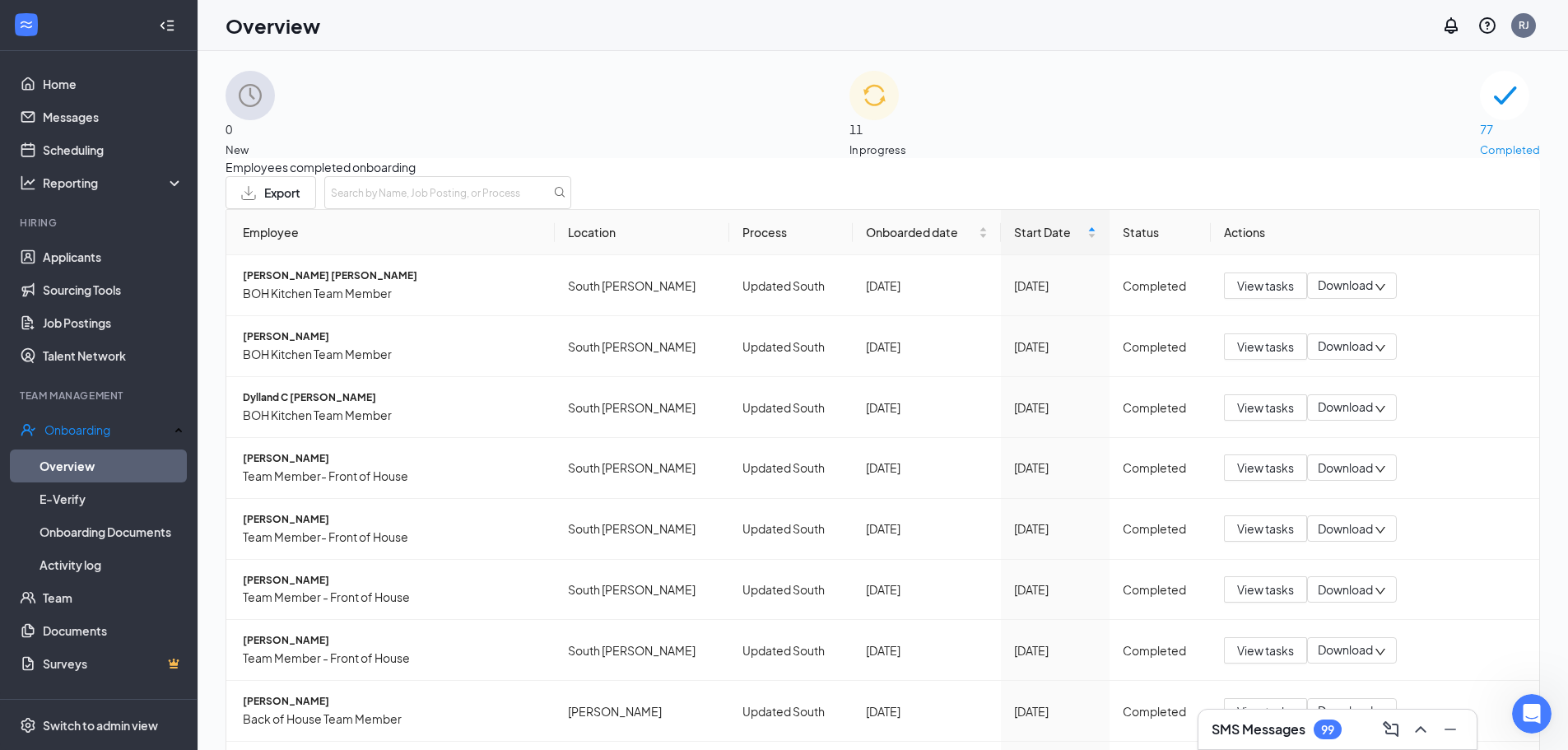
click at [275, 142] on span "New" at bounding box center [250, 149] width 49 height 17
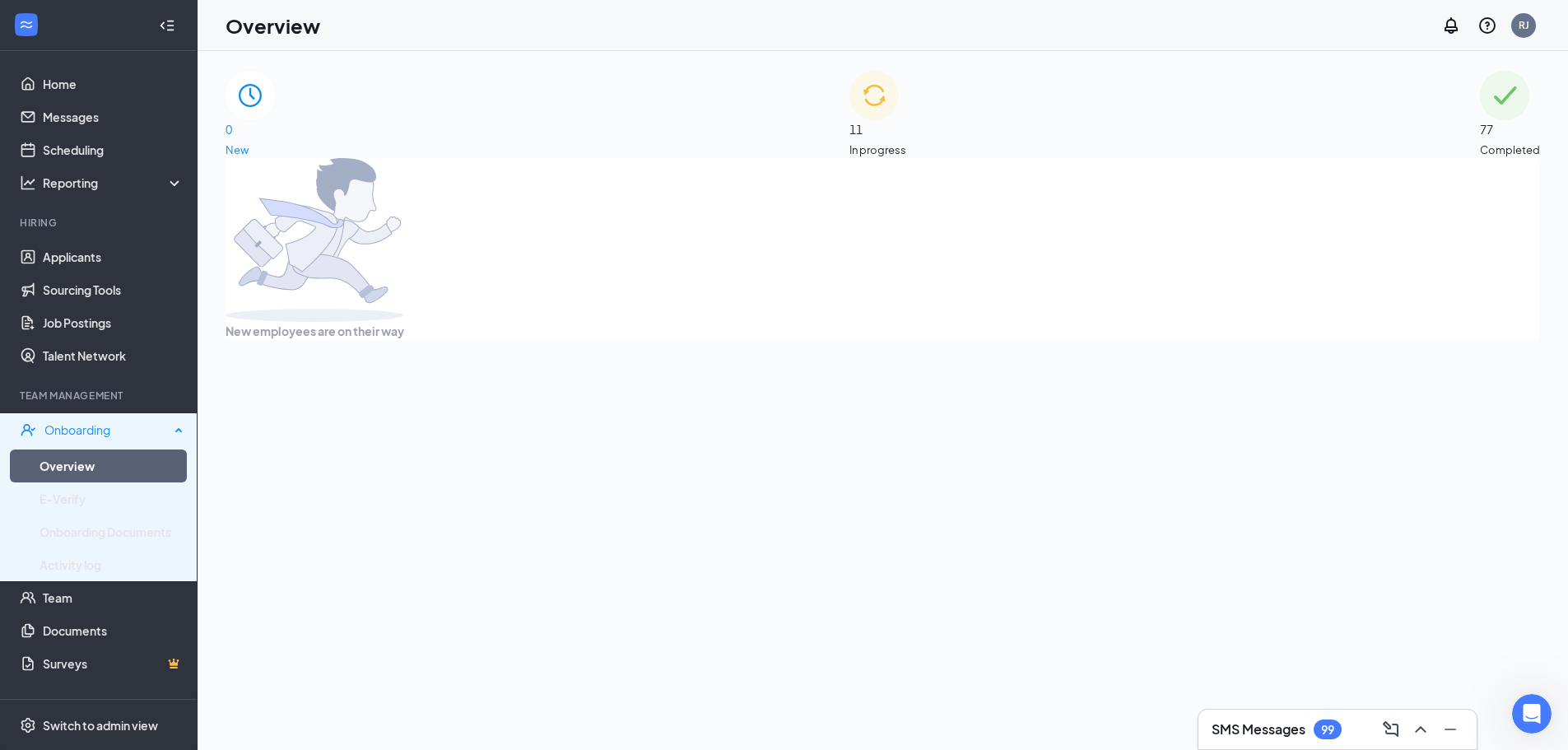
click at [80, 427] on div "Onboarding" at bounding box center [107, 429] width 125 height 17
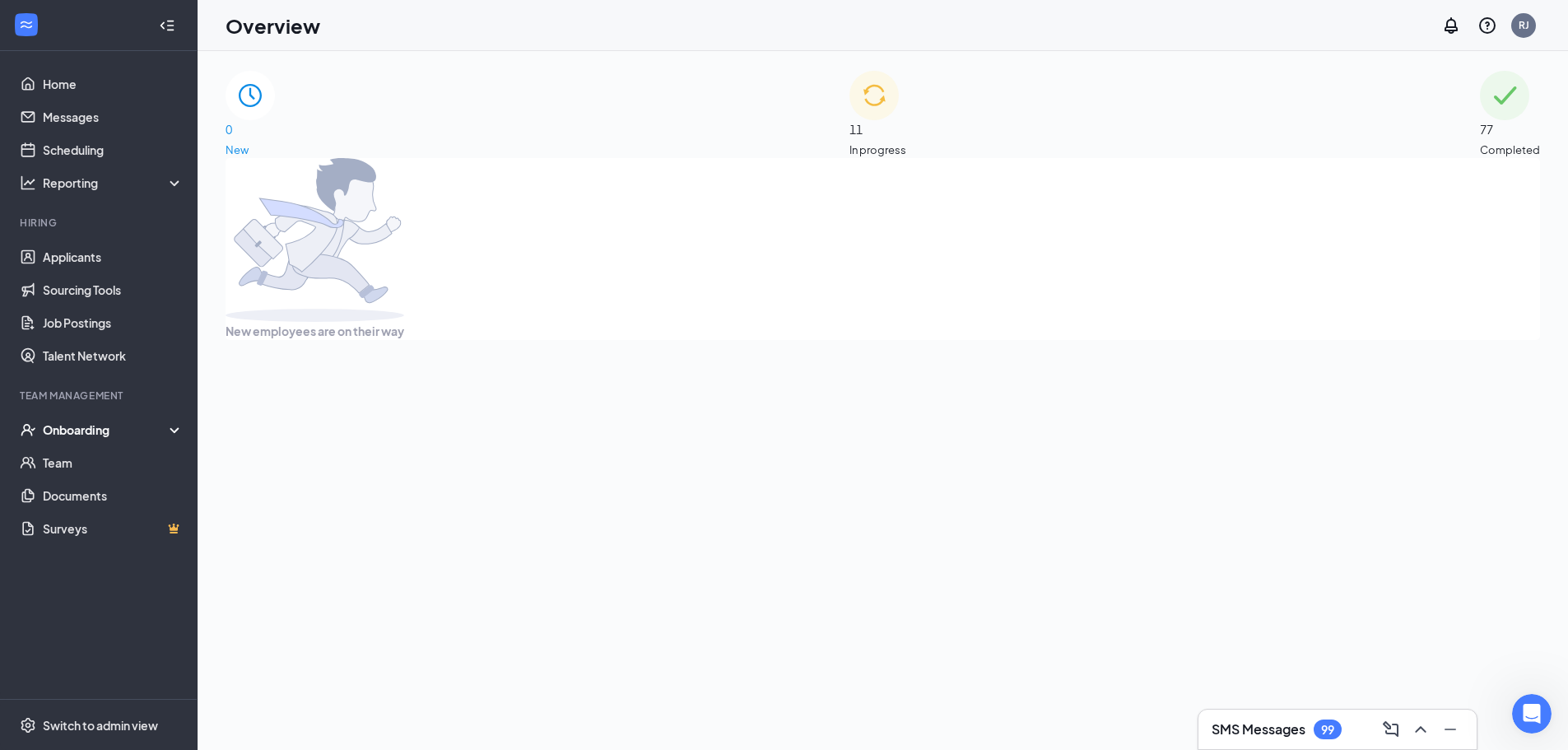
click at [80, 427] on div "Onboarding" at bounding box center [106, 429] width 127 height 17
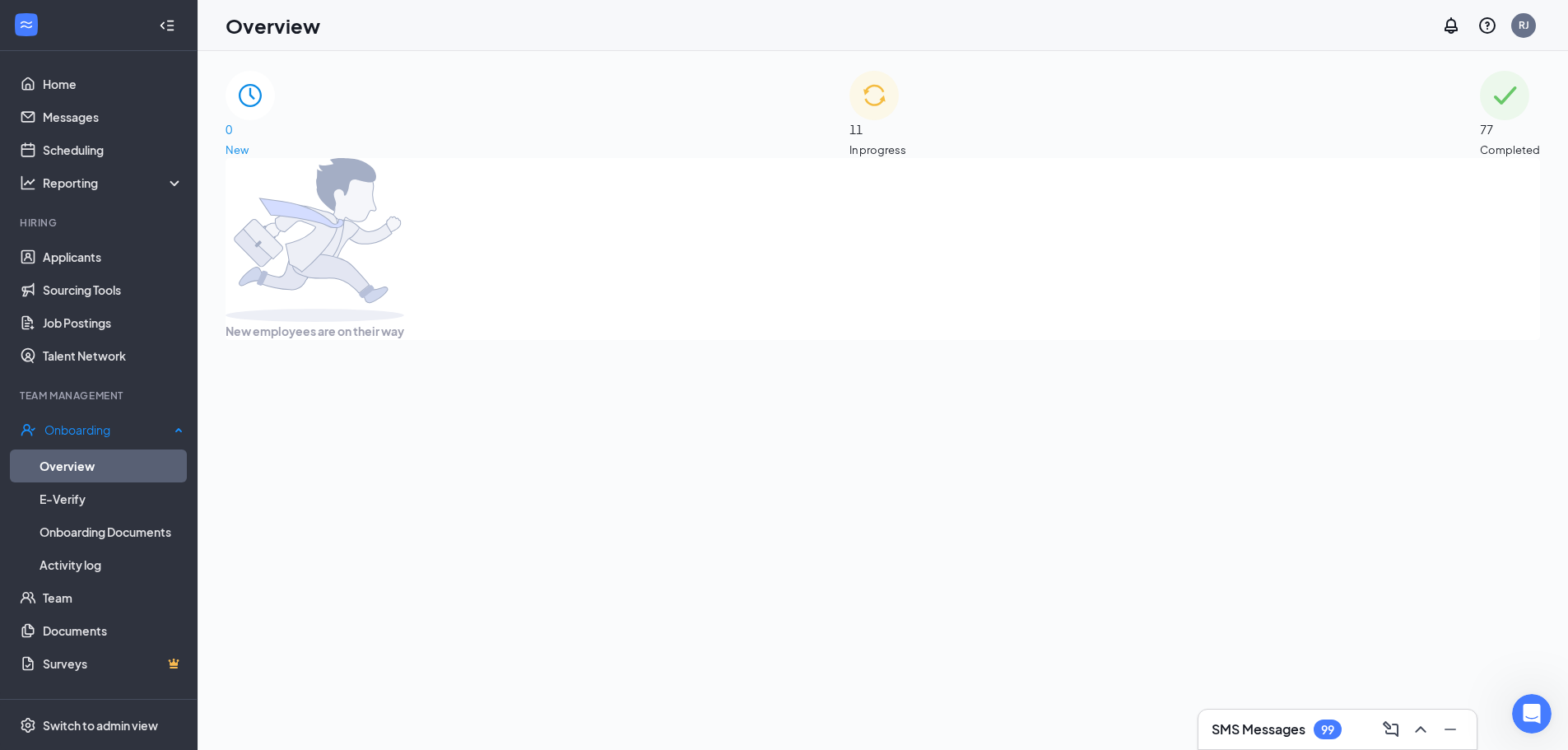
click at [89, 468] on link "Overview" at bounding box center [112, 465] width 144 height 33
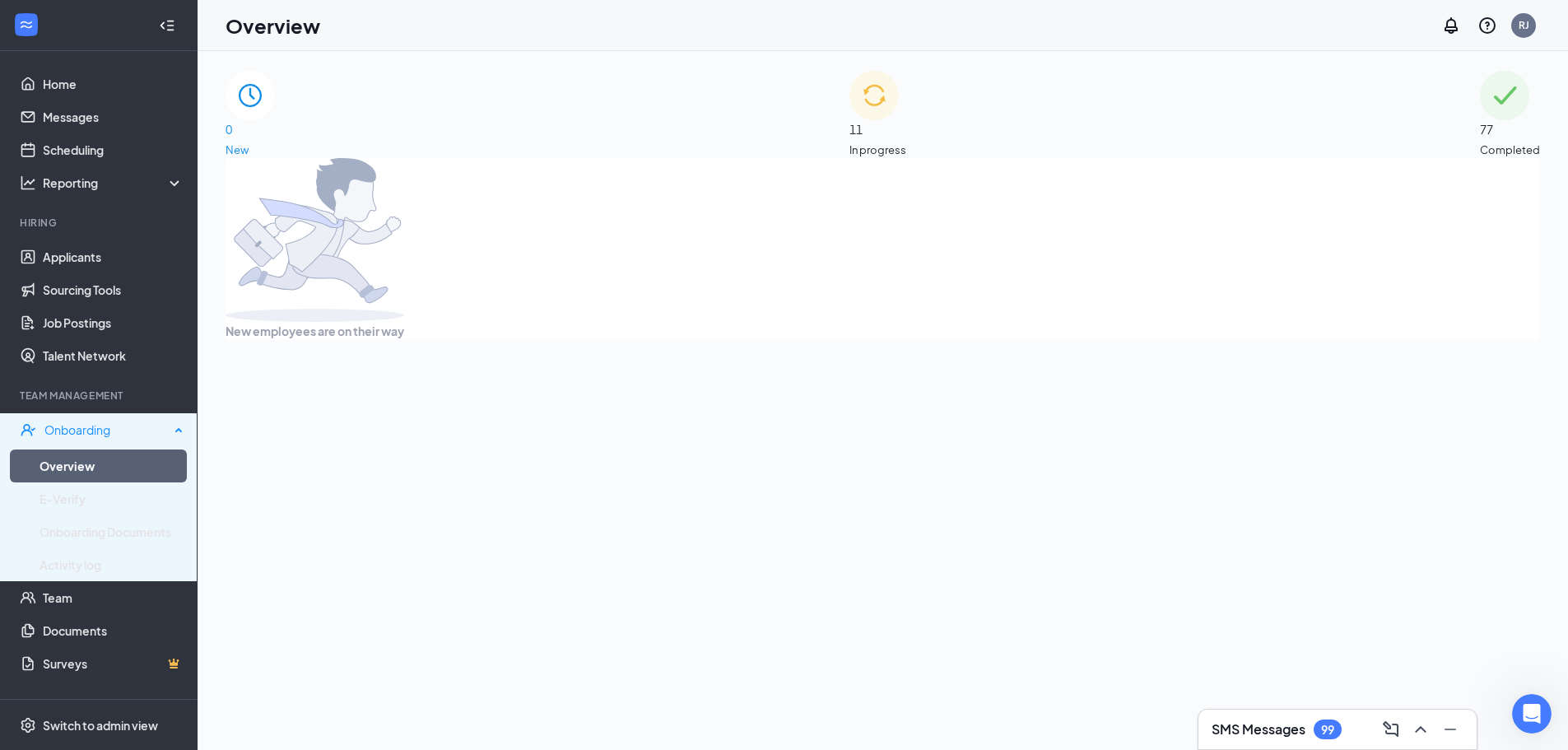
click at [97, 439] on div "Onboarding" at bounding box center [98, 429] width 198 height 33
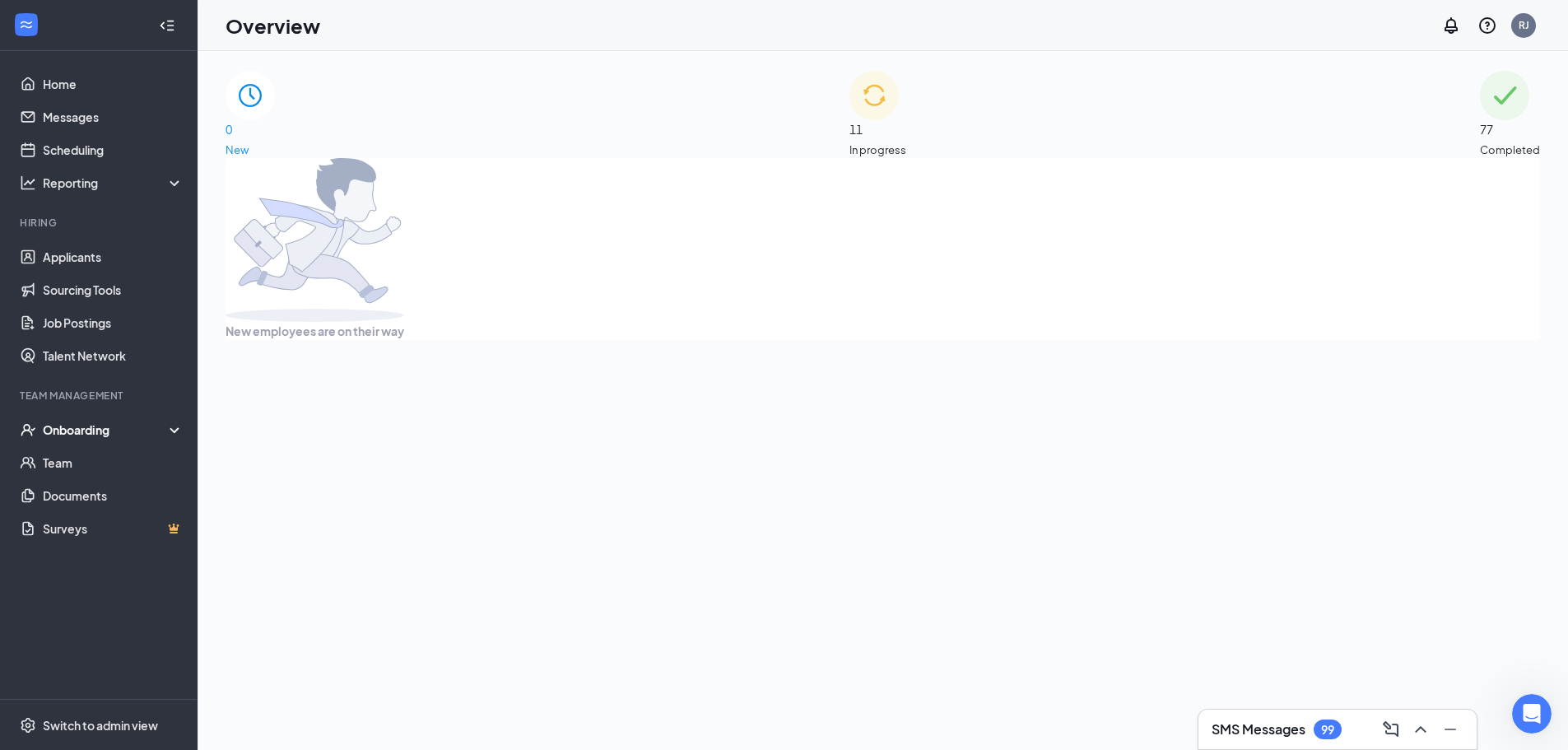
click at [97, 436] on div "Onboarding" at bounding box center [106, 429] width 127 height 17
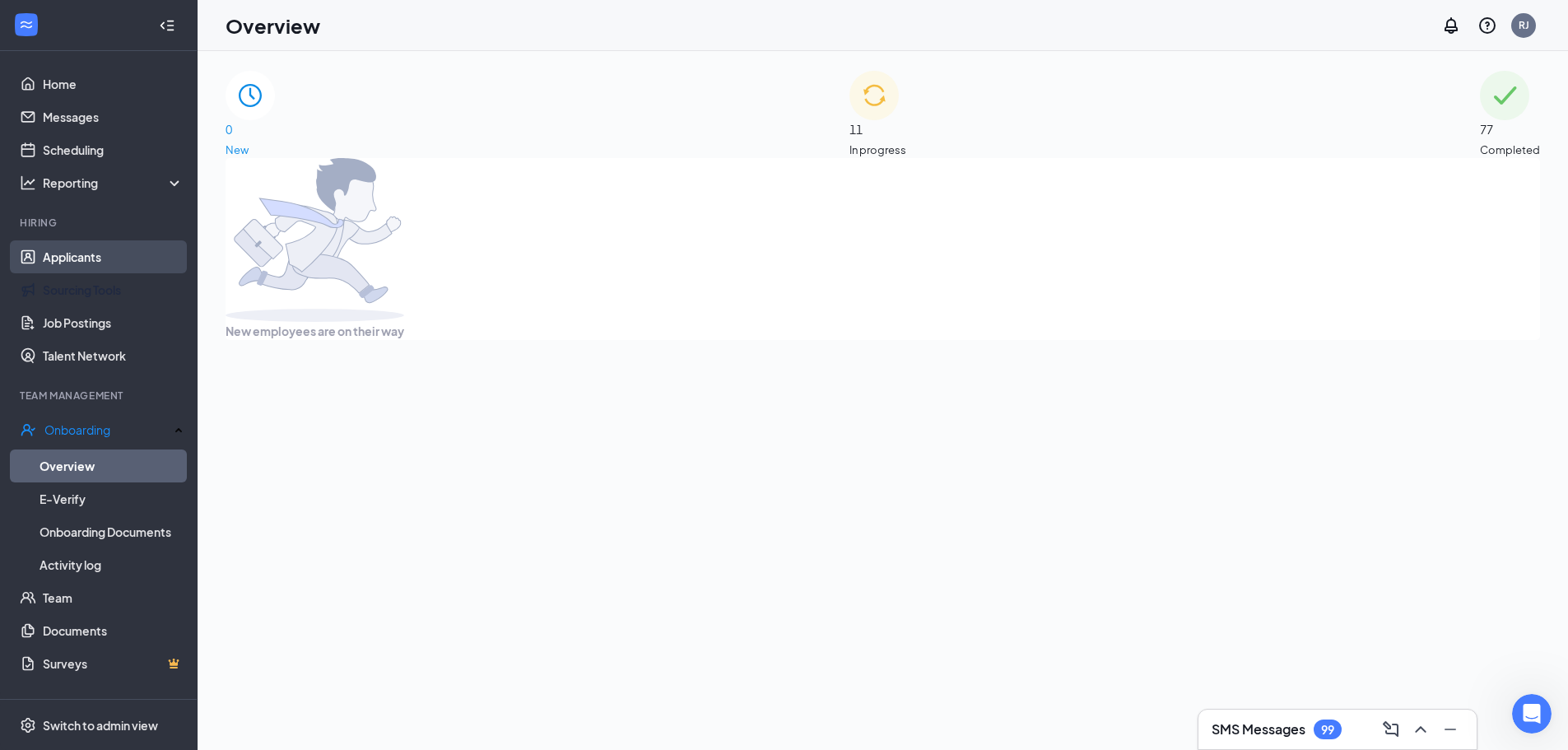
click at [84, 269] on link "Applicants" at bounding box center [113, 256] width 141 height 33
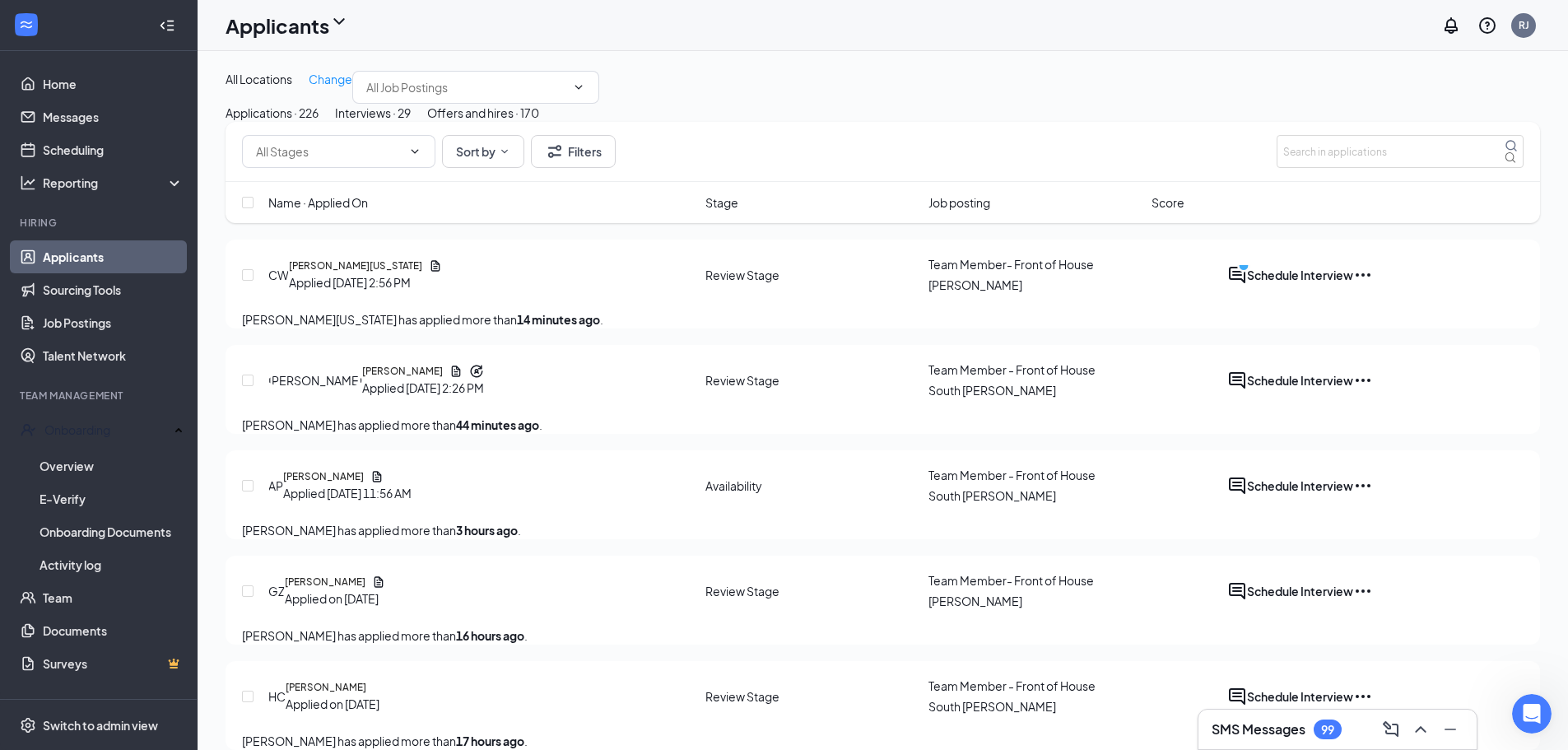
click at [410, 122] on div "Interviews · 29" at bounding box center [373, 113] width 76 height 18
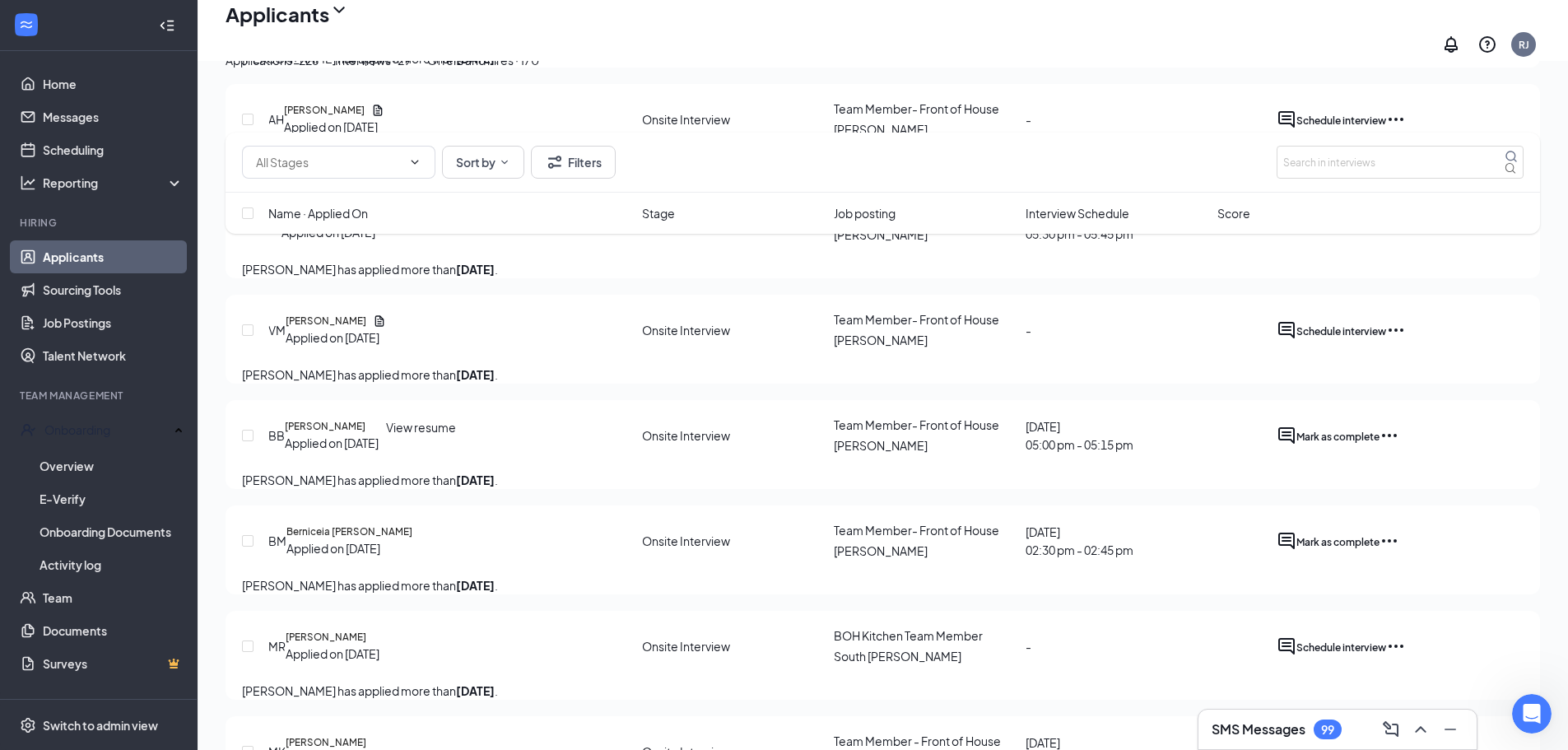
scroll to position [823, 0]
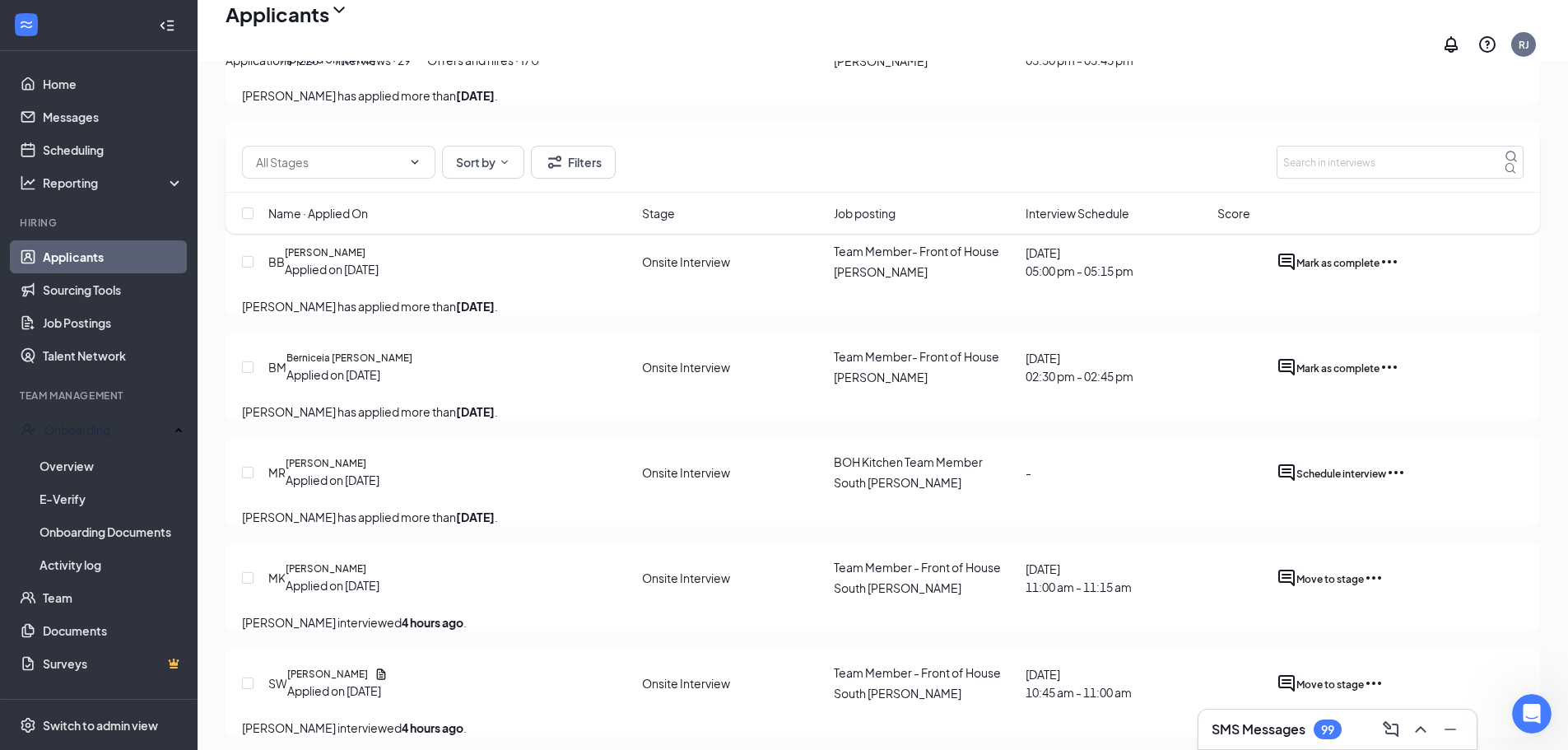
click at [539, 69] on div "Offers and hires · 170" at bounding box center [483, 60] width 112 height 18
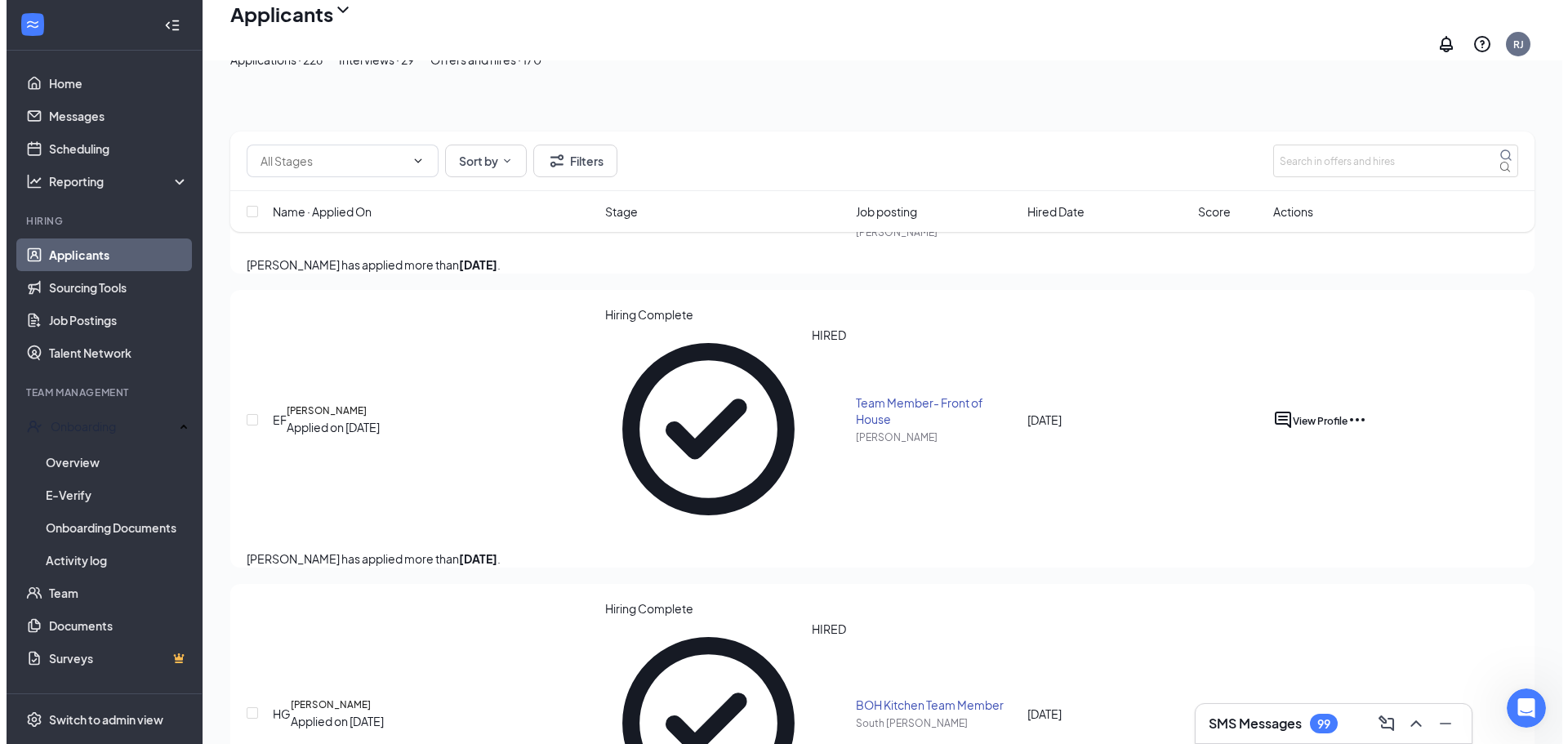
scroll to position [245, 0]
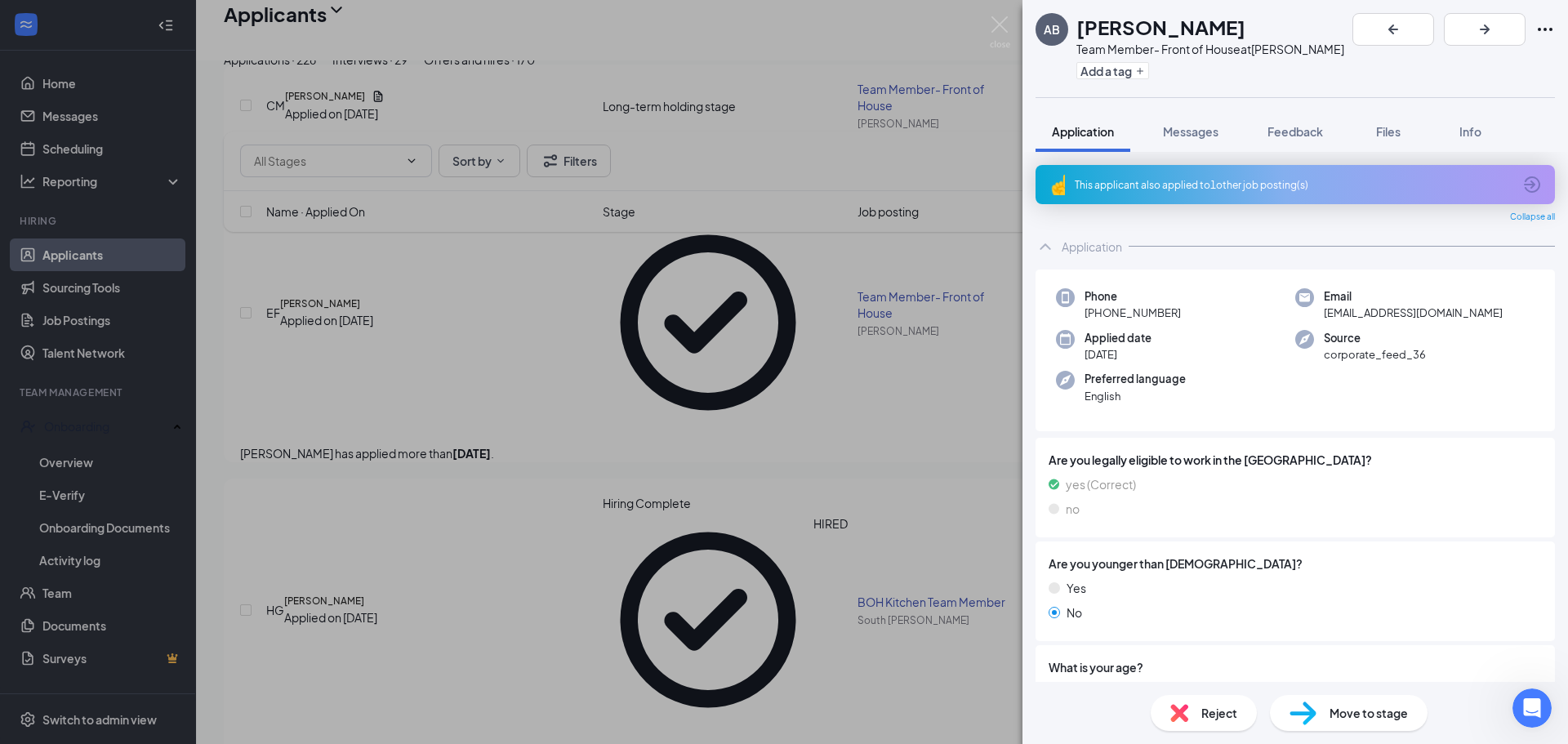
click at [1358, 726] on div "Move to stage" at bounding box center [1348, 713] width 158 height 36
click at [1536, 26] on icon "Ellipses" at bounding box center [1545, 29] width 19 height 19
click at [1540, 26] on icon "Ellipses" at bounding box center [1545, 29] width 19 height 19
click at [923, 134] on div "AB [PERSON_NAME] Team Member- Front of House at [PERSON_NAME] Add a tag Applica…" at bounding box center [784, 372] width 1568 height 744
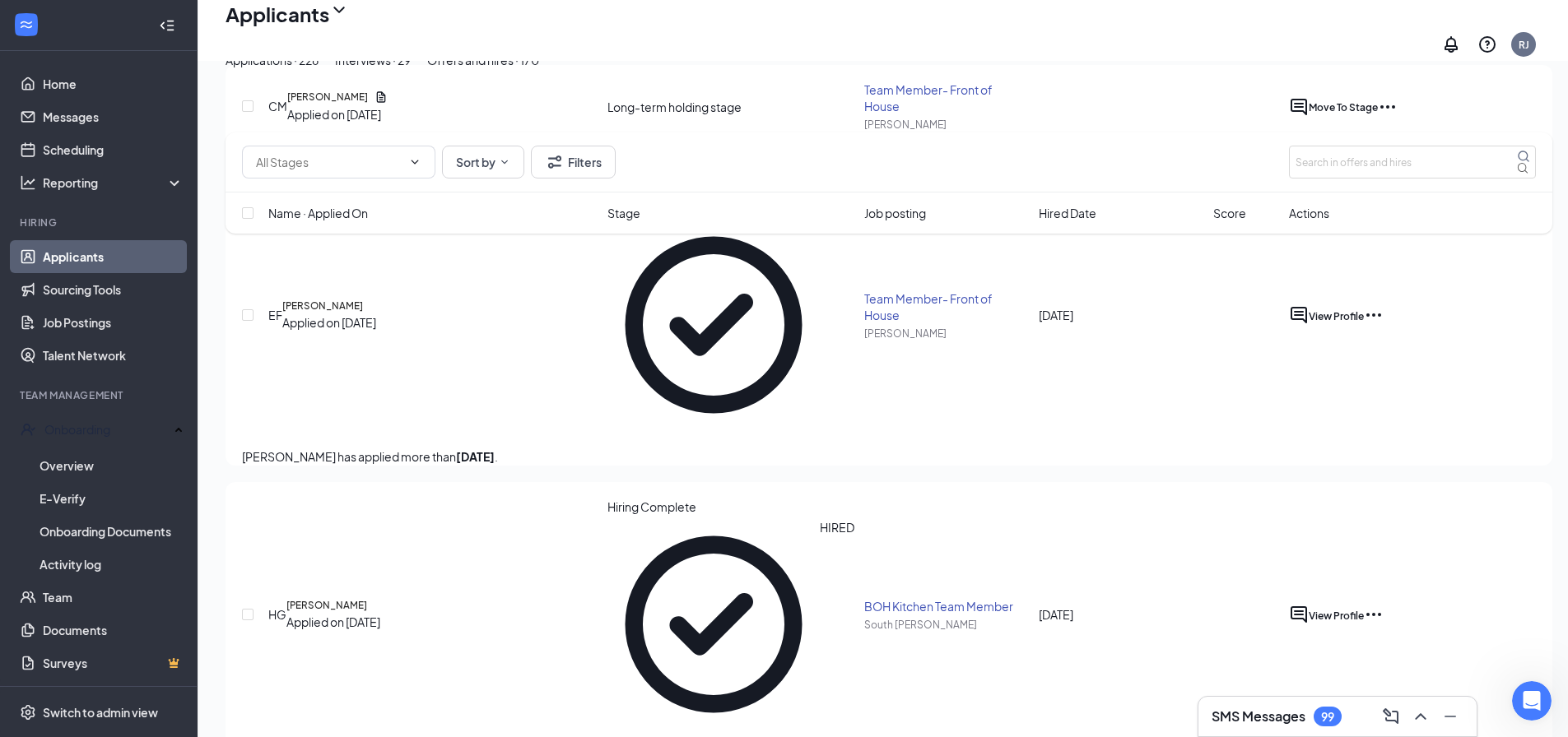
click at [318, 69] on div "Applications · 226" at bounding box center [272, 60] width 93 height 18
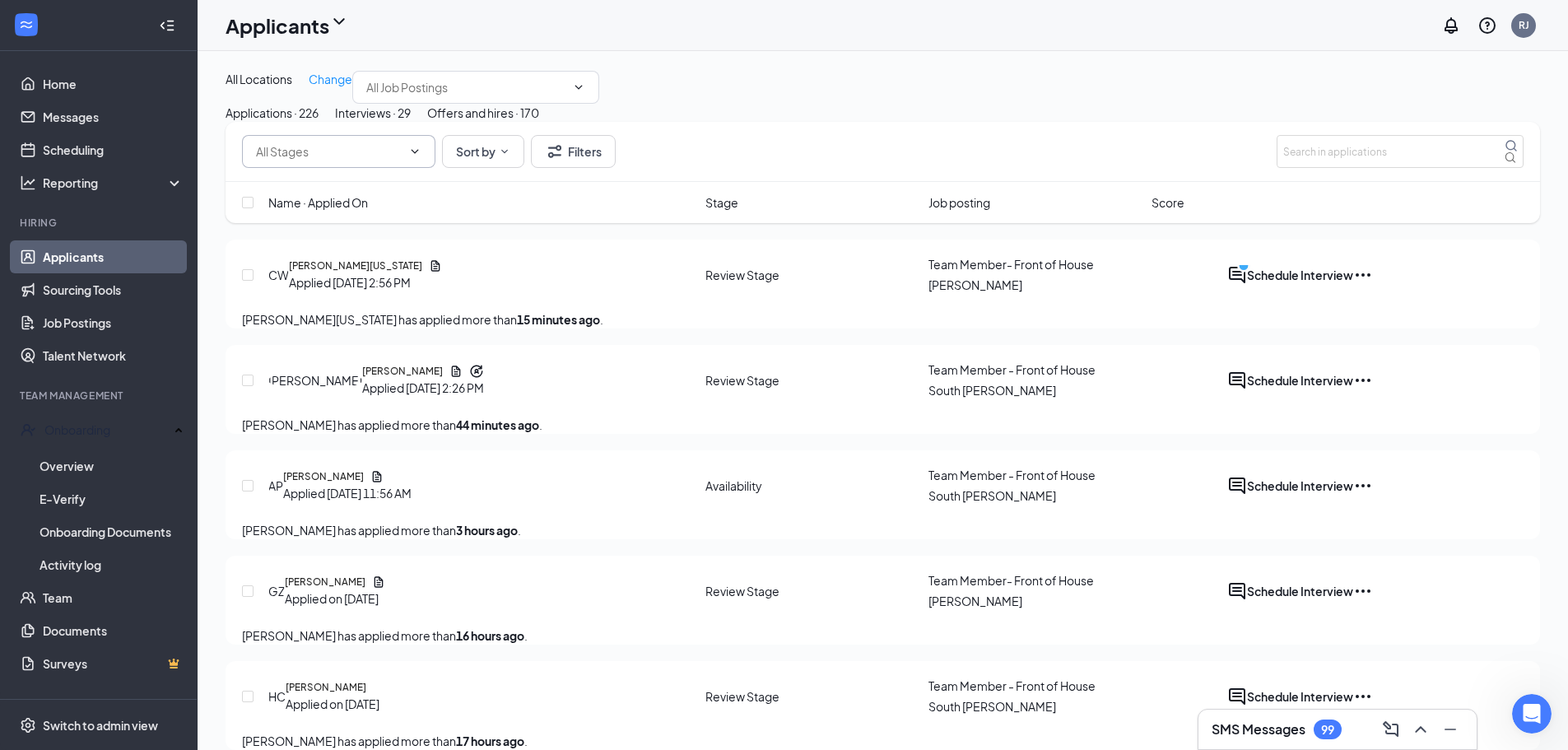
click at [394, 161] on input "text" at bounding box center [329, 151] width 146 height 18
drag, startPoint x: 345, startPoint y: 312, endPoint x: 356, endPoint y: 304, distance: 13.6
click at [356, 240] on div "Review Stage (210)" at bounding box center [330, 220] width 149 height 38
type input "Review Stage (210)"
click at [1245, 283] on icon "ActiveChat" at bounding box center [1237, 274] width 17 height 17
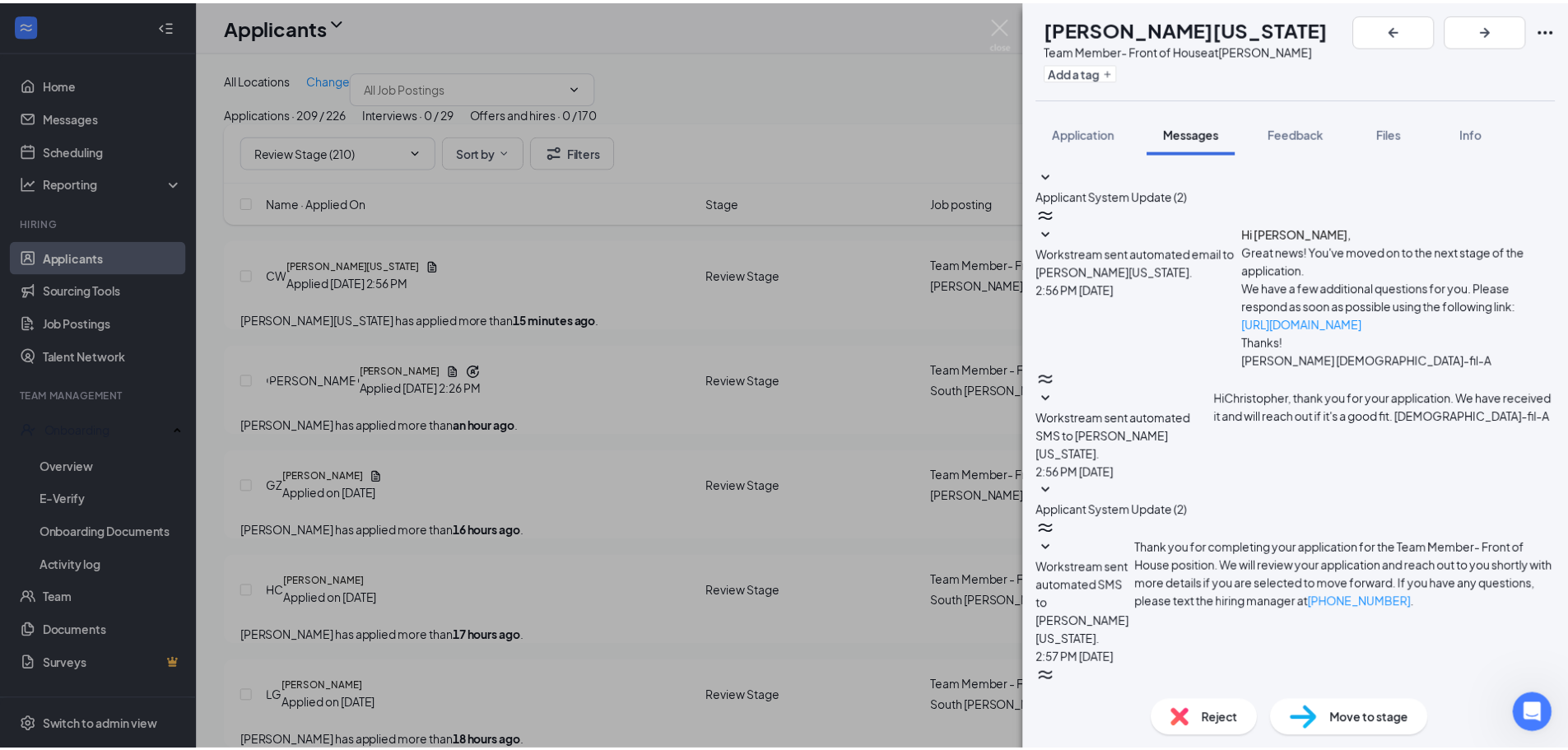
scroll to position [158, 0]
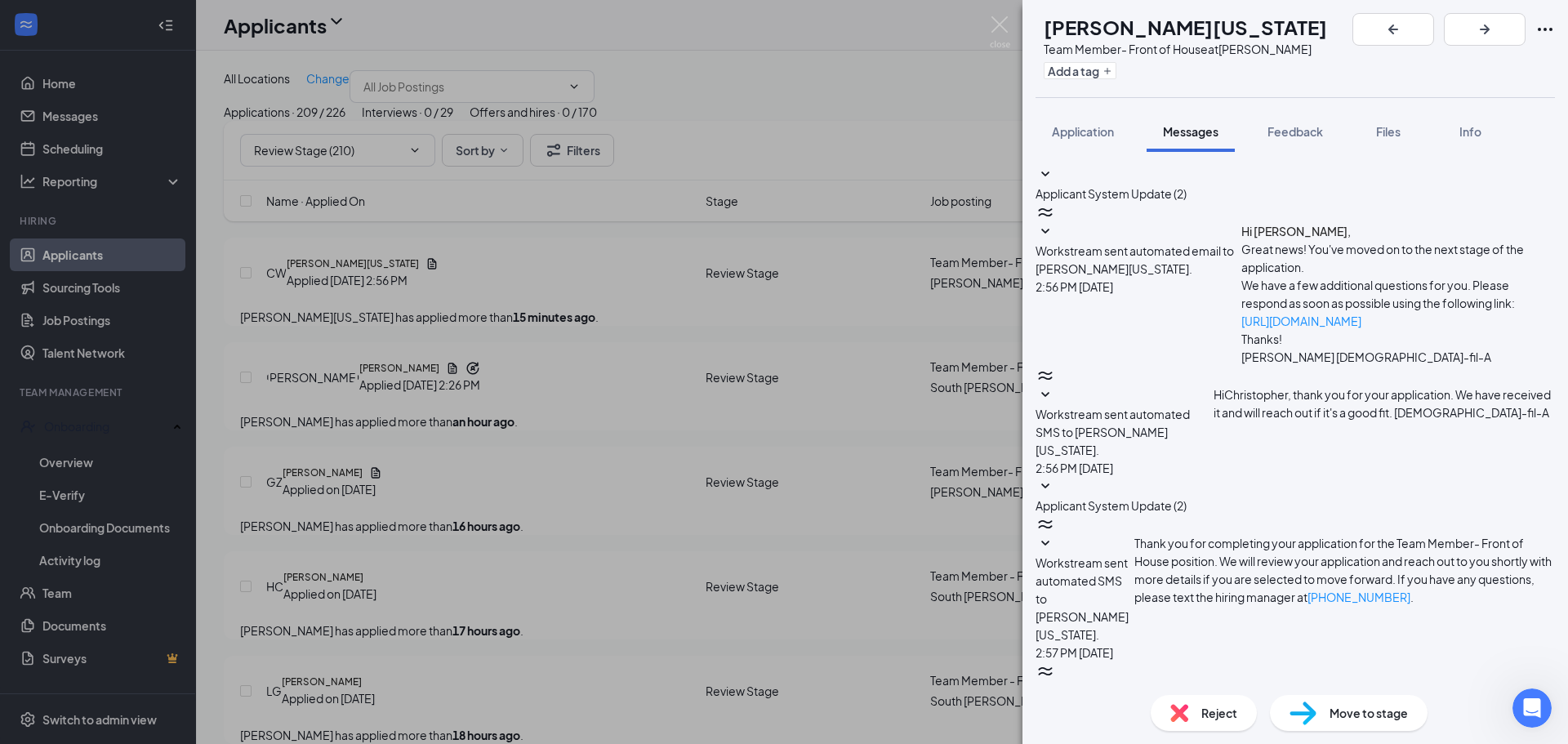
click at [1004, 15] on div "CW [PERSON_NAME][US_STATE] Team Member- Front of House at [PERSON_NAME] Add a t…" at bounding box center [784, 372] width 1568 height 744
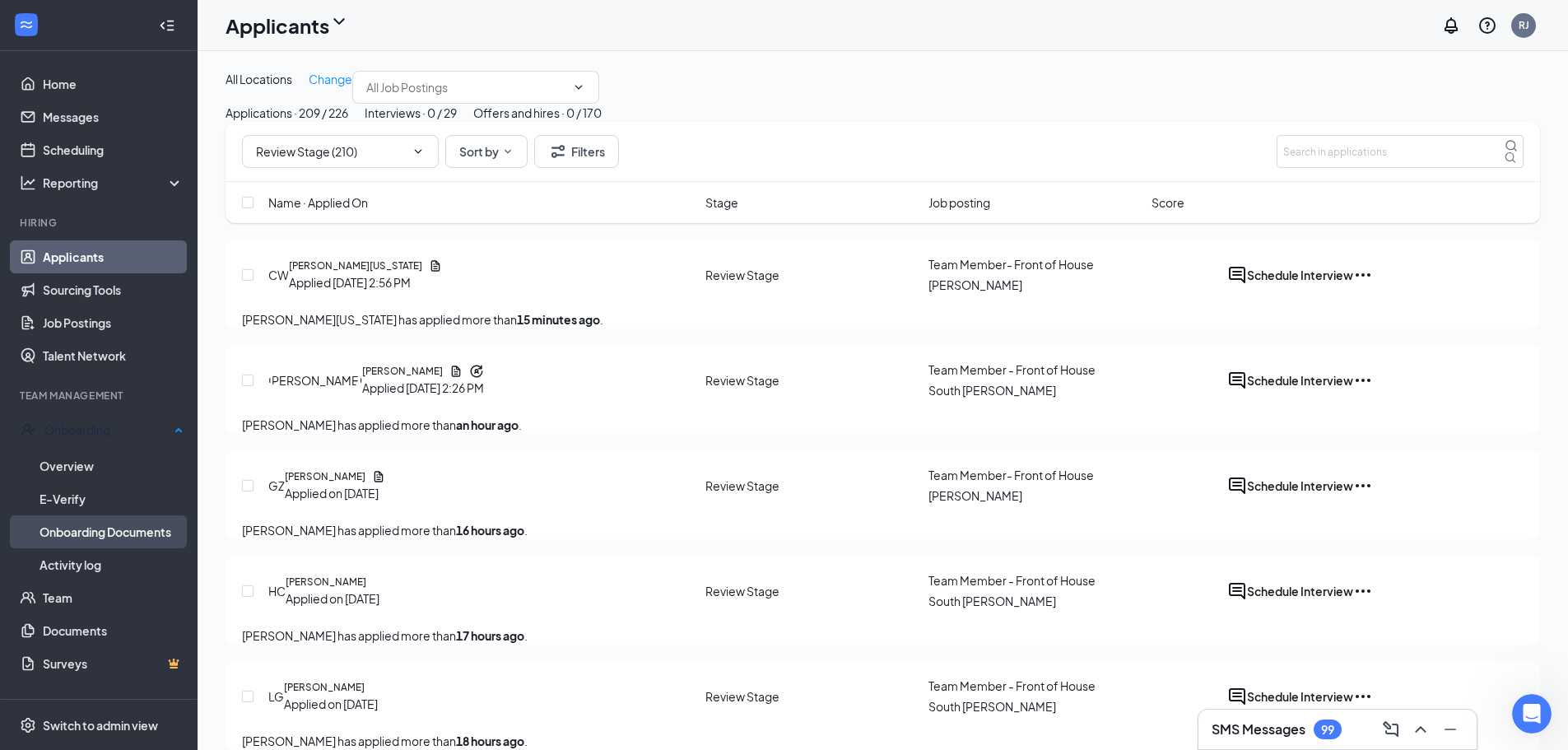
click at [125, 538] on link "Onboarding Documents" at bounding box center [112, 531] width 144 height 33
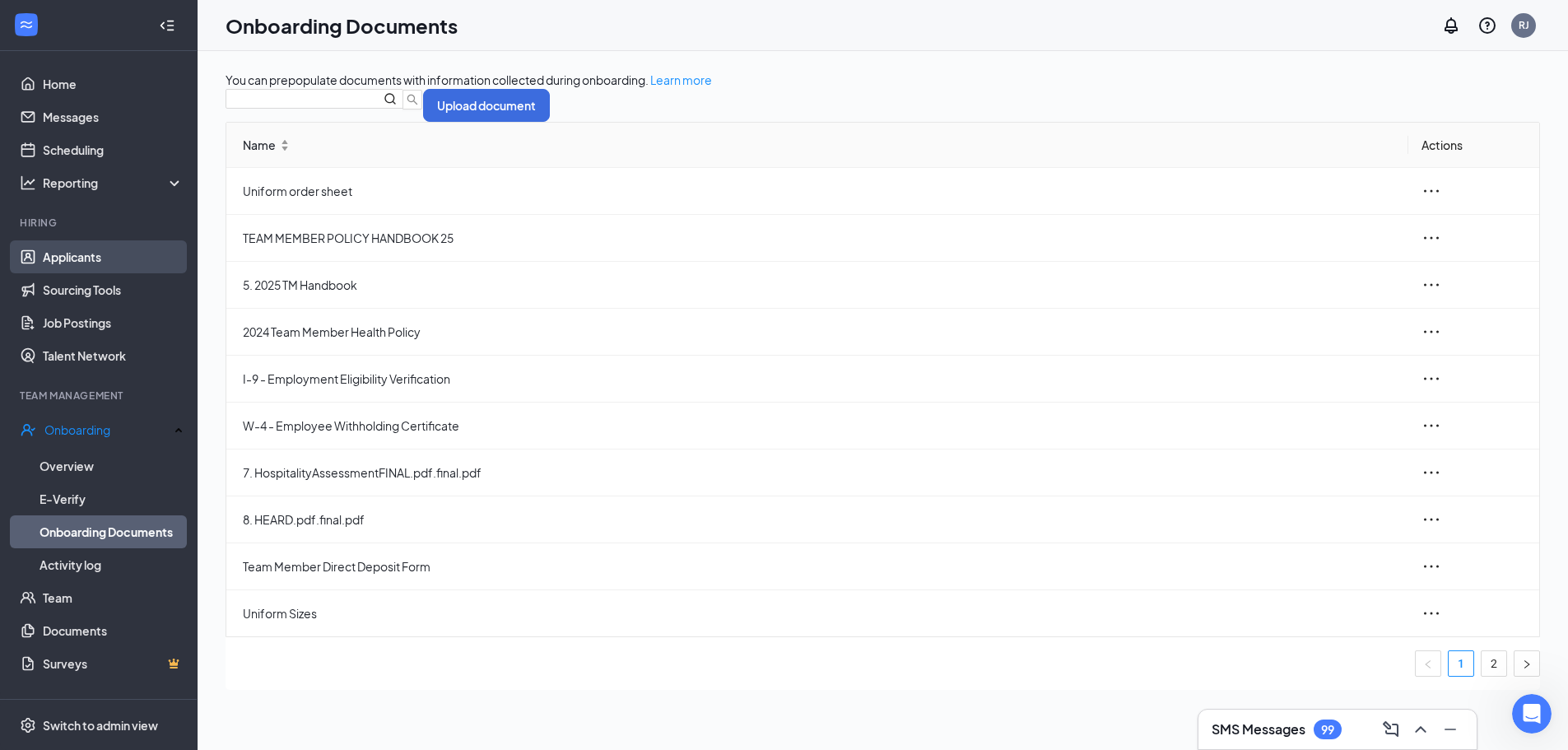
click at [105, 259] on link "Applicants" at bounding box center [113, 256] width 141 height 33
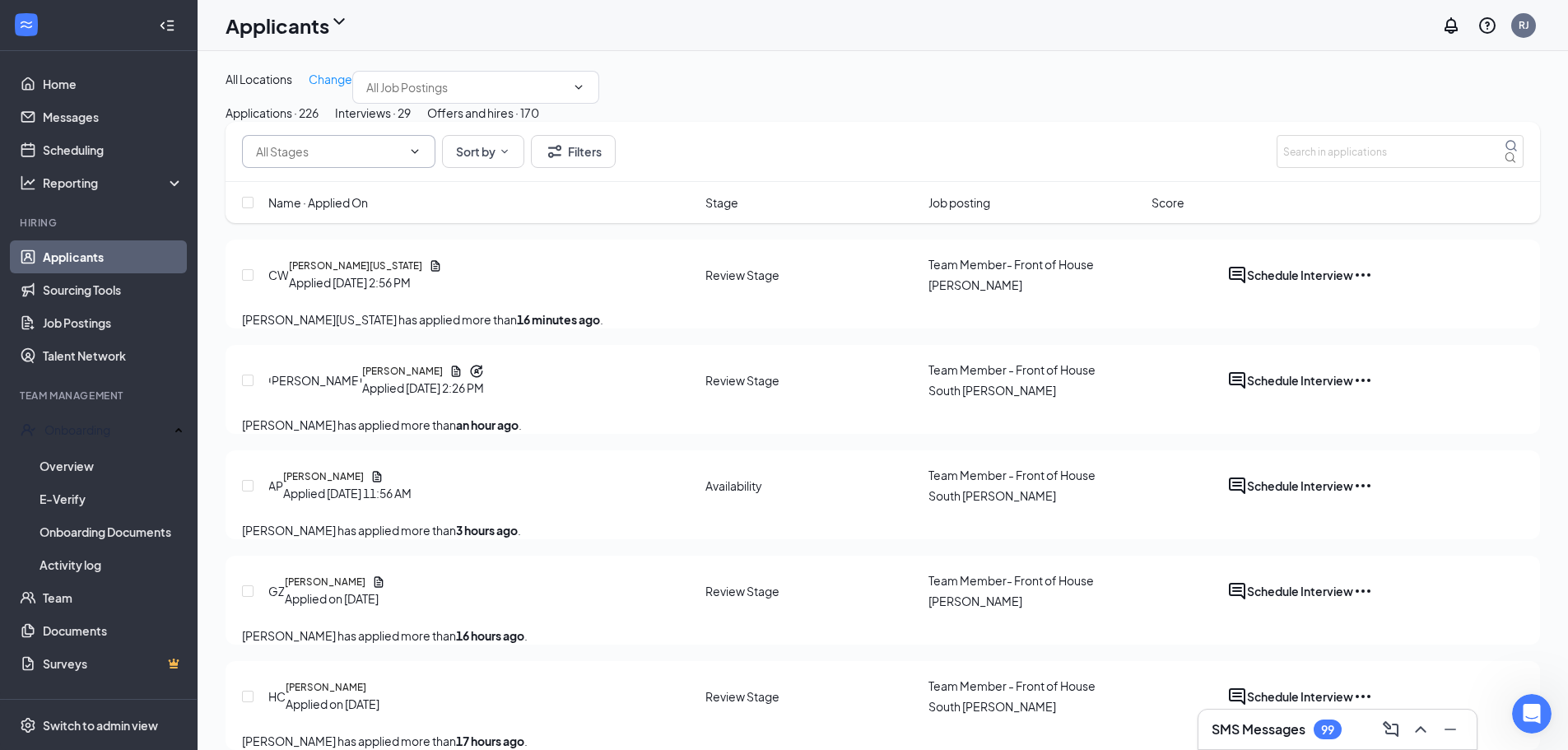
click at [381, 168] on span at bounding box center [338, 151] width 193 height 33
click at [413, 158] on icon "ChevronDown" at bounding box center [414, 151] width 13 height 13
drag, startPoint x: 344, startPoint y: 317, endPoint x: 585, endPoint y: 291, distance: 242.4
click at [585, 223] on div "Availability (16) Review Stage (210) Sort by Filters Name · Applied On Stage Jo…" at bounding box center [883, 172] width 1315 height 101
click at [562, 223] on div "Name · Applied On Stage Job posting Score" at bounding box center [883, 202] width 1315 height 41
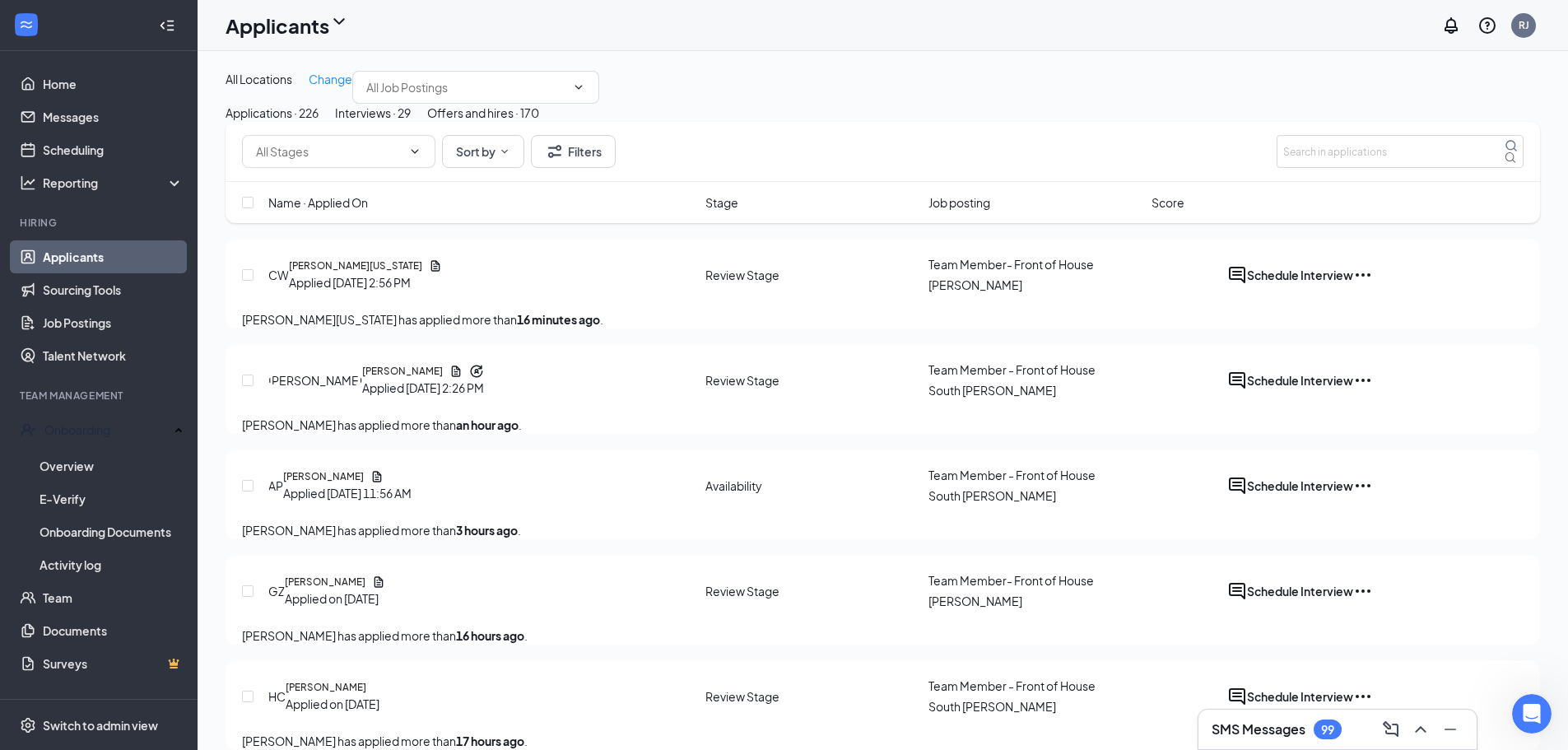
click at [410, 122] on button "Interviews · 29" at bounding box center [373, 113] width 76 height 18
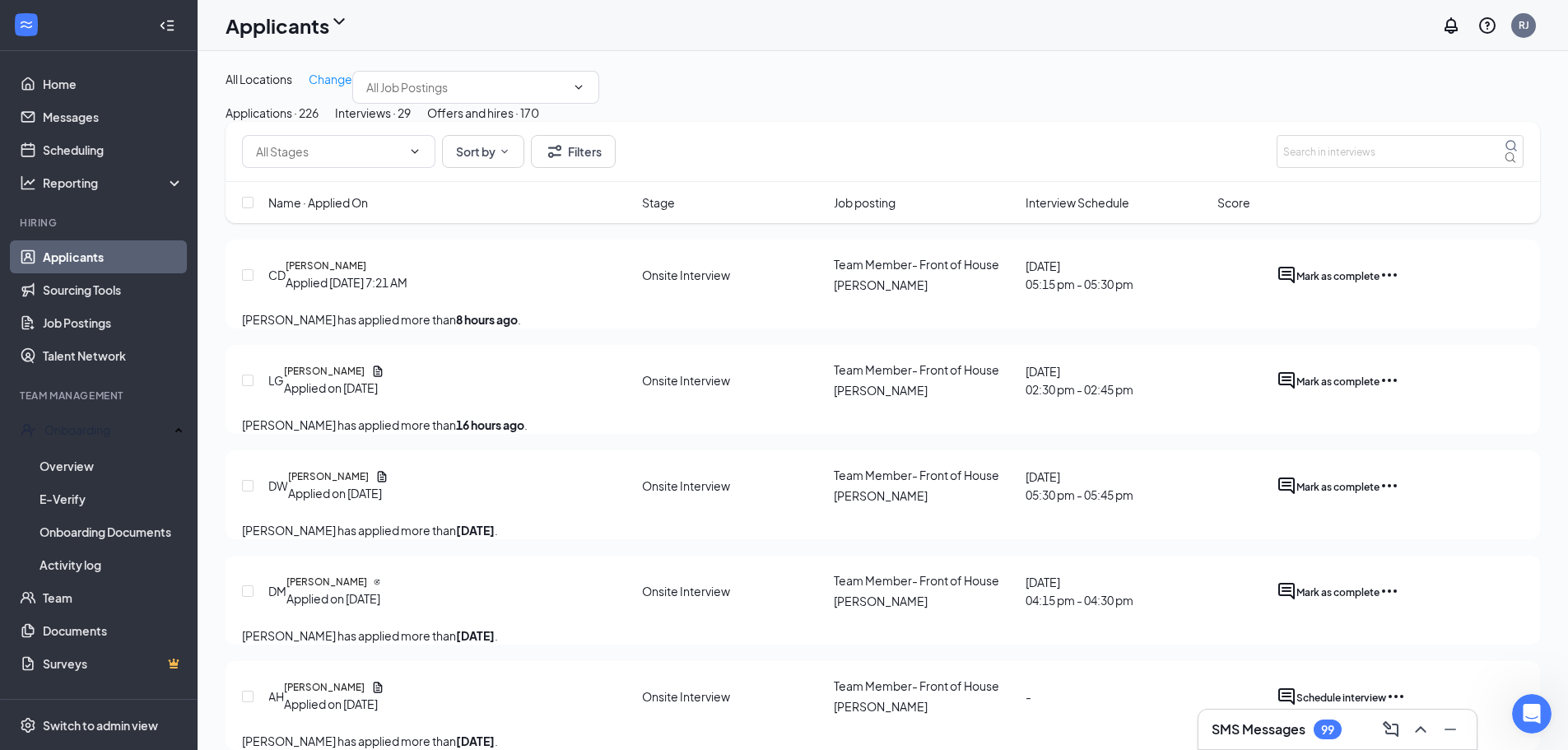
click at [539, 122] on div "Offers and hires · 170" at bounding box center [483, 113] width 112 height 18
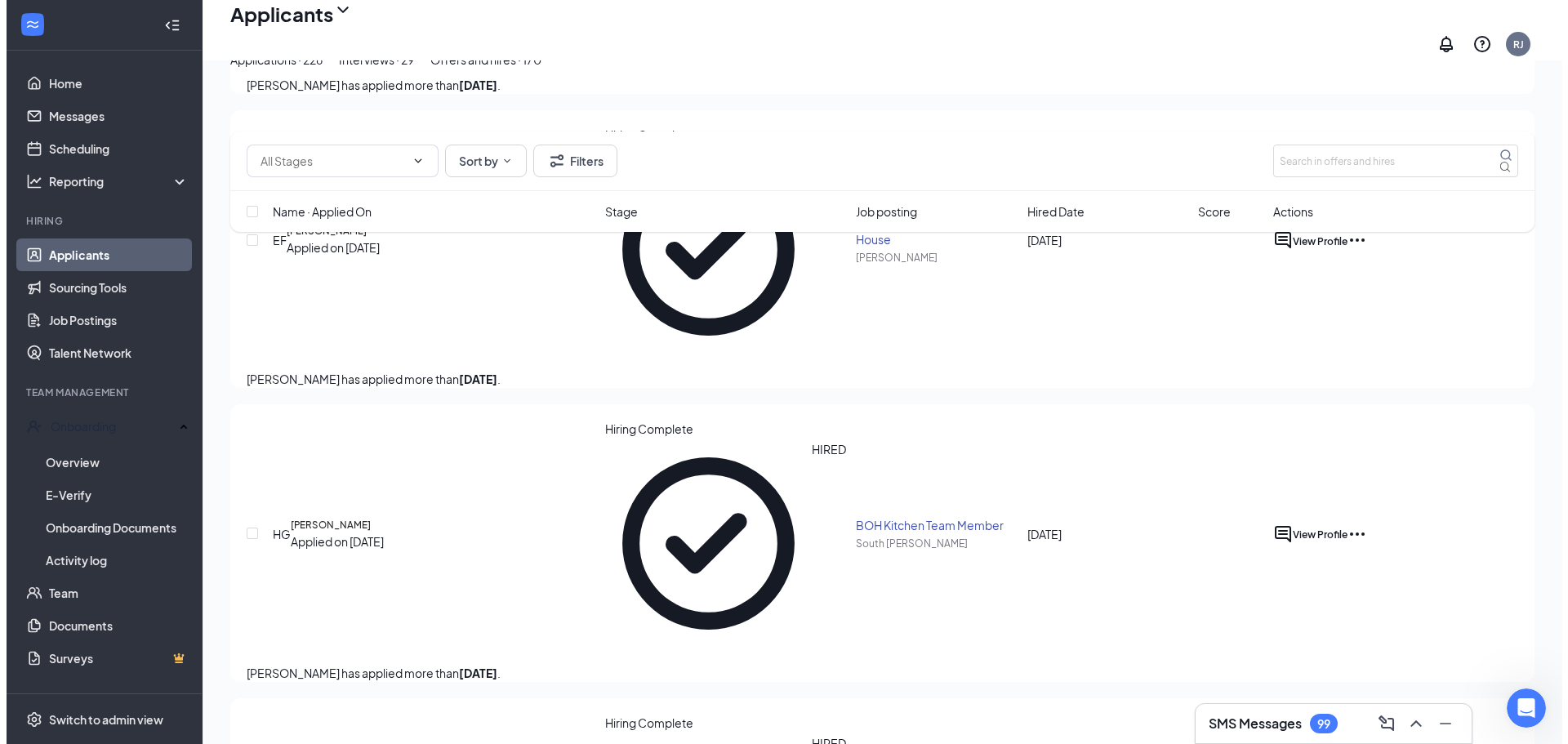
scroll to position [327, 0]
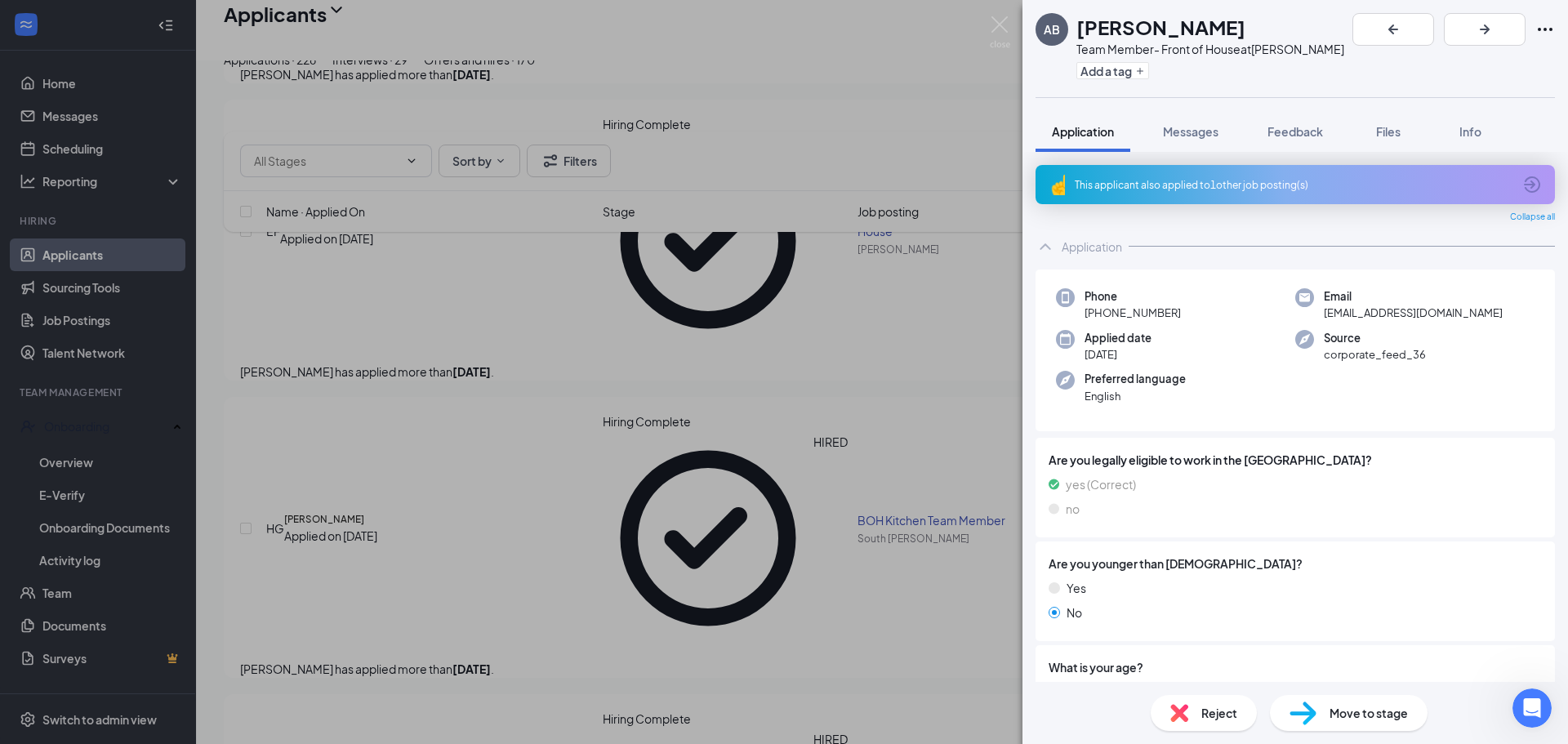
click at [406, 381] on div "AB [PERSON_NAME] Team Member- Front of House at [PERSON_NAME] Add a tag Applica…" at bounding box center [784, 372] width 1568 height 744
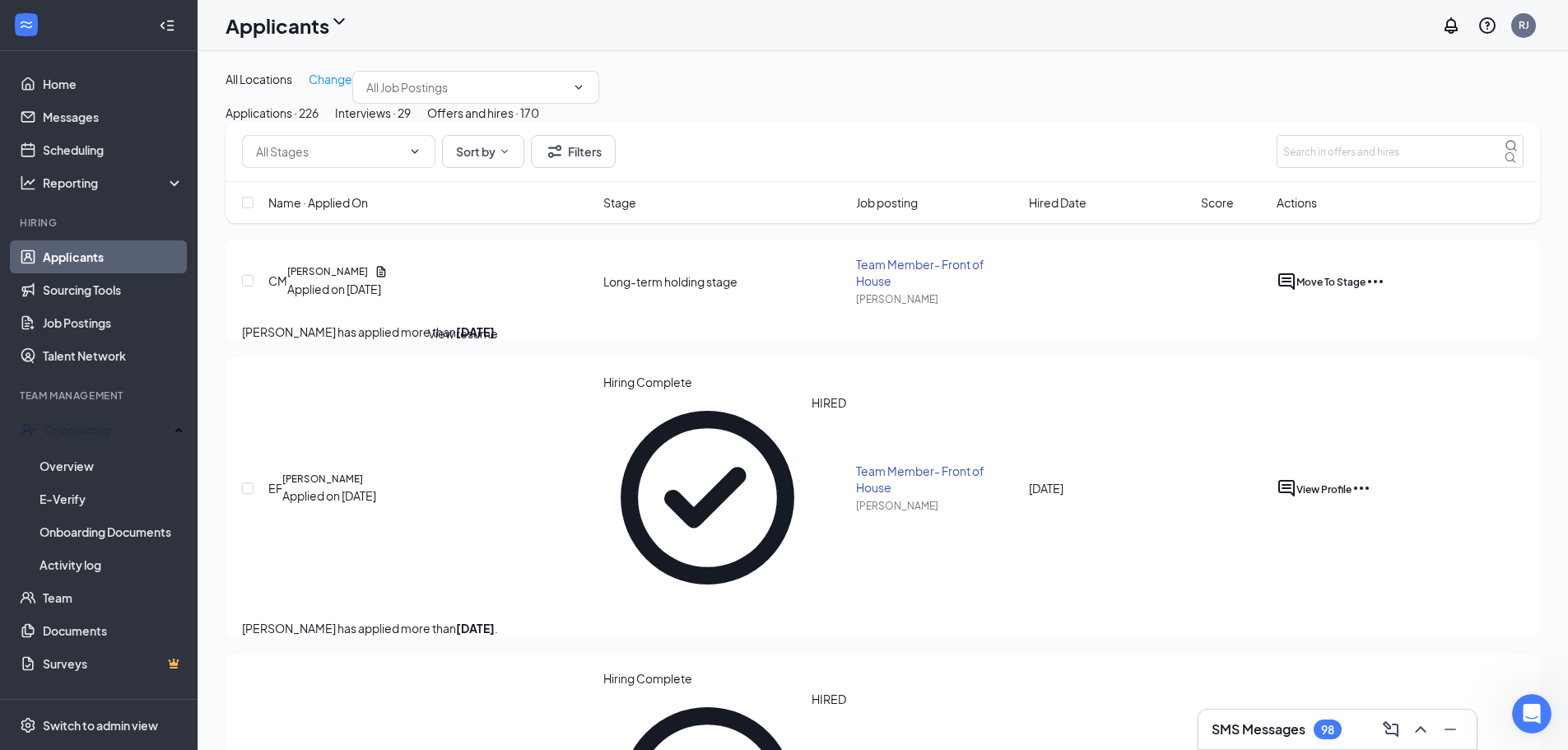
click at [388, 279] on icon "Document" at bounding box center [381, 272] width 13 height 13
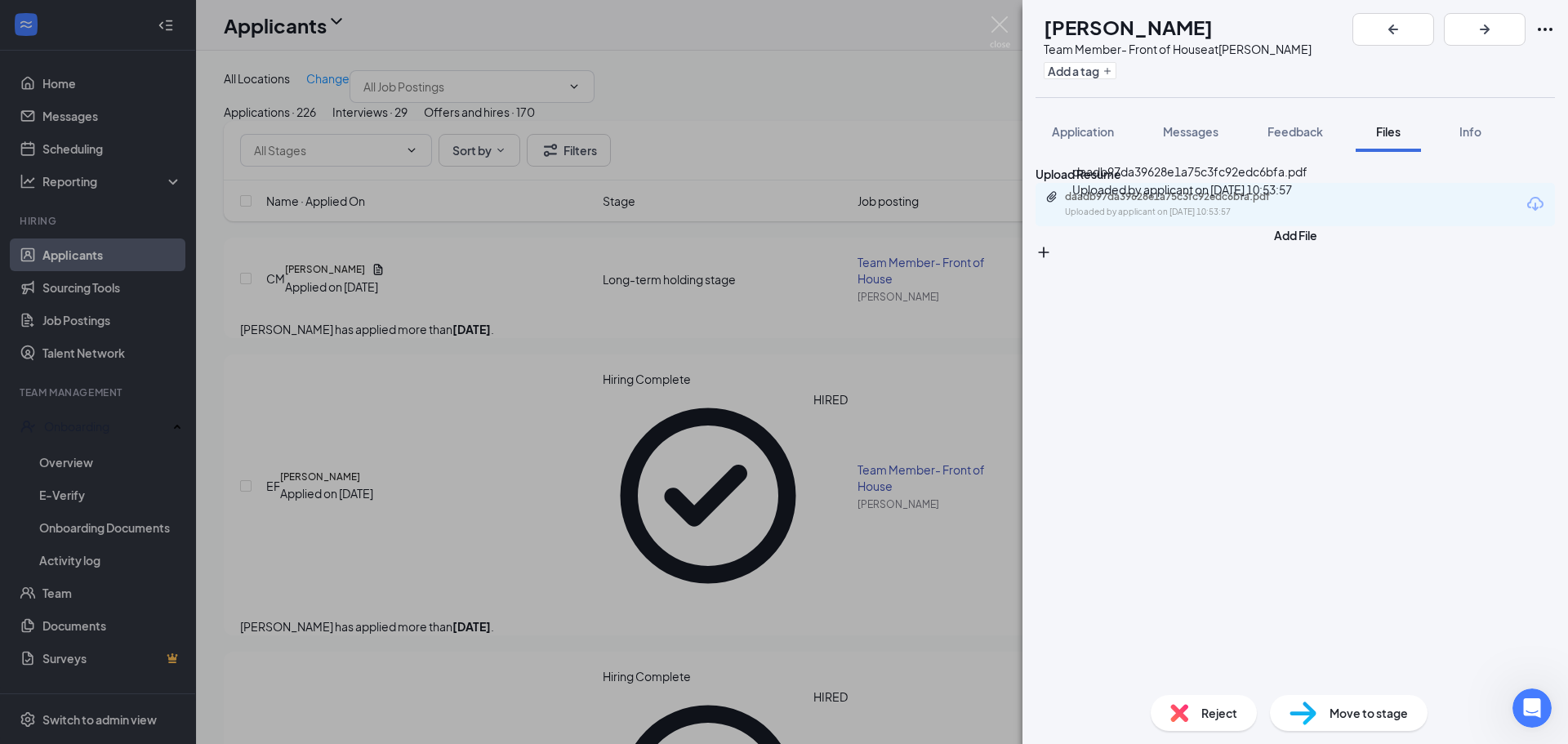
click at [1216, 219] on div "daadb97da39628e1a75c3fc92edc6bfa.pdf Uploaded by applicant on [DATE] 10:53:57" at bounding box center [1177, 204] width 264 height 29
click at [1006, 25] on img at bounding box center [999, 32] width 20 height 32
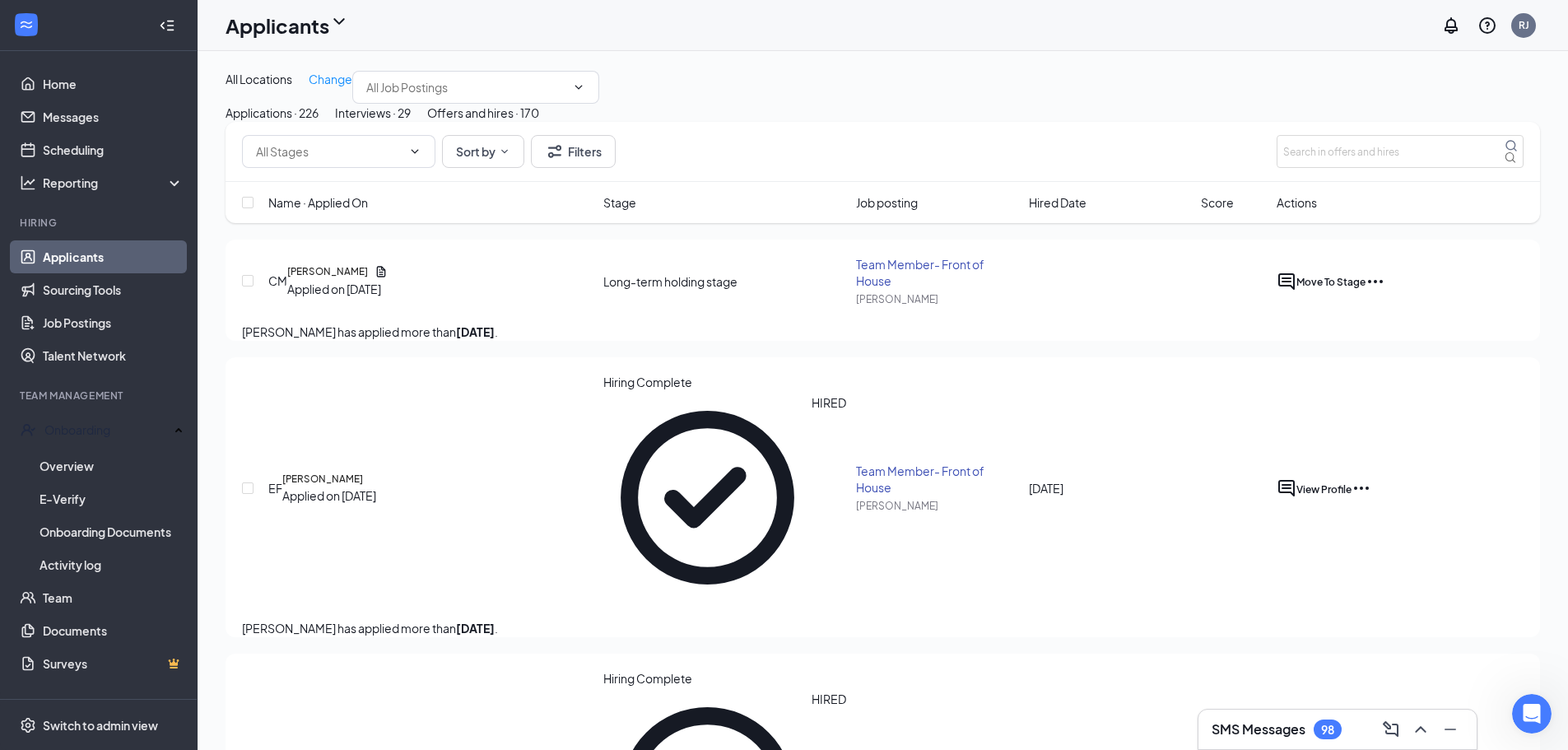
click at [530, 323] on div "CM [PERSON_NAME] Applied on [DATE] Long-term holding stage Team Member- Front o…" at bounding box center [882, 289] width 1281 height 67
click at [486, 168] on button "Sort by" at bounding box center [483, 151] width 83 height 33
click at [514, 346] on div "Job posting" at bounding box center [505, 338] width 99 height 18
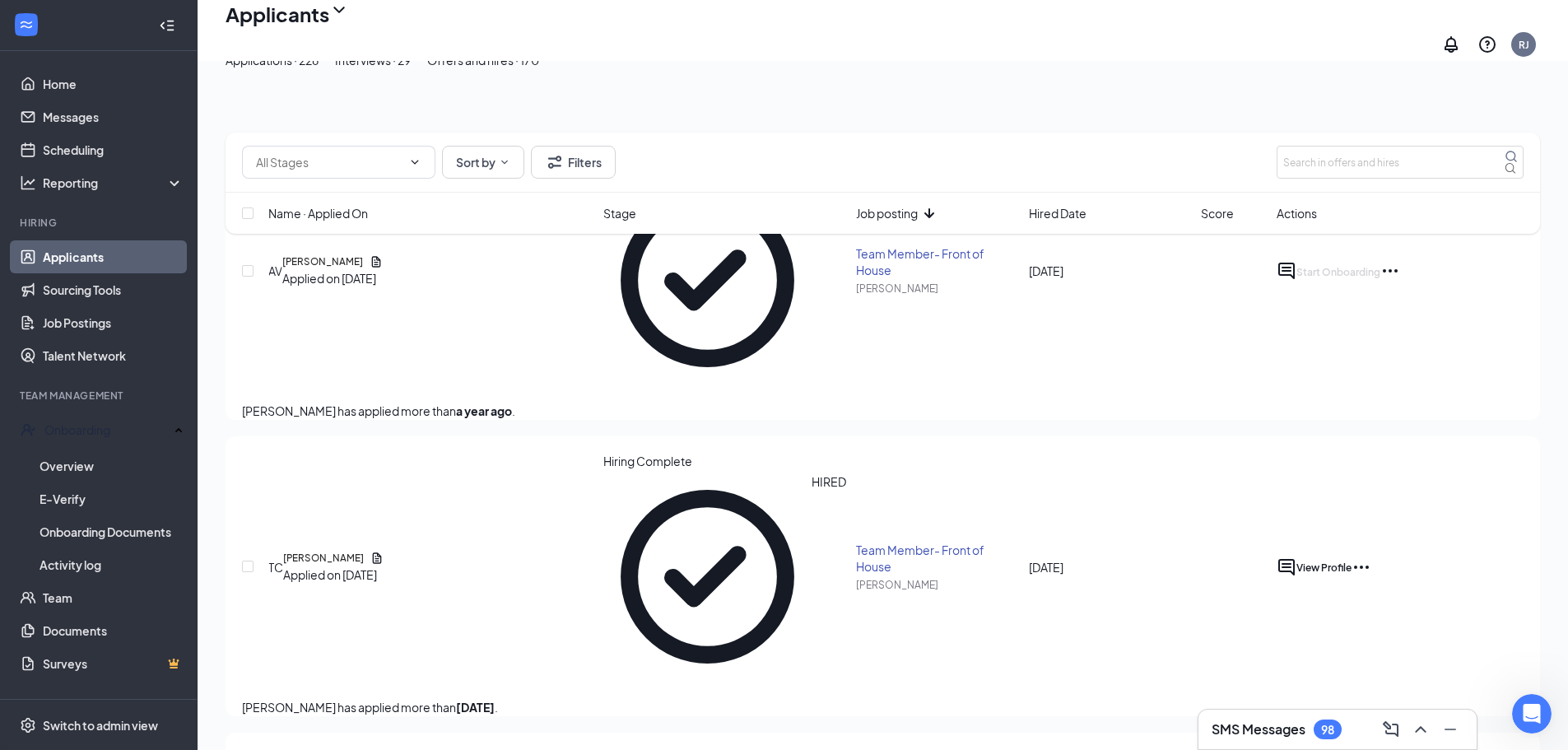
scroll to position [247, 0]
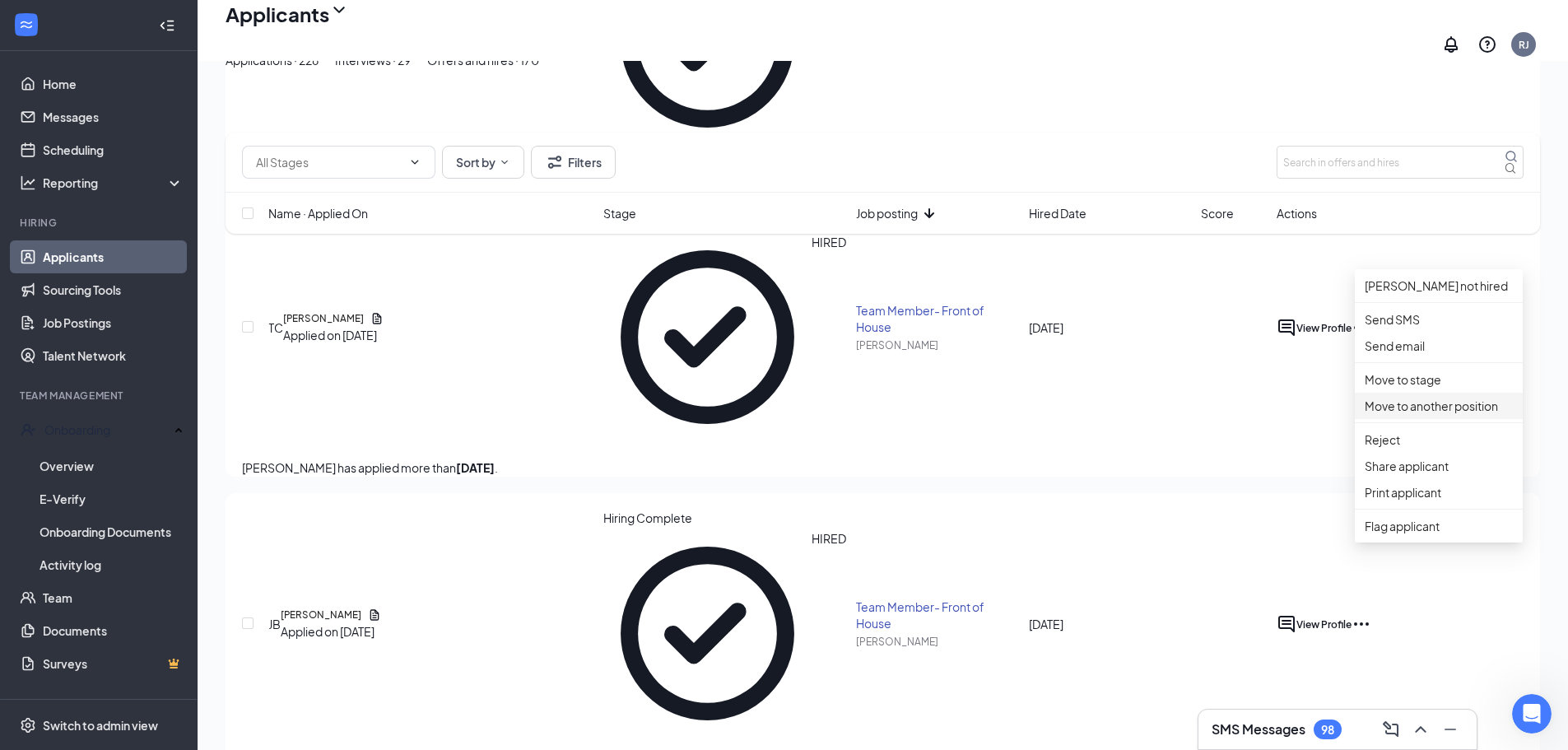
scroll to position [330, 0]
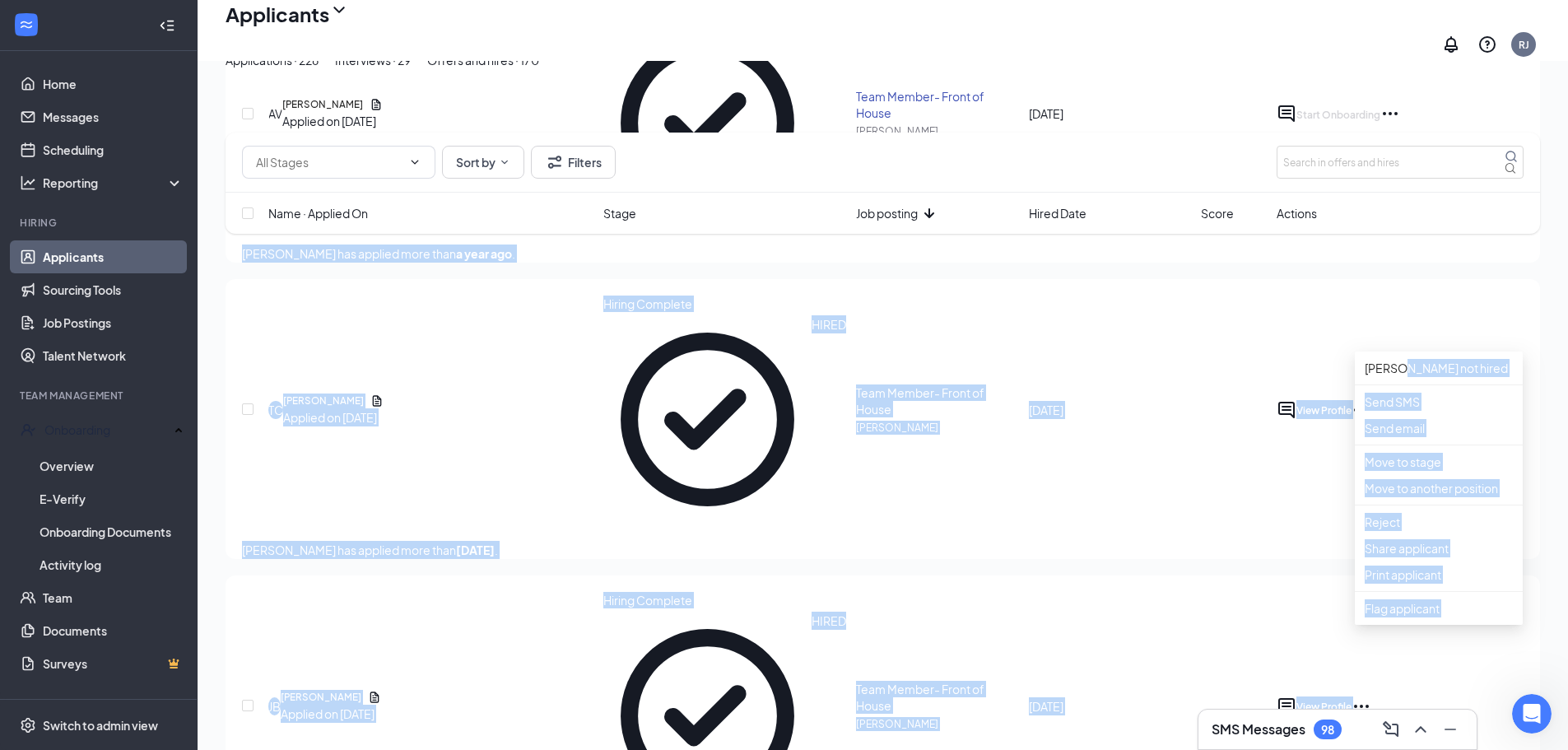
drag, startPoint x: 1406, startPoint y: 369, endPoint x: 1171, endPoint y: 416, distance: 239.7
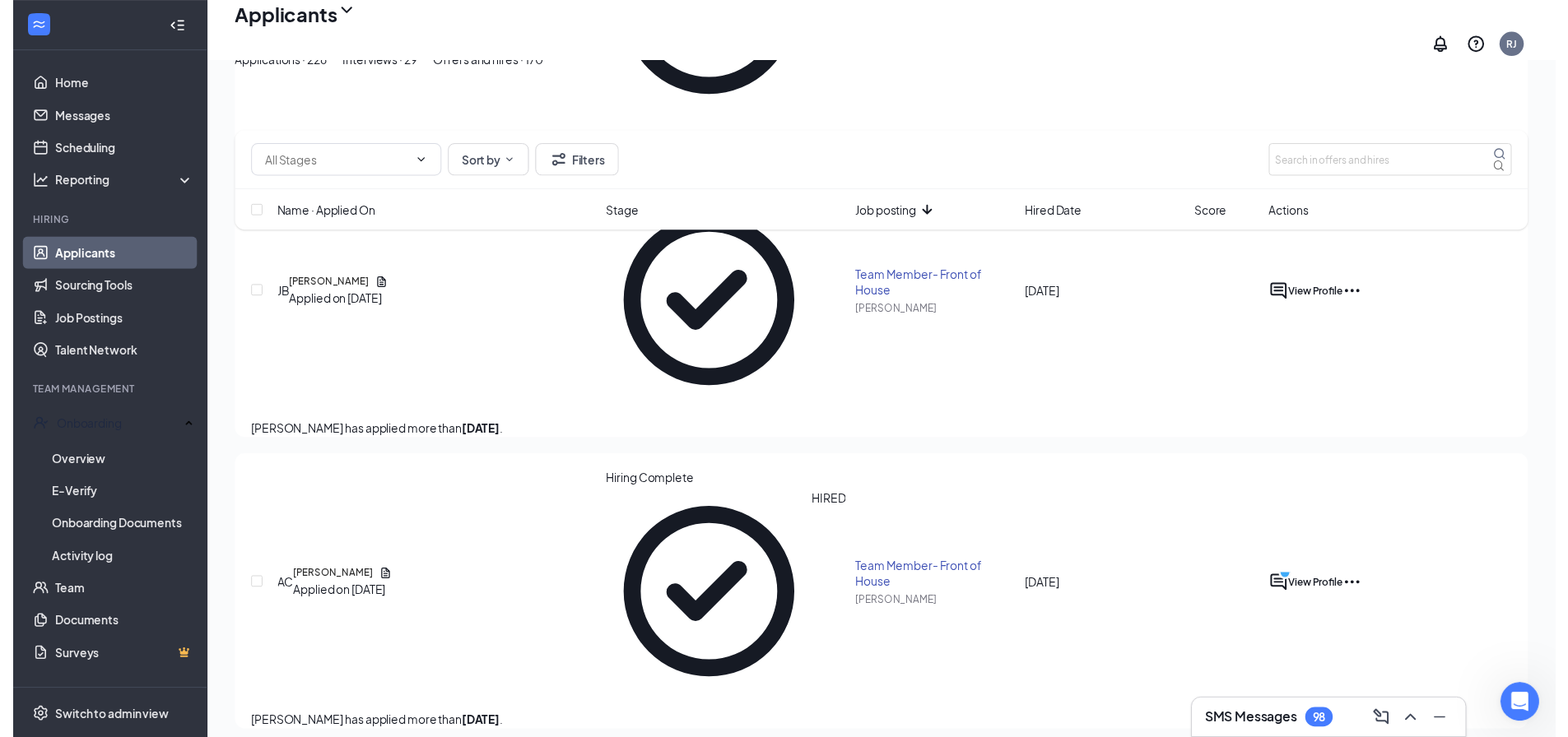
scroll to position [741, 0]
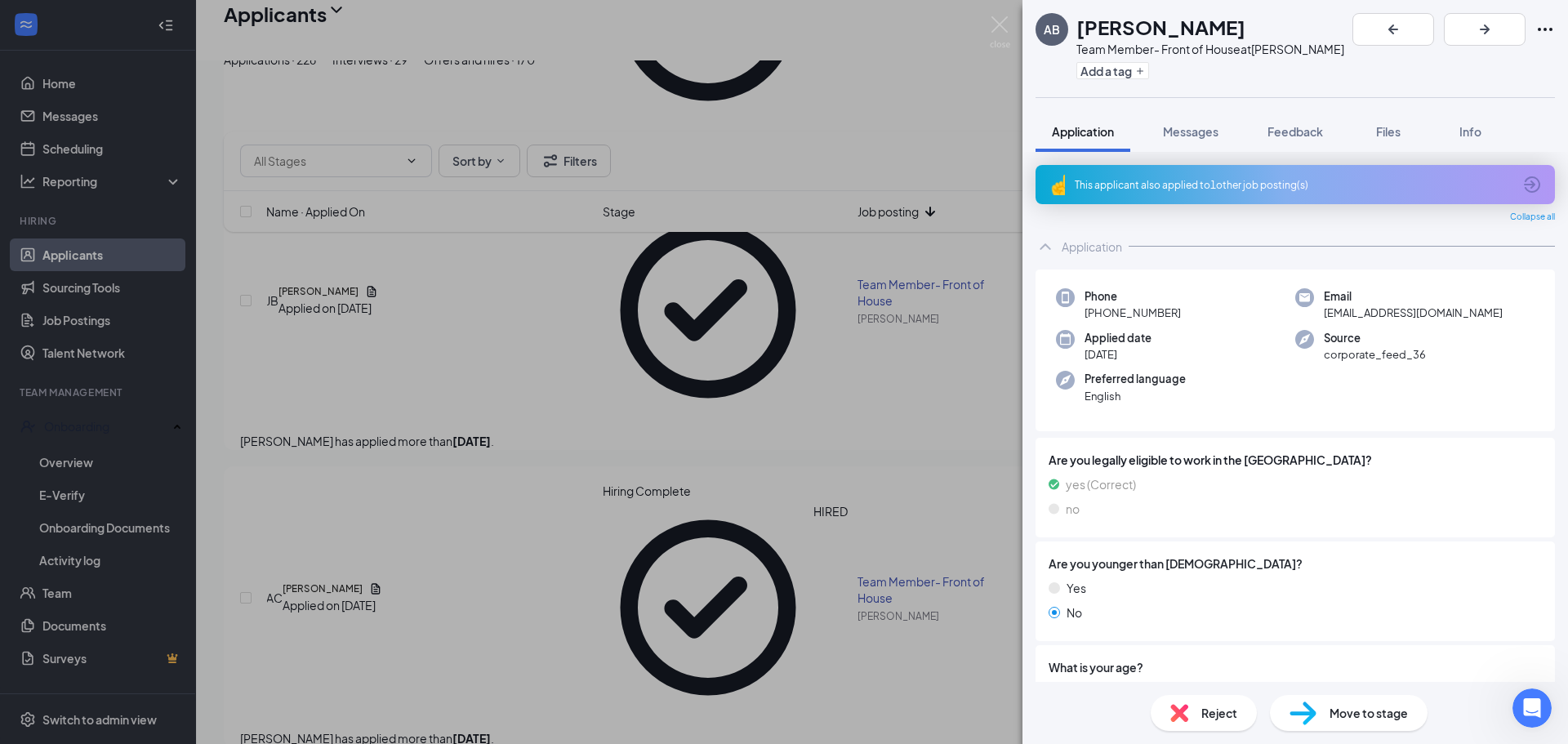
click at [105, 452] on div "AB [PERSON_NAME] Team Member- Front of House at [PERSON_NAME] Add a tag Applica…" at bounding box center [784, 372] width 1568 height 744
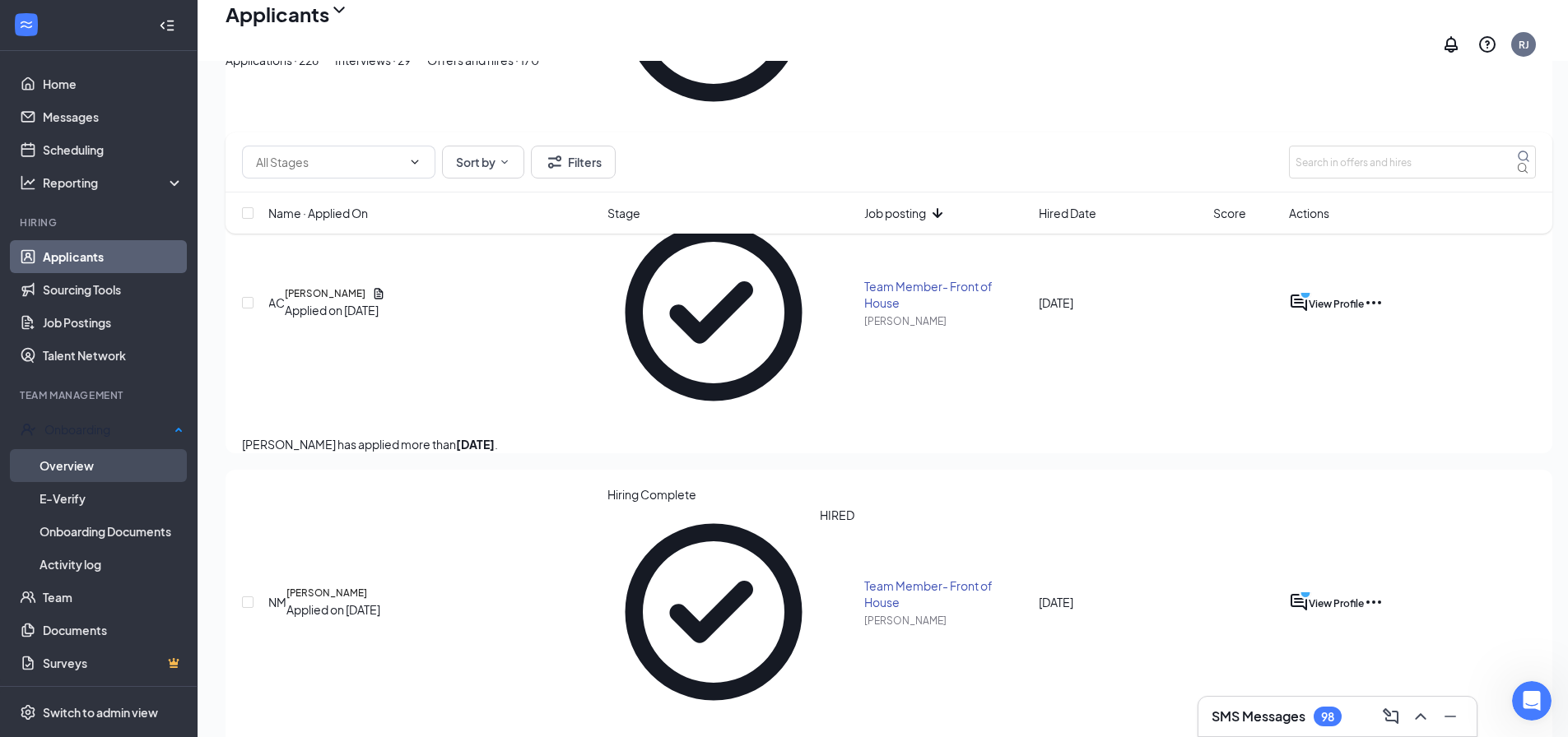
click at [98, 464] on link "Overview" at bounding box center [112, 465] width 144 height 33
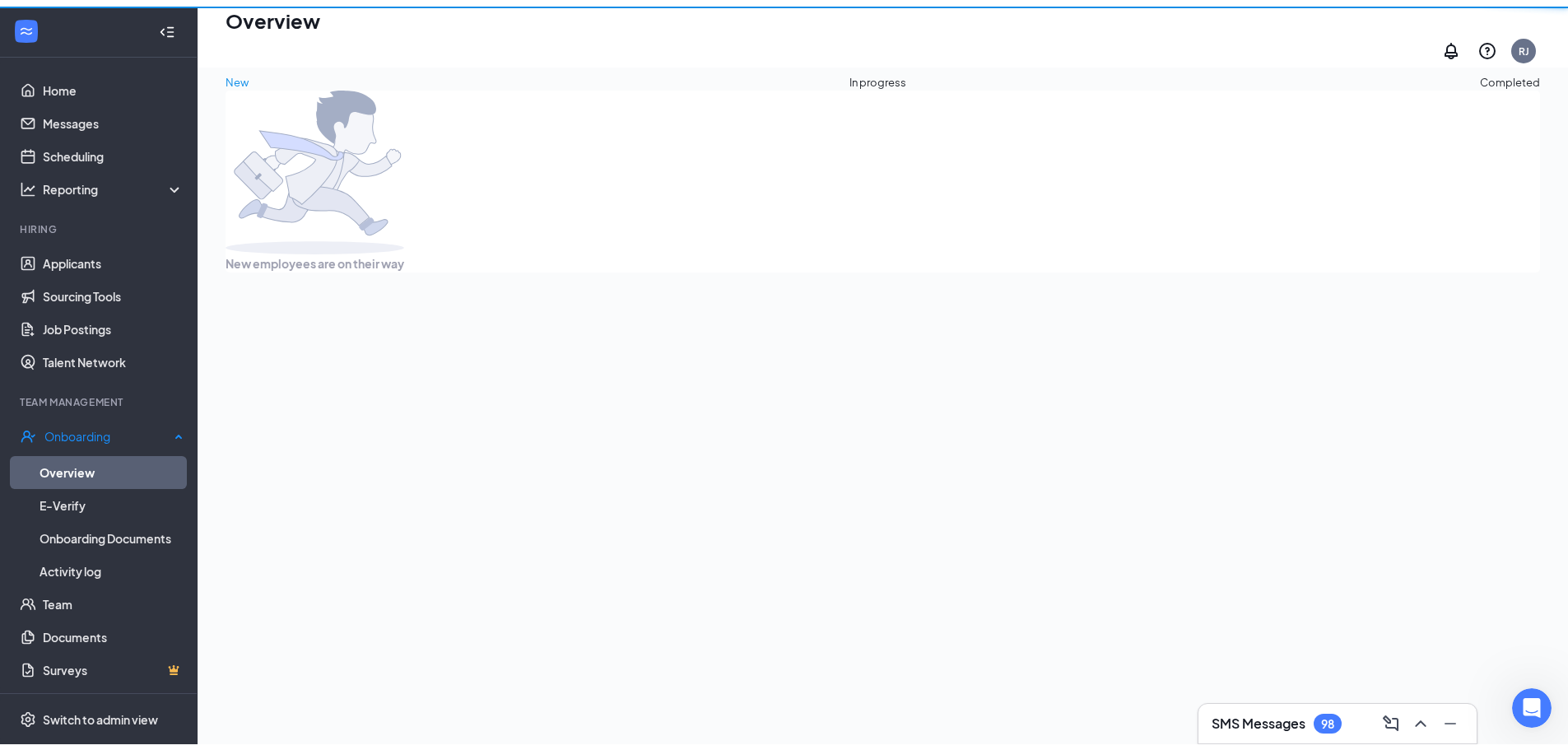
scroll to position [74, 0]
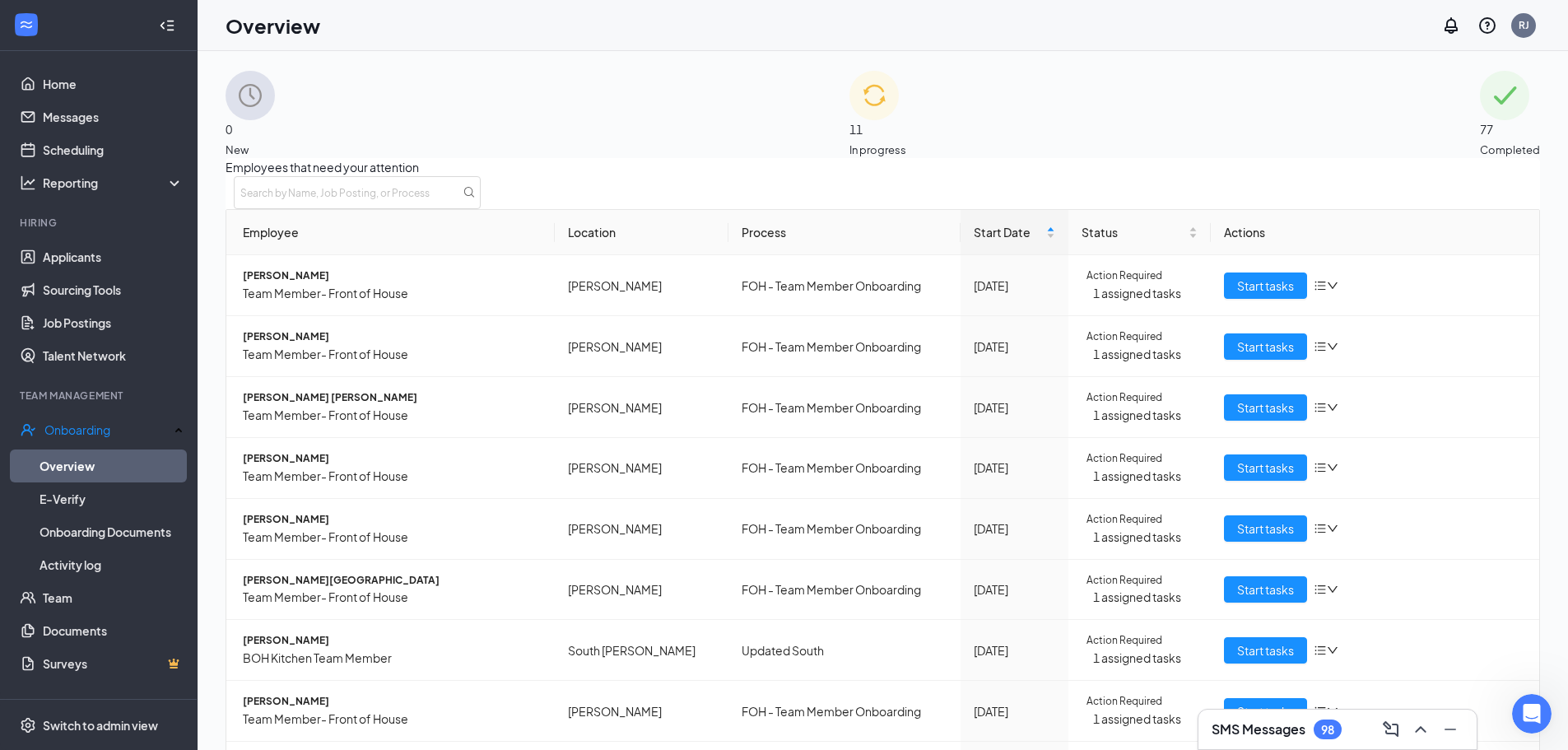
click at [849, 120] on img at bounding box center [874, 96] width 49 height 49
click at [1480, 116] on div "77 Completed" at bounding box center [1510, 114] width 60 height 87
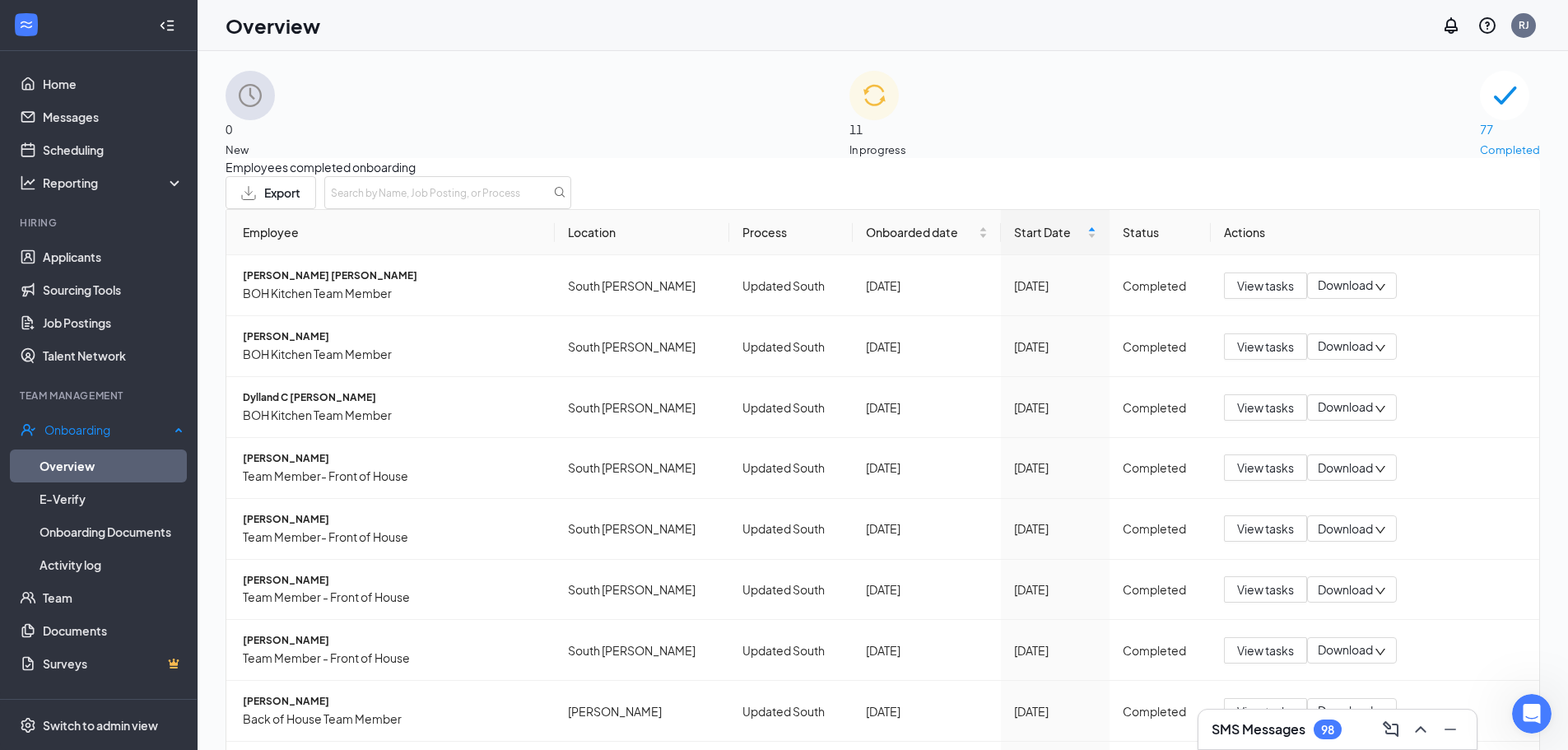
click at [98, 466] on link "Overview" at bounding box center [112, 465] width 144 height 33
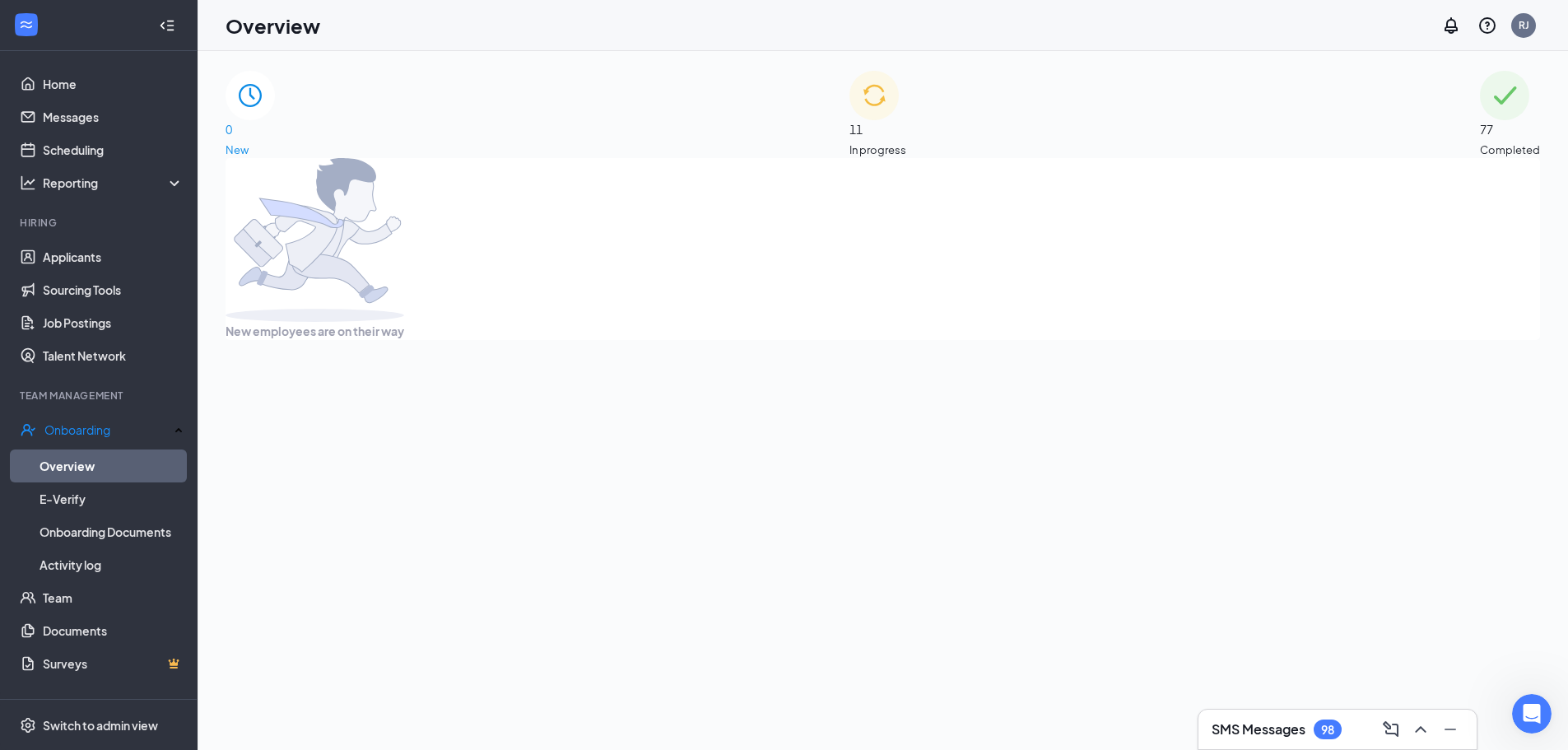
click at [849, 107] on img at bounding box center [874, 96] width 49 height 49
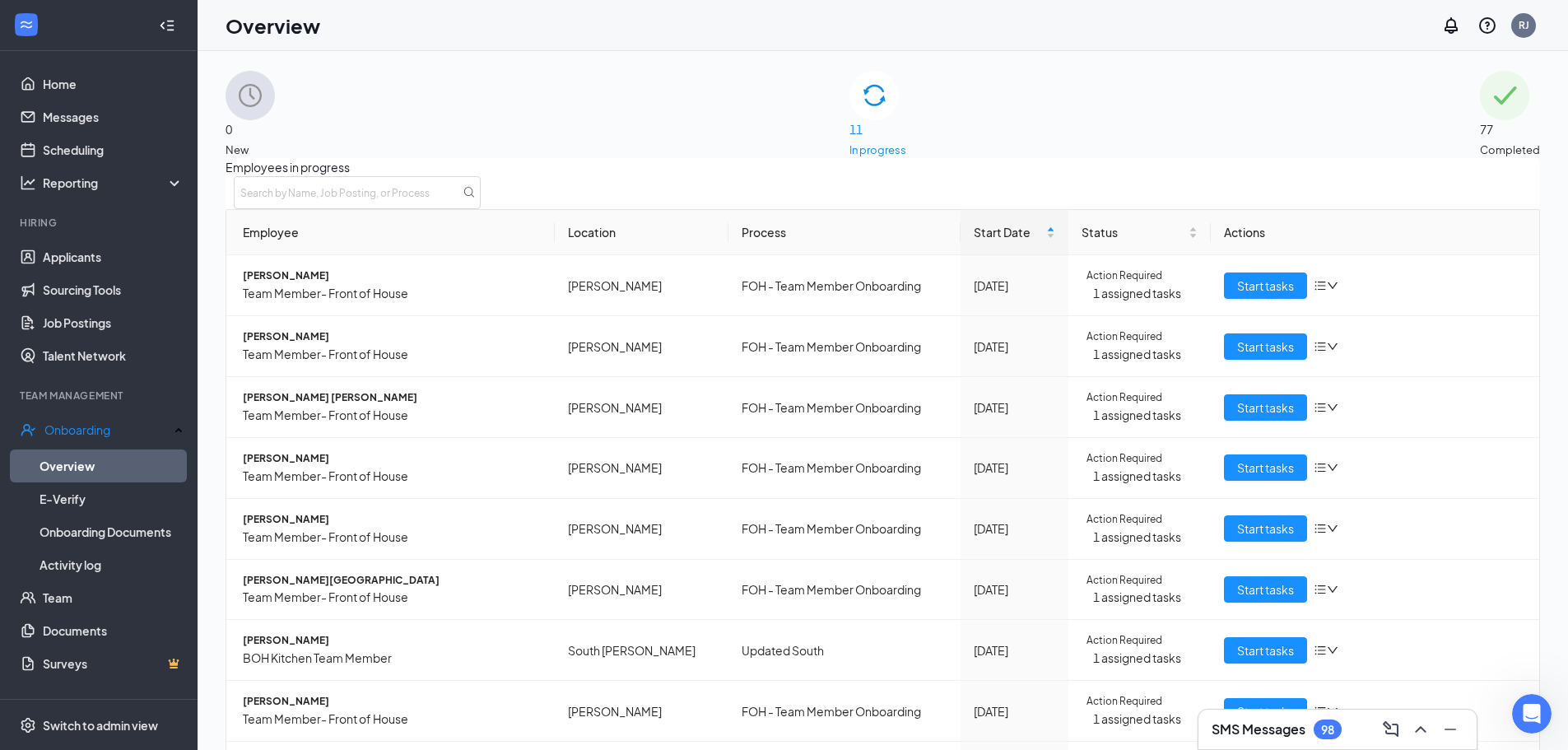
click at [275, 120] on span "0" at bounding box center [250, 129] width 49 height 18
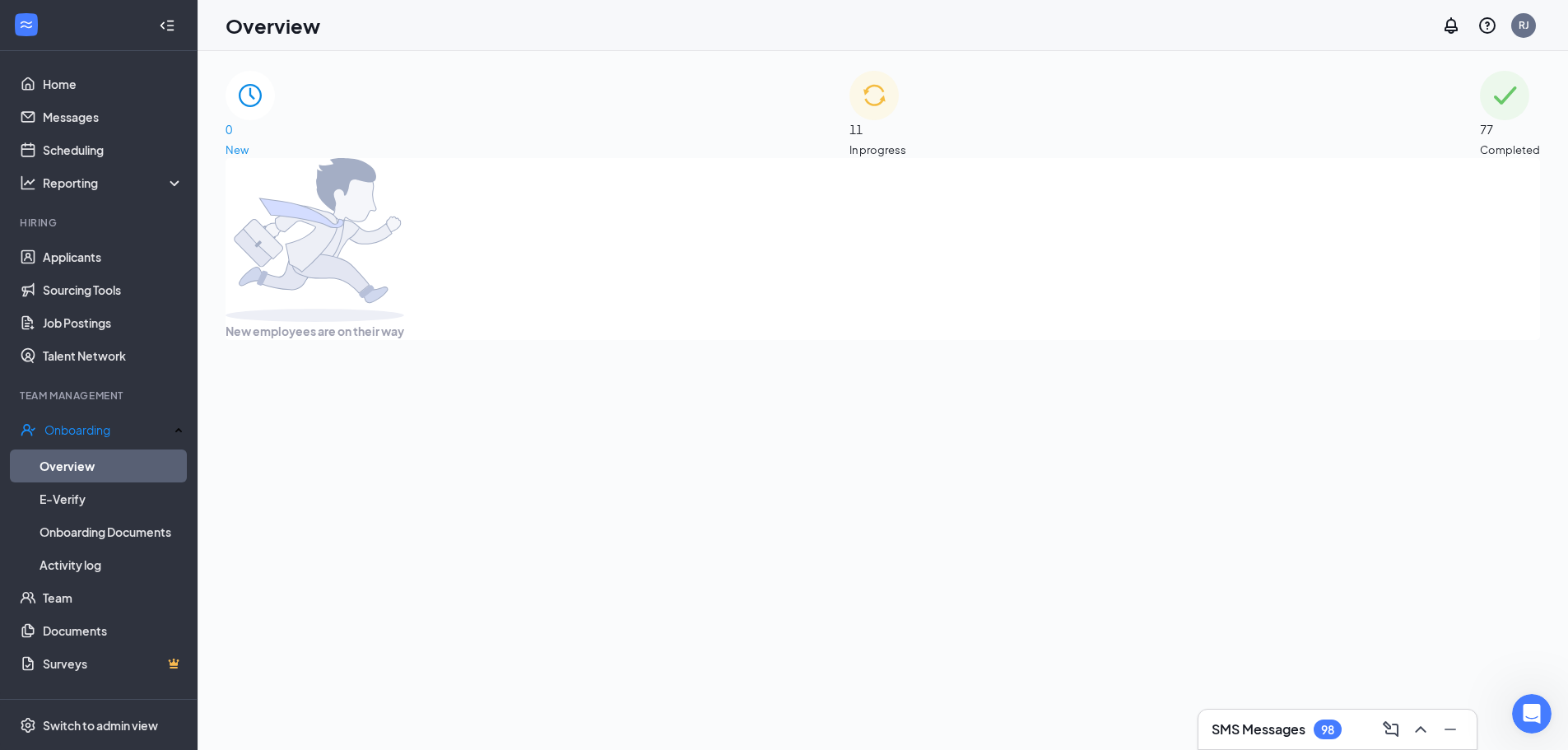
click at [849, 99] on div "11 In progress" at bounding box center [877, 114] width 57 height 87
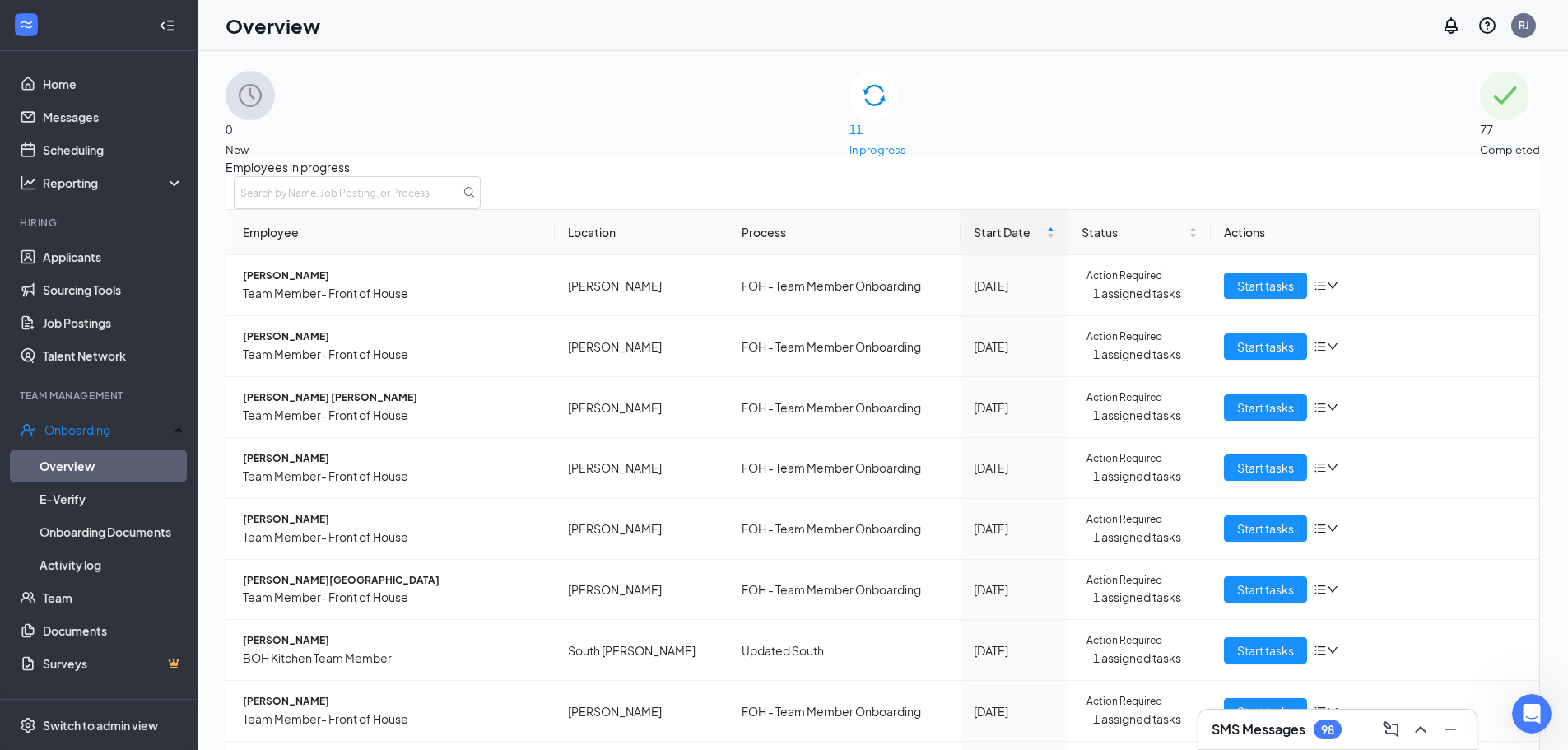
click at [275, 120] on div "0 New" at bounding box center [250, 114] width 49 height 87
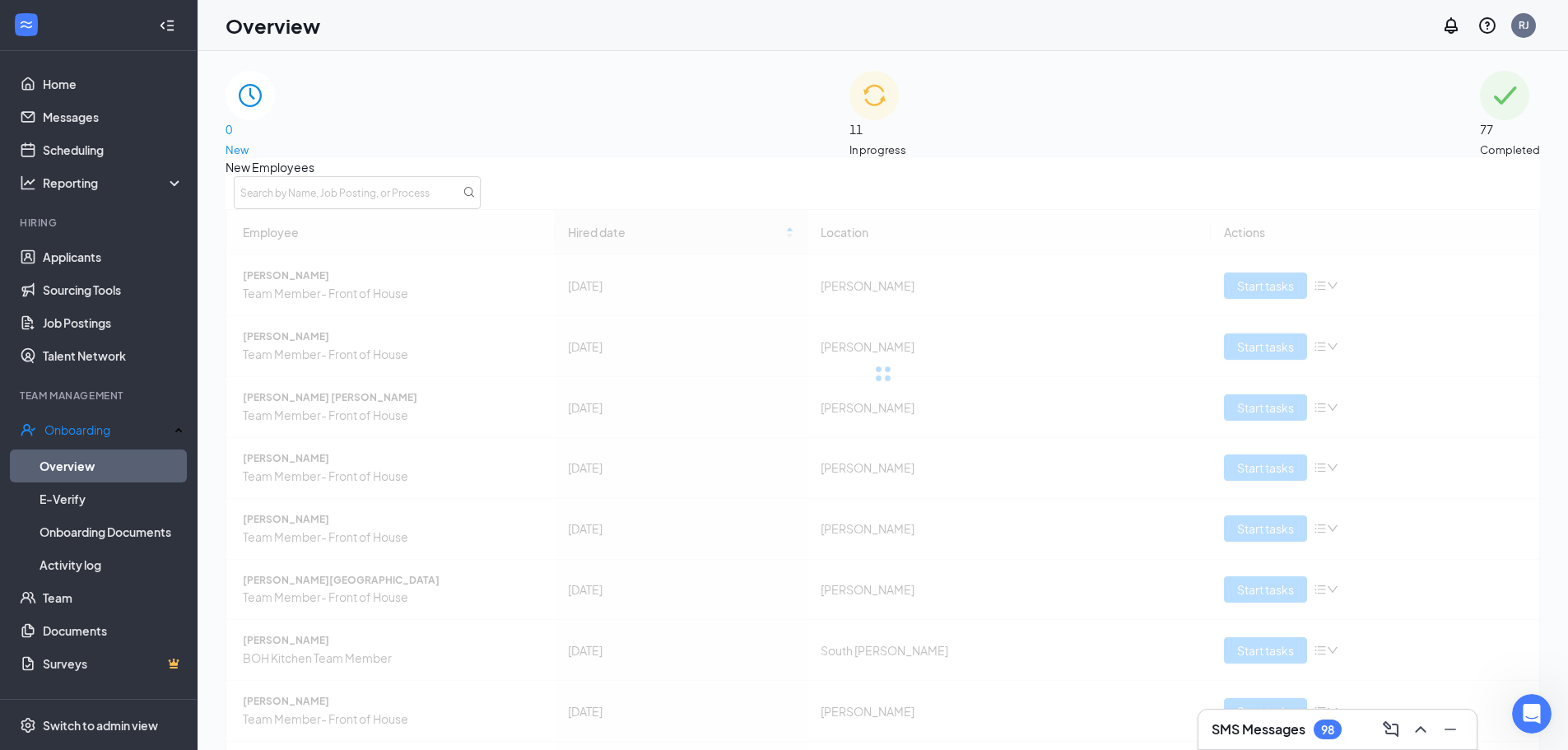
click at [906, 125] on div "11 In progress" at bounding box center [877, 114] width 57 height 87
